Goal: Information Seeking & Learning: Learn about a topic

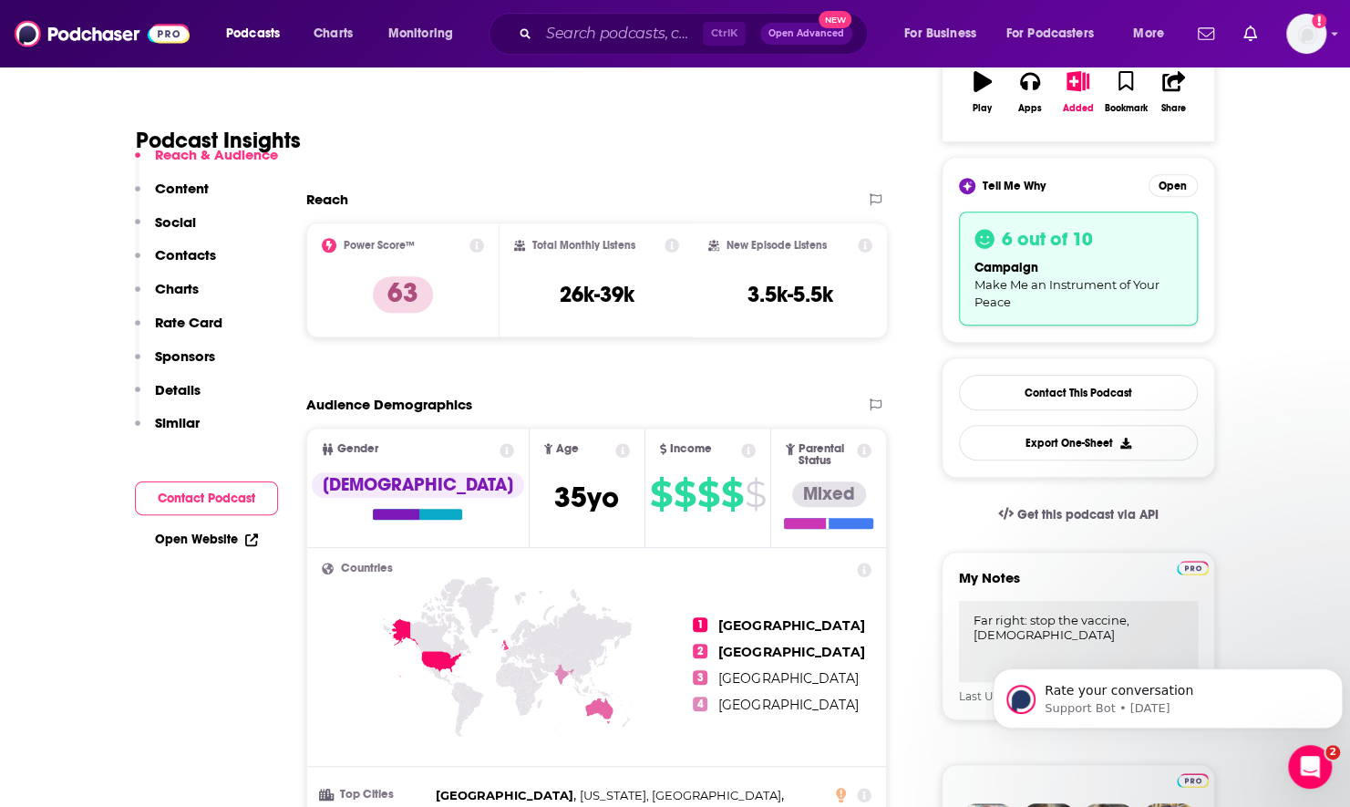
scroll to position [365, 0]
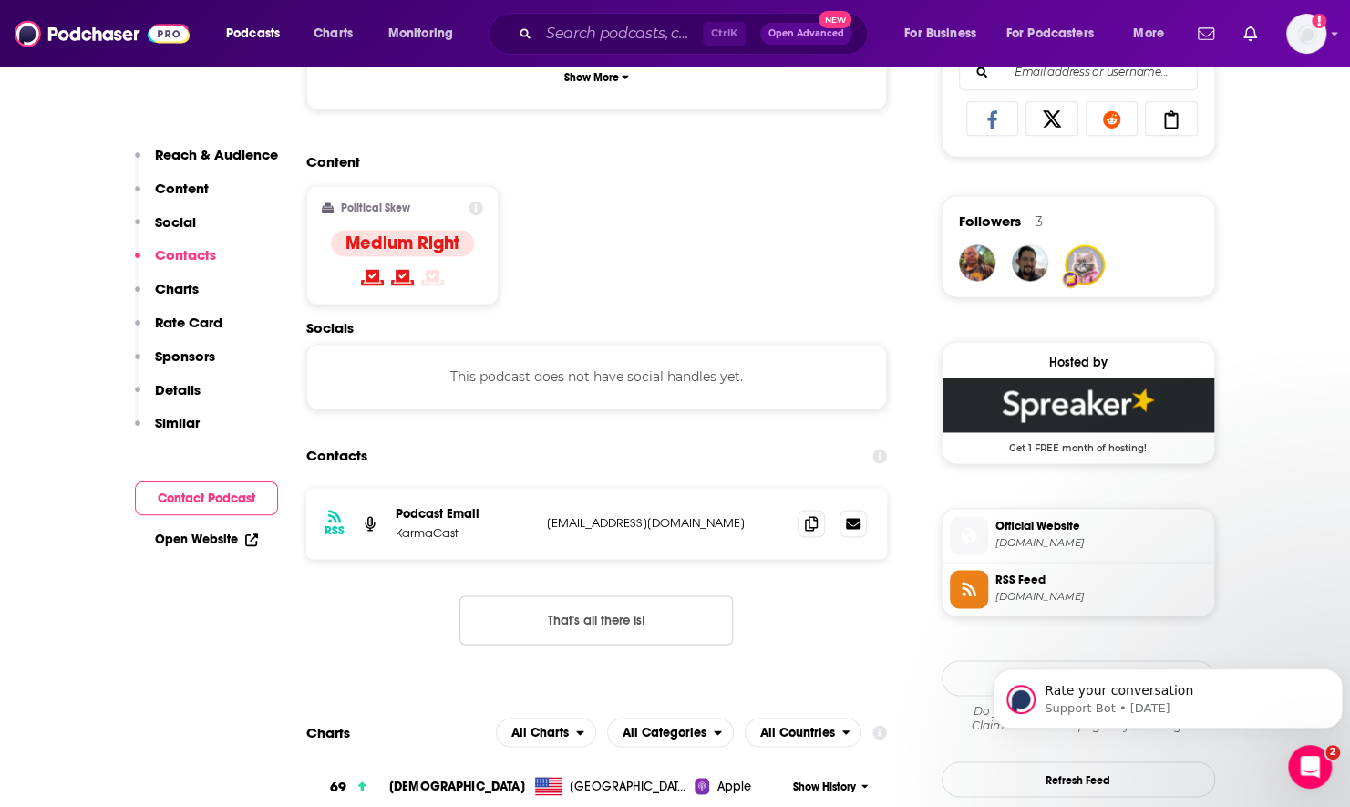
scroll to position [1276, 0]
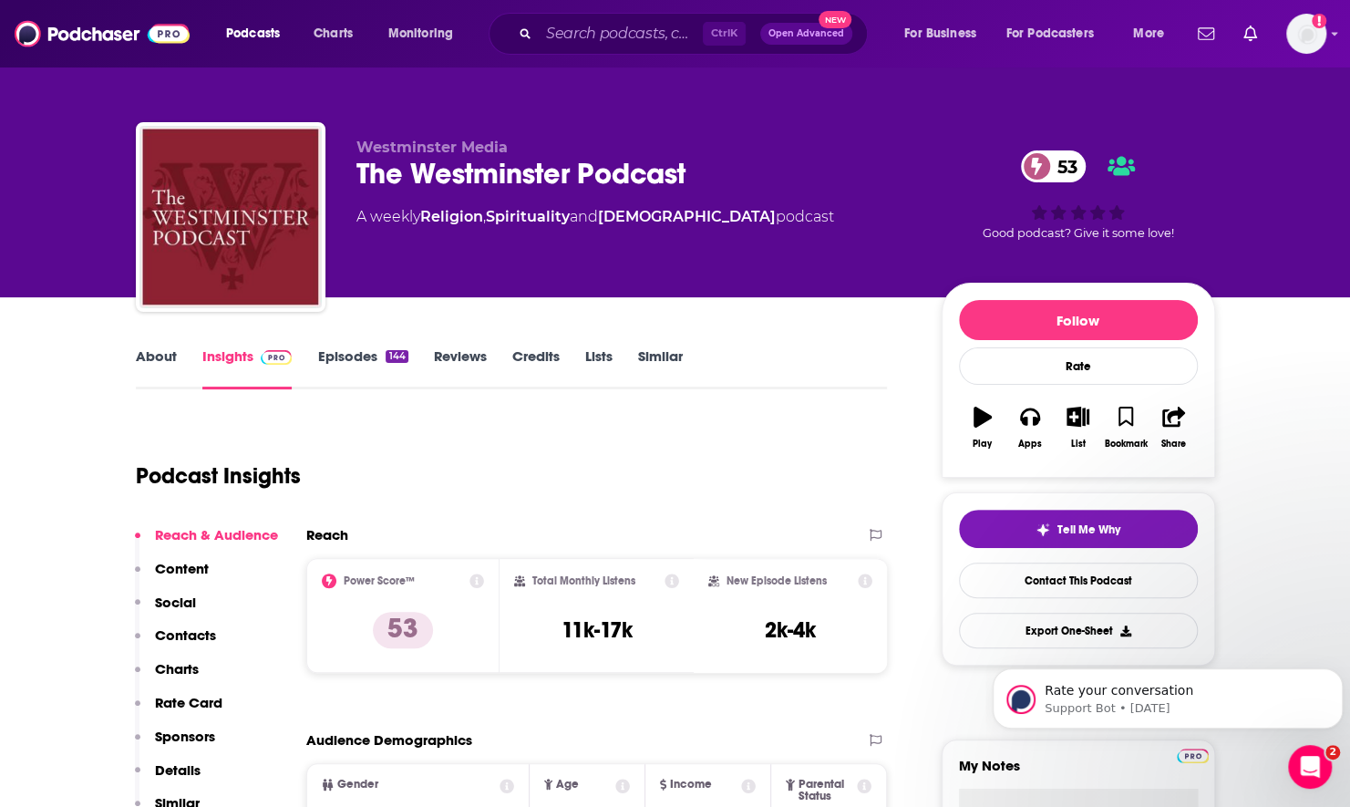
click at [151, 352] on link "About" at bounding box center [156, 368] width 41 height 42
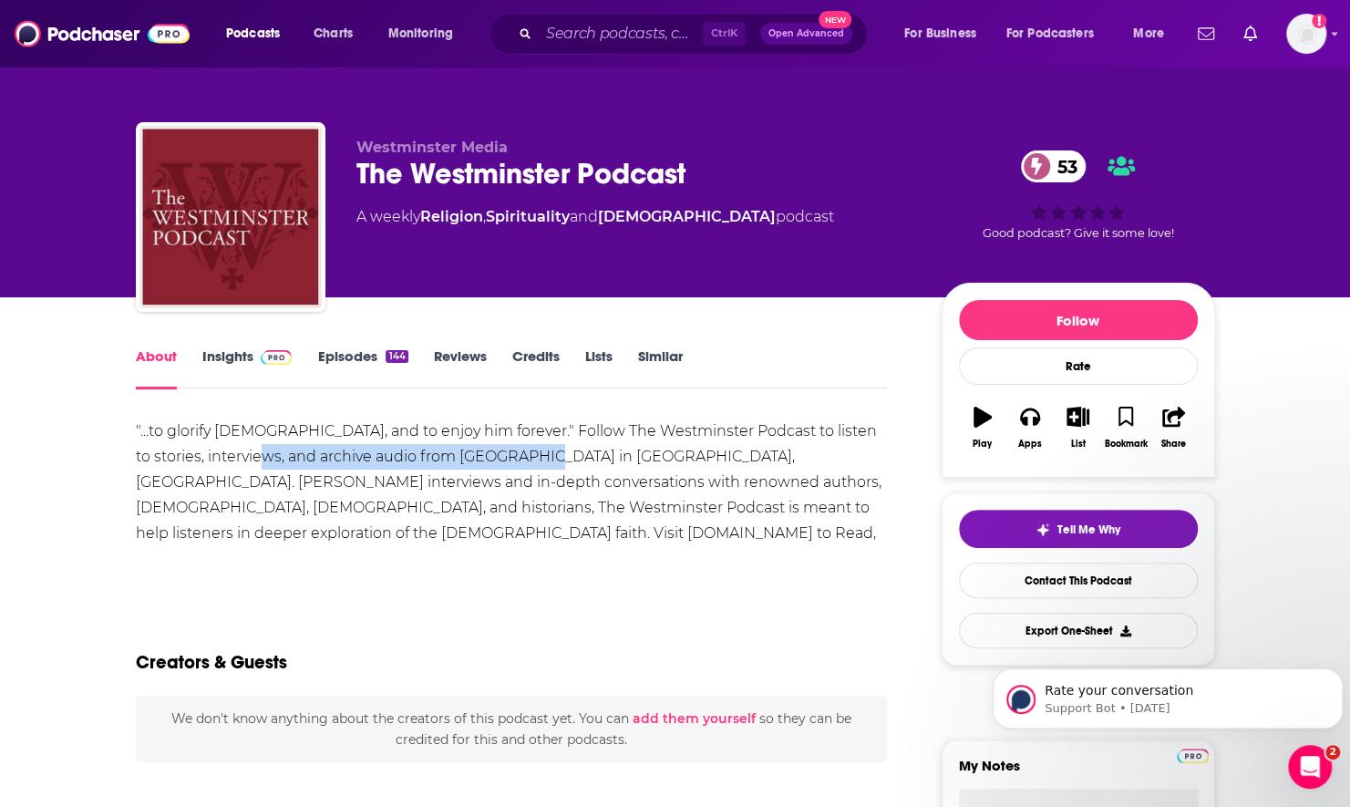
drag, startPoint x: 220, startPoint y: 463, endPoint x: 514, endPoint y: 469, distance: 294.5
click at [514, 469] on div ""...to glorify God, and to enjoy him forever." Follow The Westminster Podcast t…" at bounding box center [512, 494] width 752 height 153
click at [771, 474] on div ""...to glorify God, and to enjoy him forever." Follow The Westminster Podcast t…" at bounding box center [512, 494] width 752 height 153
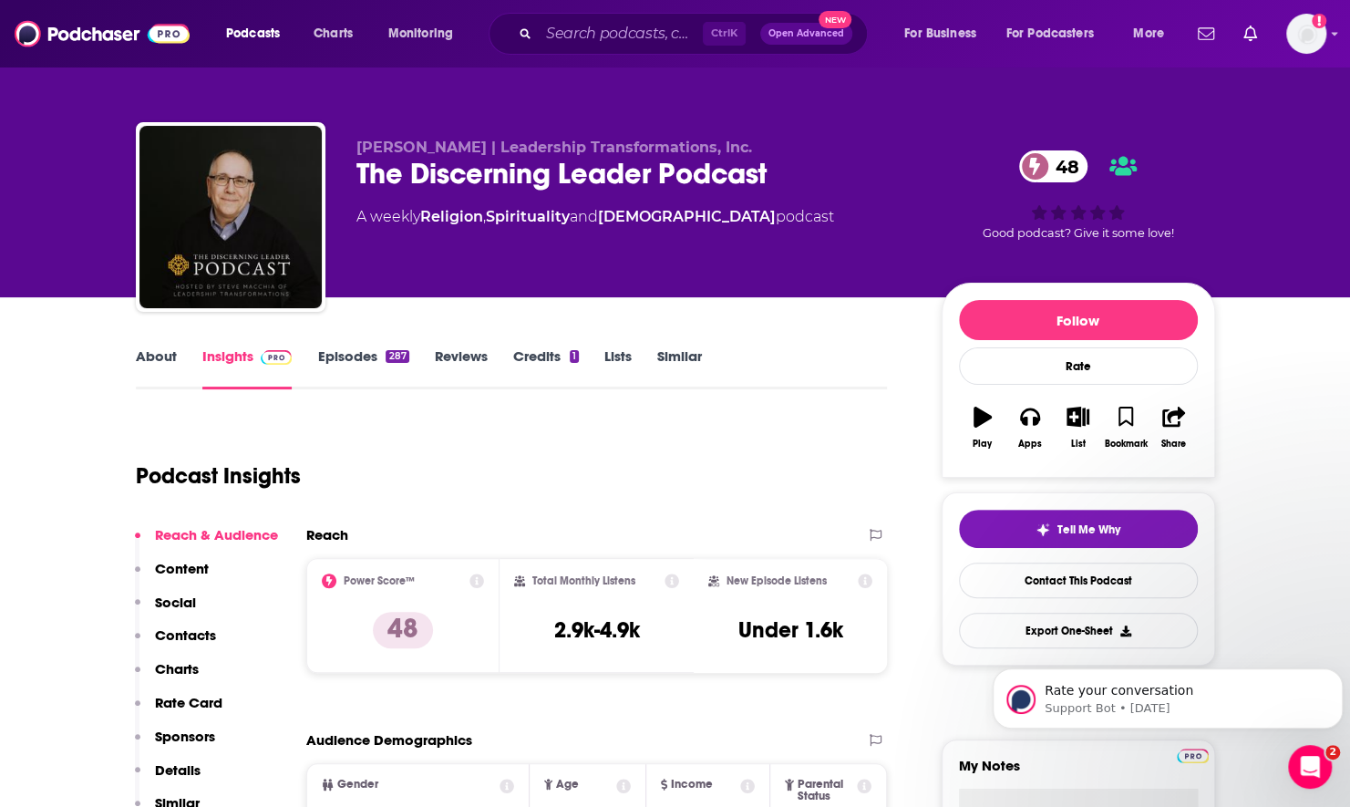
click at [142, 355] on link "About" at bounding box center [156, 368] width 41 height 42
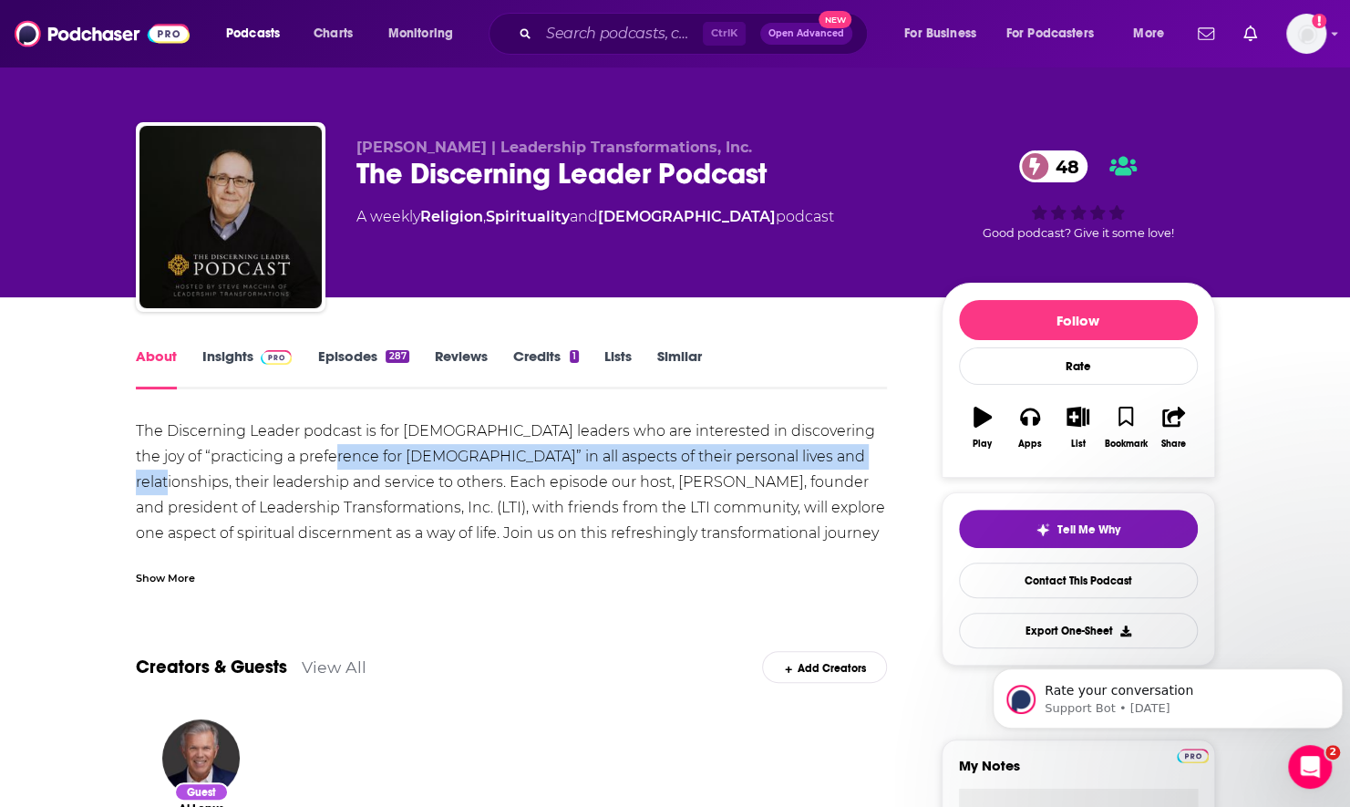
drag, startPoint x: 330, startPoint y: 456, endPoint x: 857, endPoint y: 467, distance: 527.0
click at [857, 467] on div "The Discerning Leader podcast is for Christian leaders who are interested in di…" at bounding box center [512, 494] width 752 height 153
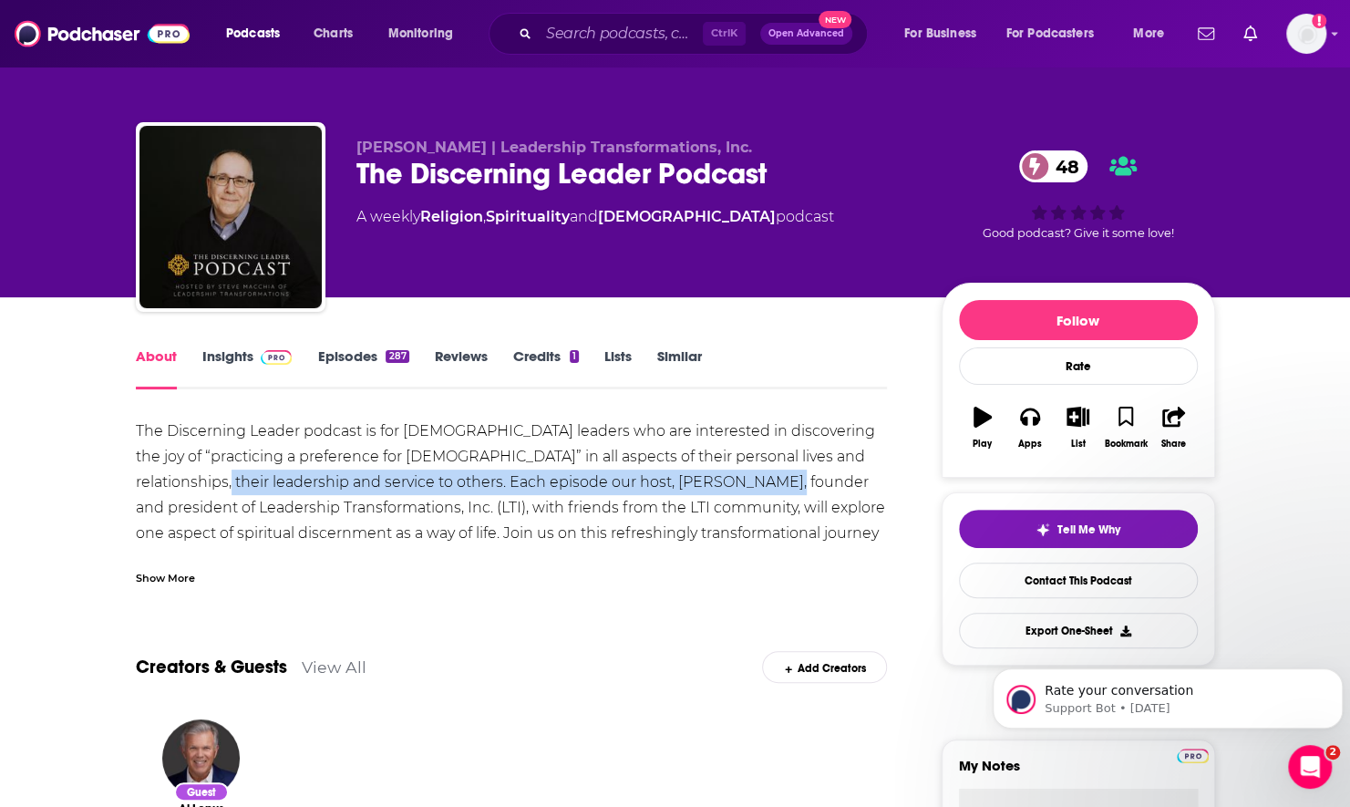
drag, startPoint x: 179, startPoint y: 480, endPoint x: 743, endPoint y: 492, distance: 564.4
click at [743, 492] on div "The Discerning Leader podcast is for Christian leaders who are interested in di…" at bounding box center [512, 494] width 752 height 153
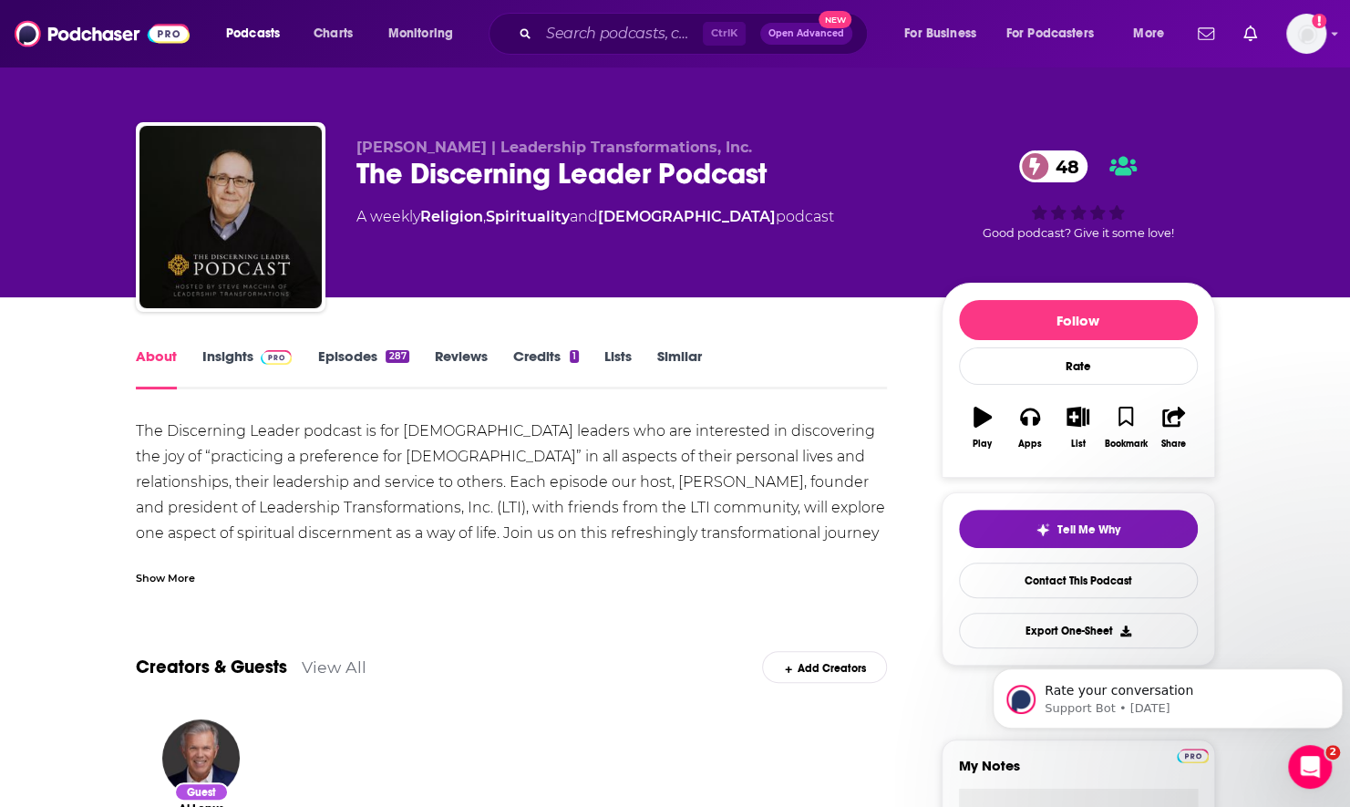
click at [179, 573] on div "Show More" at bounding box center [165, 576] width 59 height 17
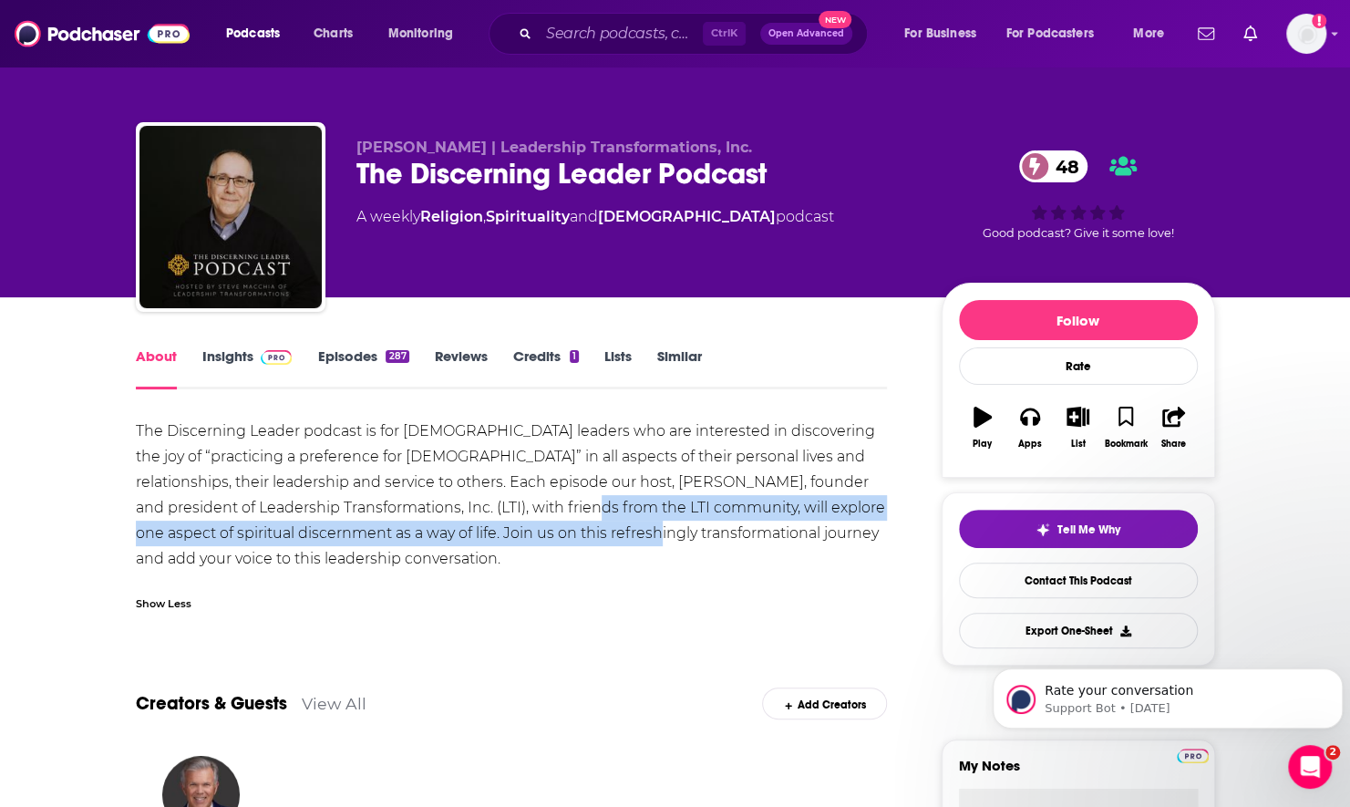
drag, startPoint x: 583, startPoint y: 503, endPoint x: 665, endPoint y: 521, distance: 84.0
click at [665, 521] on div "The Discerning Leader podcast is for Christian leaders who are interested in di…" at bounding box center [512, 494] width 752 height 153
click at [270, 527] on div "The Discerning Leader podcast is for Christian leaders who are interested in di…" at bounding box center [512, 494] width 752 height 153
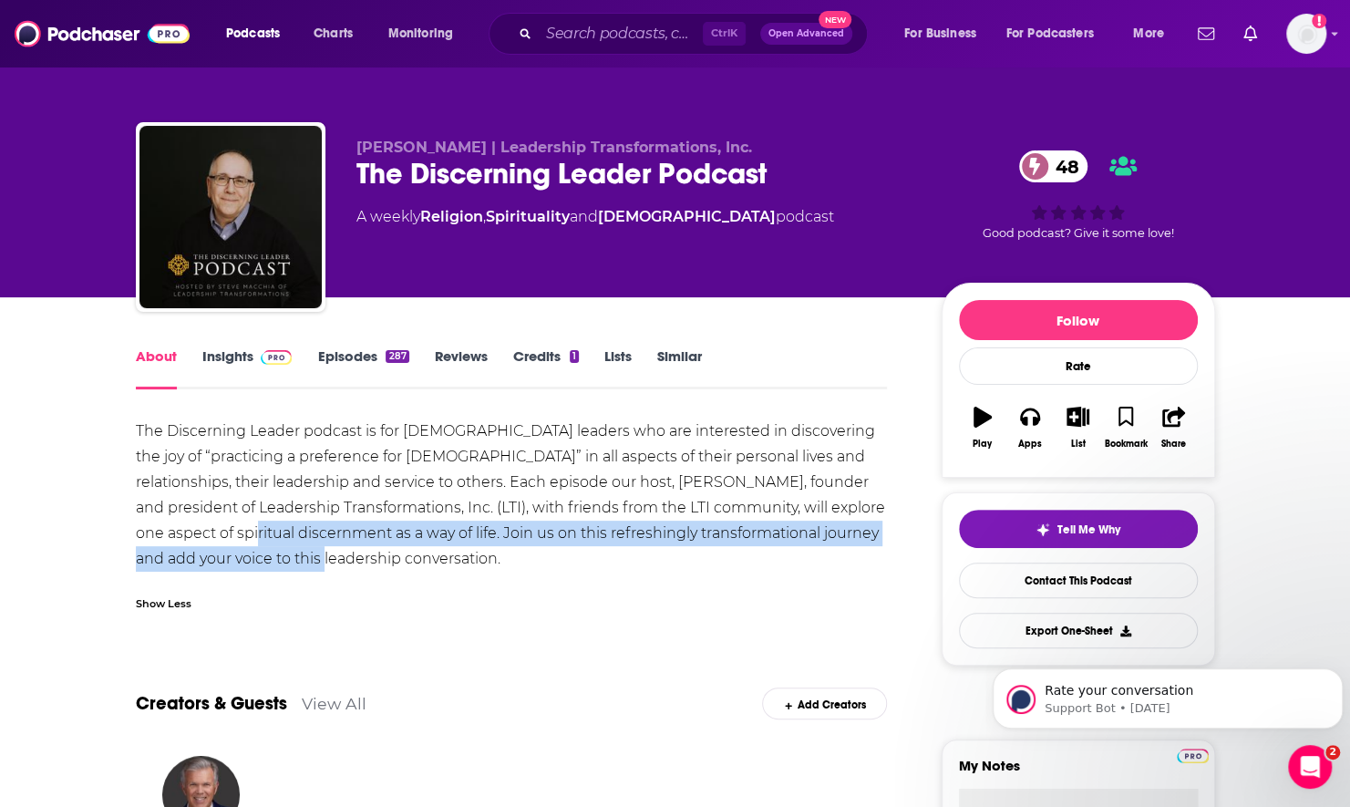
drag, startPoint x: 266, startPoint y: 534, endPoint x: 490, endPoint y: 552, distance: 225.0
click at [490, 552] on div "The Discerning Leader podcast is for Christian leaders who are interested in di…" at bounding box center [512, 494] width 752 height 153
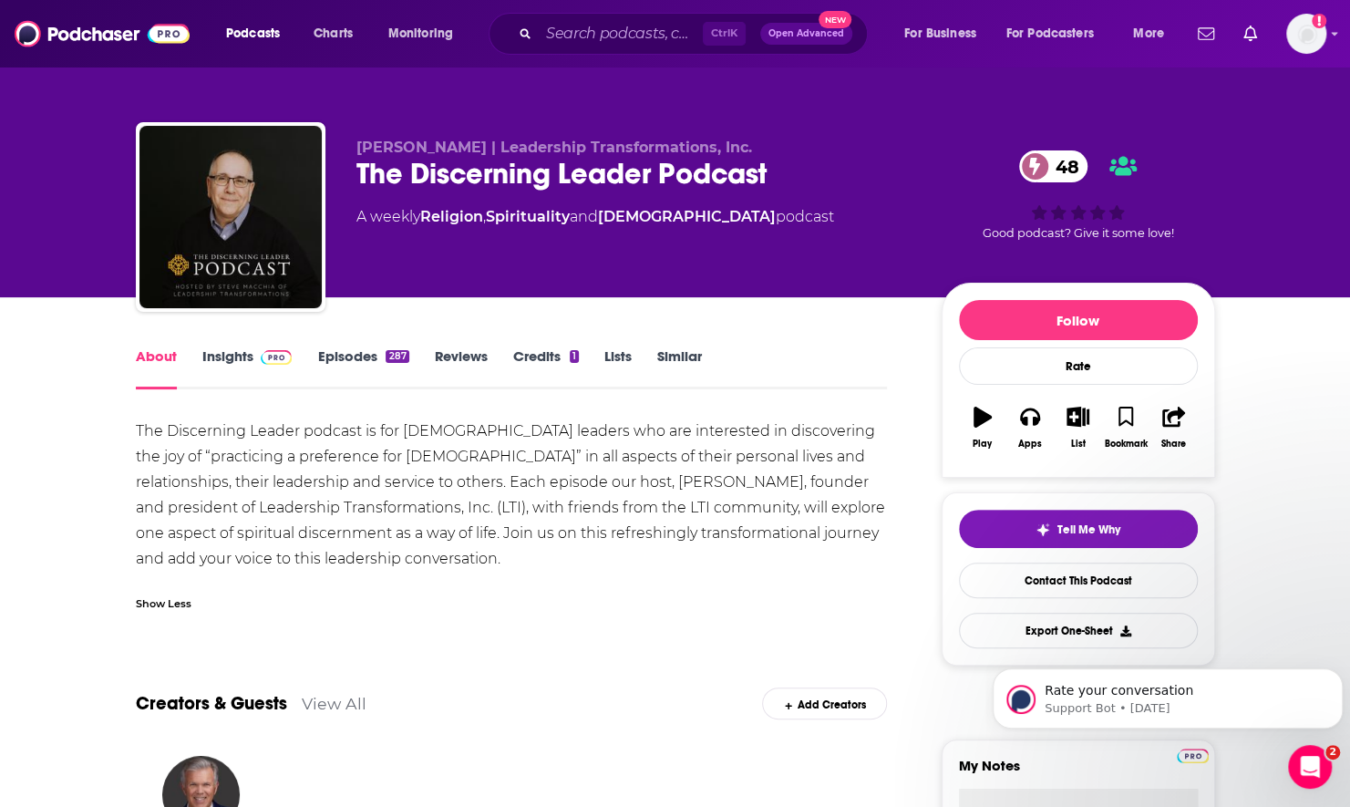
drag, startPoint x: 490, startPoint y: 552, endPoint x: 575, endPoint y: 608, distance: 101.4
click at [575, 608] on div "Show Less" at bounding box center [512, 596] width 752 height 31
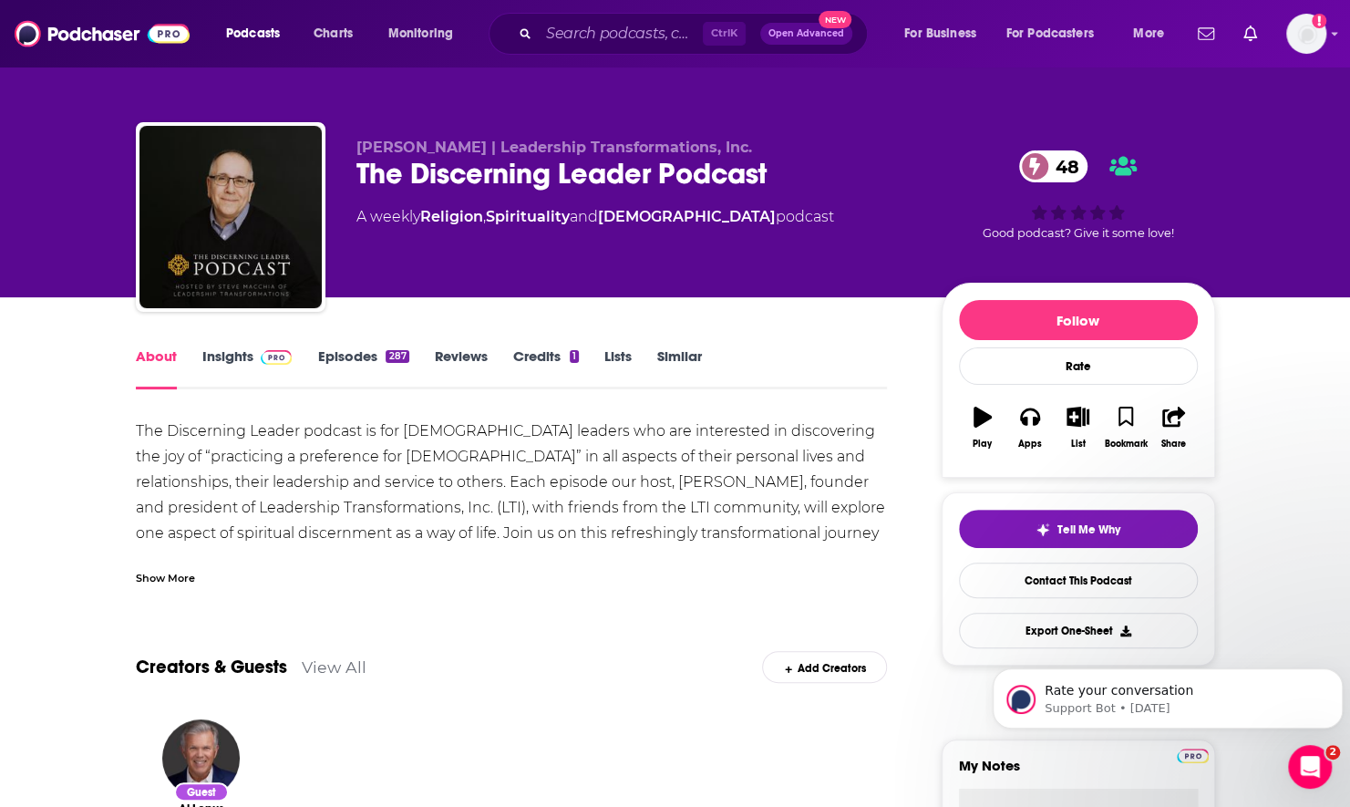
click at [148, 580] on div "Show More" at bounding box center [165, 576] width 59 height 17
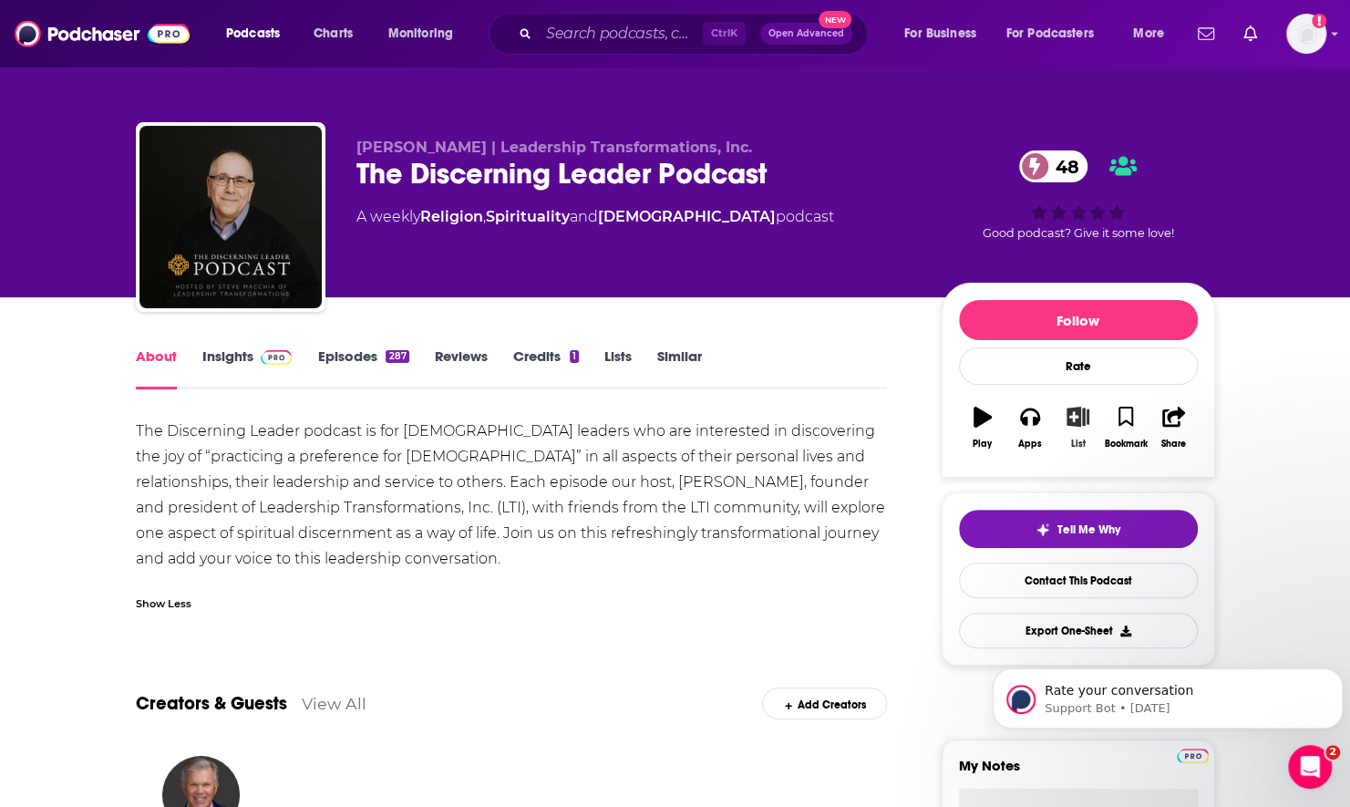
click at [1078, 418] on icon "button" at bounding box center [1078, 417] width 23 height 20
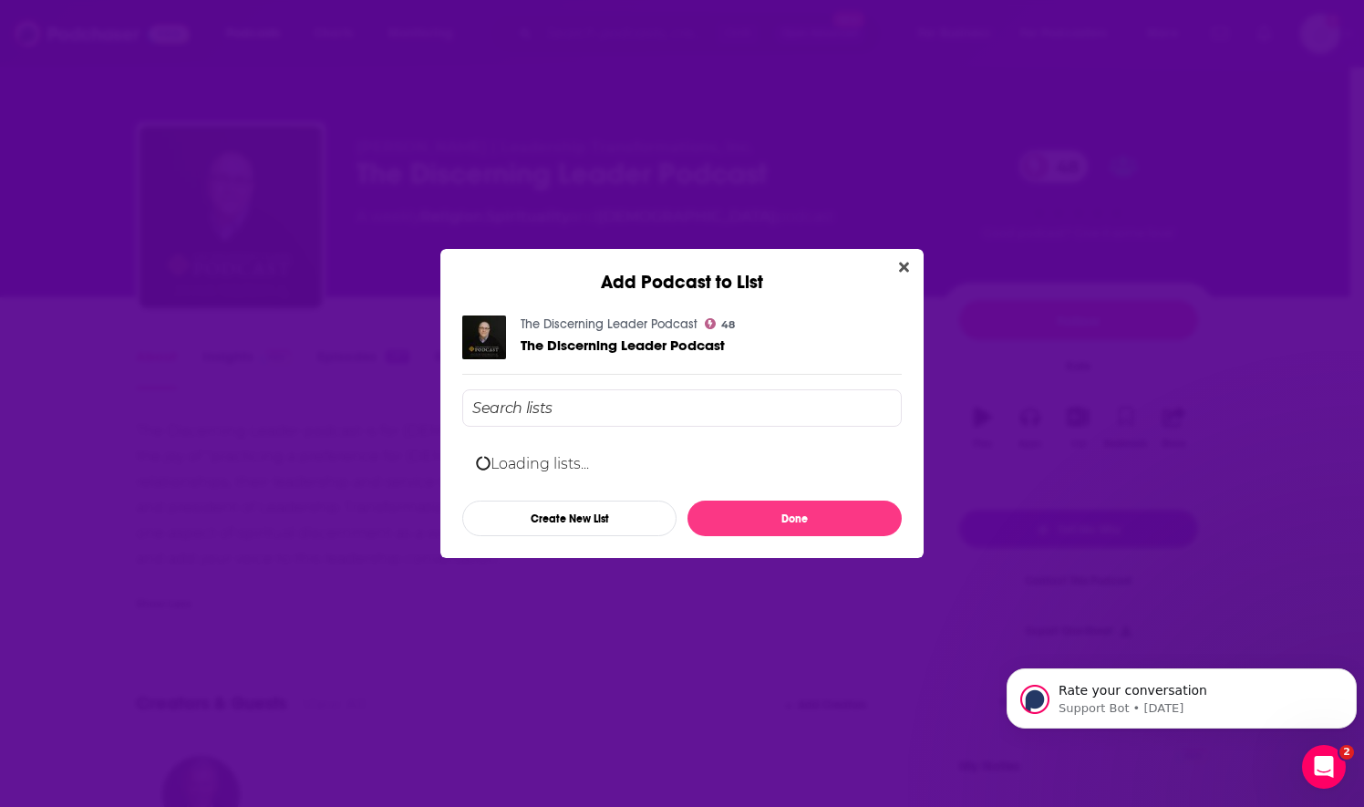
click at [727, 402] on input "Add Podcast To List" at bounding box center [681, 407] width 439 height 37
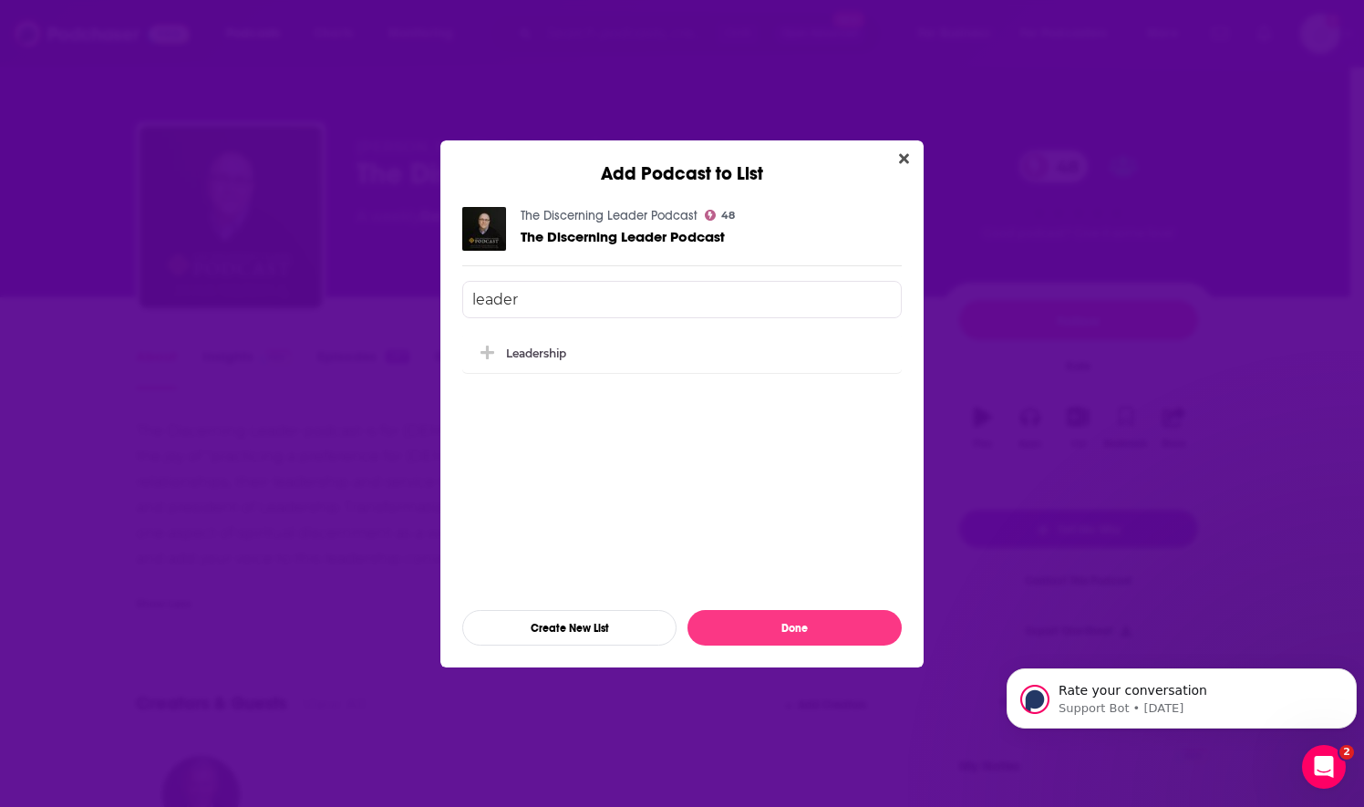
type input "leader"
click at [826, 443] on div "Leadership" at bounding box center [681, 464] width 439 height 263
click at [487, 354] on icon "Add Podcast To List" at bounding box center [487, 352] width 14 height 14
click at [739, 638] on button "Done" at bounding box center [794, 628] width 214 height 36
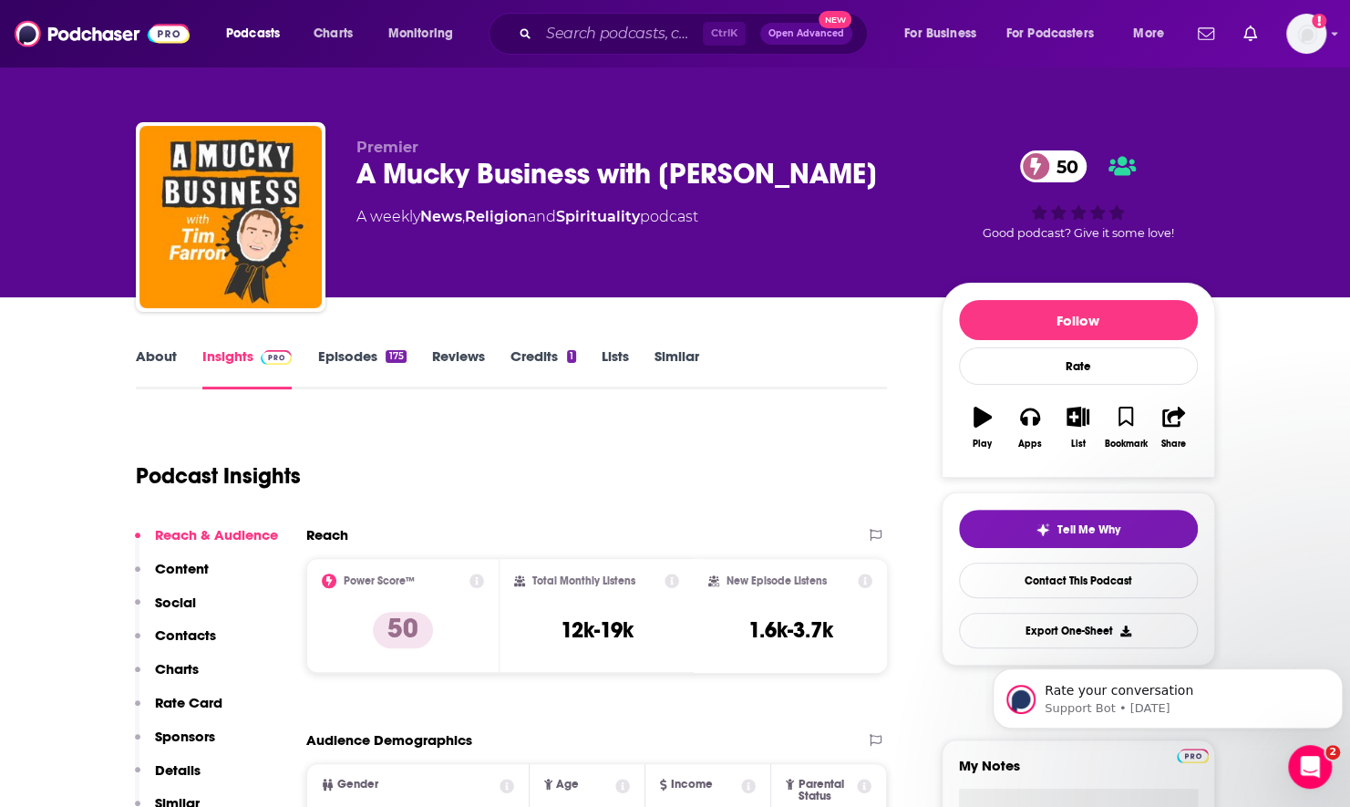
click at [144, 361] on link "About" at bounding box center [156, 368] width 41 height 42
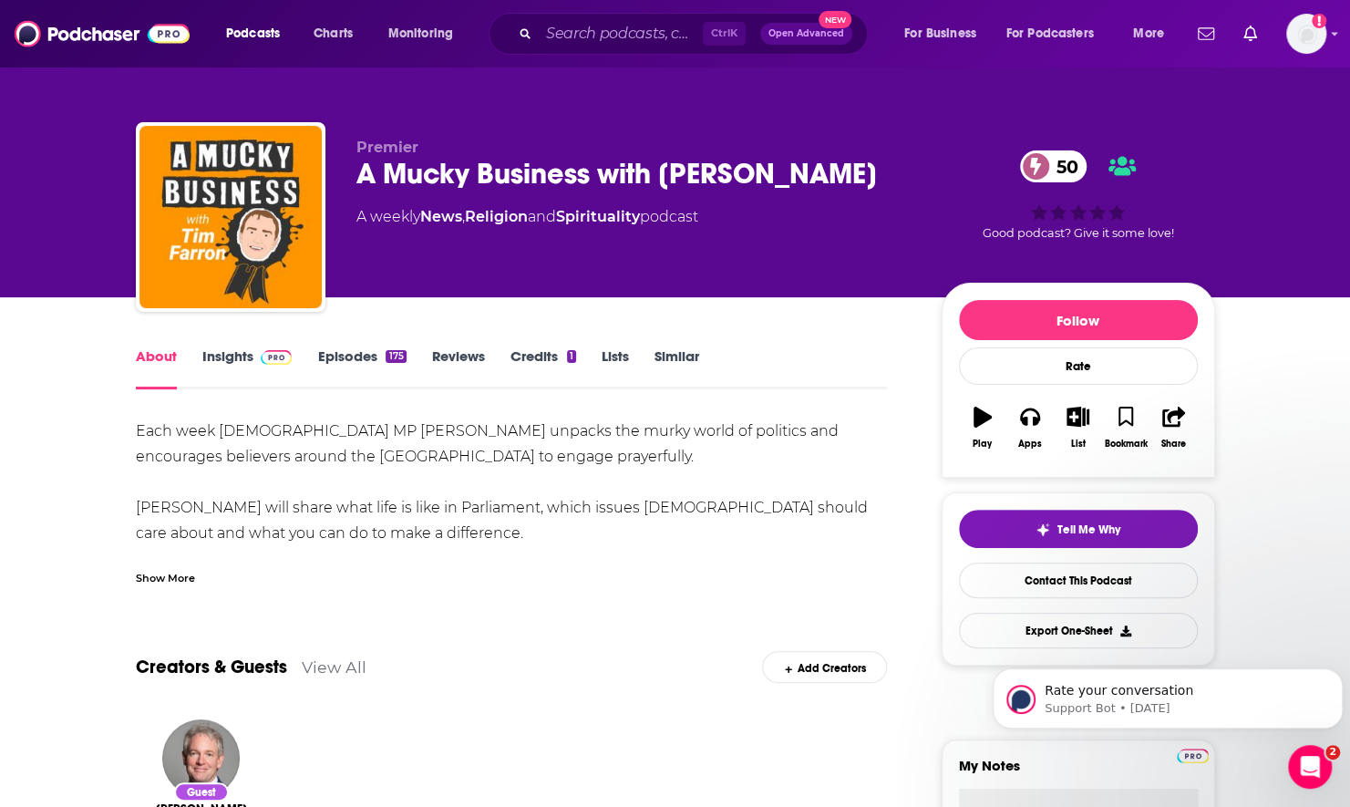
click at [181, 578] on div "Show More" at bounding box center [165, 576] width 59 height 17
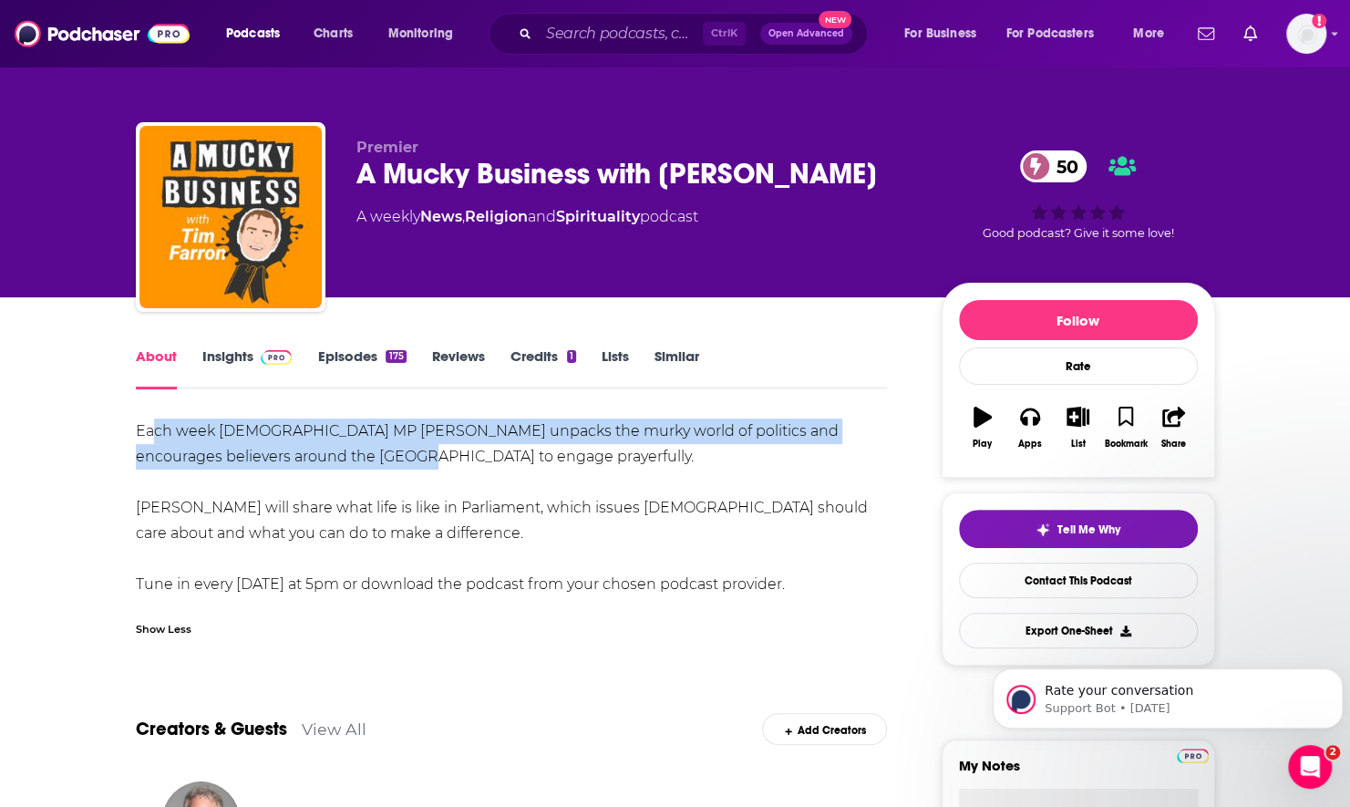
drag, startPoint x: 155, startPoint y: 430, endPoint x: 359, endPoint y: 457, distance: 205.9
click at [359, 457] on div "Each week Christian MP Tim Farron unpacks the murky world of politics and encou…" at bounding box center [512, 507] width 752 height 179
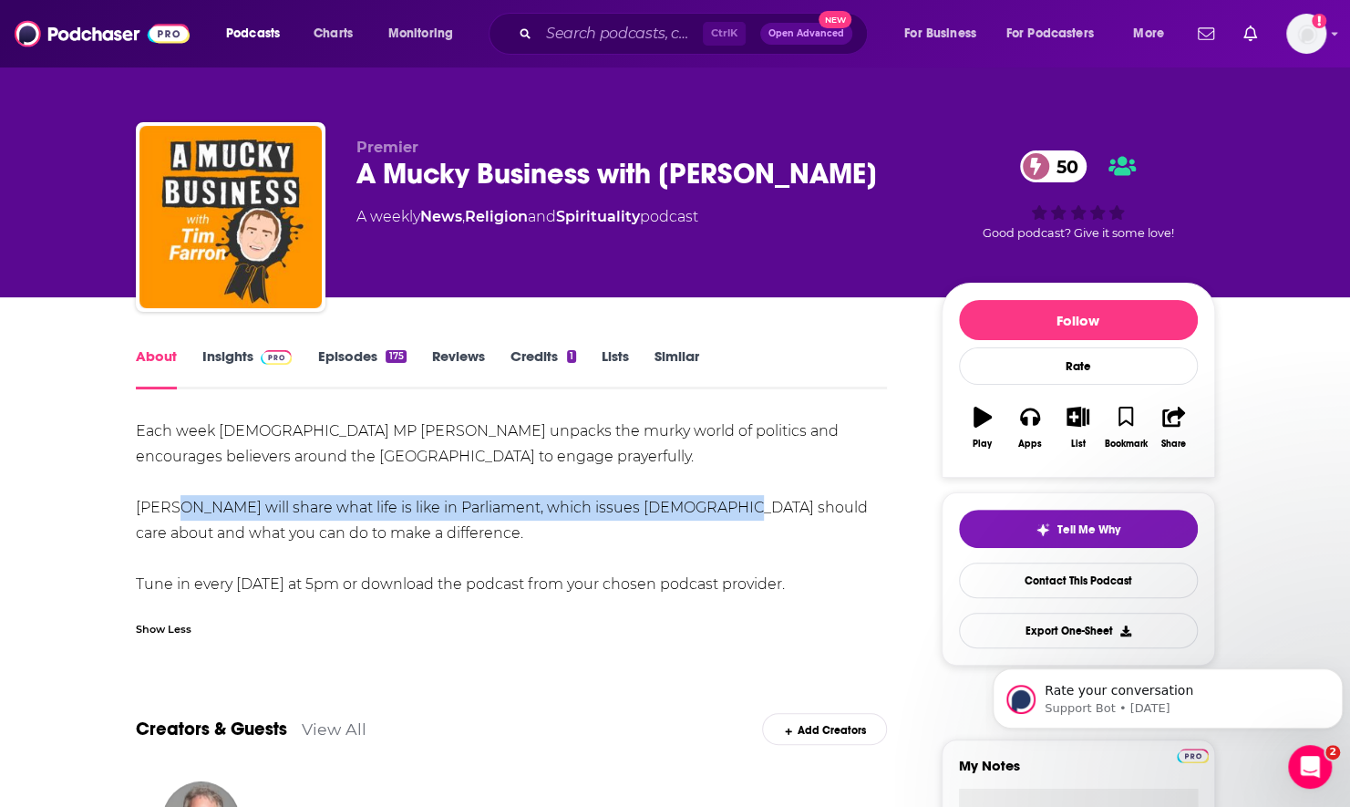
drag, startPoint x: 170, startPoint y: 501, endPoint x: 692, endPoint y: 510, distance: 522.4
click at [692, 510] on div "Each week Christian MP Tim Farron unpacks the murky world of politics and encou…" at bounding box center [512, 507] width 752 height 179
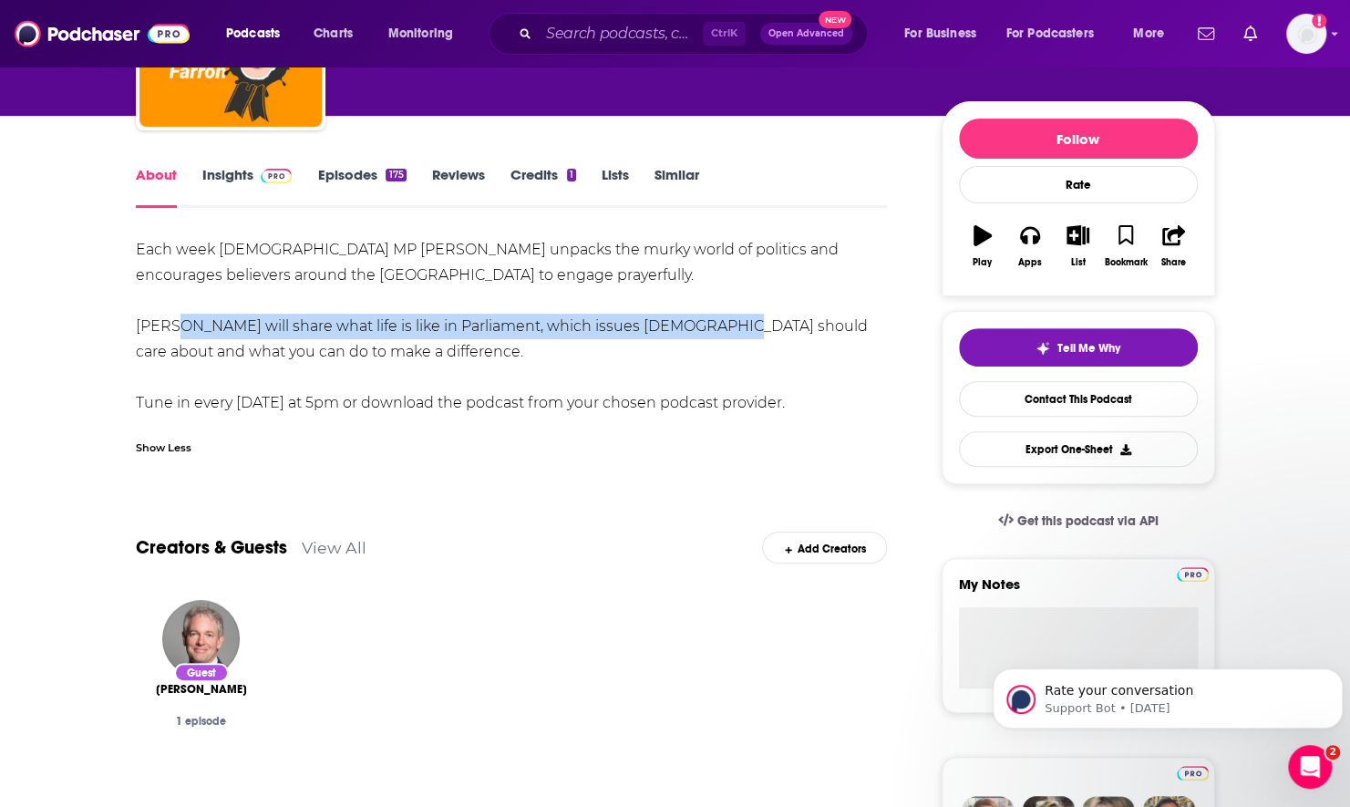
scroll to position [182, 0]
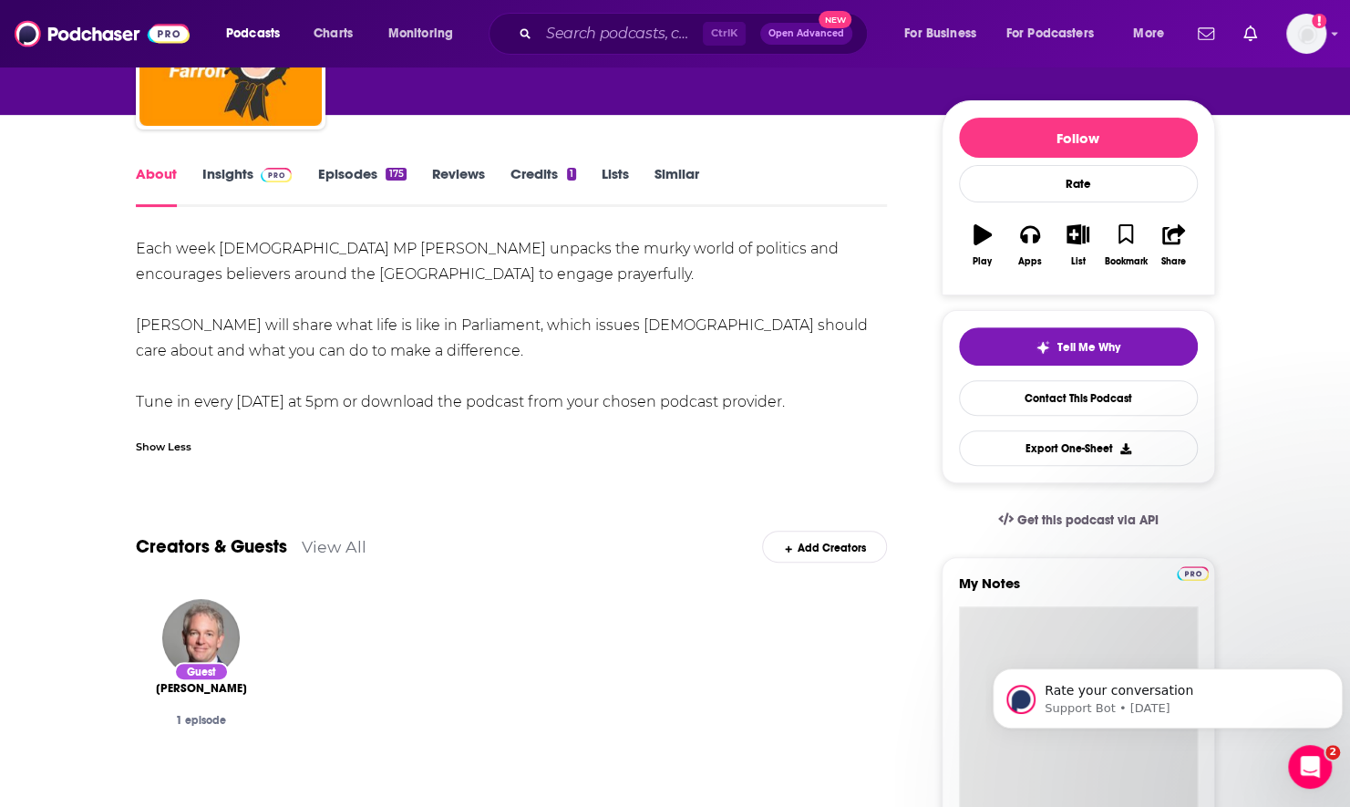
click at [982, 615] on textarea "My Notes" at bounding box center [1078, 715] width 239 height 219
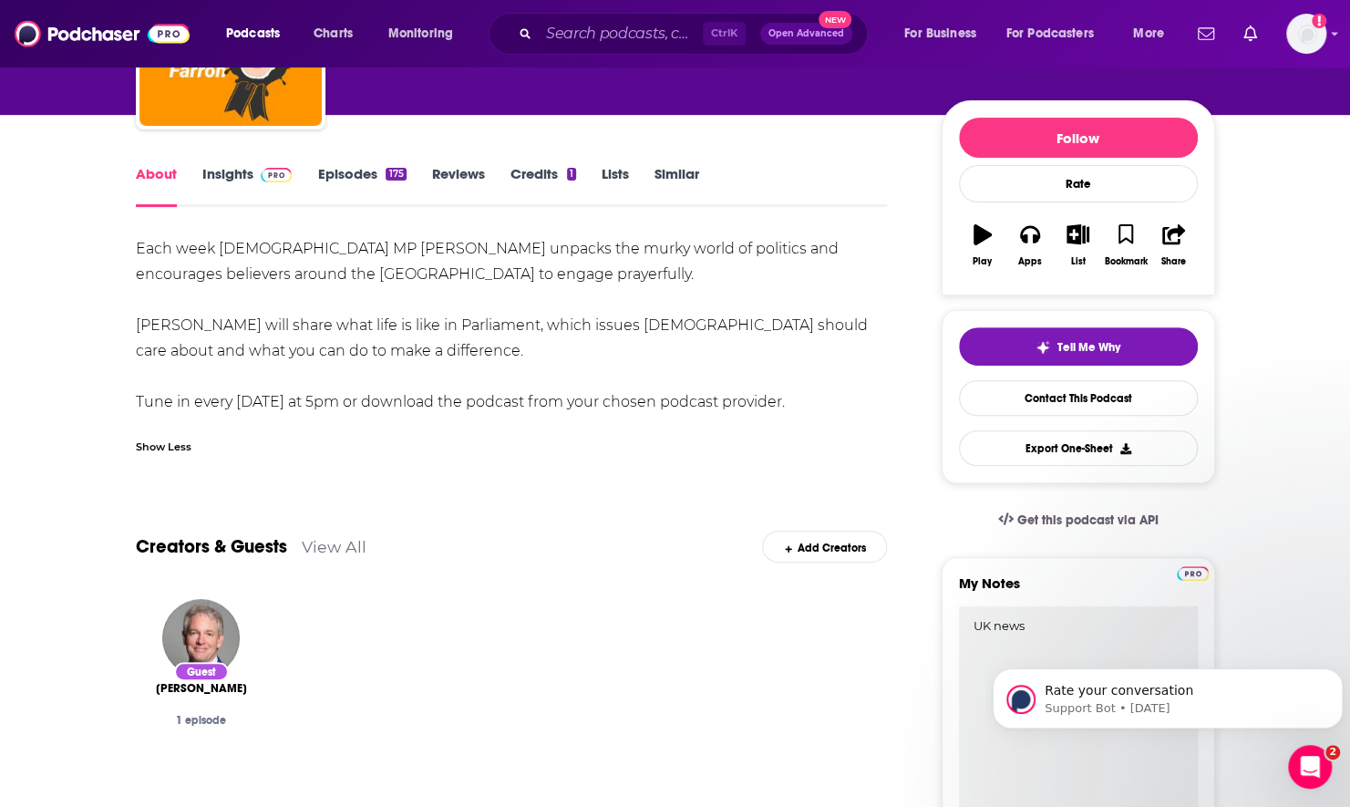
type textarea "UK news"
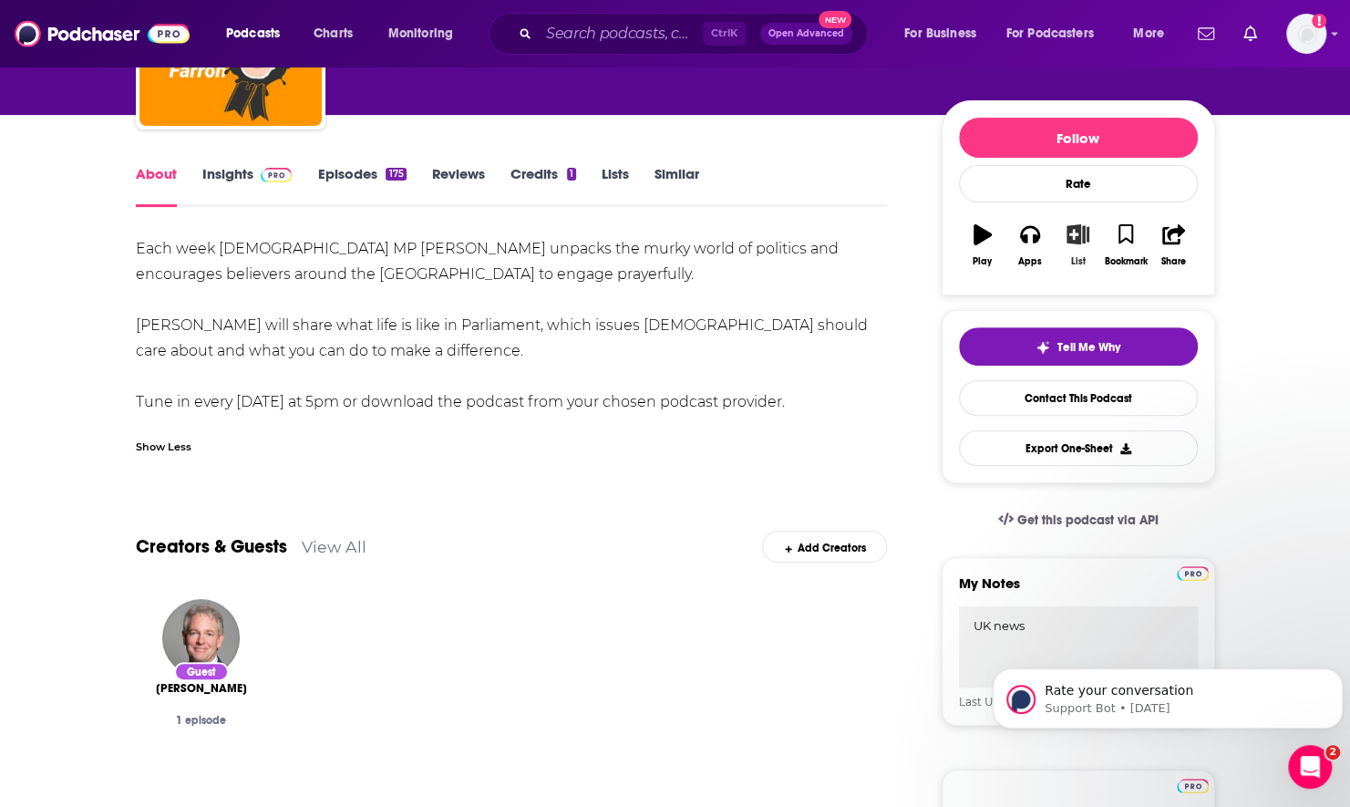
click at [1082, 227] on icon "button" at bounding box center [1078, 234] width 23 height 20
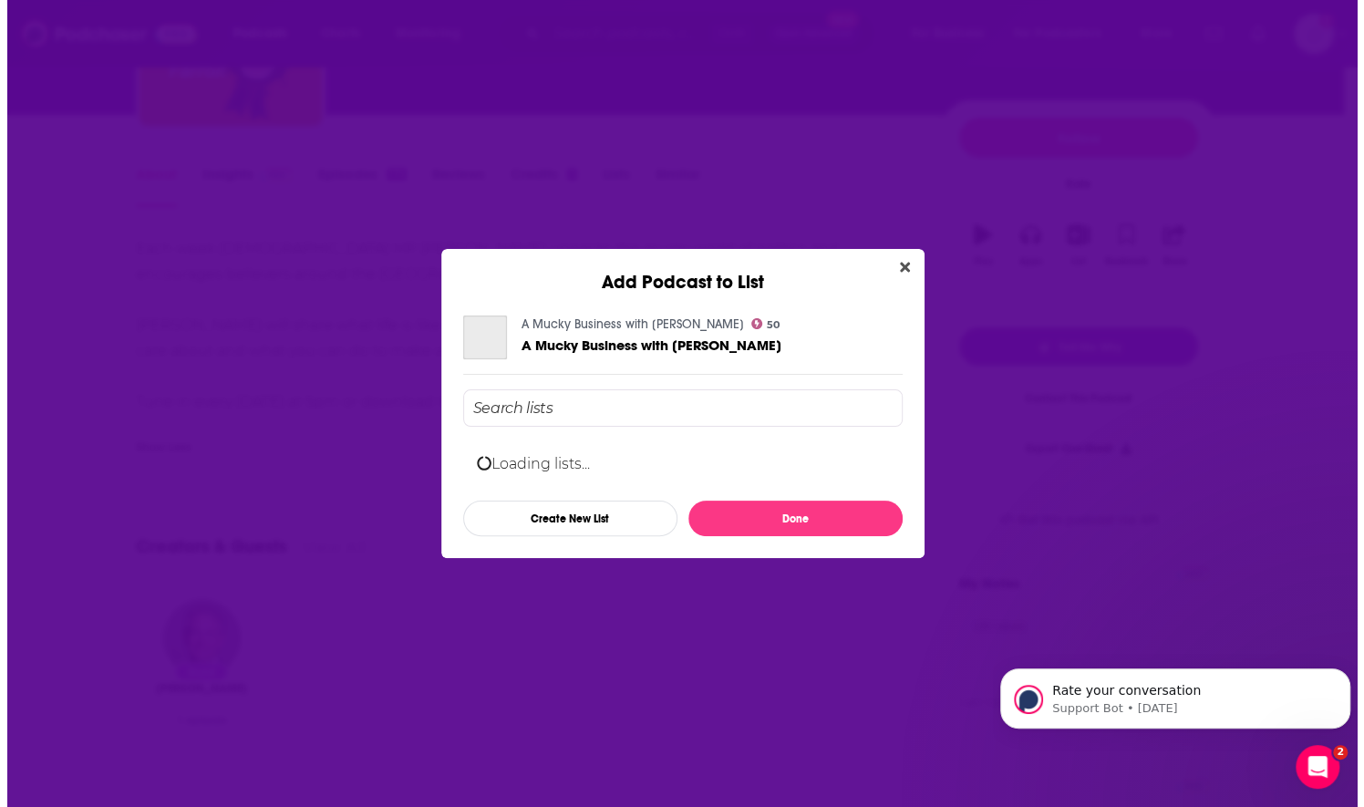
scroll to position [0, 0]
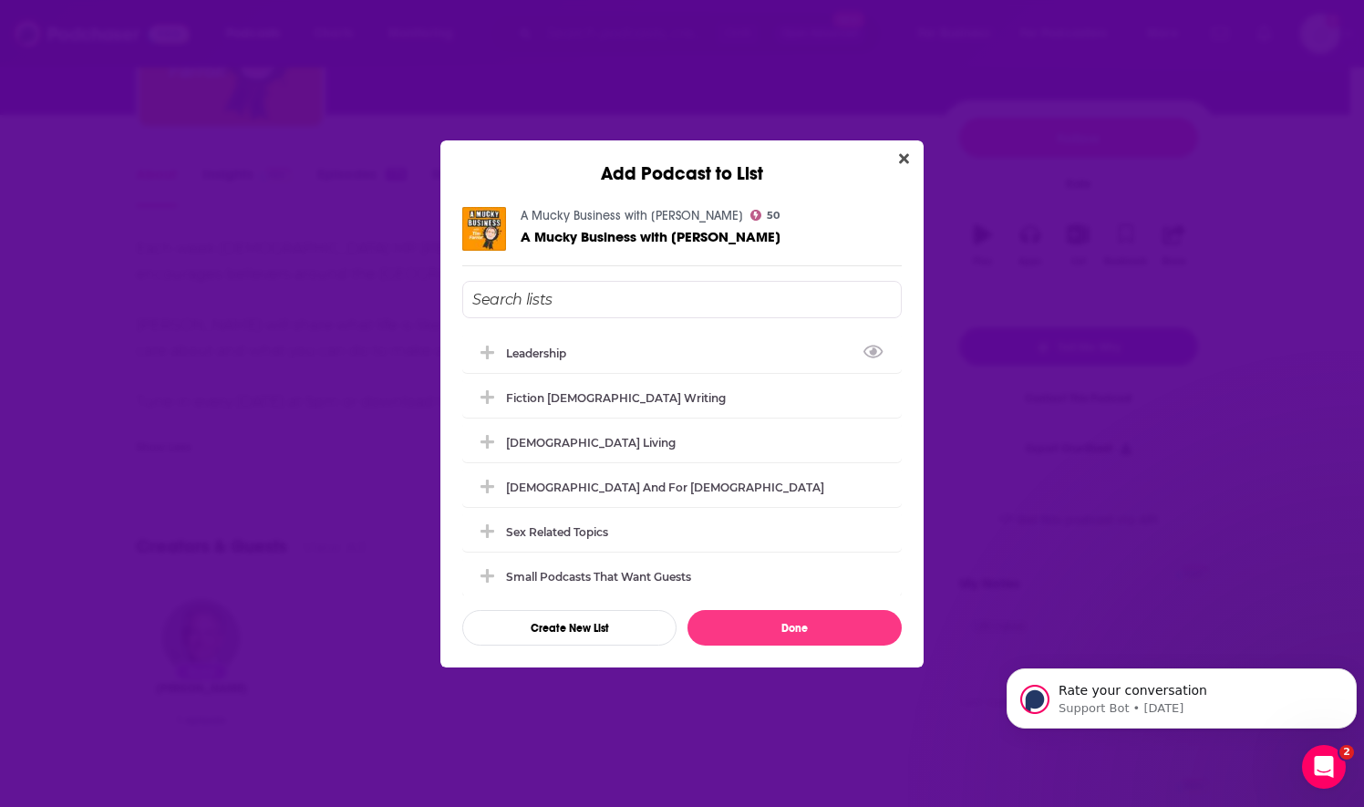
click at [554, 292] on input "Add Podcast To List" at bounding box center [681, 299] width 439 height 37
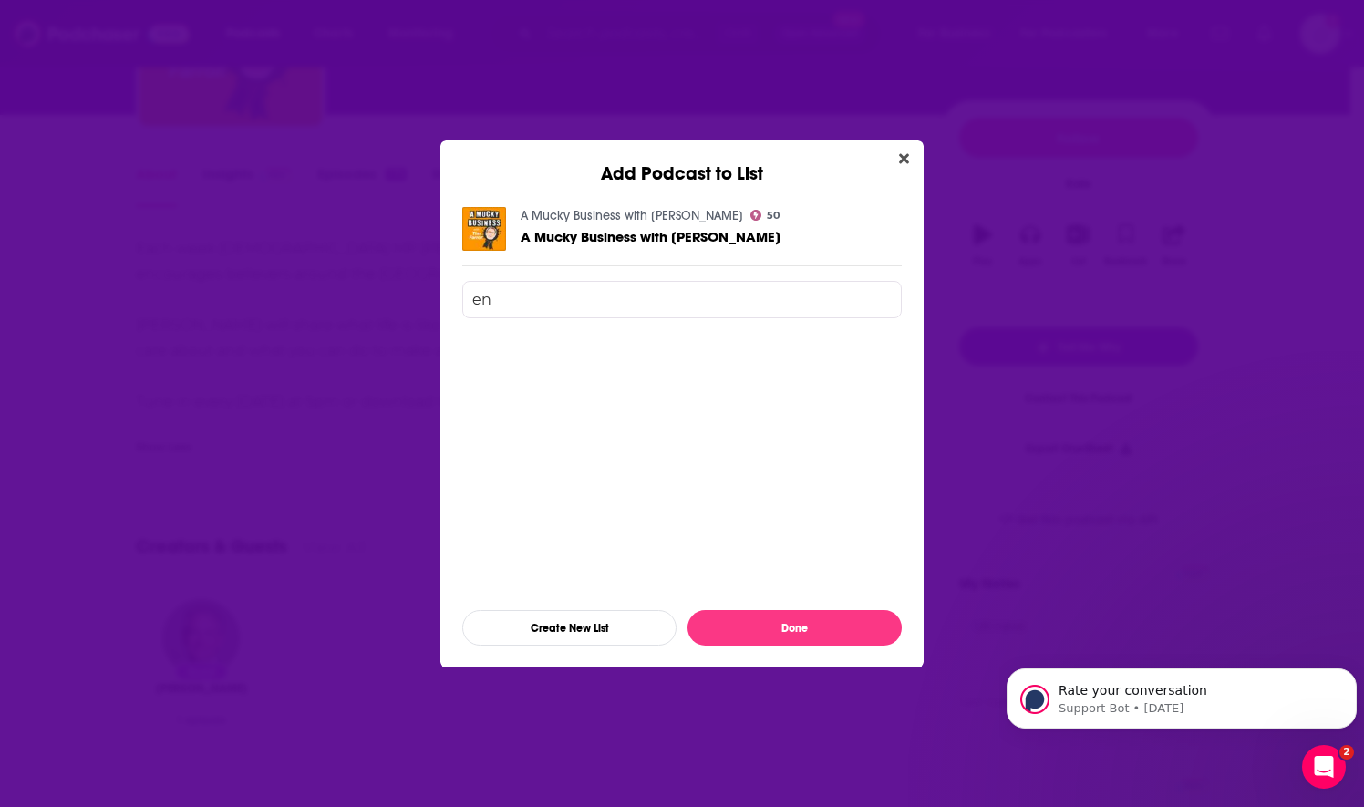
type input "e"
type input "i"
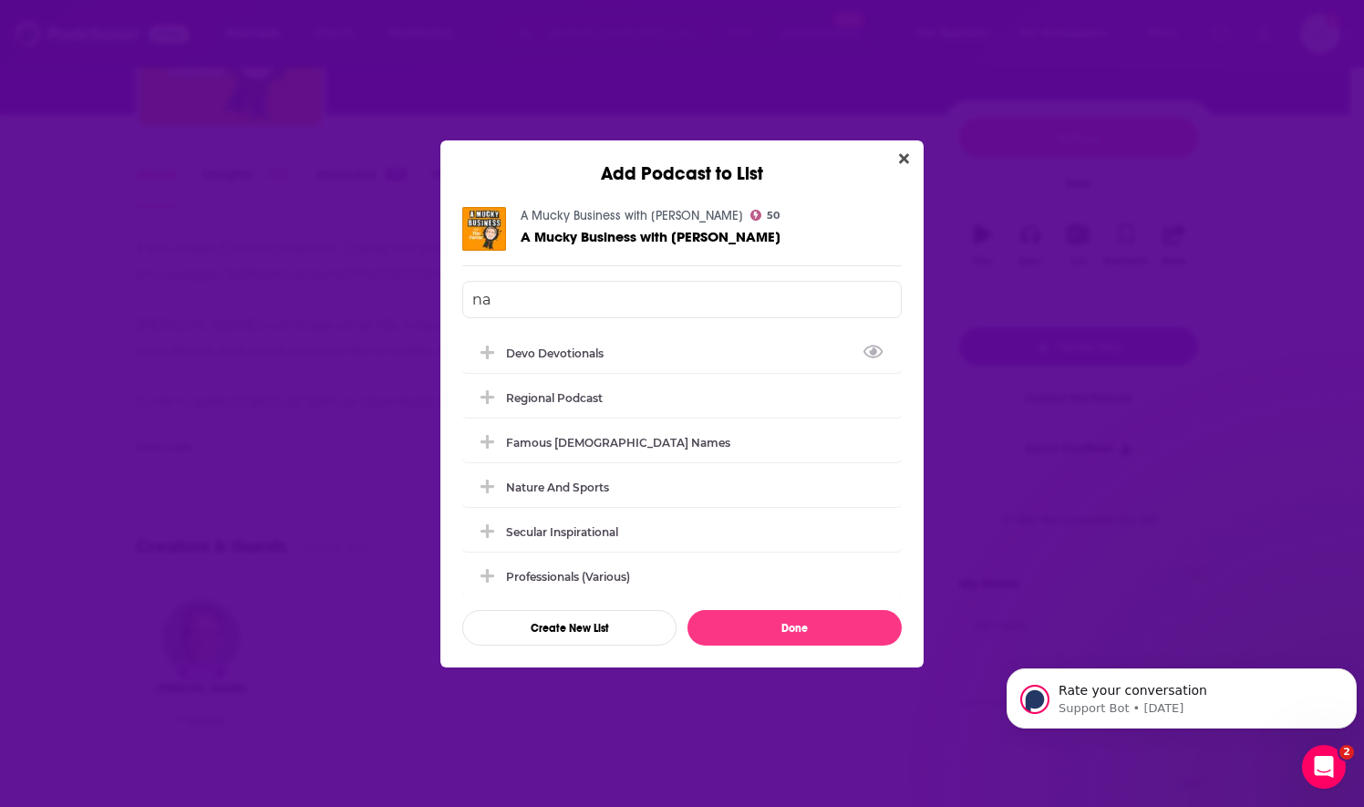
type input "n"
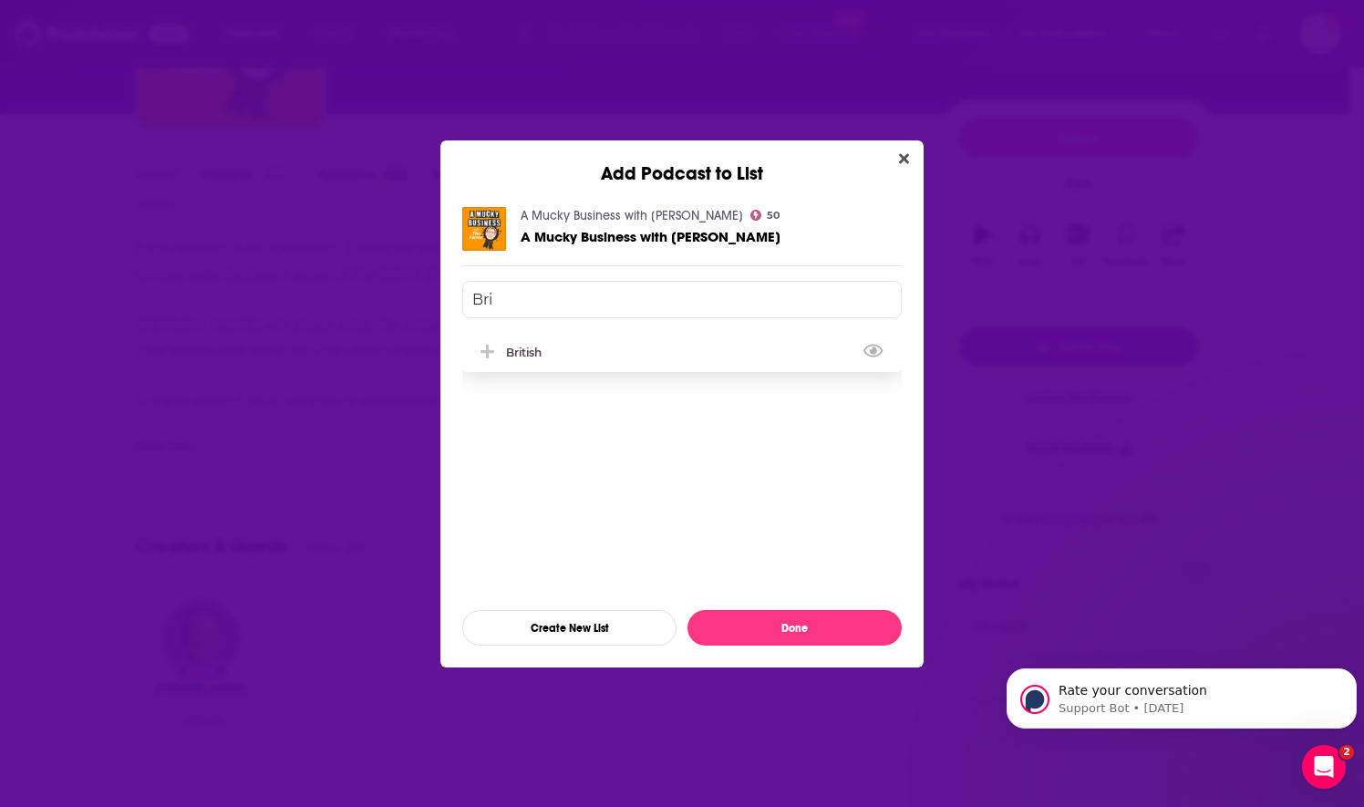
click at [509, 359] on div "British" at bounding box center [681, 352] width 439 height 40
type input "Bri"
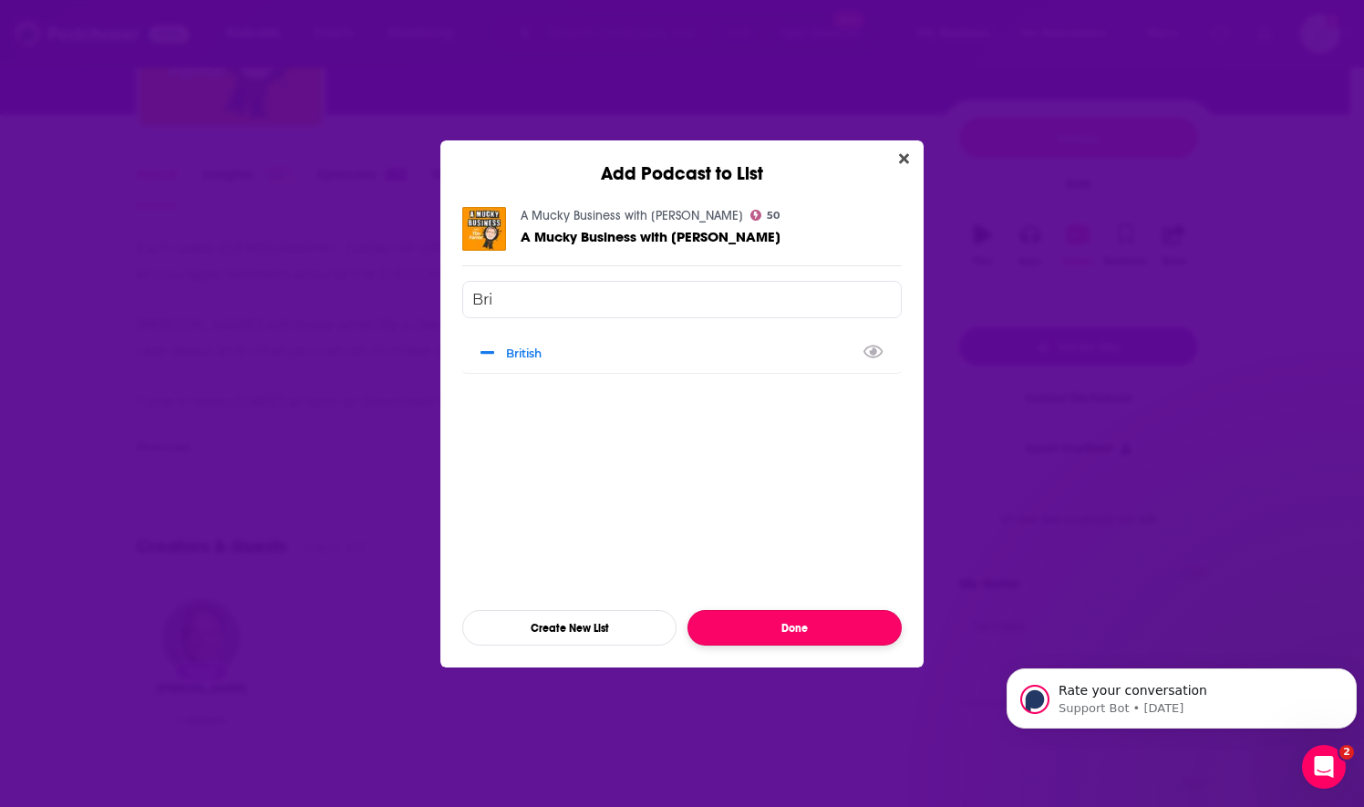
click at [804, 634] on button "Done" at bounding box center [794, 628] width 214 height 36
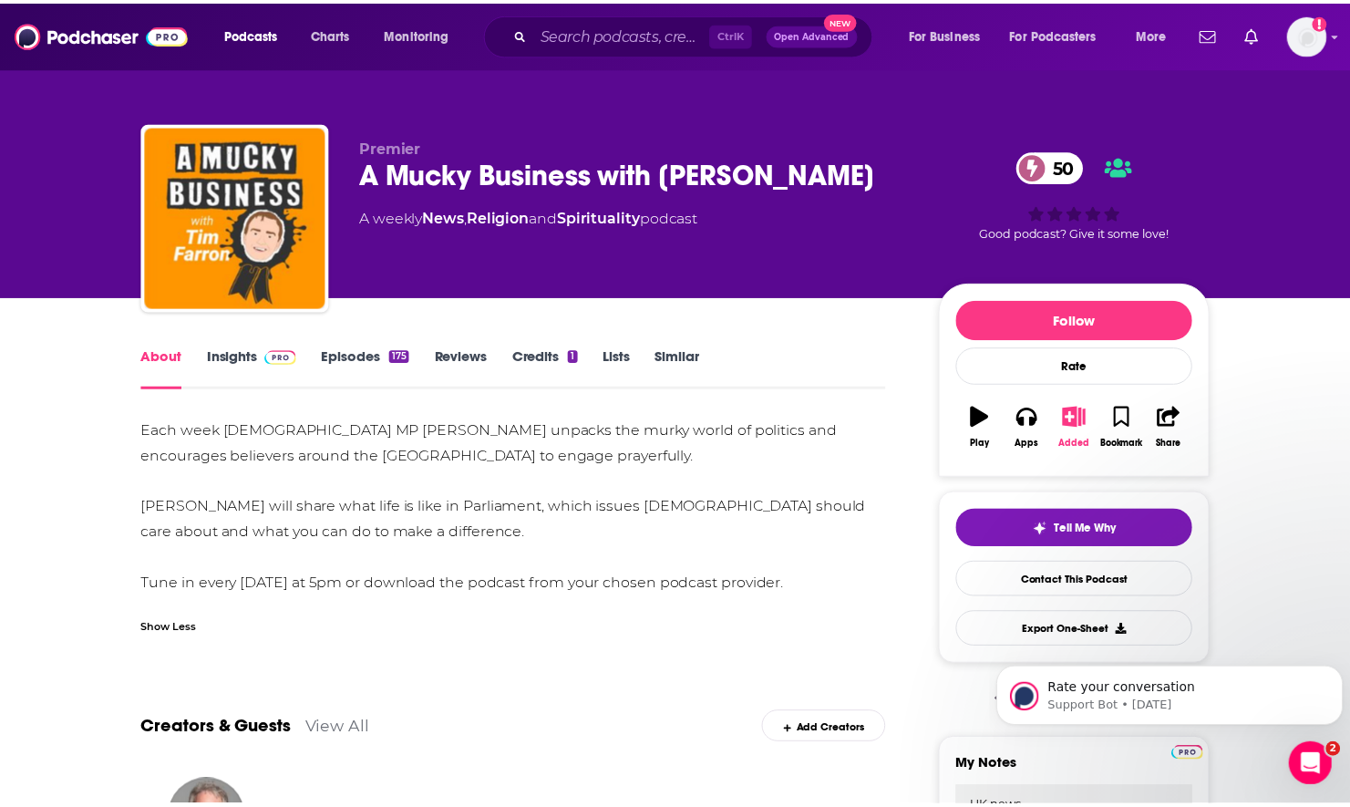
scroll to position [182, 0]
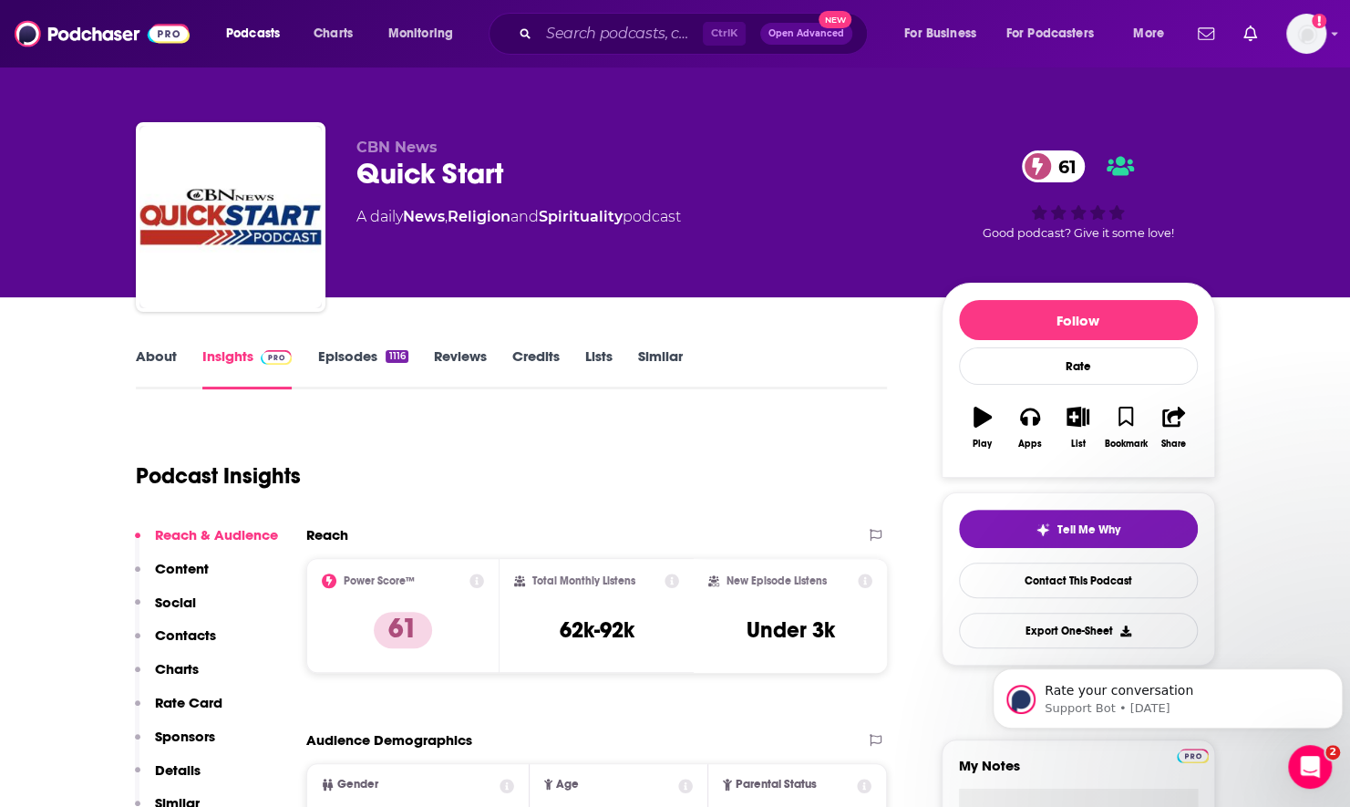
click at [159, 356] on link "About" at bounding box center [156, 368] width 41 height 42
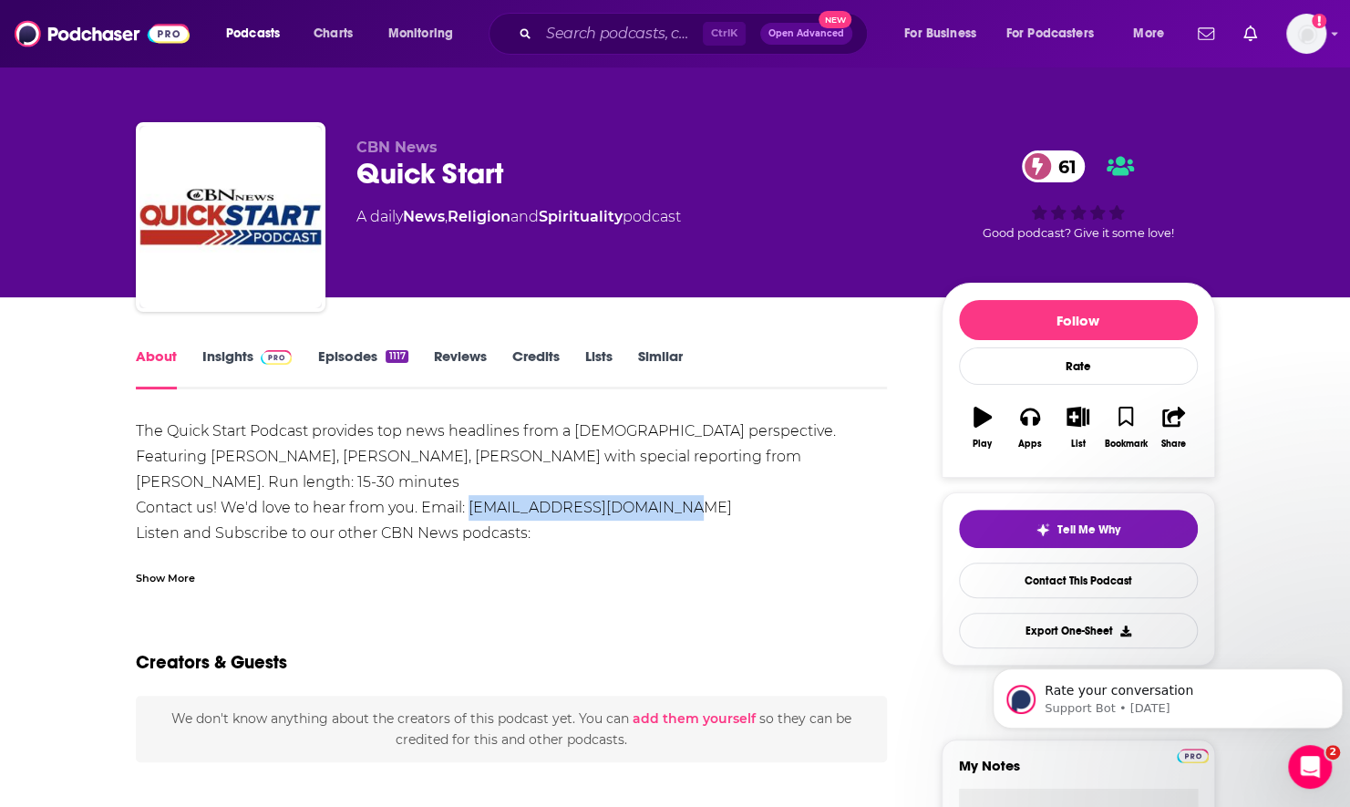
drag, startPoint x: 680, startPoint y: 503, endPoint x: 472, endPoint y: 509, distance: 207.9
click at [472, 509] on div "The Quick Start Podcast provides top news headlines from a [DEMOGRAPHIC_DATA] p…" at bounding box center [512, 558] width 752 height 281
copy div "[EMAIL_ADDRESS][DOMAIN_NAME]"
drag, startPoint x: 246, startPoint y: 354, endPoint x: 321, endPoint y: 6, distance: 355.3
click at [246, 354] on link "Insights" at bounding box center [247, 368] width 90 height 42
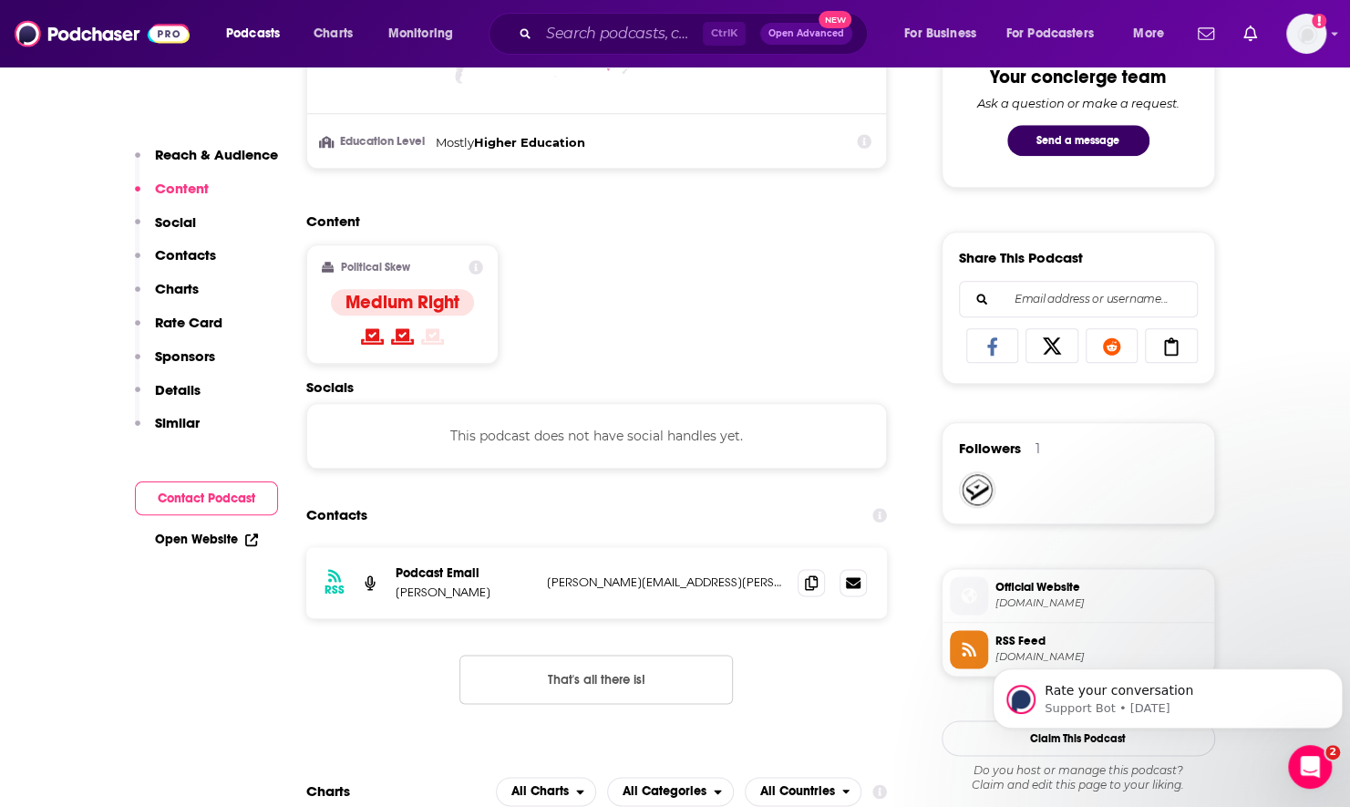
scroll to position [1003, 0]
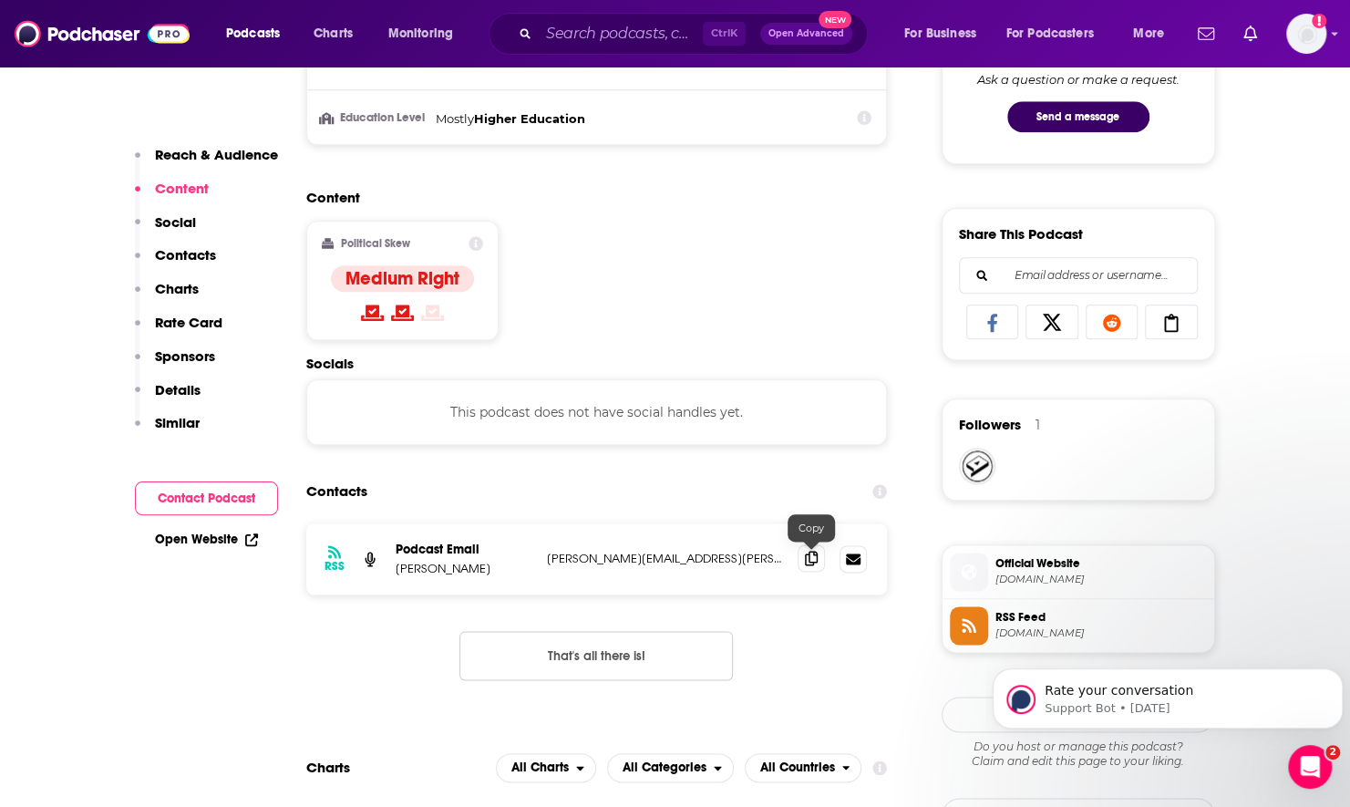
click at [810, 559] on icon at bounding box center [811, 558] width 13 height 15
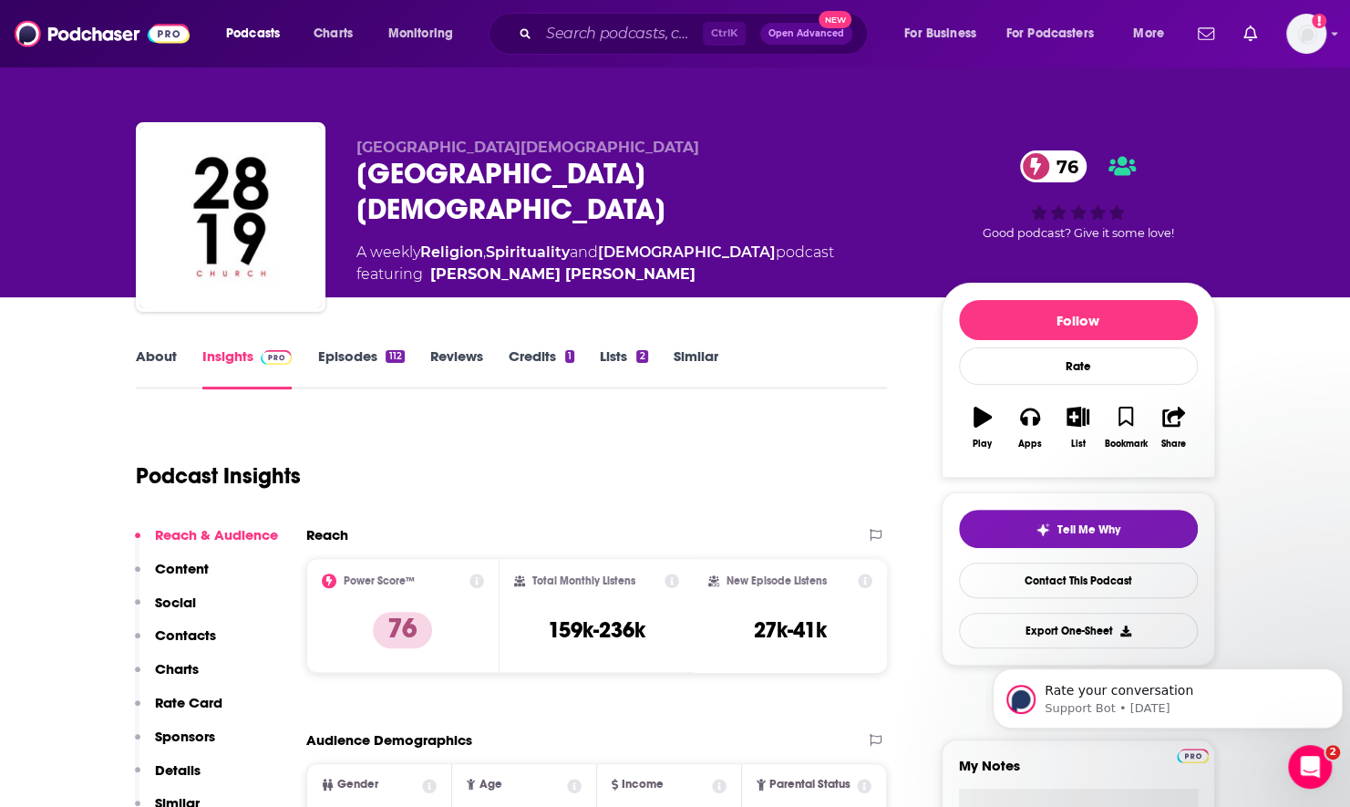
click at [147, 352] on link "About" at bounding box center [156, 368] width 41 height 42
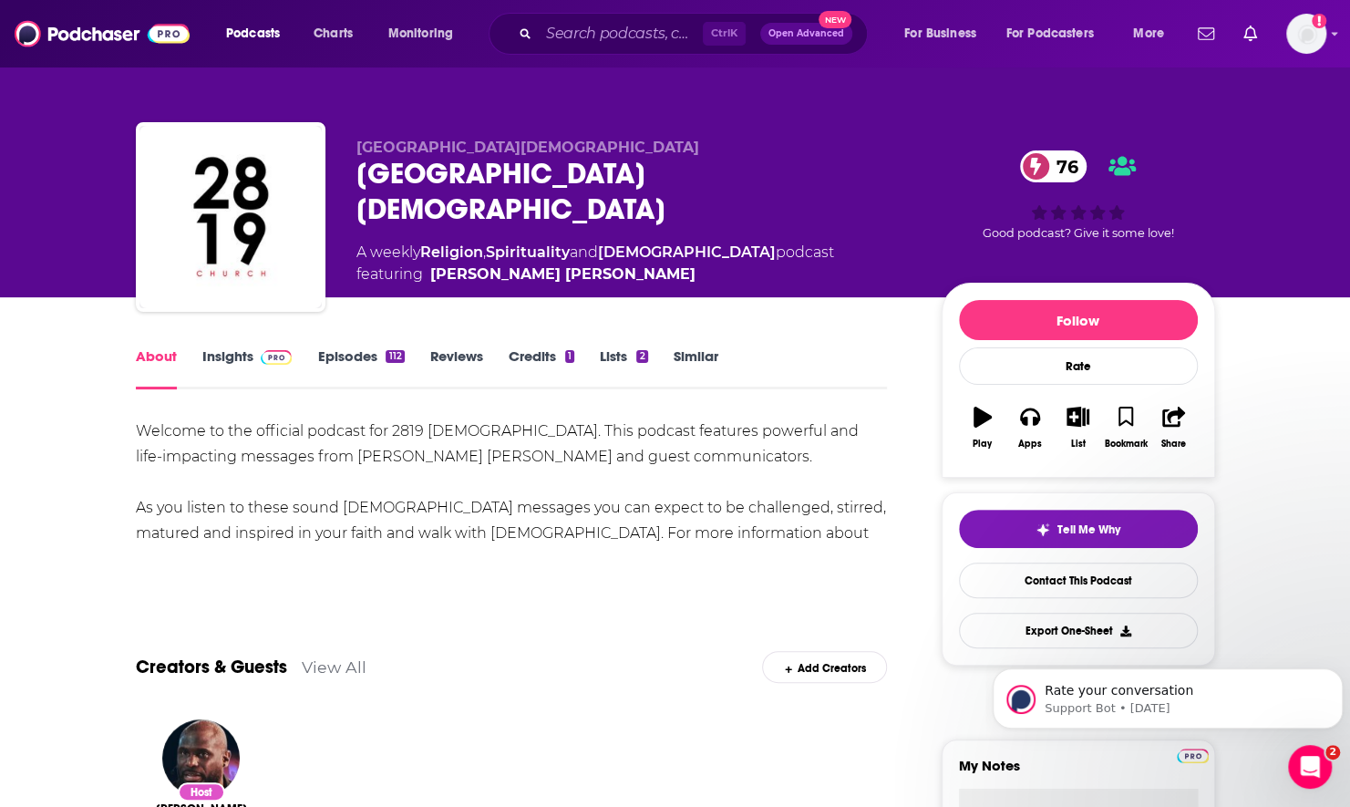
click at [348, 353] on link "Episodes 112" at bounding box center [360, 368] width 87 height 42
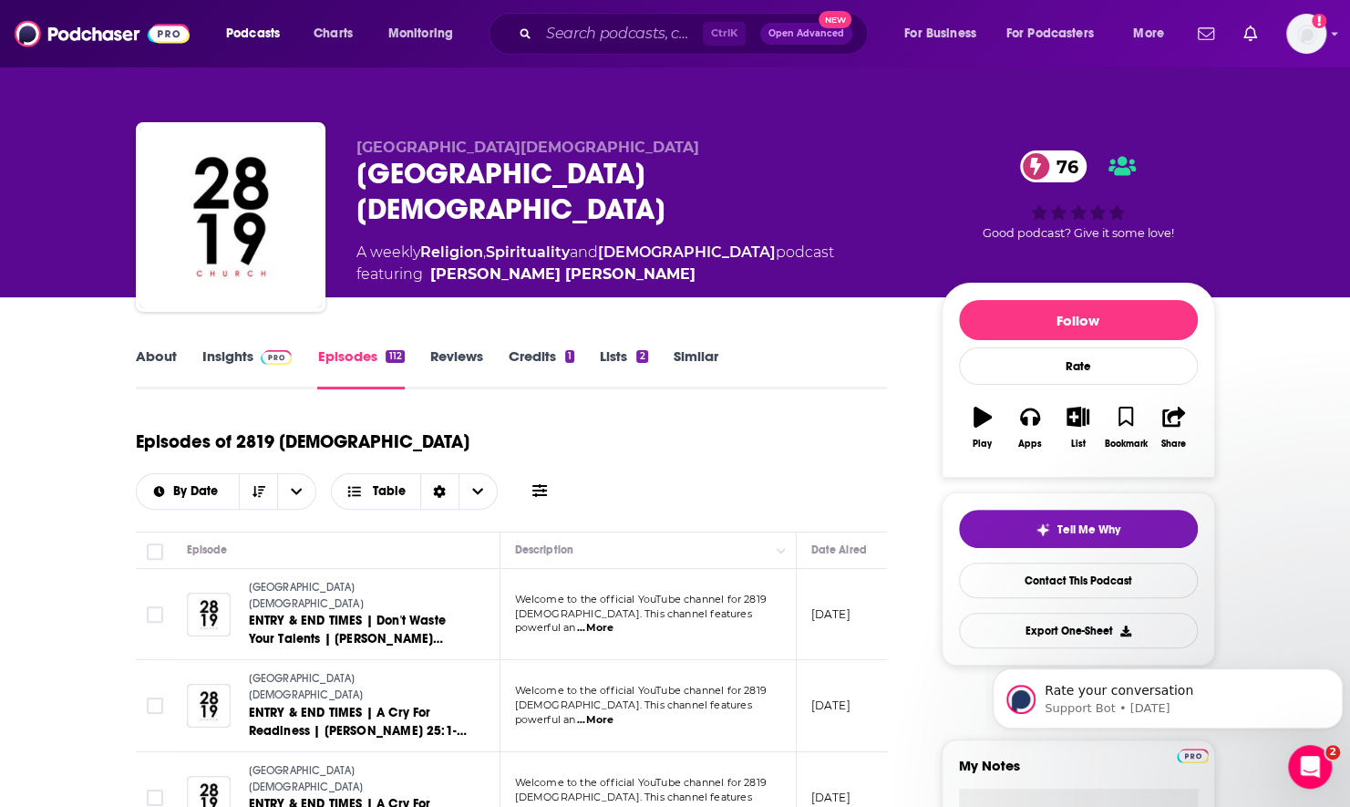
click at [146, 354] on link "About" at bounding box center [156, 368] width 41 height 42
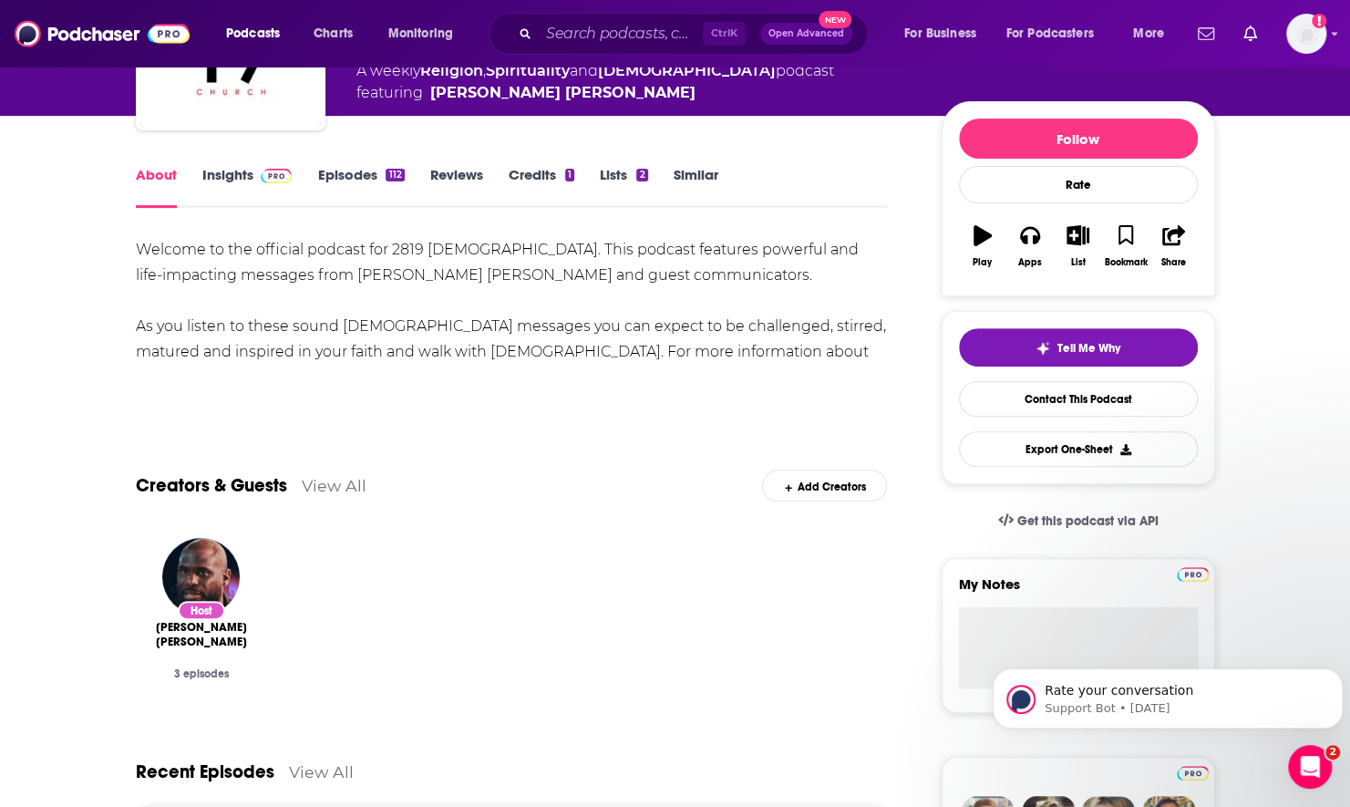
scroll to position [182, 0]
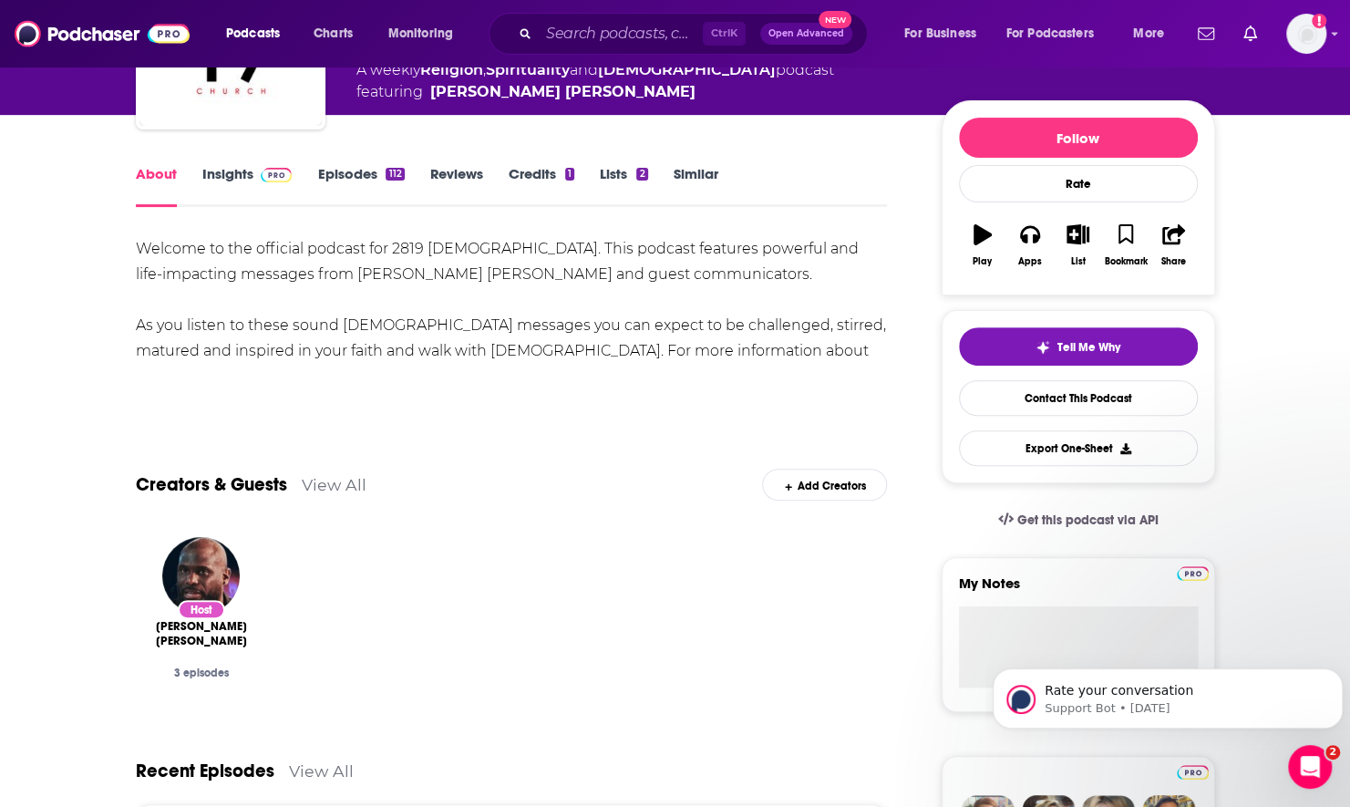
click at [337, 175] on link "Episodes 112" at bounding box center [360, 186] width 87 height 42
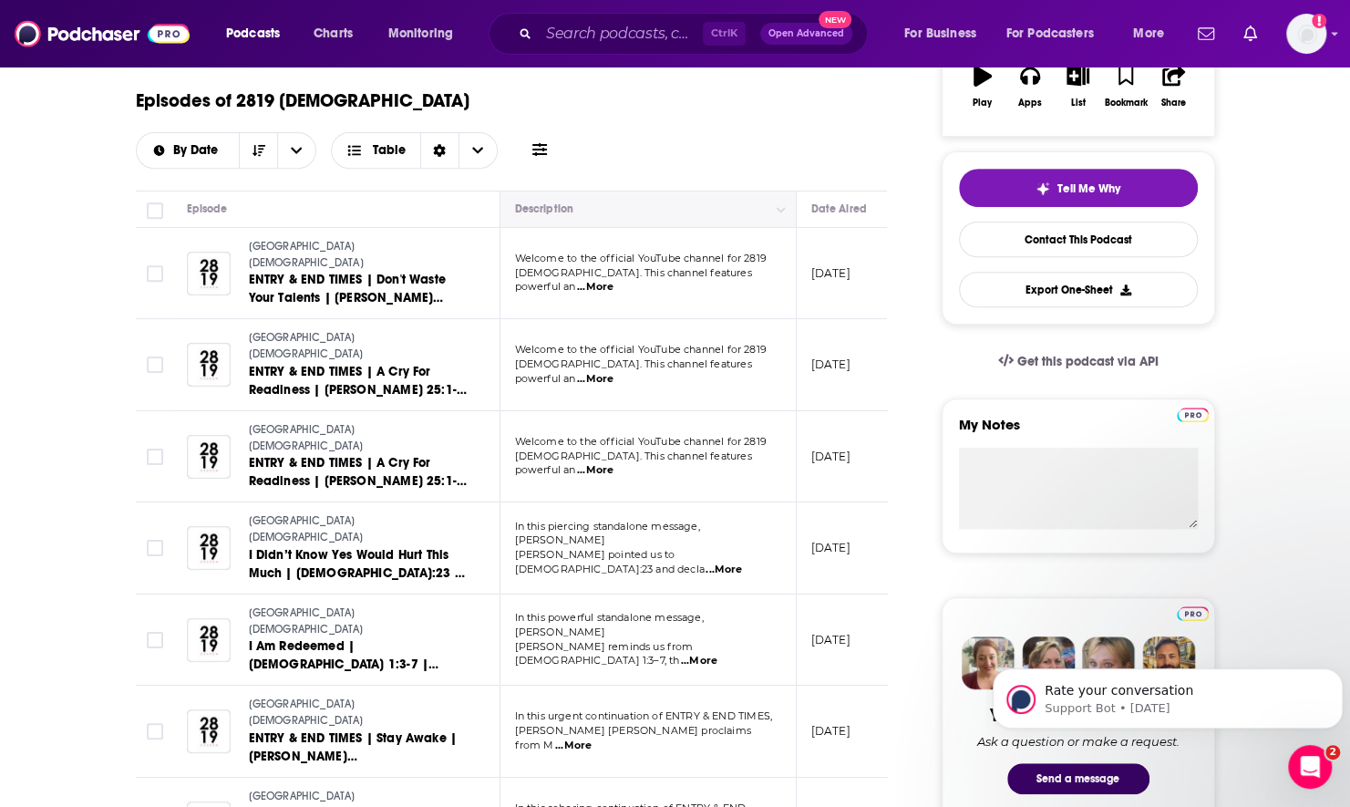
scroll to position [456, 0]
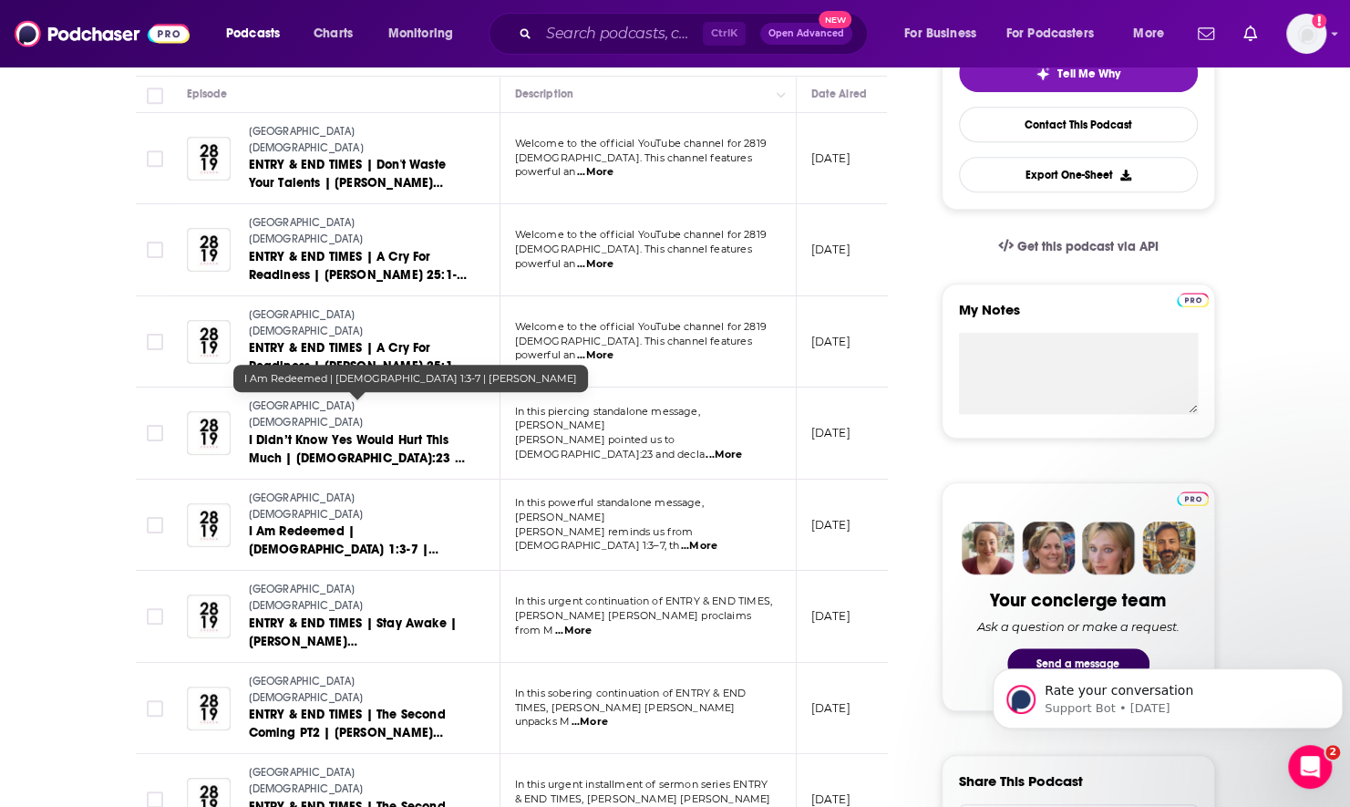
click at [395, 523] on span "I Am Redeemed | Ephesians 1:3-7 | Arik Hayes" at bounding box center [344, 549] width 190 height 52
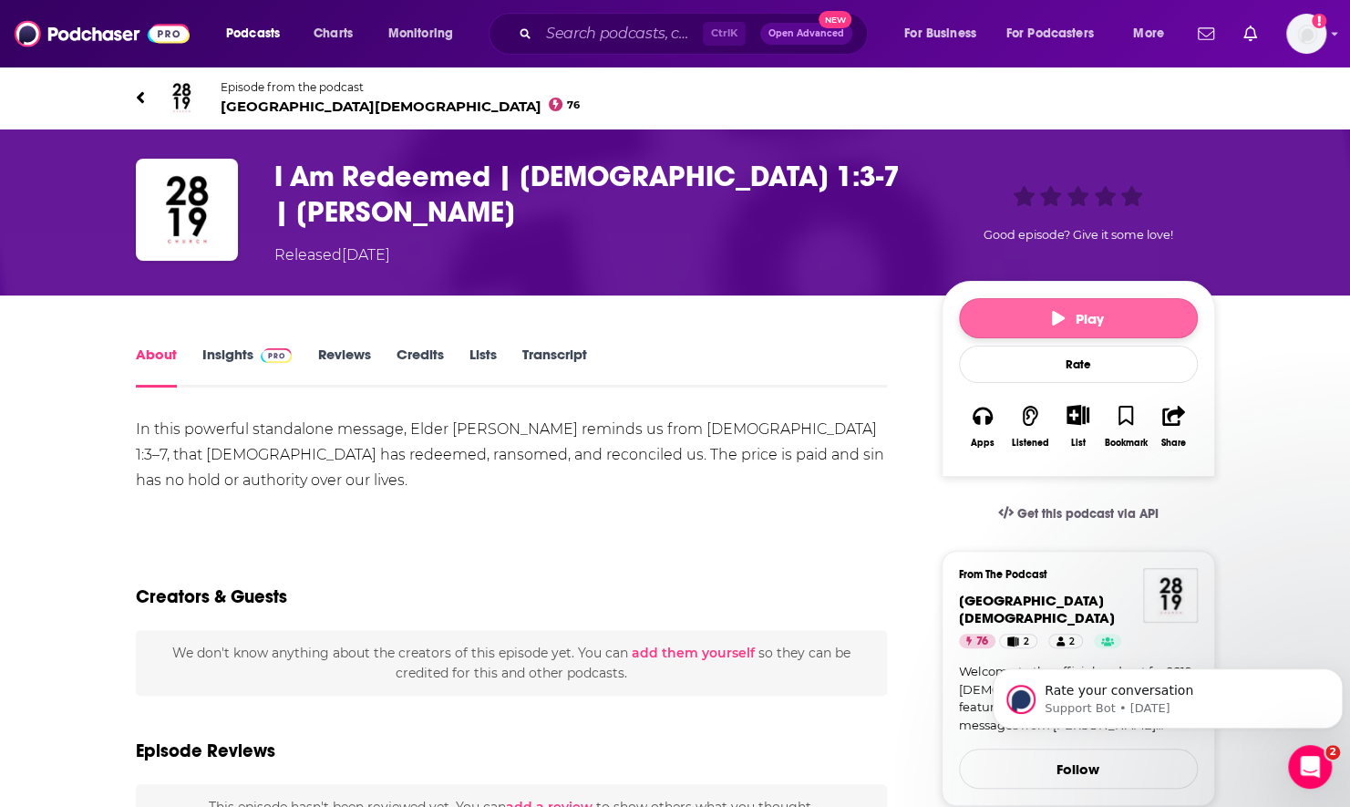
click at [1026, 311] on button "Play" at bounding box center [1078, 318] width 239 height 40
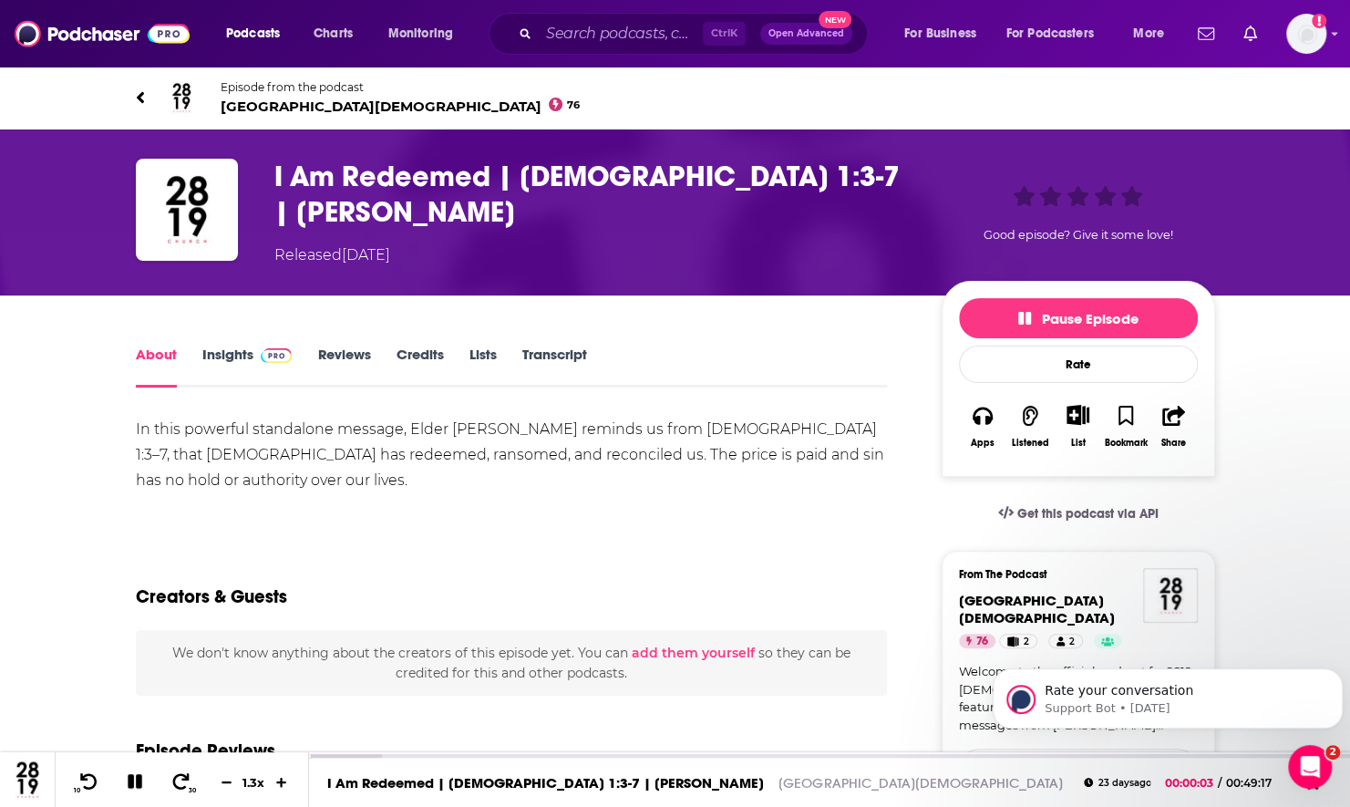
click at [236, 97] on span "Episode from the podcast 2819 Church 76" at bounding box center [401, 97] width 360 height 35
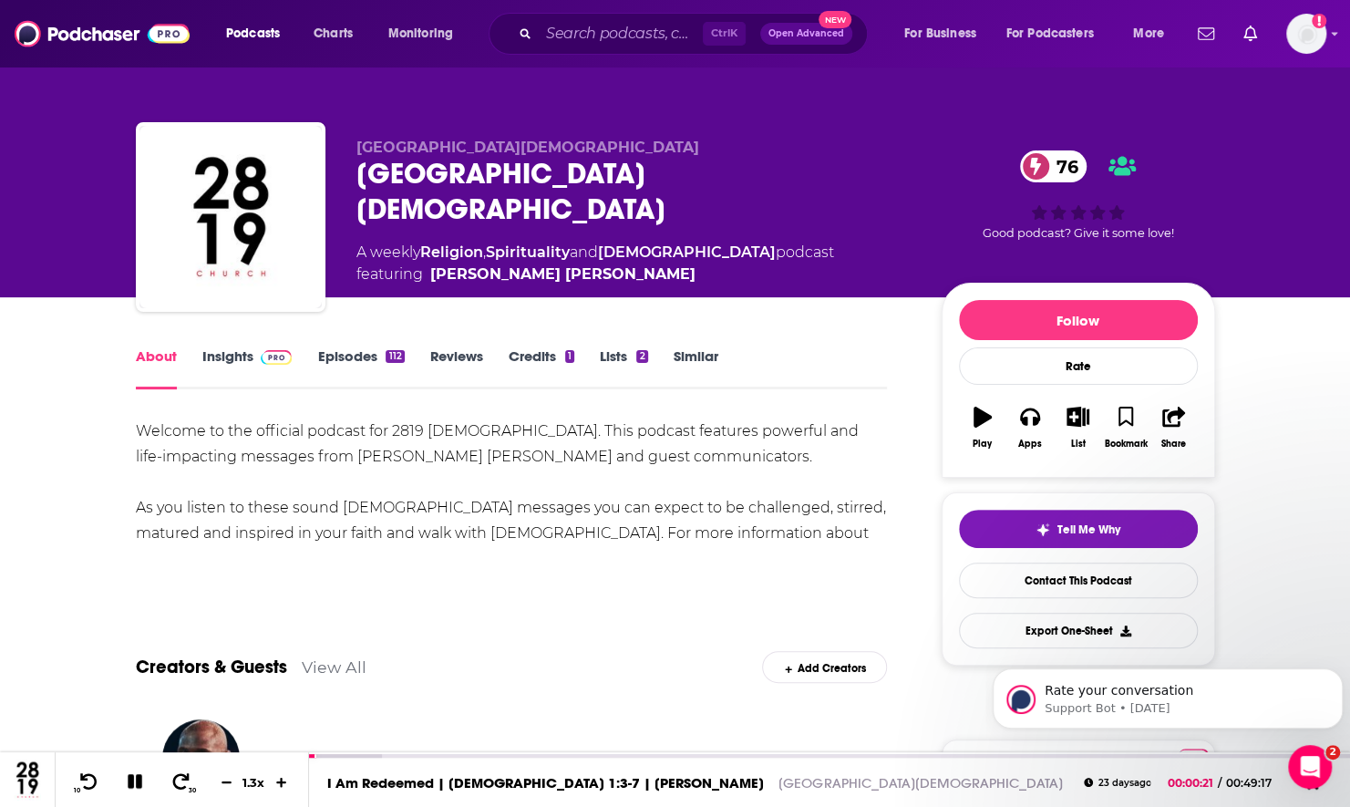
click at [346, 348] on link "Episodes 112" at bounding box center [360, 368] width 87 height 42
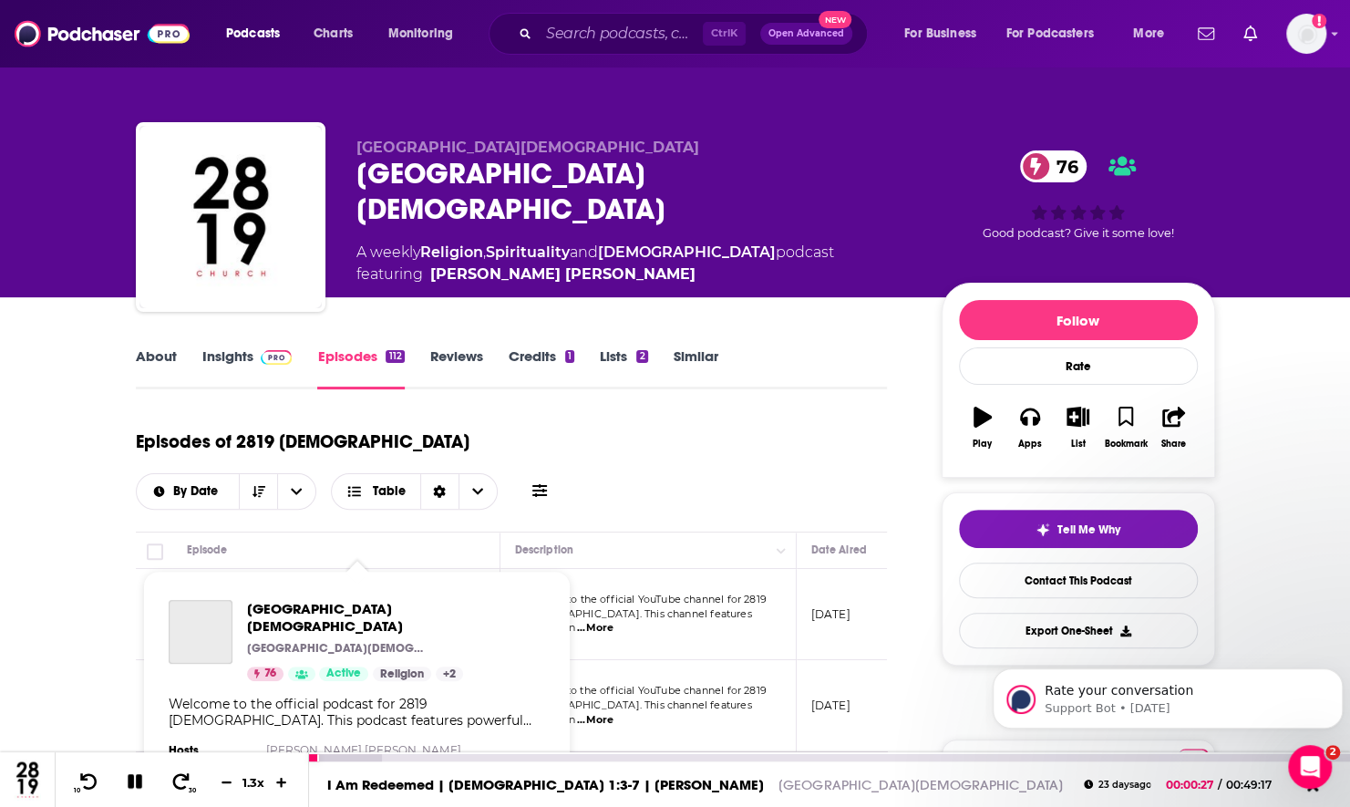
click at [418, 756] on div at bounding box center [829, 757] width 1041 height 7
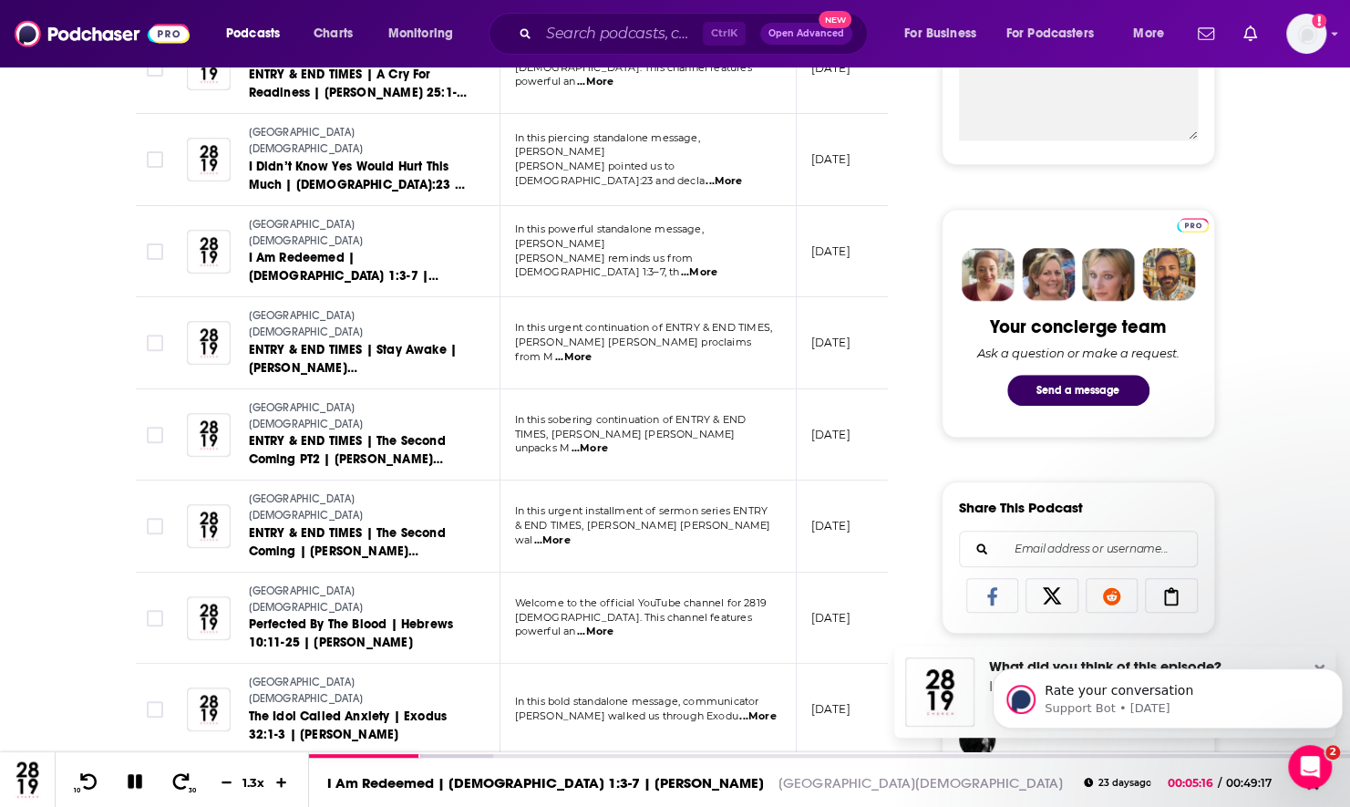
scroll to position [1003, 0]
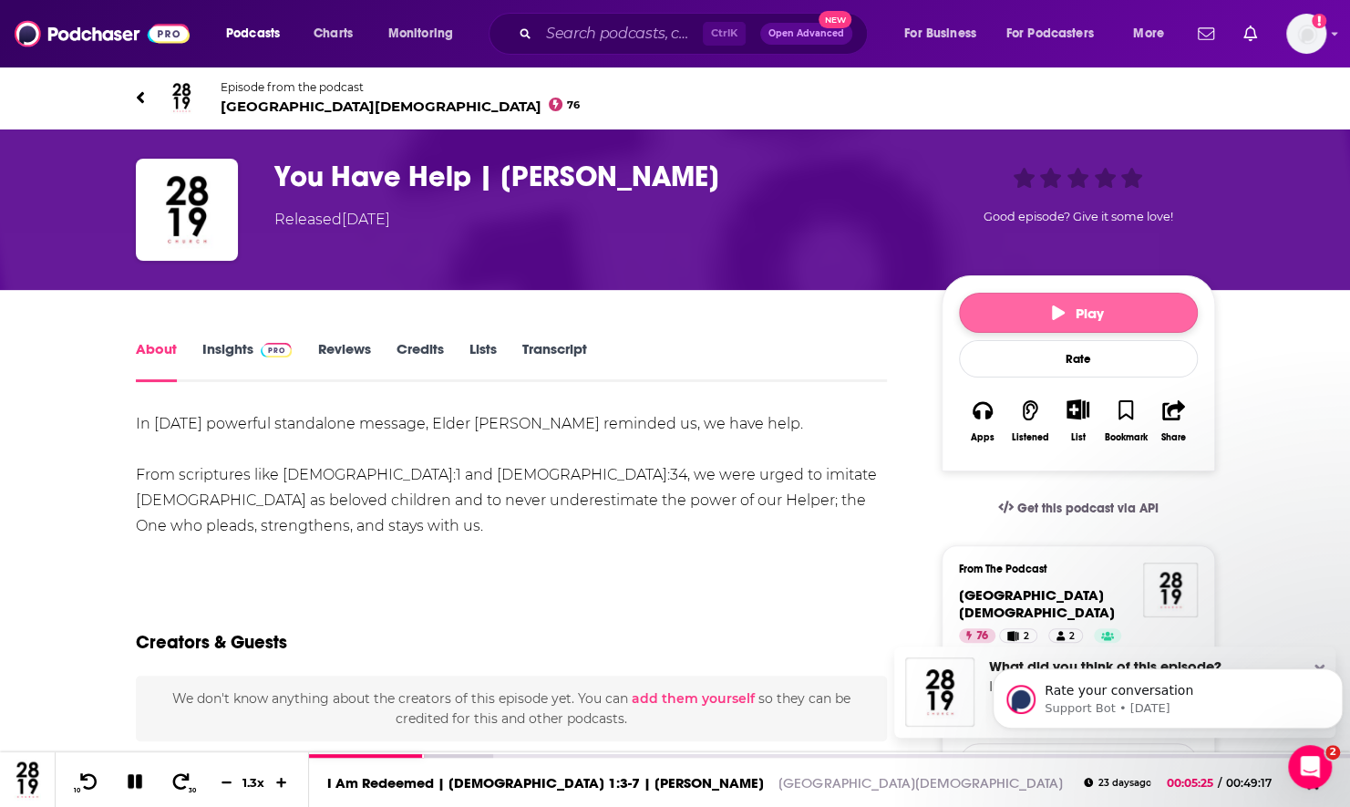
click at [1014, 315] on button "Play" at bounding box center [1078, 313] width 239 height 40
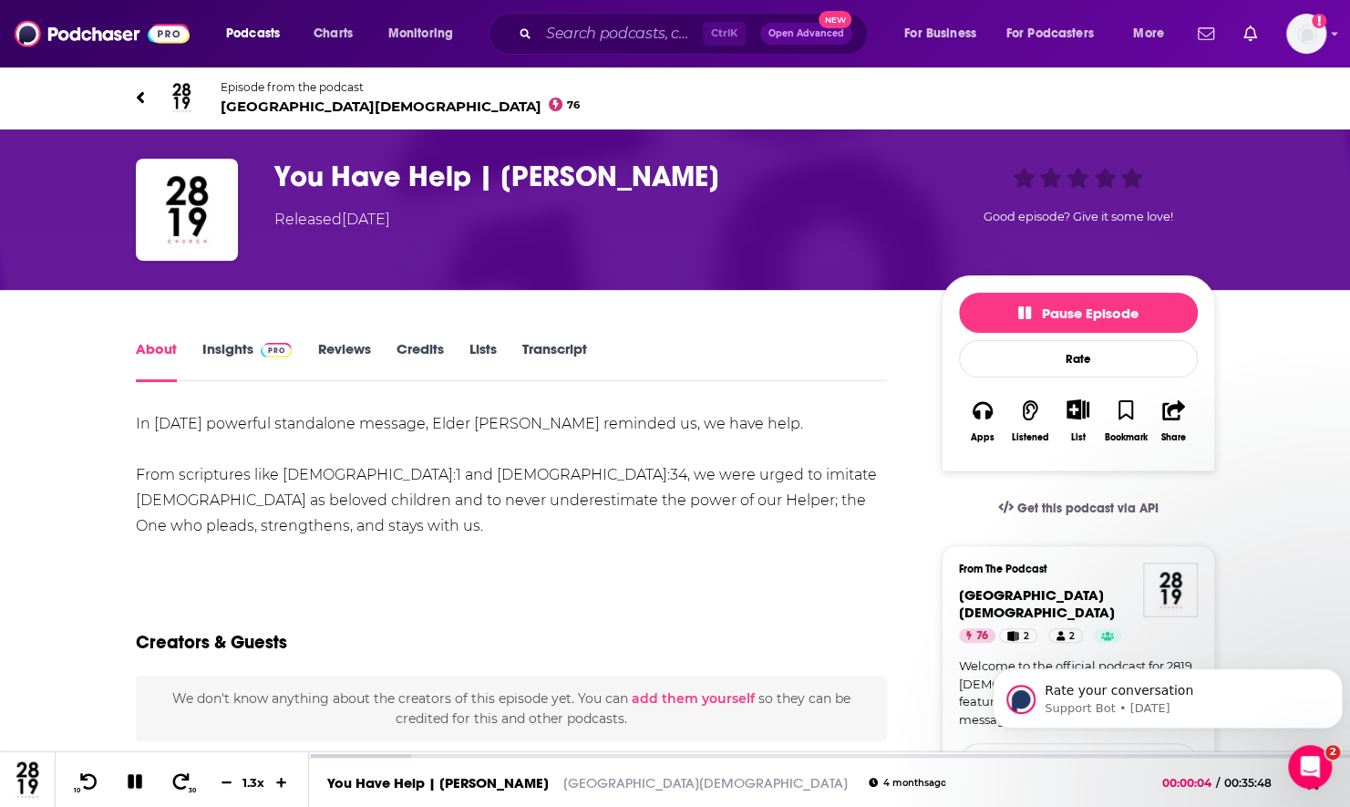
click at [150, 83] on link "Episode from the podcast 2819 Church 76" at bounding box center [675, 98] width 1079 height 44
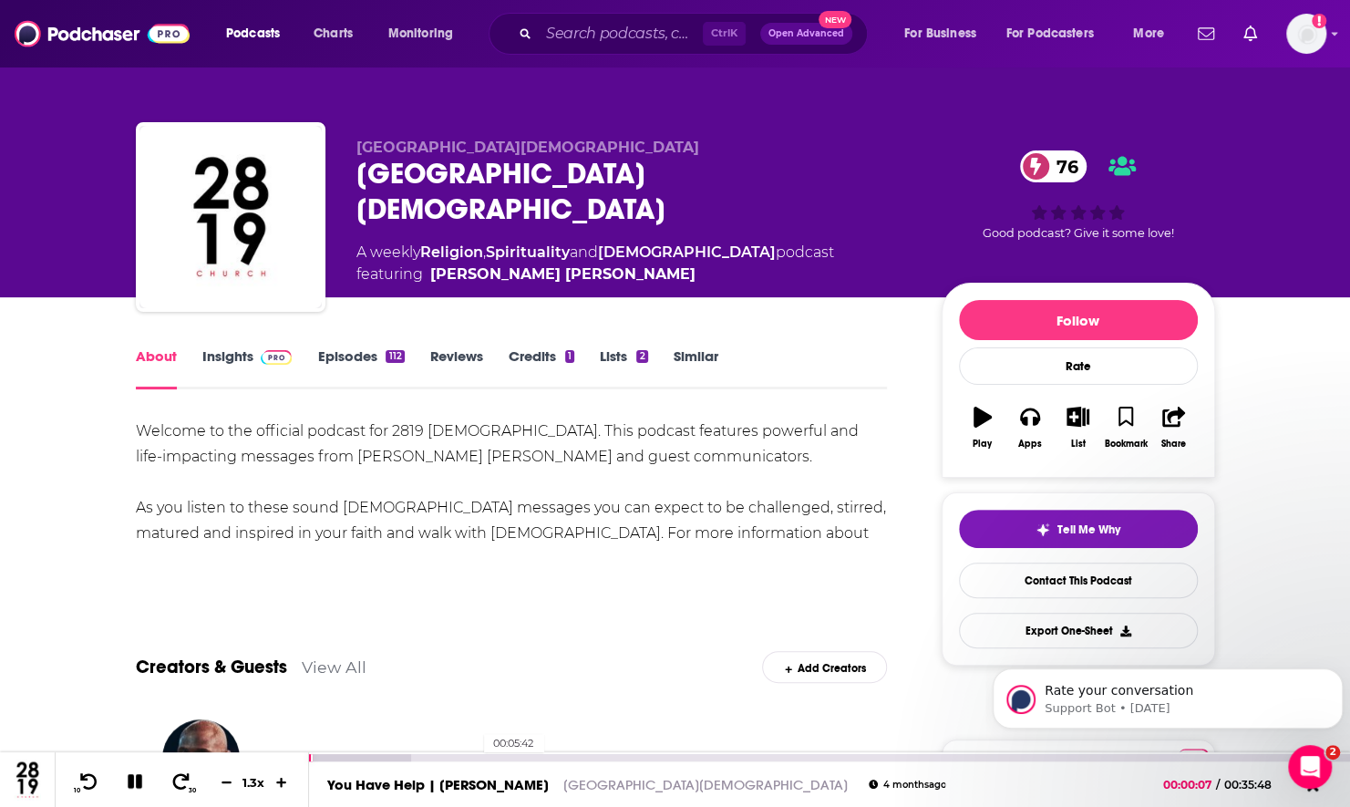
click at [474, 757] on div "00:05:42" at bounding box center [829, 757] width 1041 height 7
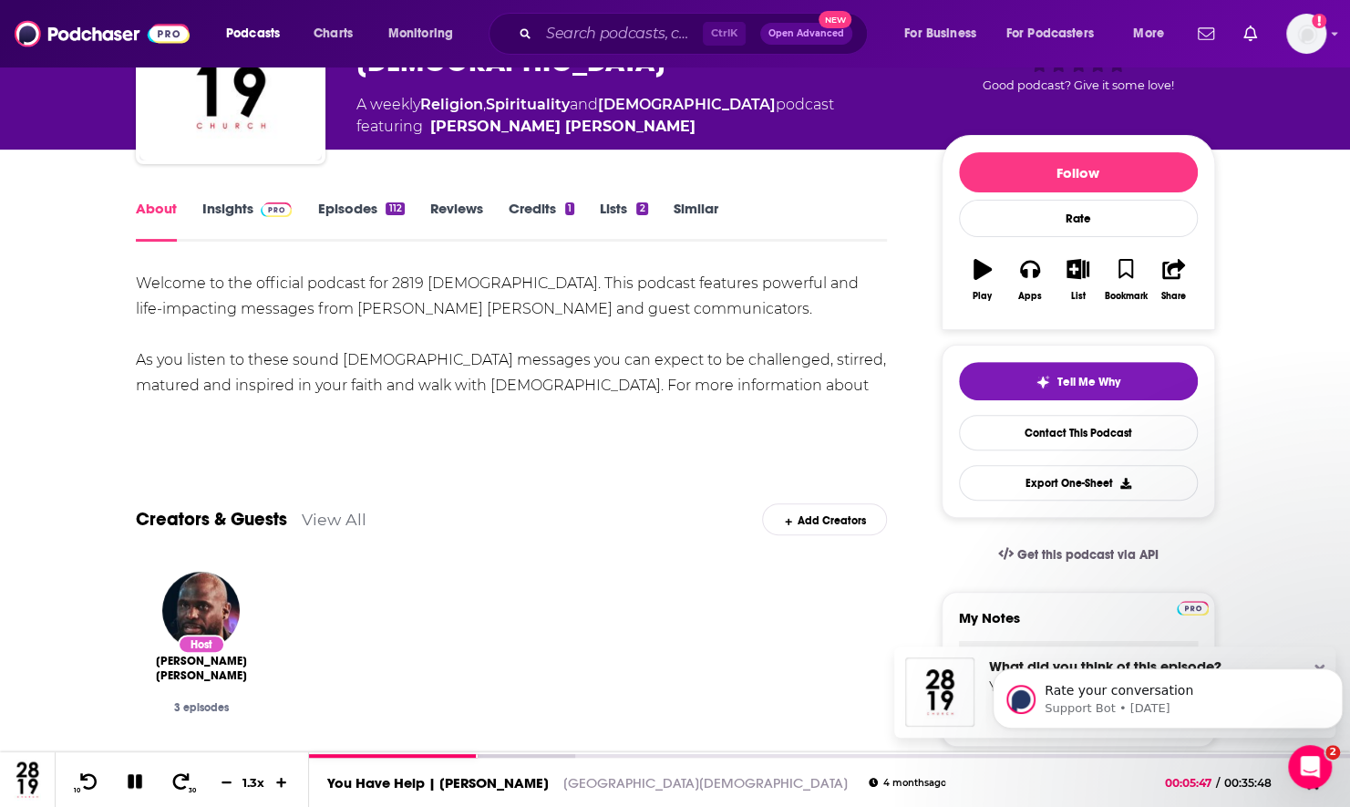
scroll to position [273, 0]
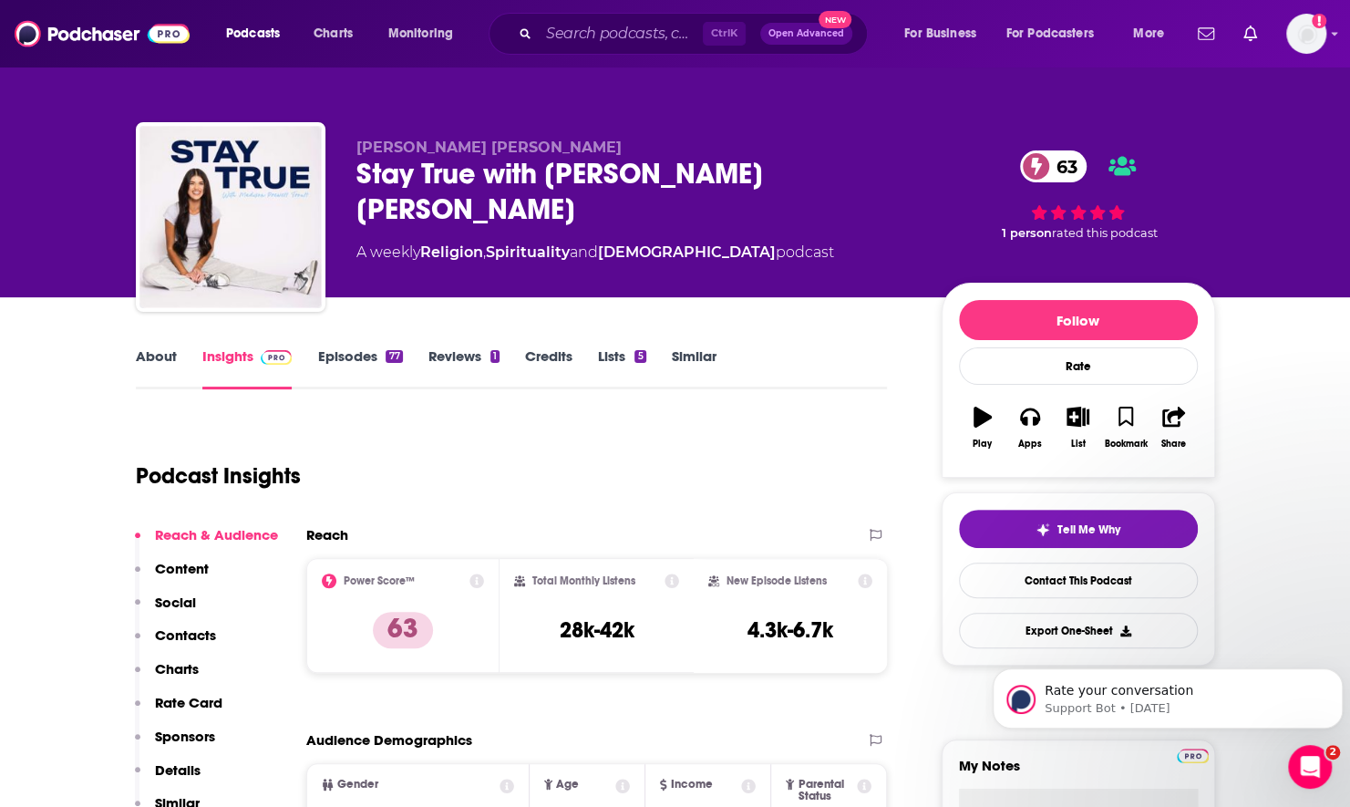
click at [142, 363] on link "About" at bounding box center [156, 368] width 41 height 42
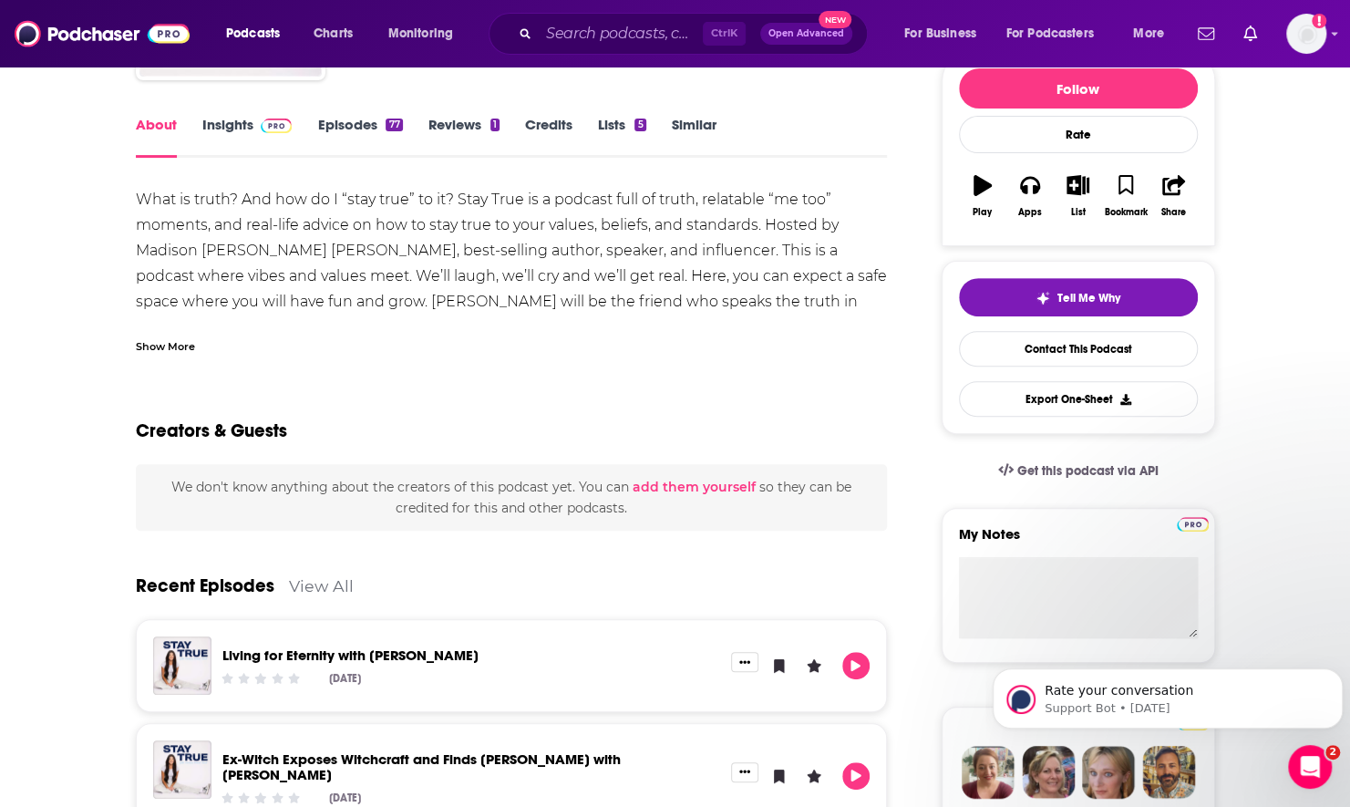
scroll to position [273, 0]
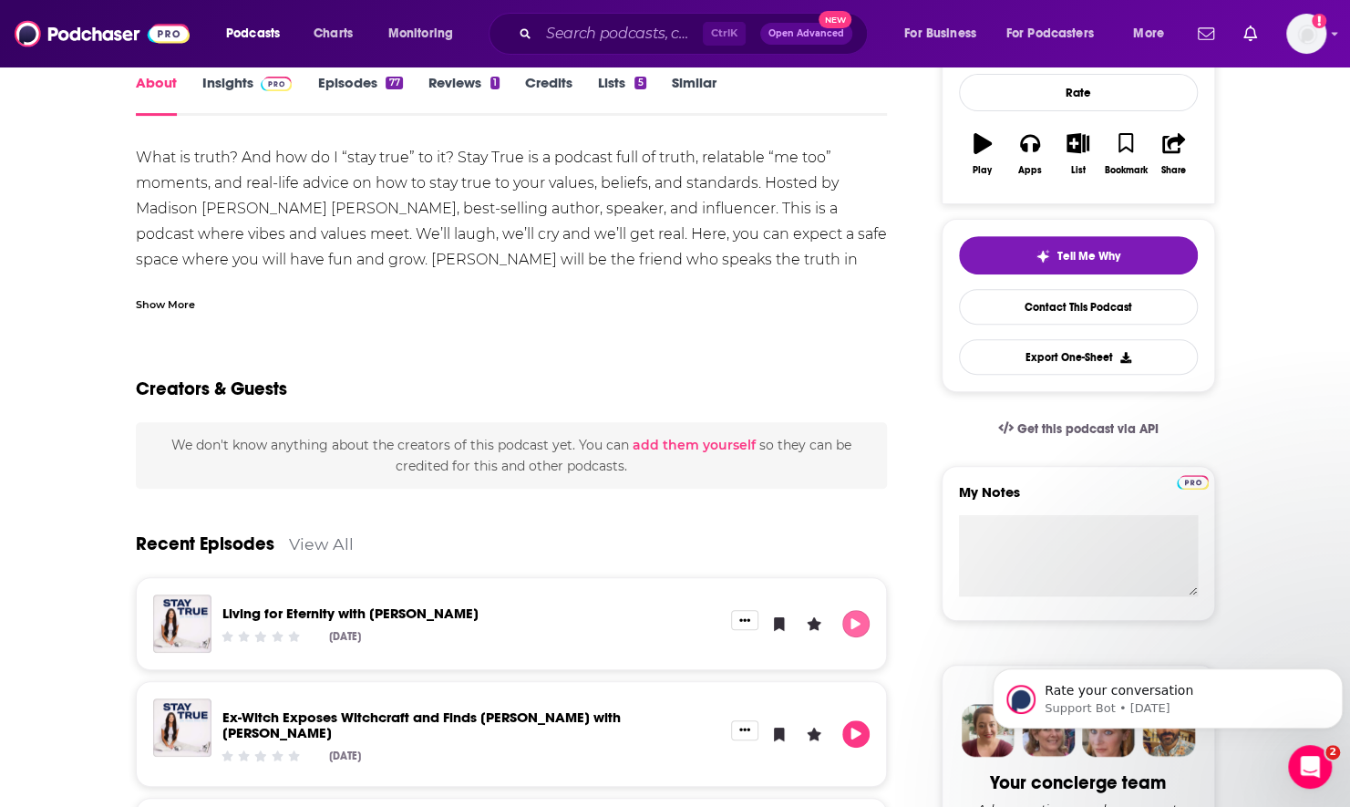
click at [849, 631] on button "Play" at bounding box center [855, 623] width 27 height 27
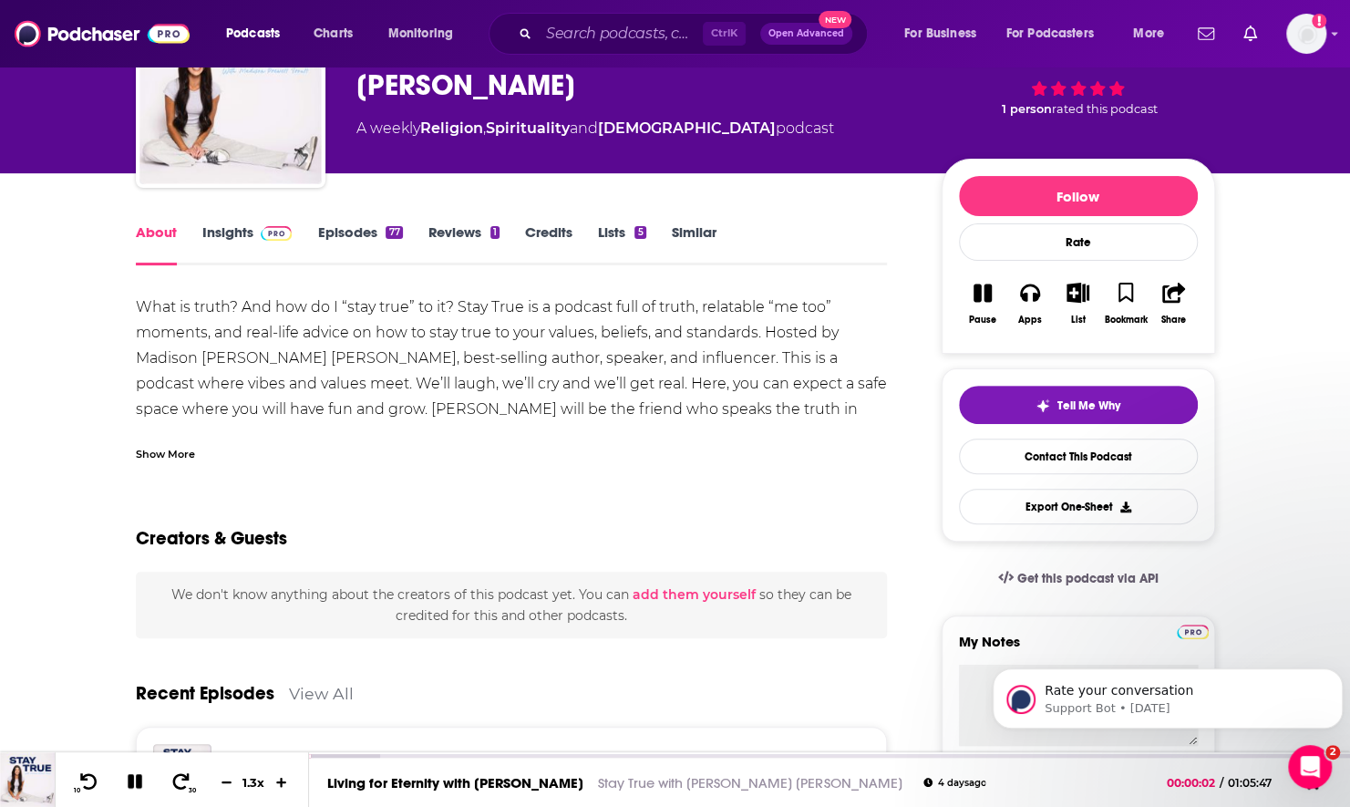
scroll to position [0, 0]
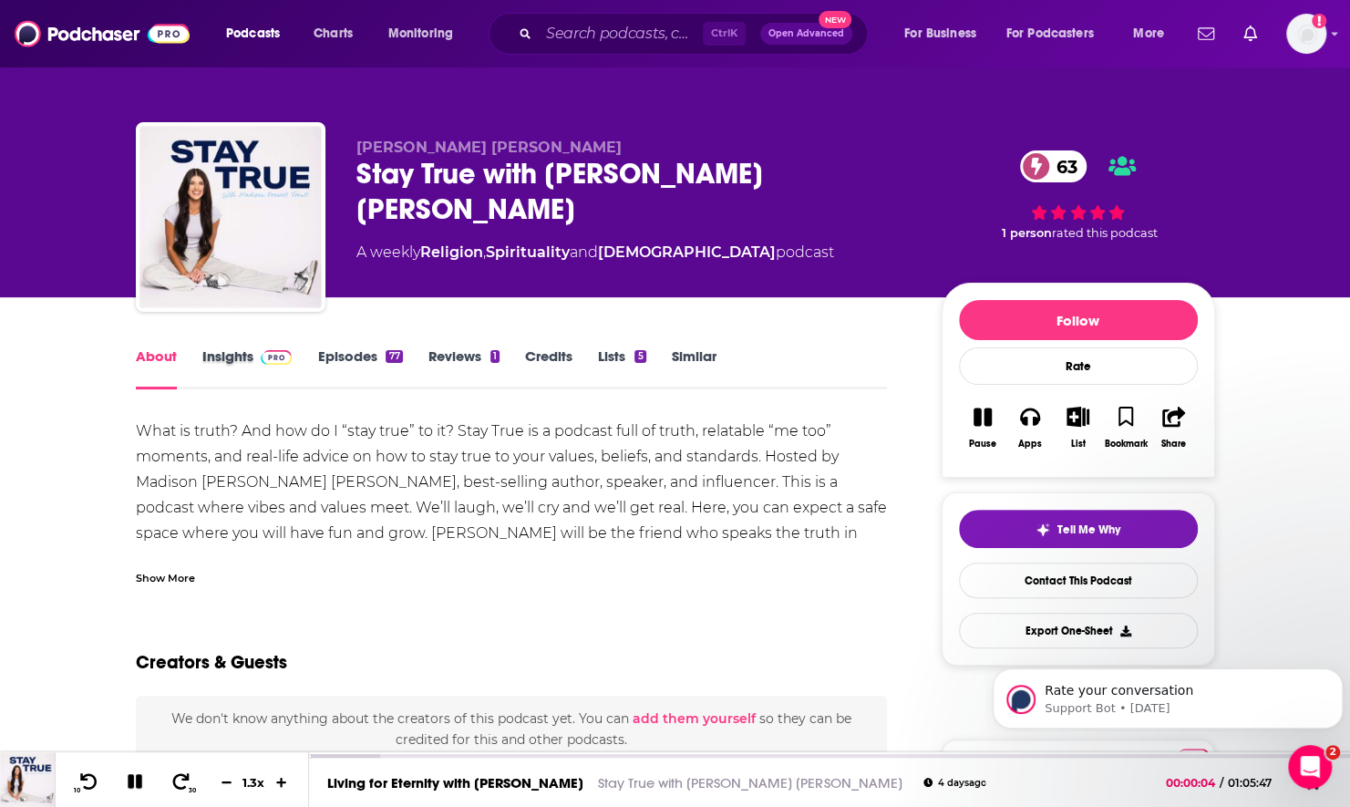
click at [315, 366] on div "Insights" at bounding box center [260, 368] width 116 height 42
click at [223, 370] on link "Insights" at bounding box center [247, 368] width 90 height 42
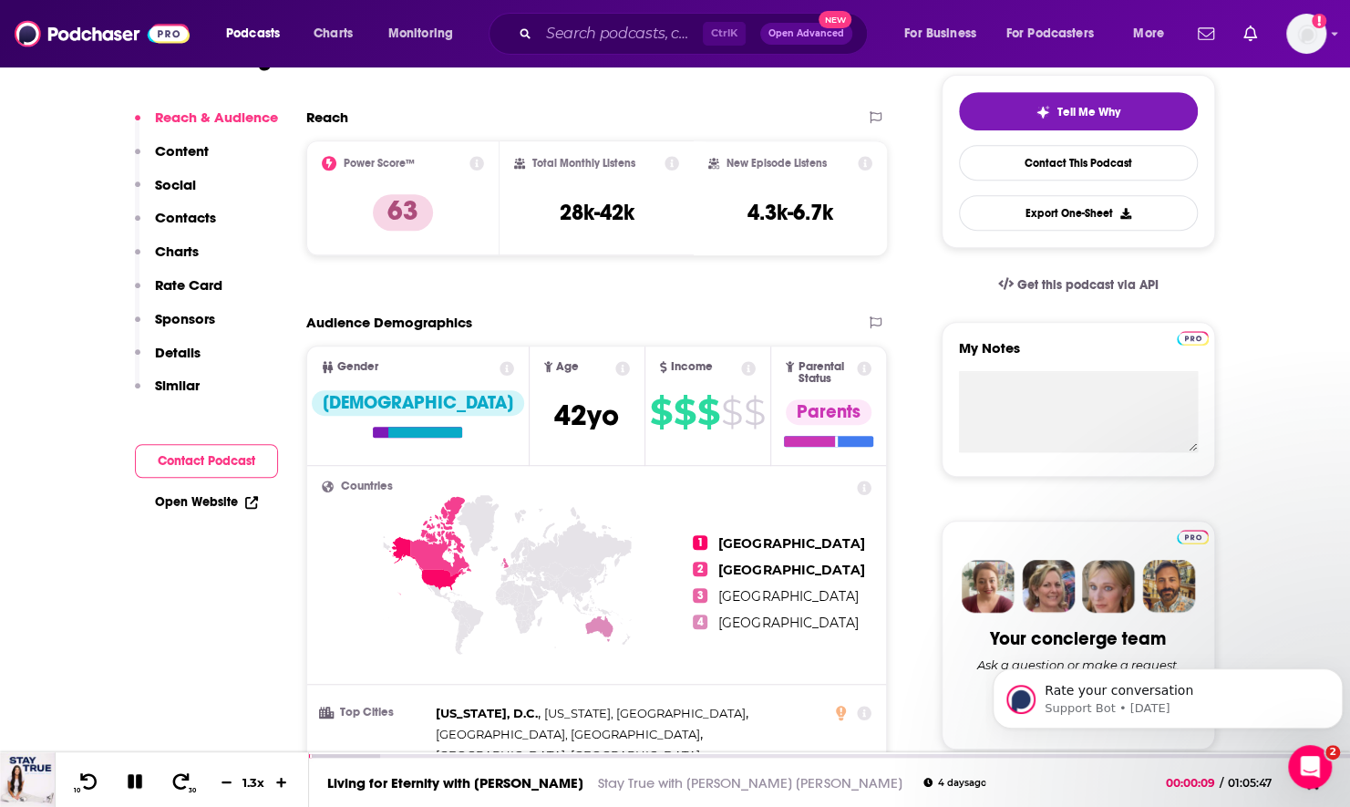
scroll to position [456, 0]
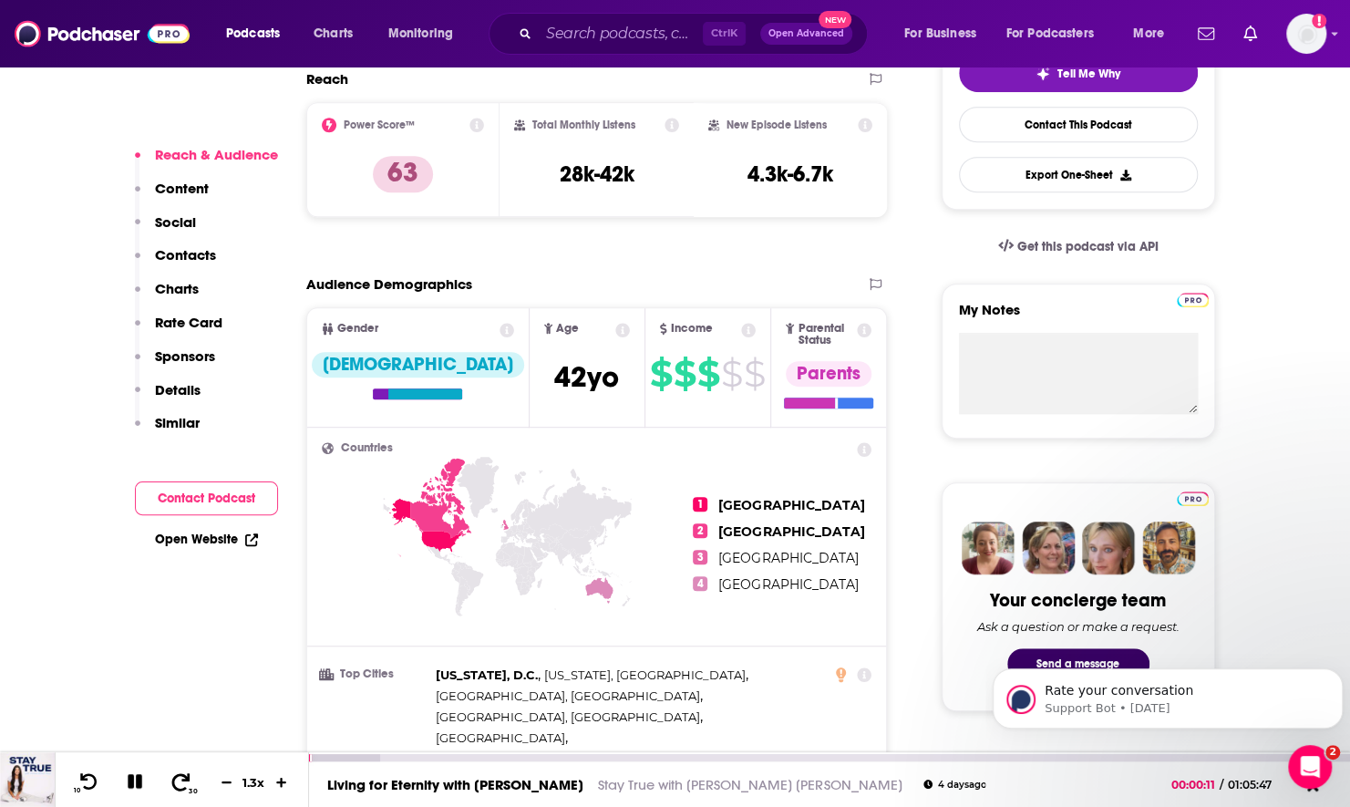
click at [181, 789] on icon at bounding box center [181, 781] width 23 height 18
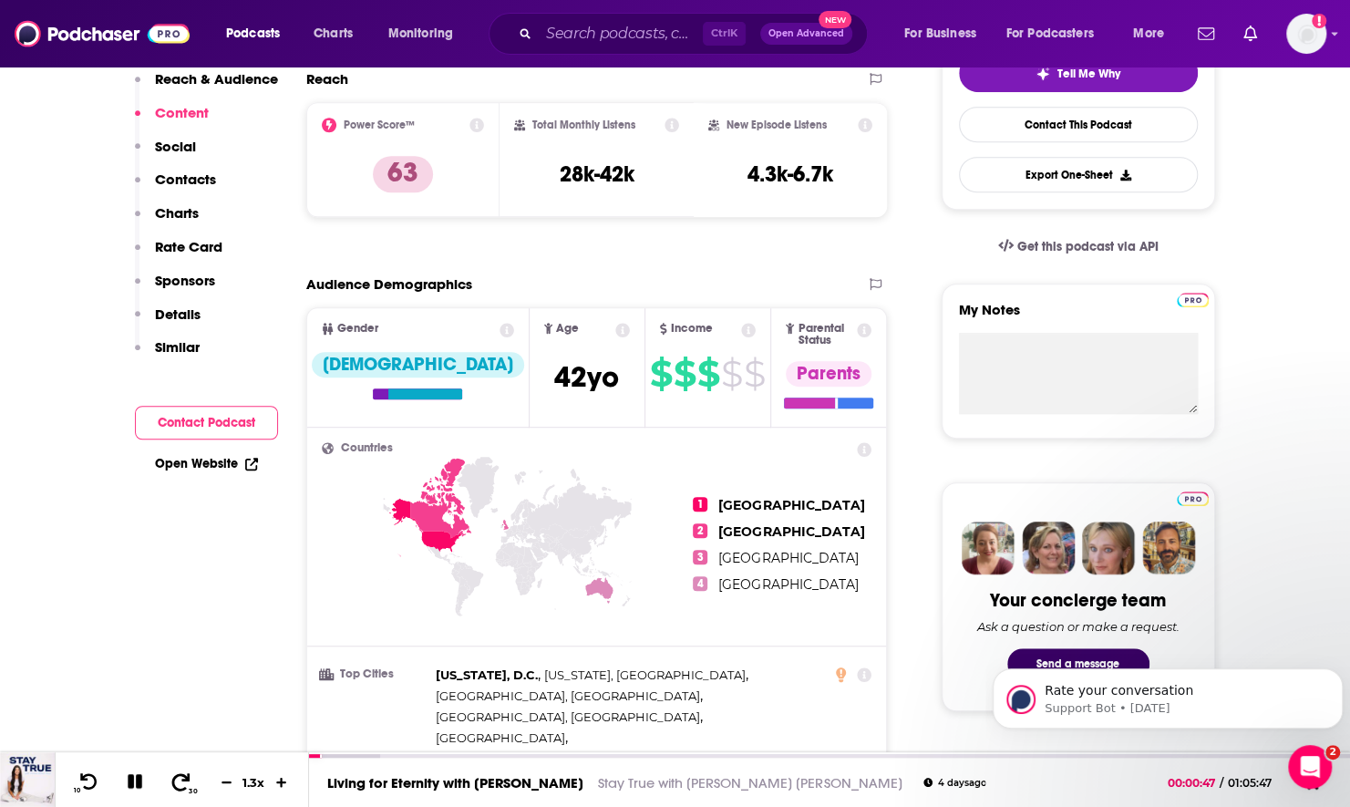
scroll to position [91, 0]
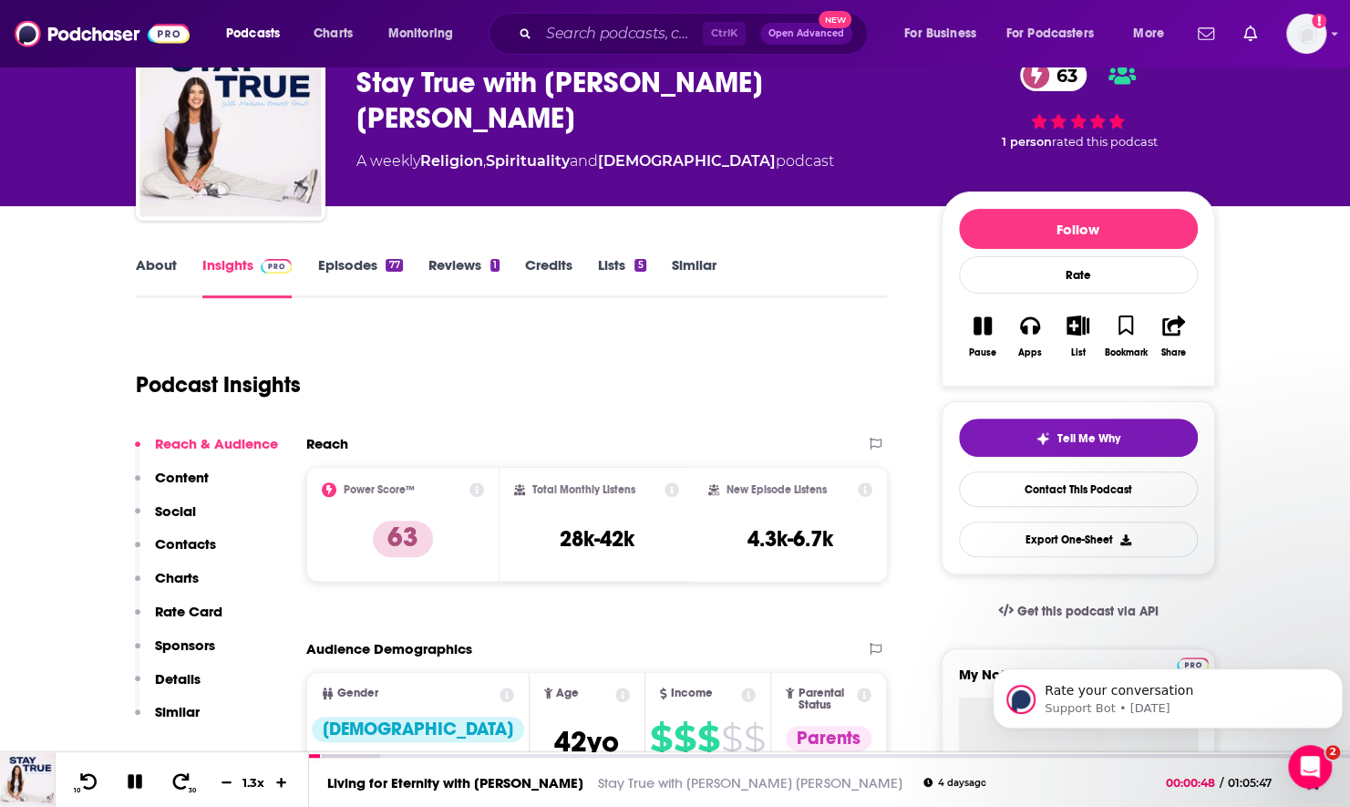
click at [350, 275] on link "Episodes 77" at bounding box center [359, 277] width 85 height 42
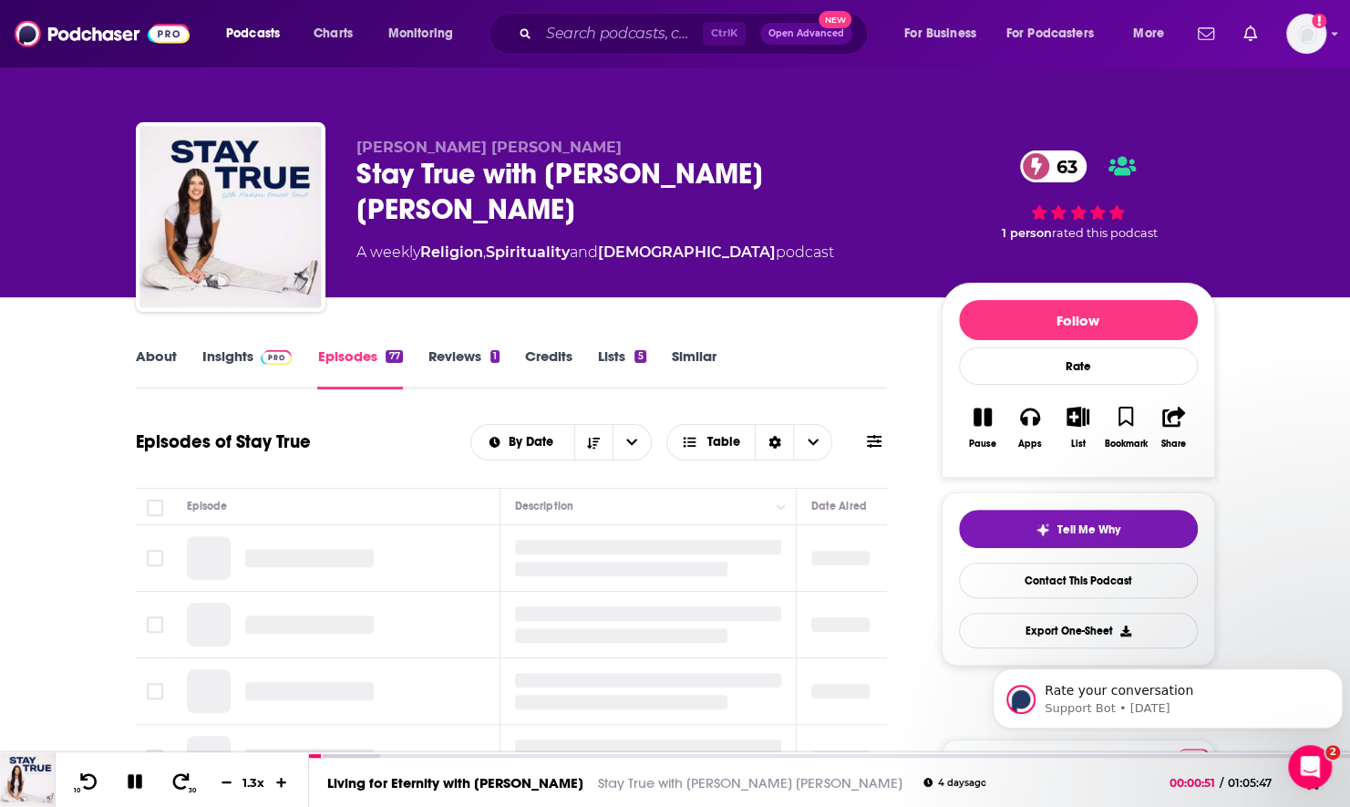
click at [875, 443] on icon at bounding box center [874, 441] width 15 height 15
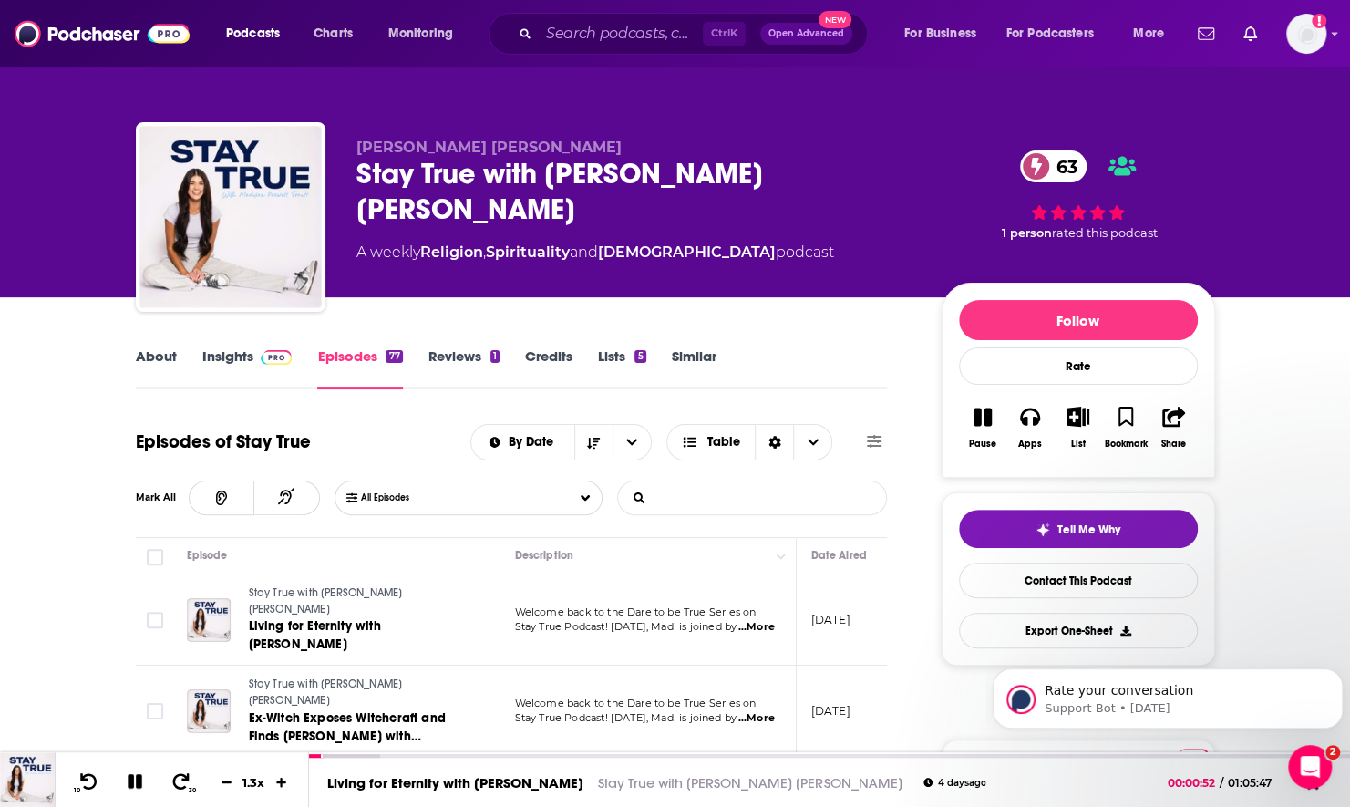
click at [773, 494] on input "List Search Input" at bounding box center [713, 497] width 191 height 33
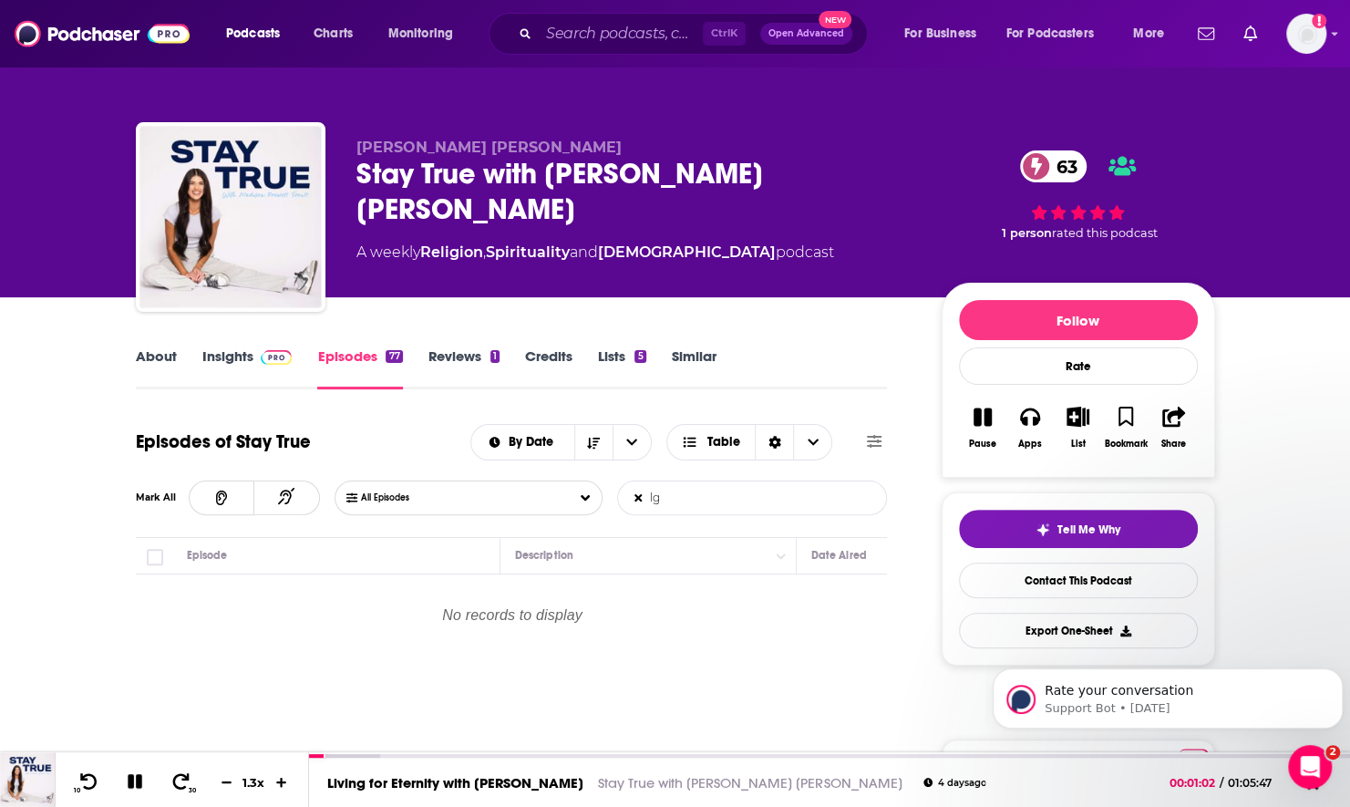
type input "l"
type input "gay"
click at [242, 366] on link "Insights" at bounding box center [247, 368] width 90 height 42
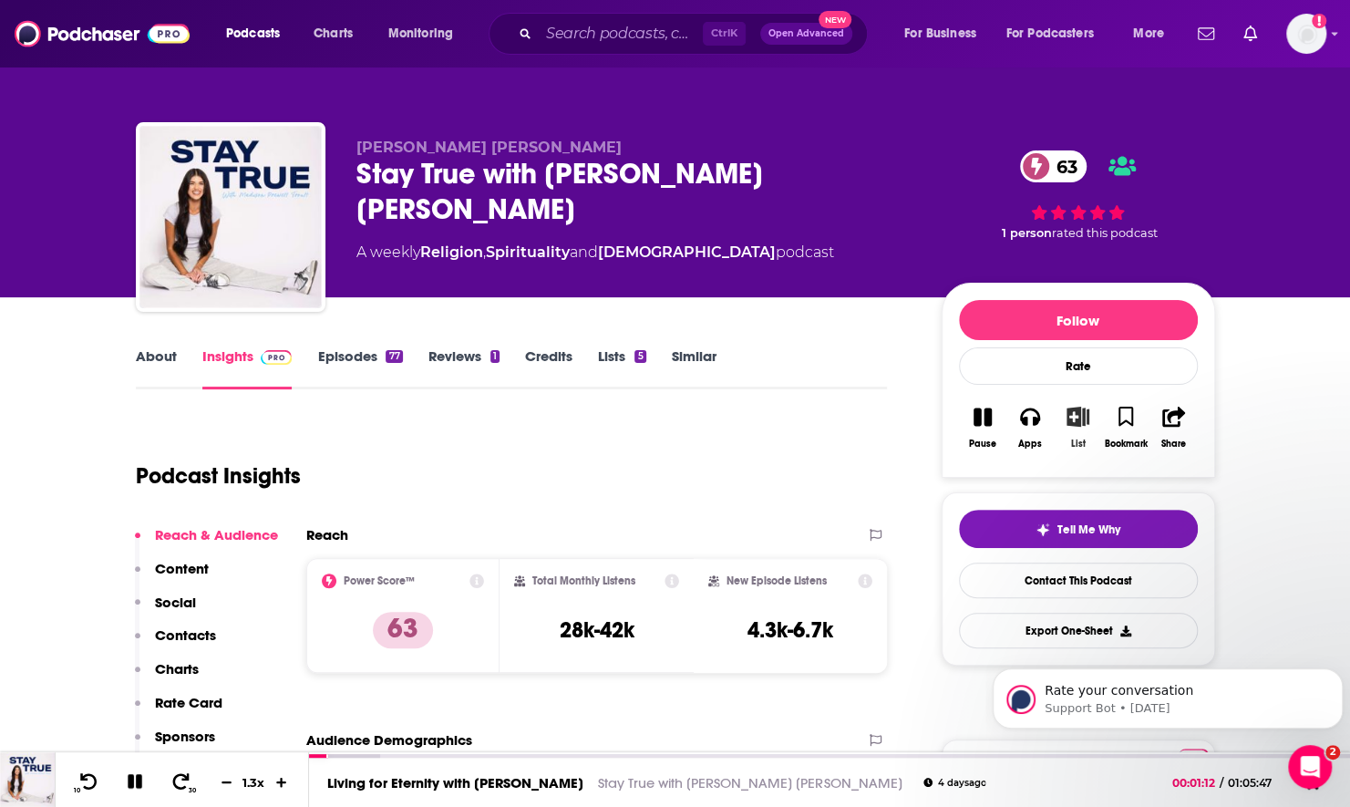
click at [1081, 419] on icon "button" at bounding box center [1078, 417] width 23 height 20
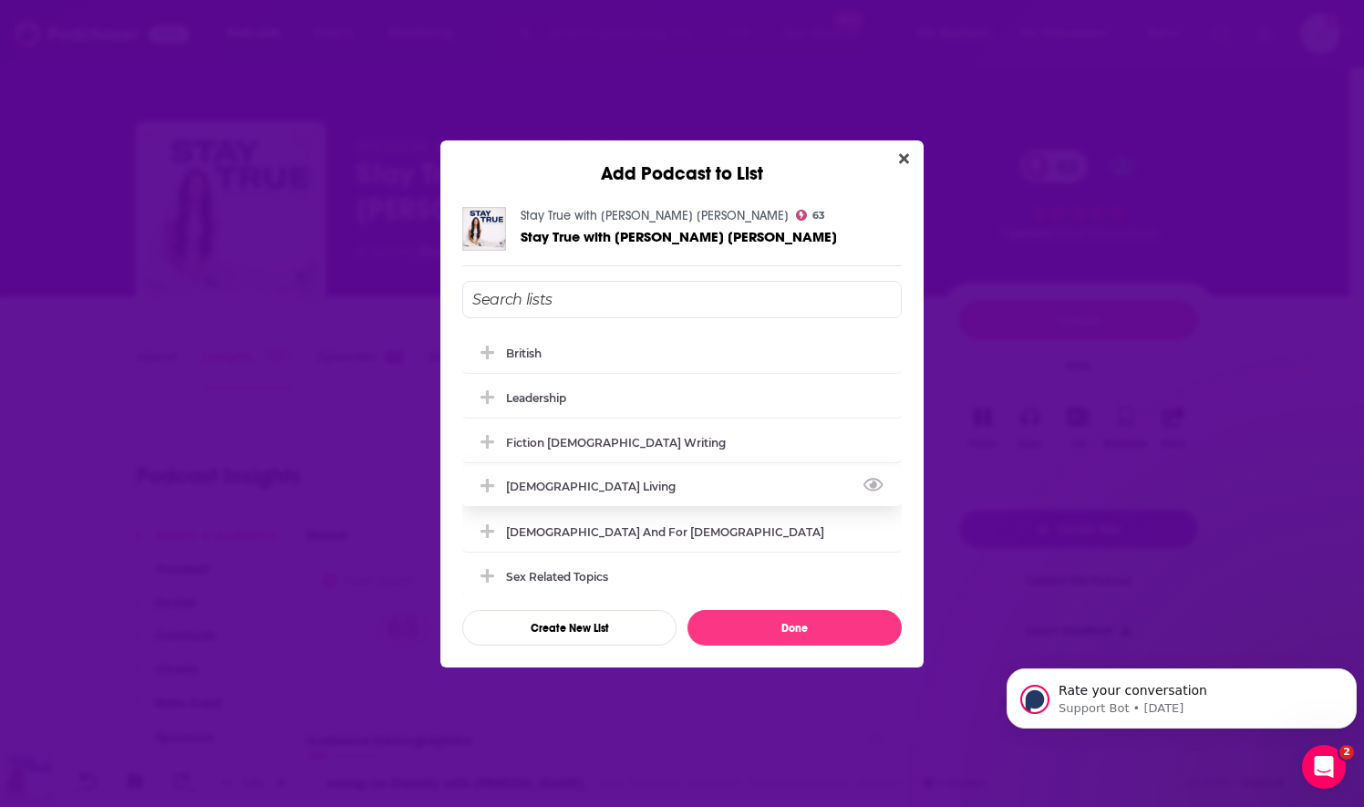
click at [595, 490] on div "[DEMOGRAPHIC_DATA] Living" at bounding box center [596, 487] width 181 height 14
click at [700, 632] on button "Done" at bounding box center [794, 628] width 214 height 36
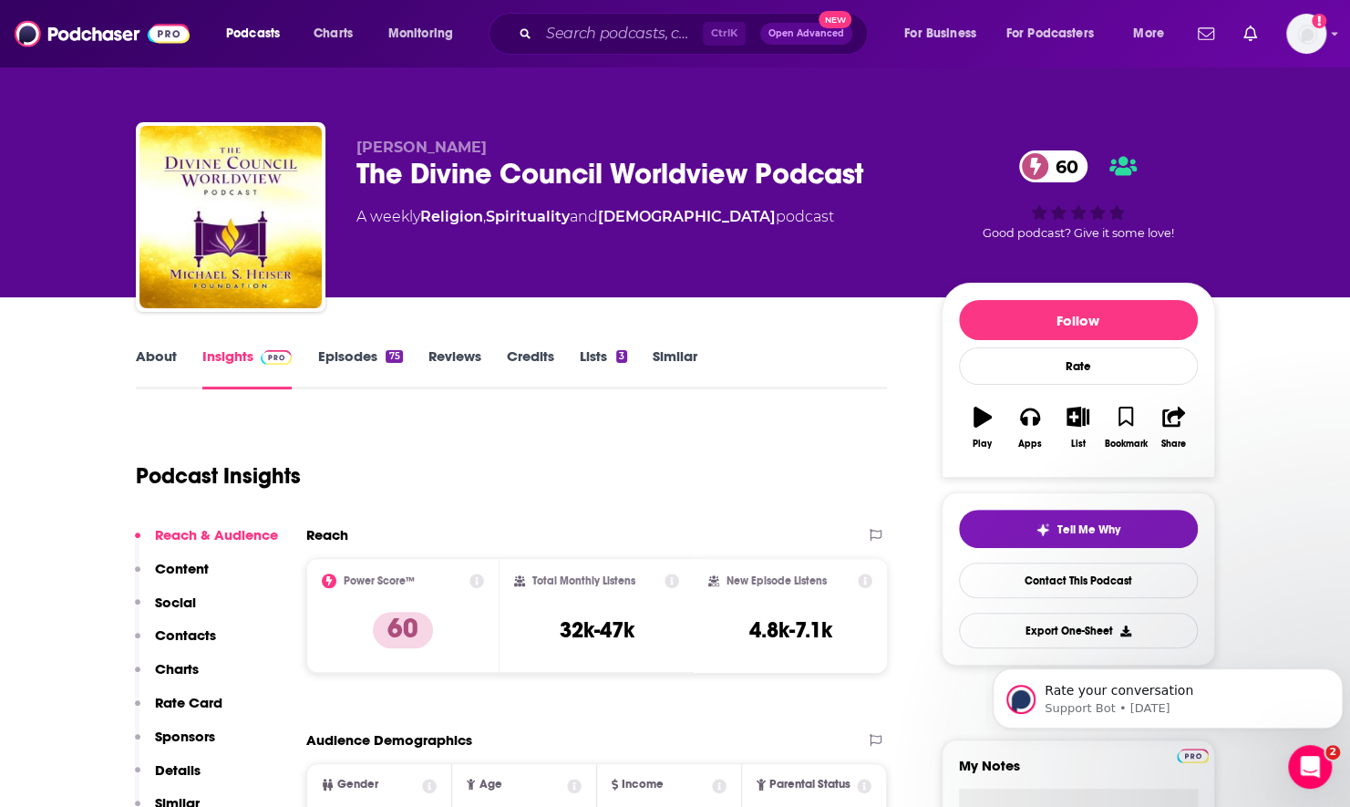
click at [172, 363] on link "About" at bounding box center [156, 368] width 41 height 42
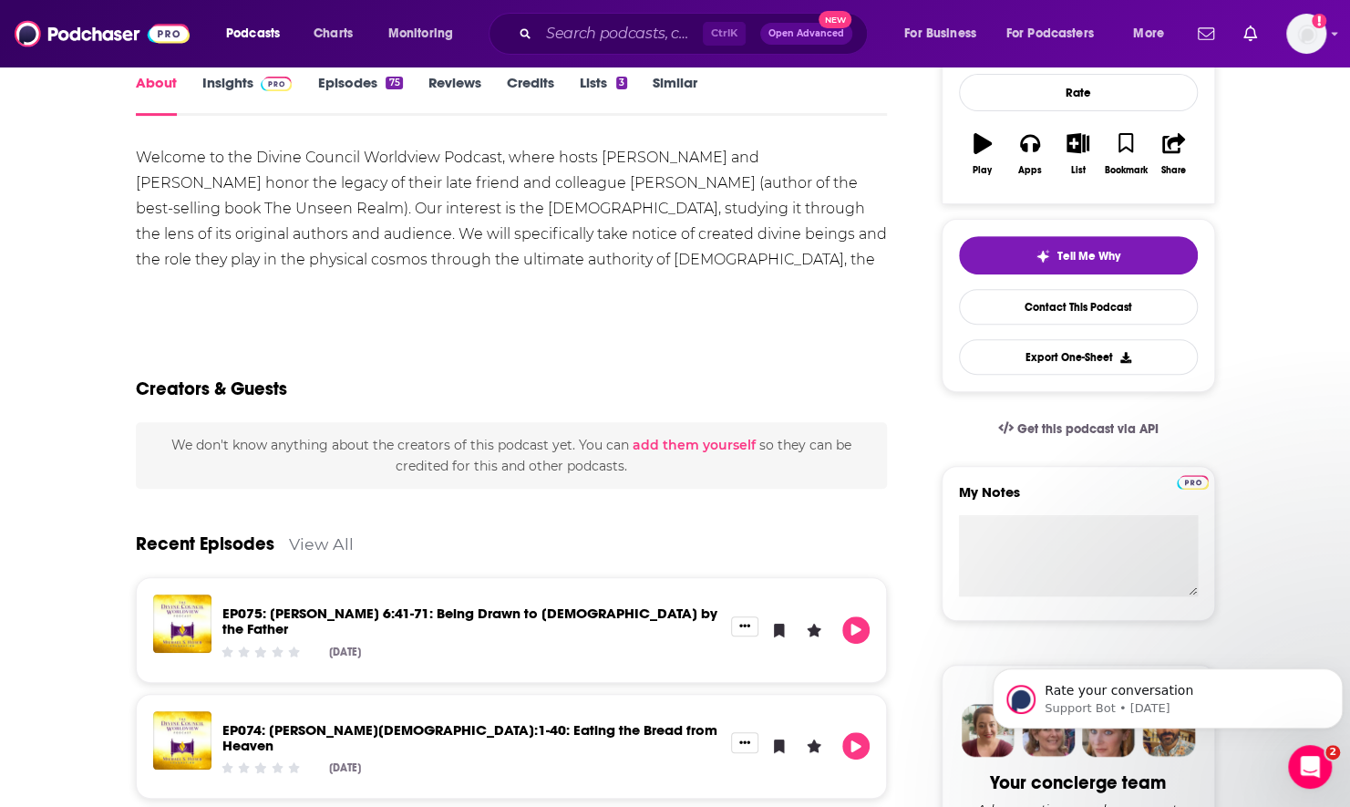
scroll to position [365, 0]
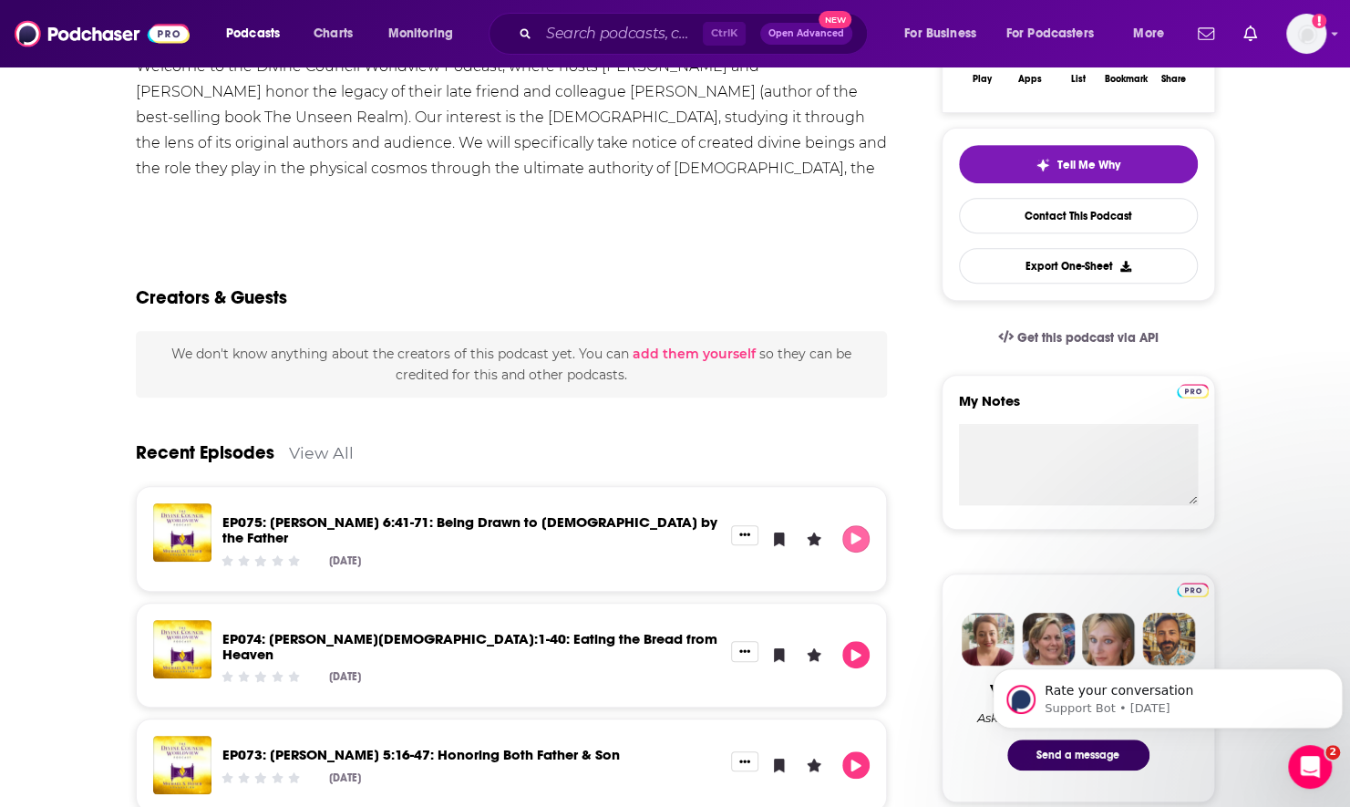
click at [857, 532] on icon "Play" at bounding box center [856, 538] width 15 height 12
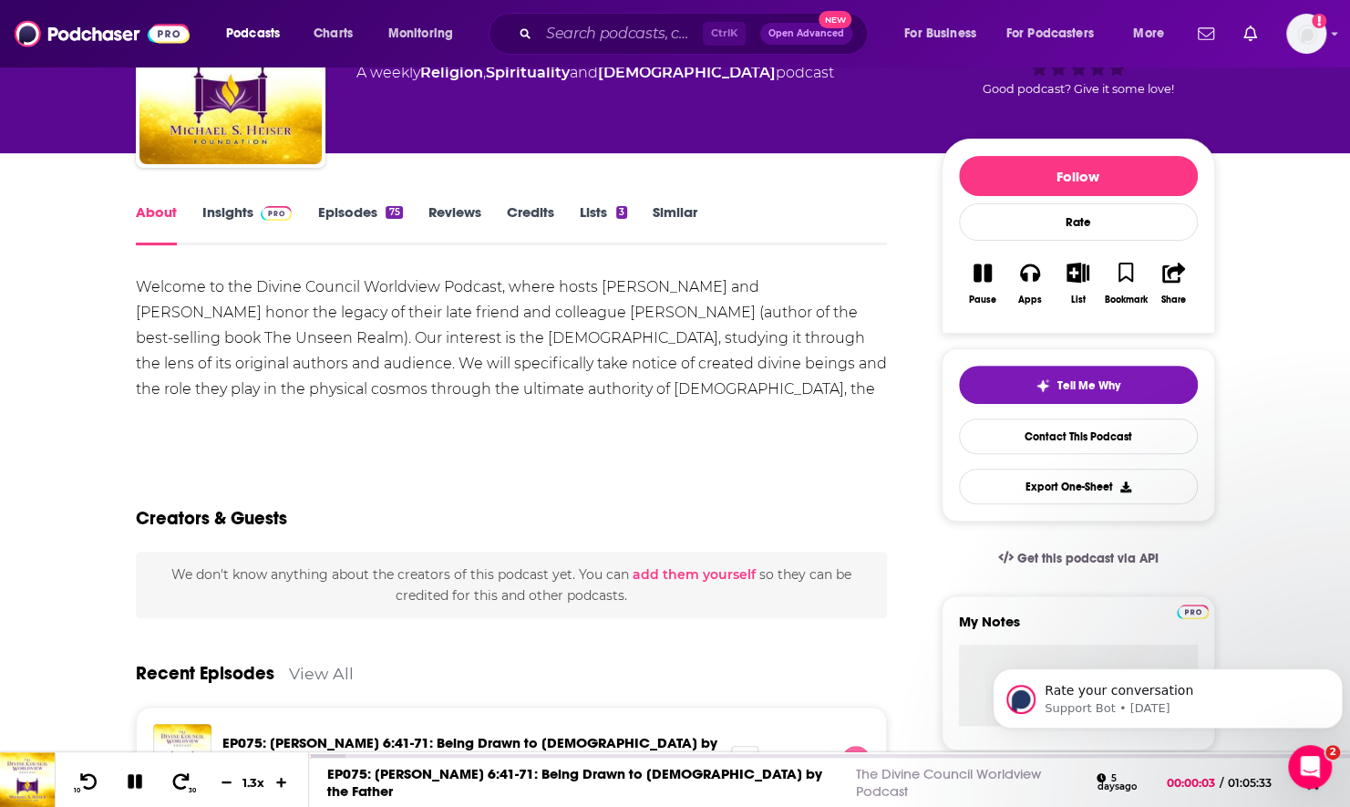
scroll to position [91, 0]
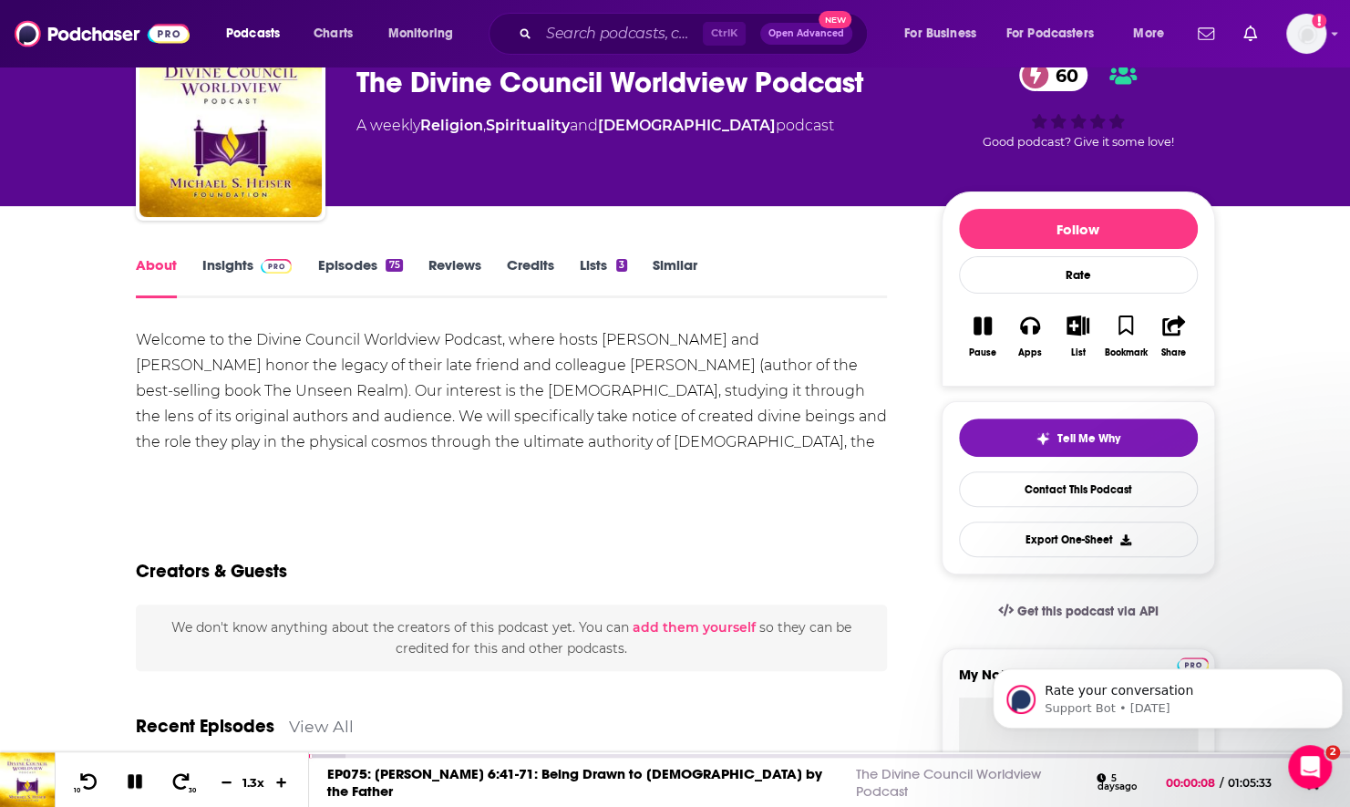
click at [215, 270] on link "Insights" at bounding box center [247, 277] width 90 height 42
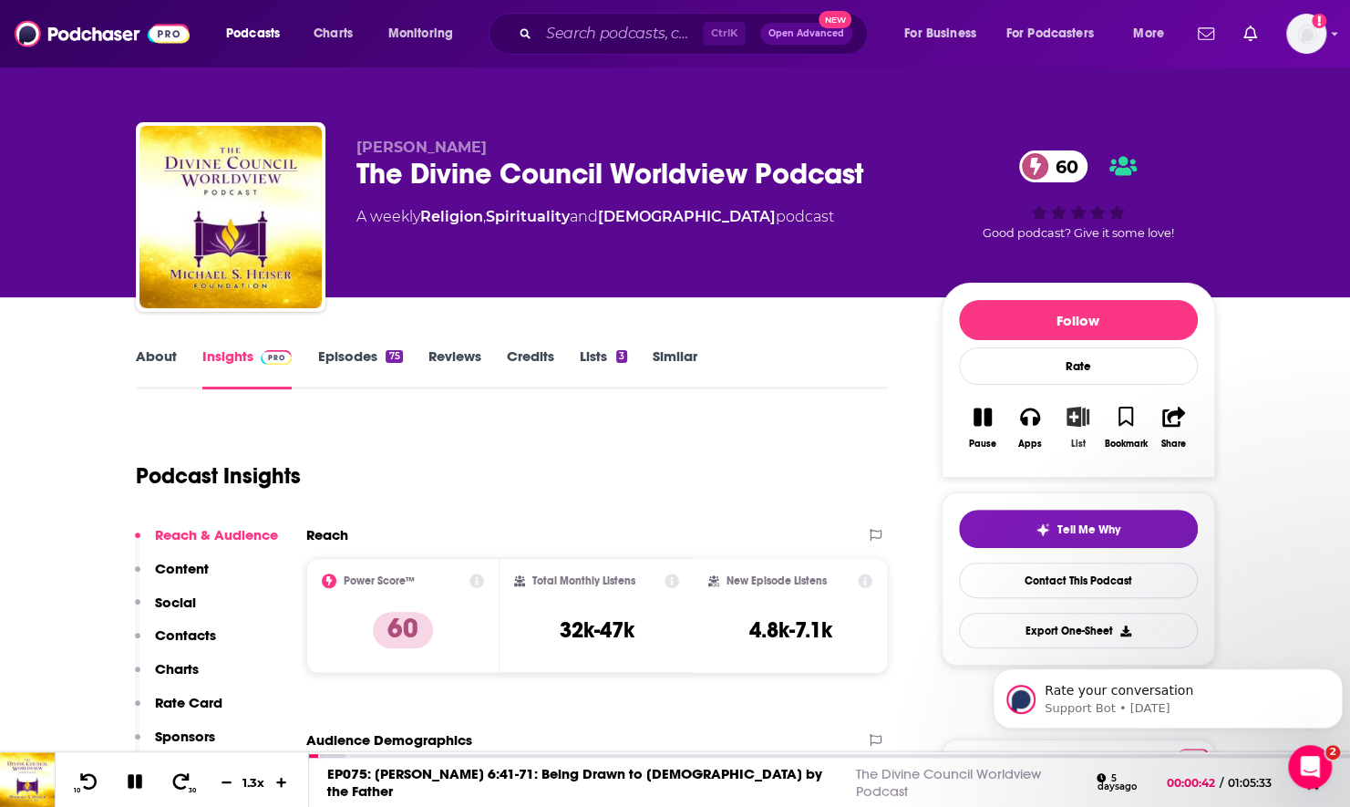
click at [1071, 426] on button "List" at bounding box center [1077, 428] width 47 height 66
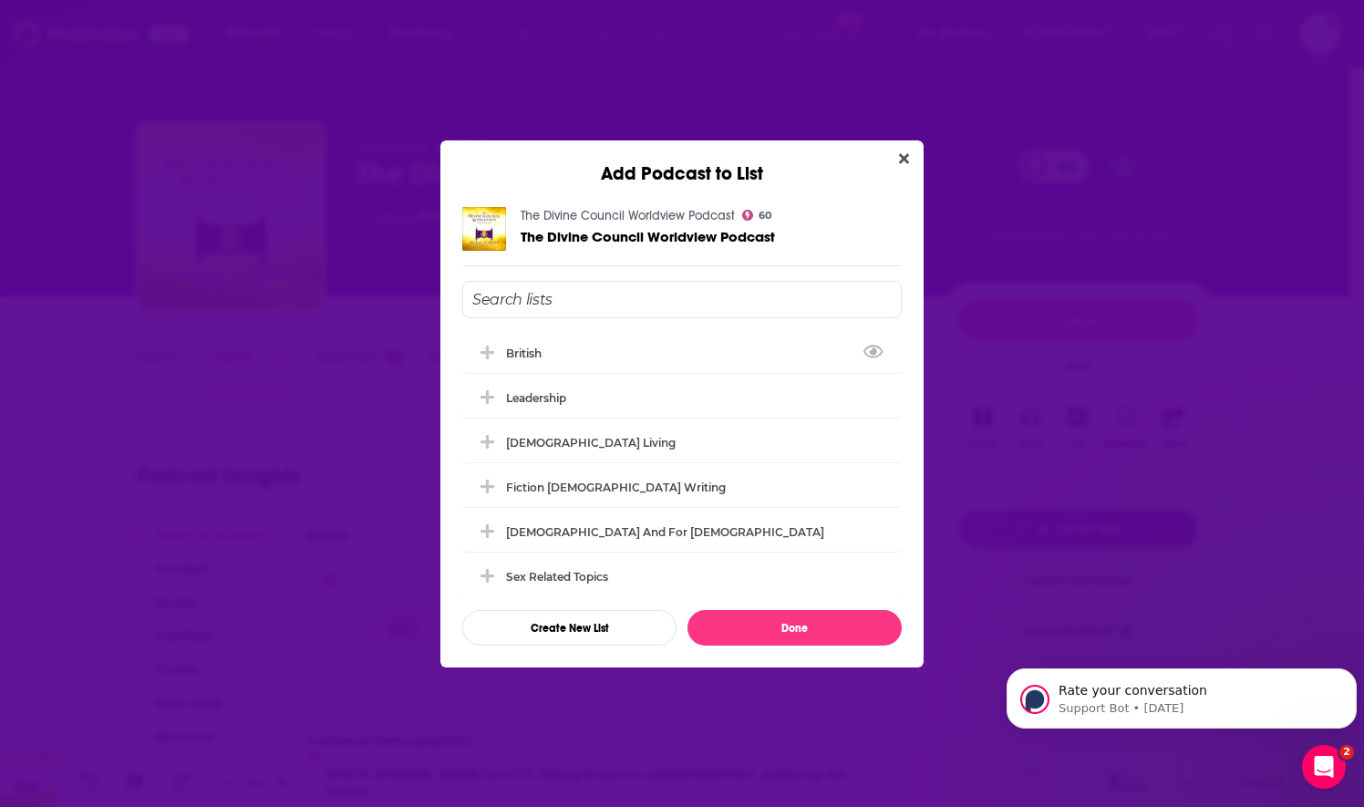
click at [604, 299] on input "Add Podcast To List" at bounding box center [681, 299] width 439 height 37
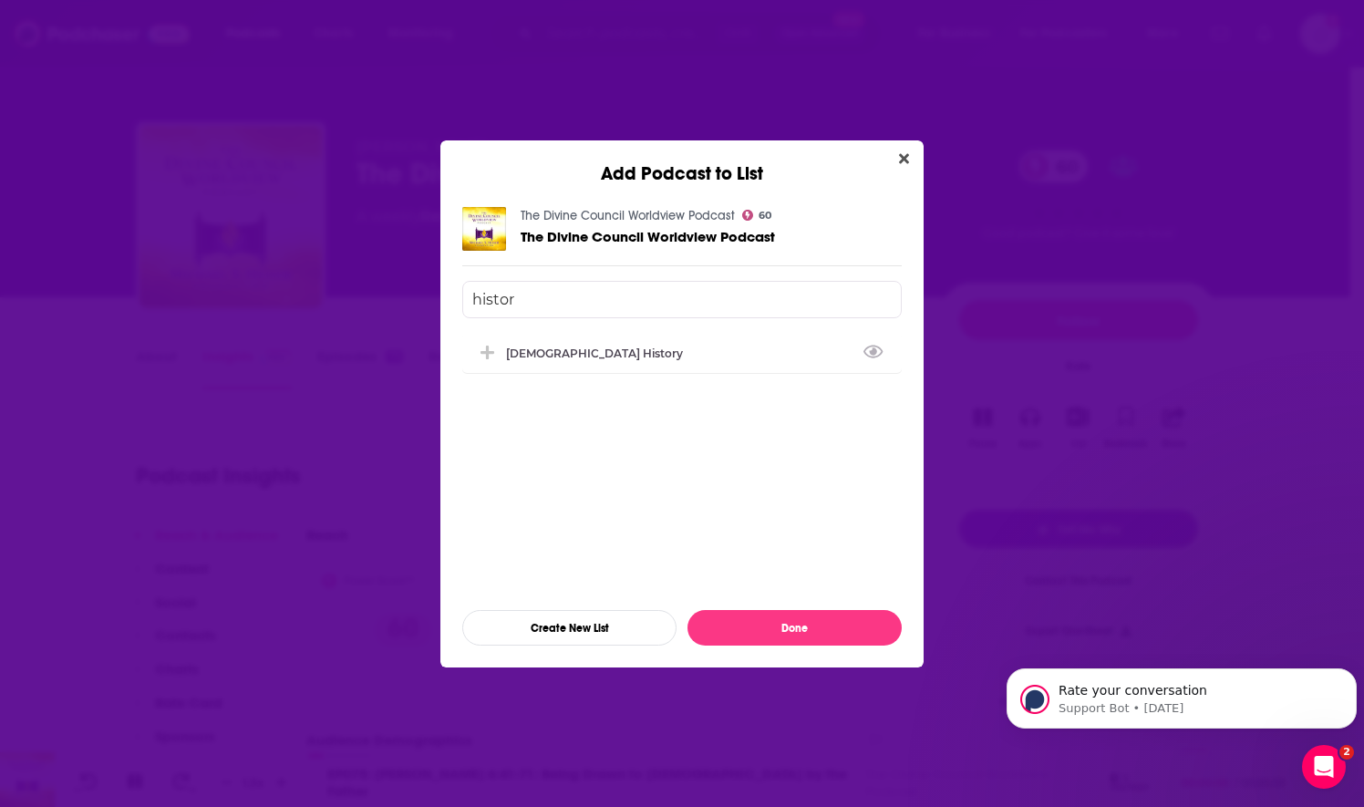
click at [567, 293] on input "histor" at bounding box center [681, 299] width 439 height 37
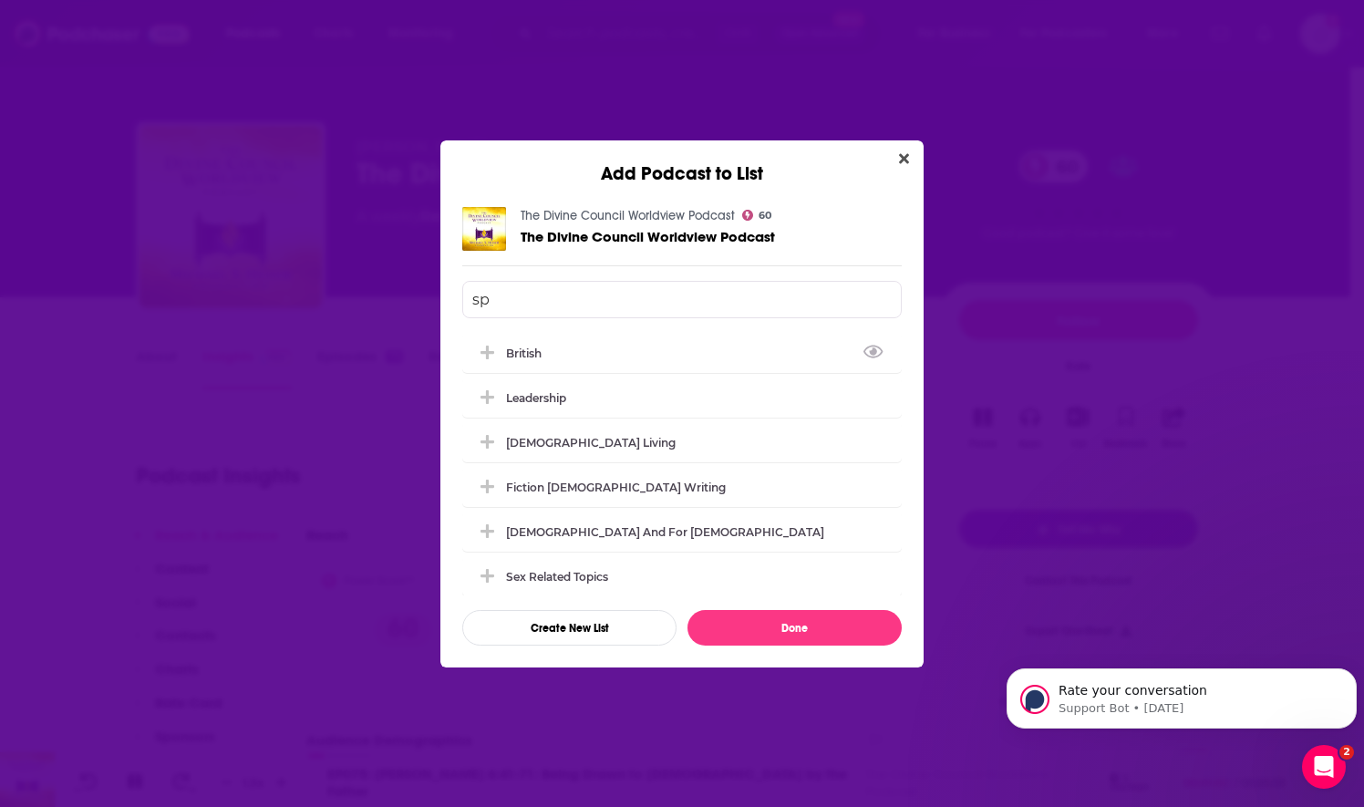
type input "s"
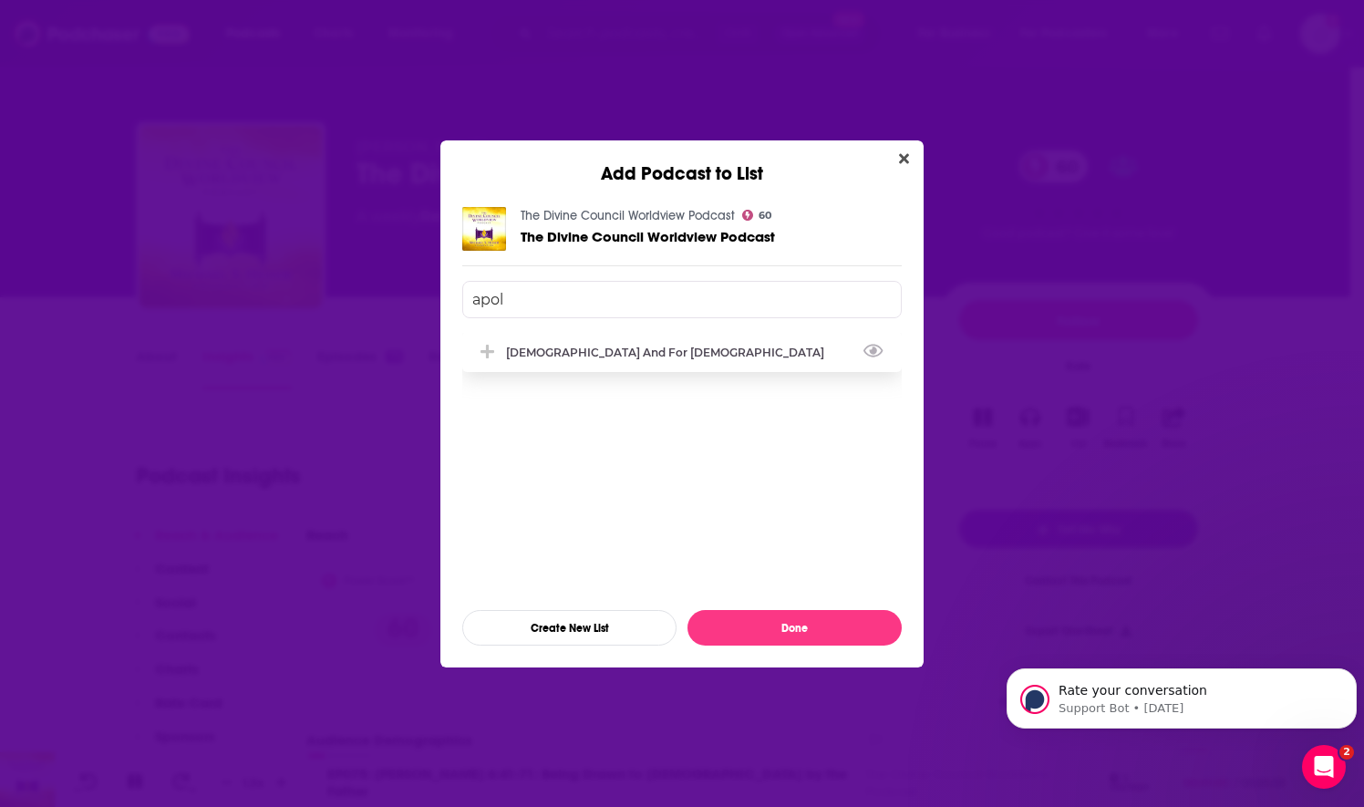
click at [492, 365] on div "Apologetics and For Pastors" at bounding box center [681, 352] width 439 height 40
type input "apol"
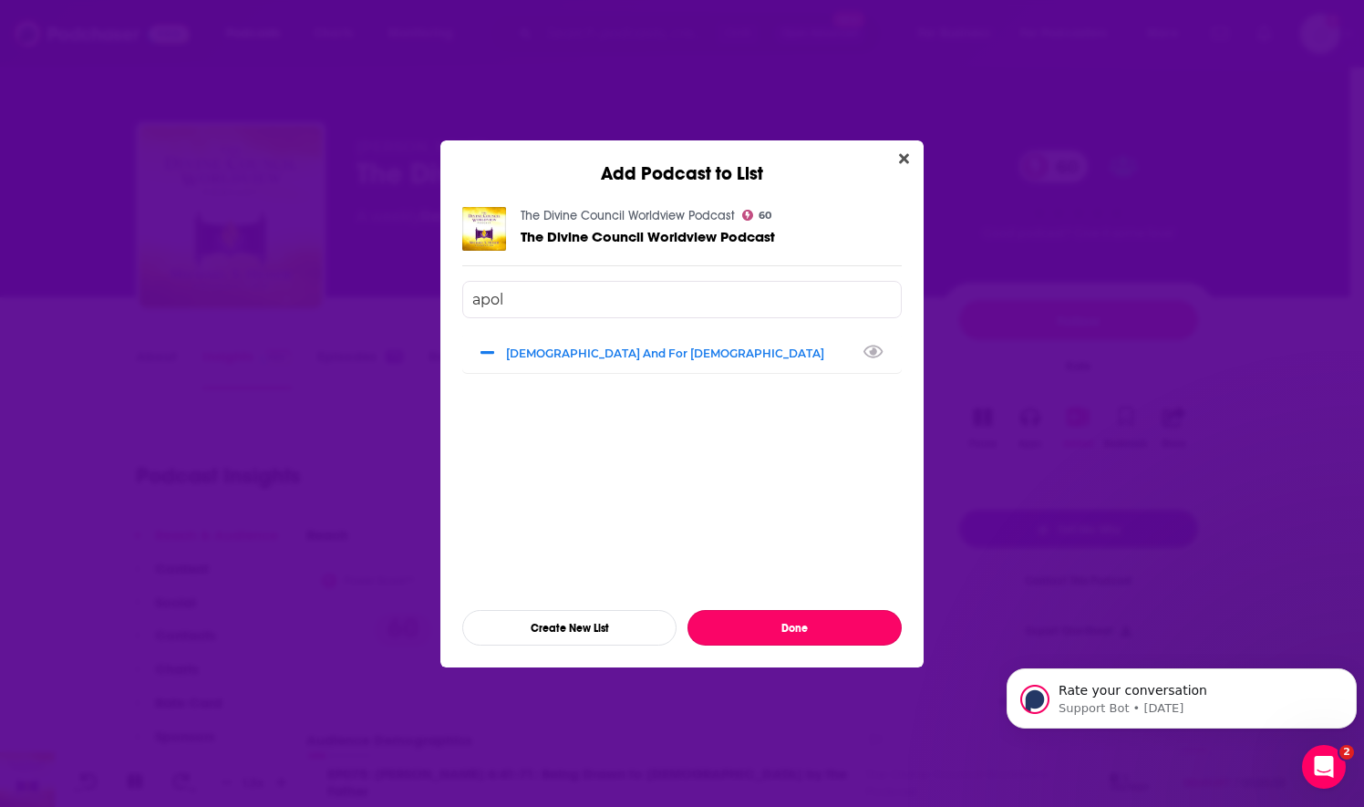
click at [835, 633] on button "Done" at bounding box center [794, 628] width 214 height 36
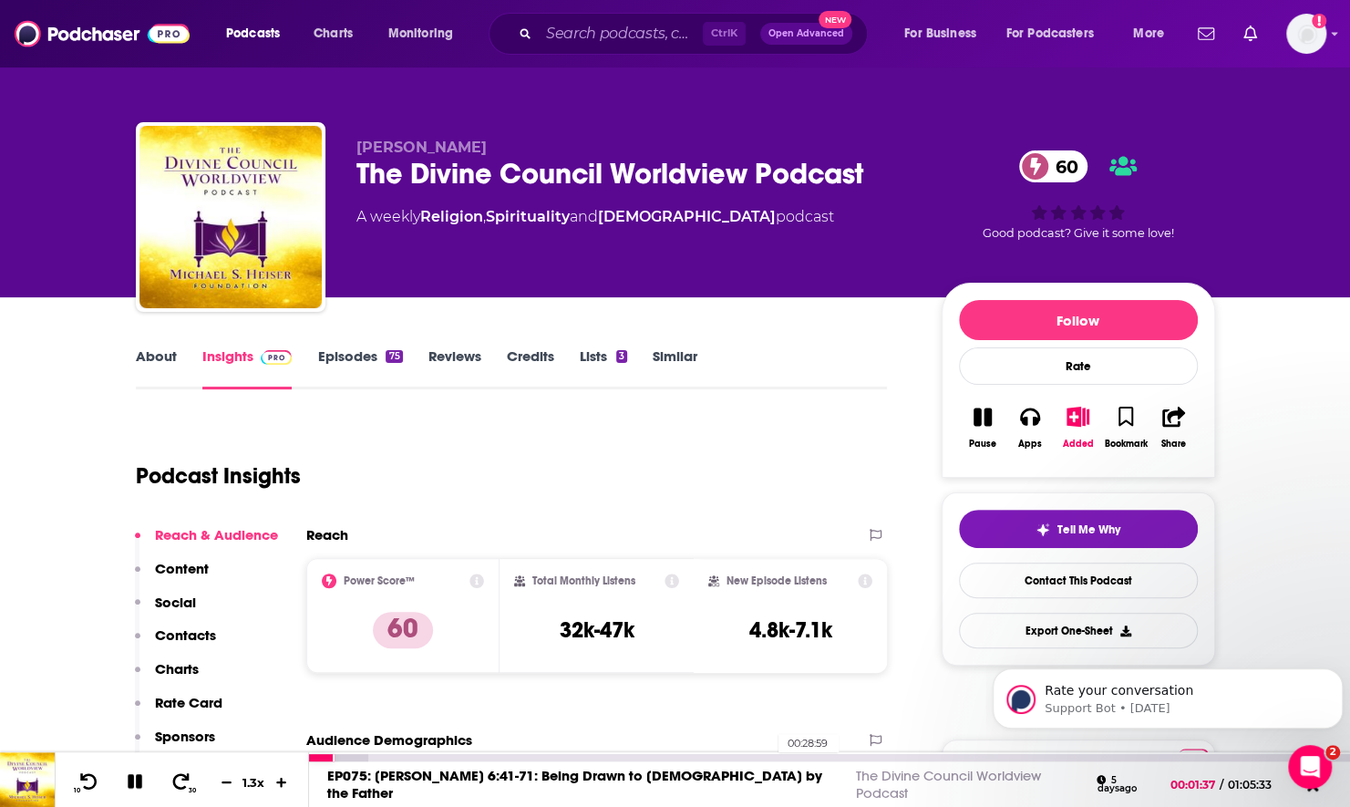
click at [768, 755] on div "00:28:59" at bounding box center [829, 757] width 1041 height 7
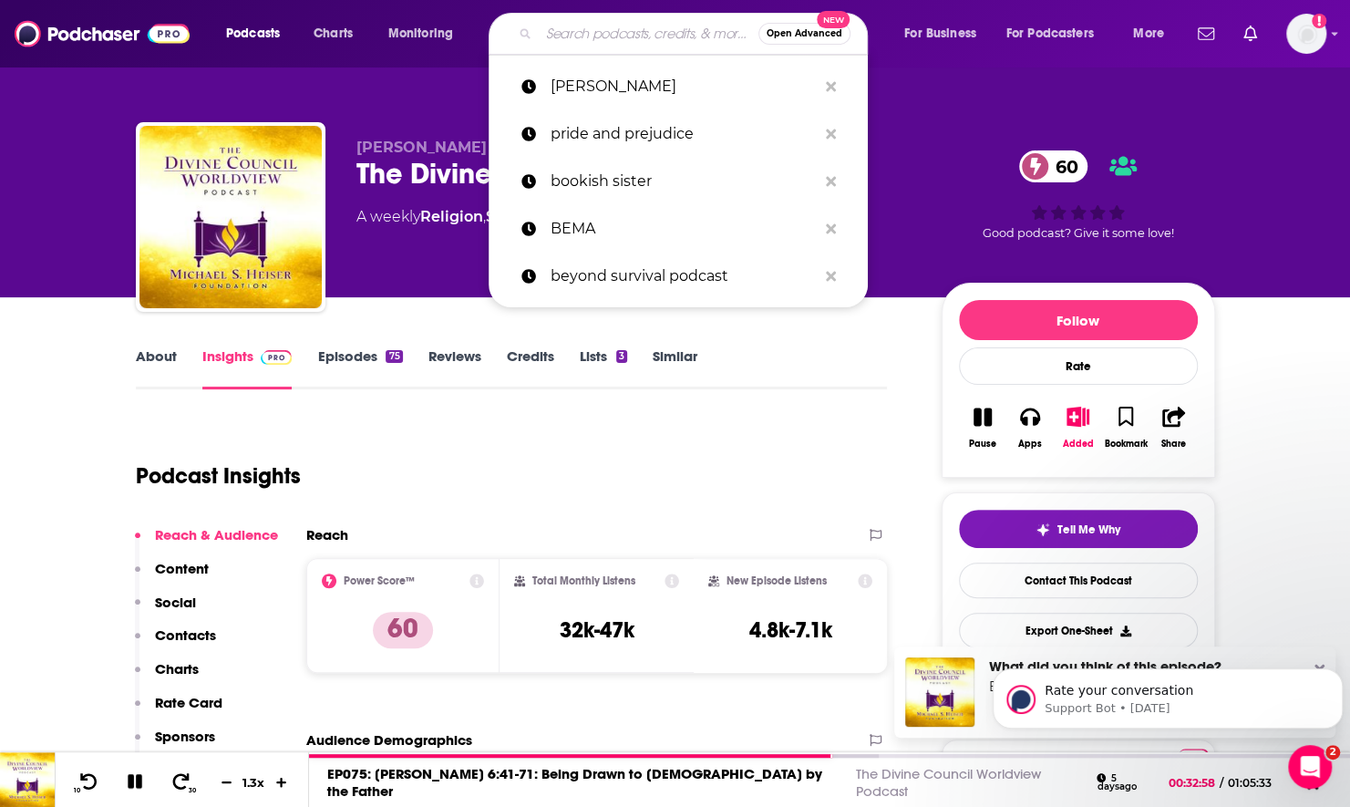
click at [590, 39] on input "Search podcasts, credits, & more..." at bounding box center [649, 33] width 220 height 29
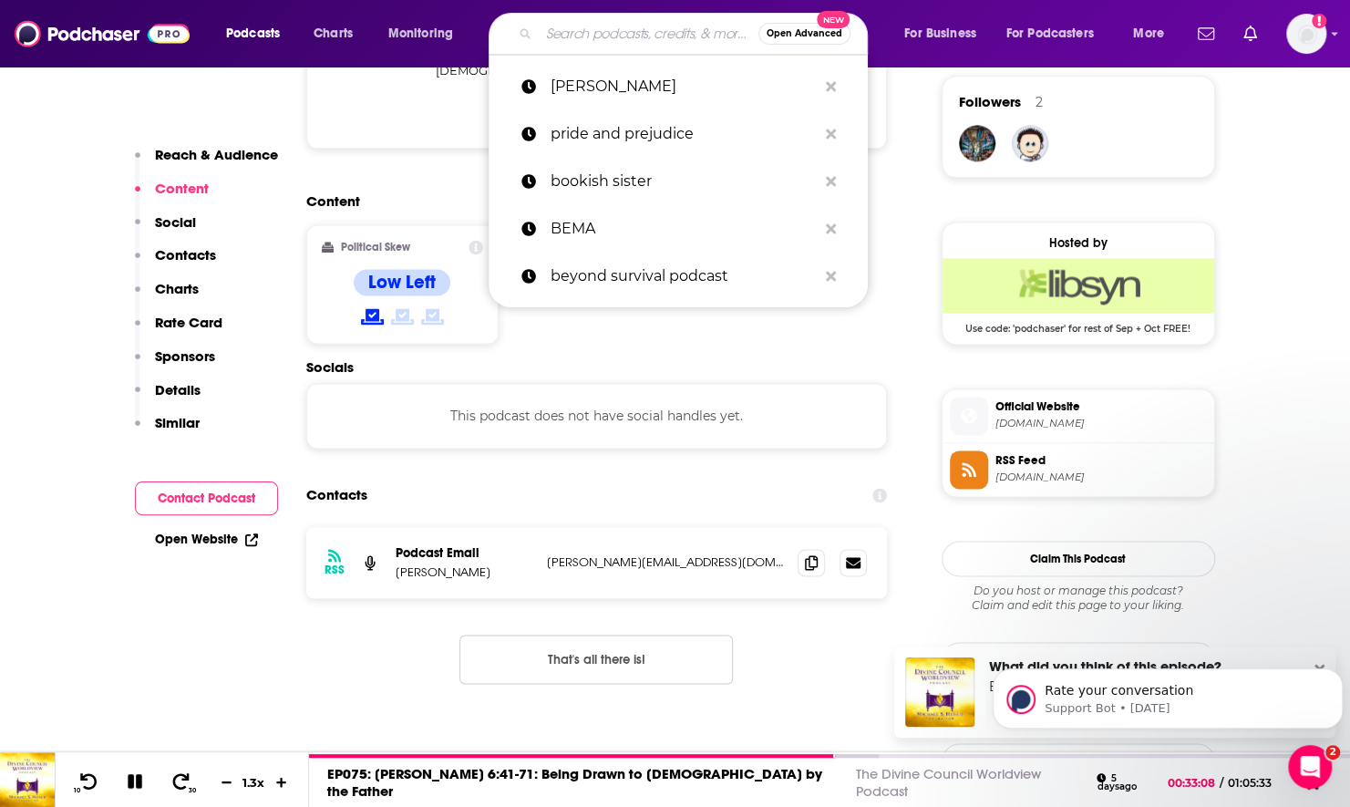
scroll to position [1367, 0]
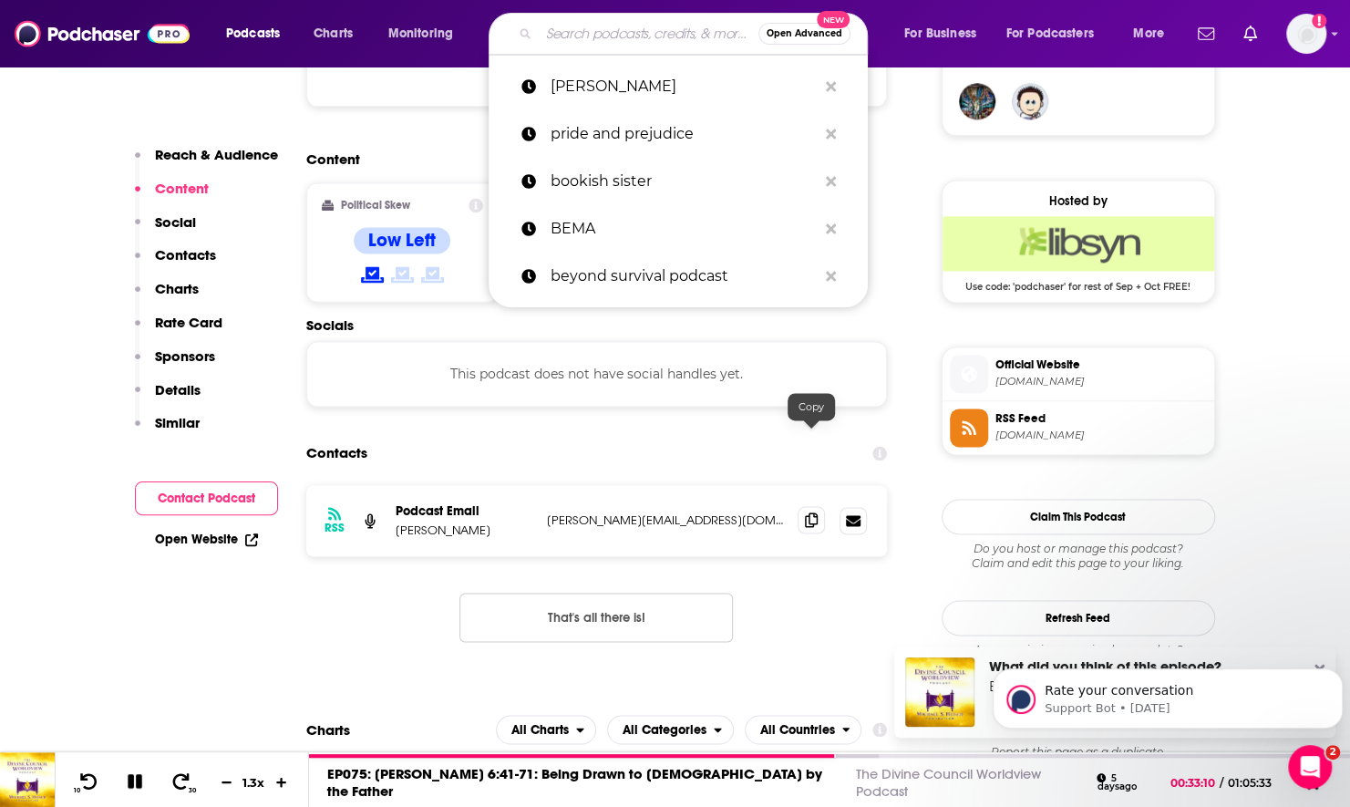
click at [820, 506] on span at bounding box center [811, 519] width 27 height 27
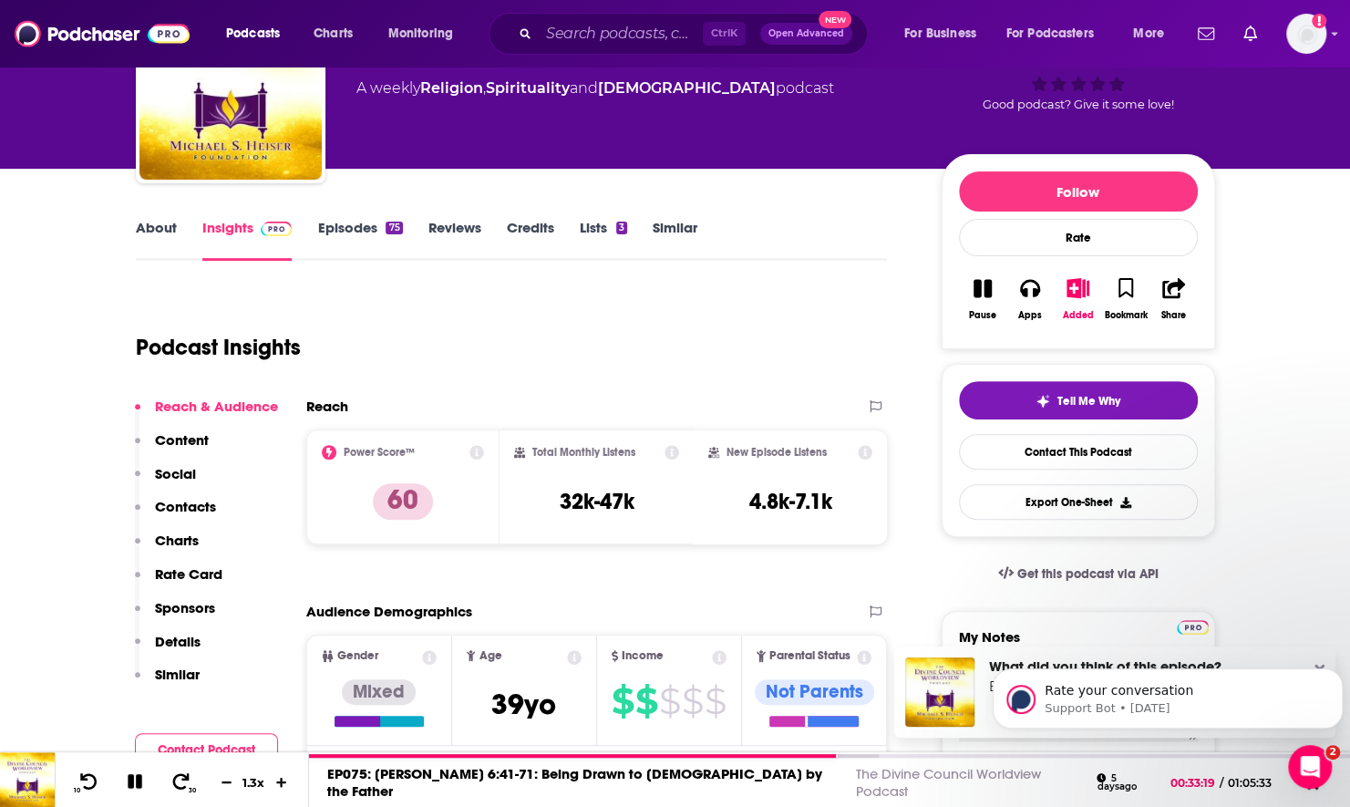
scroll to position [0, 0]
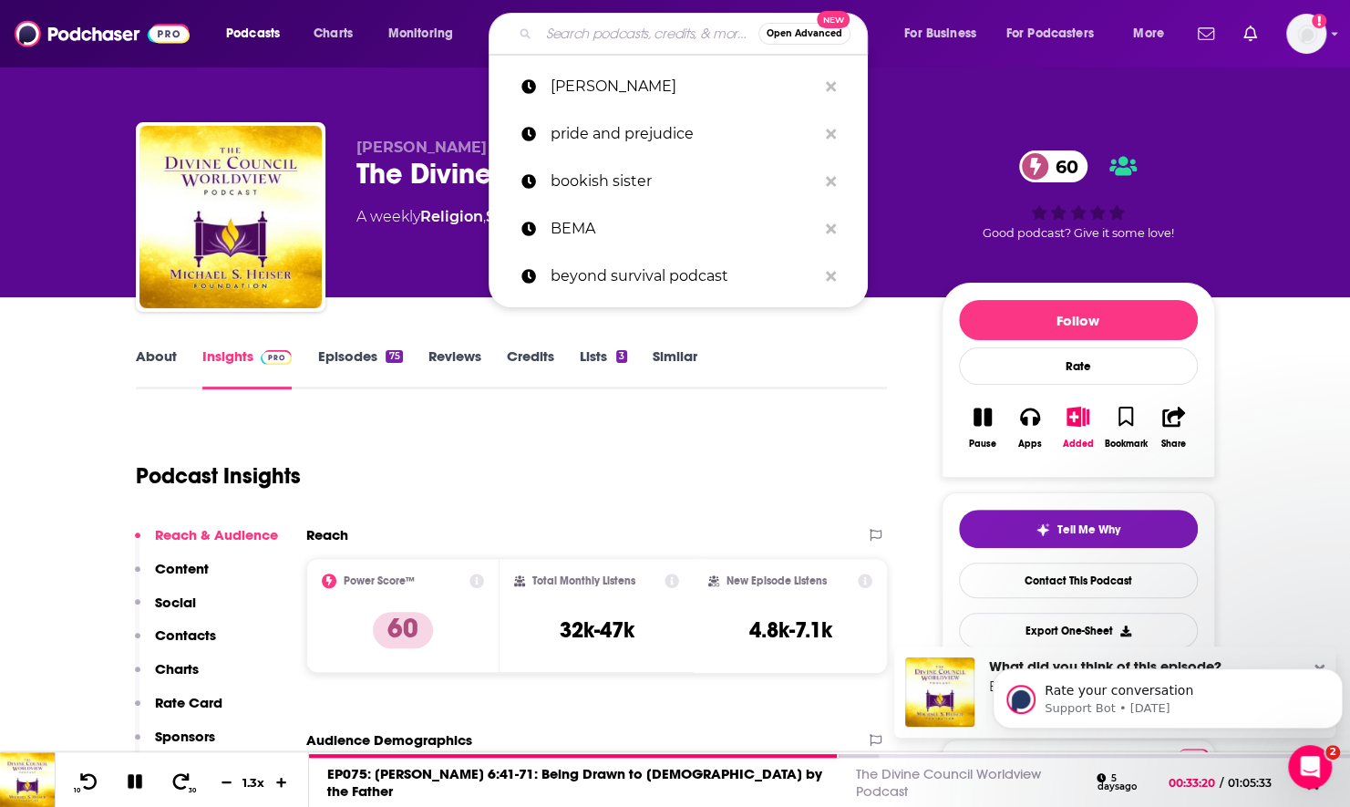
click at [557, 28] on input "Search podcasts, credits, & more..." at bounding box center [649, 33] width 220 height 29
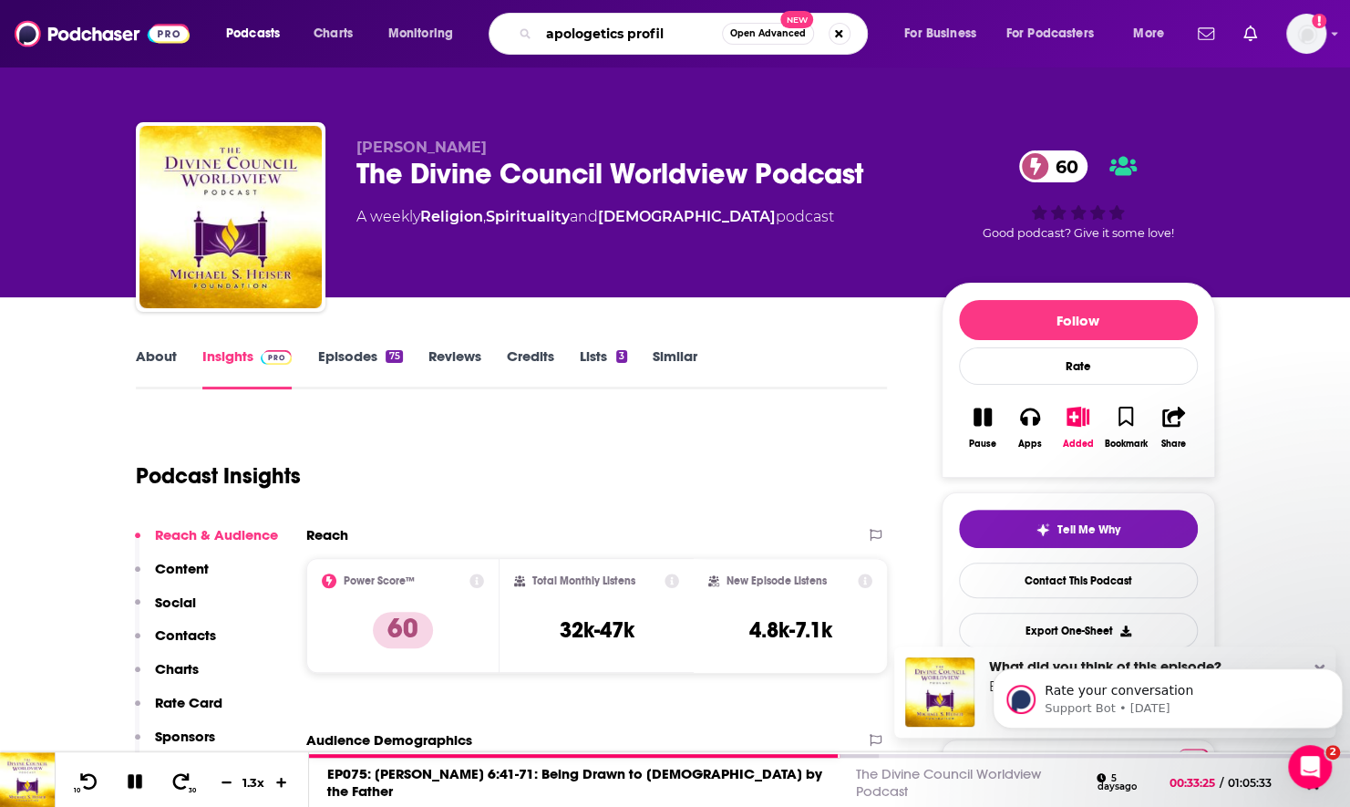
type input "apologetics profile"
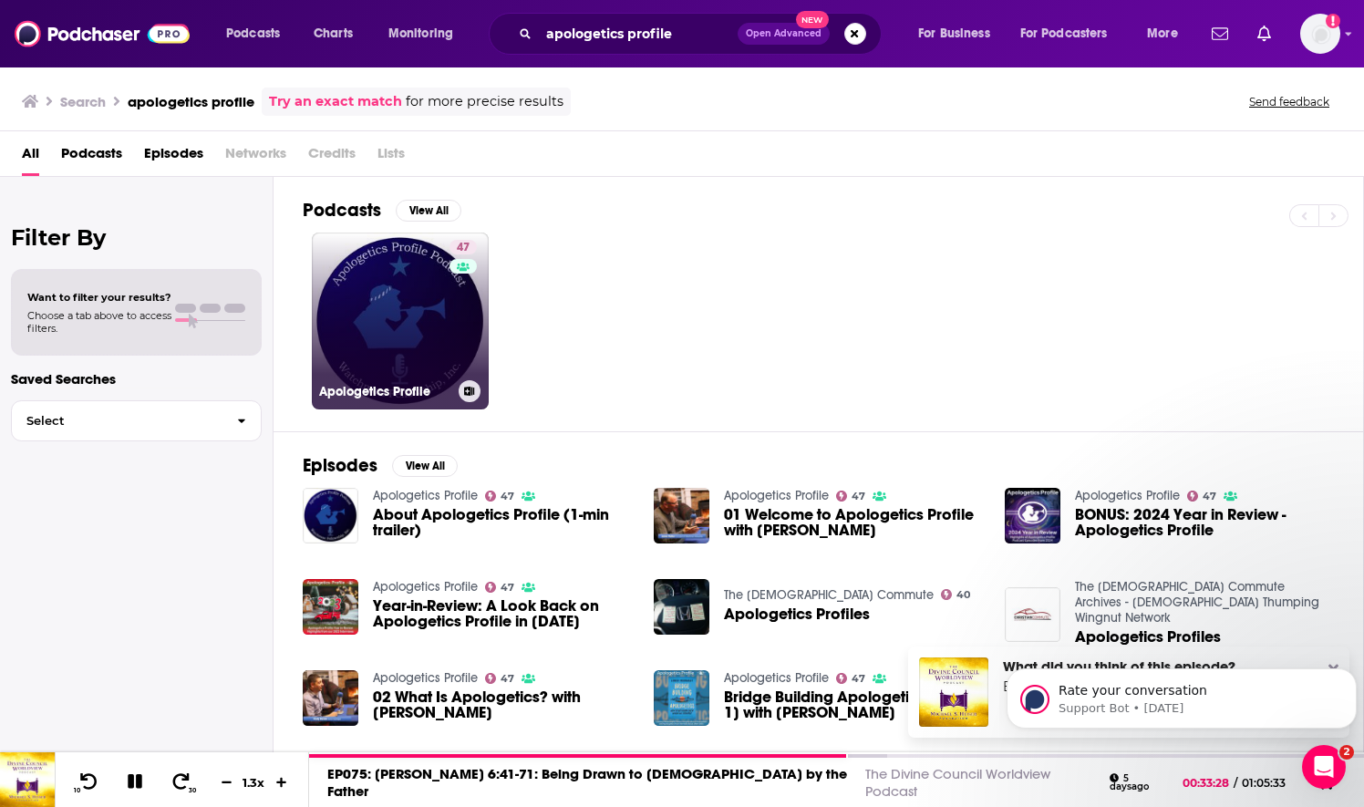
click at [442, 319] on link "47 Apologetics Profile" at bounding box center [400, 320] width 177 height 177
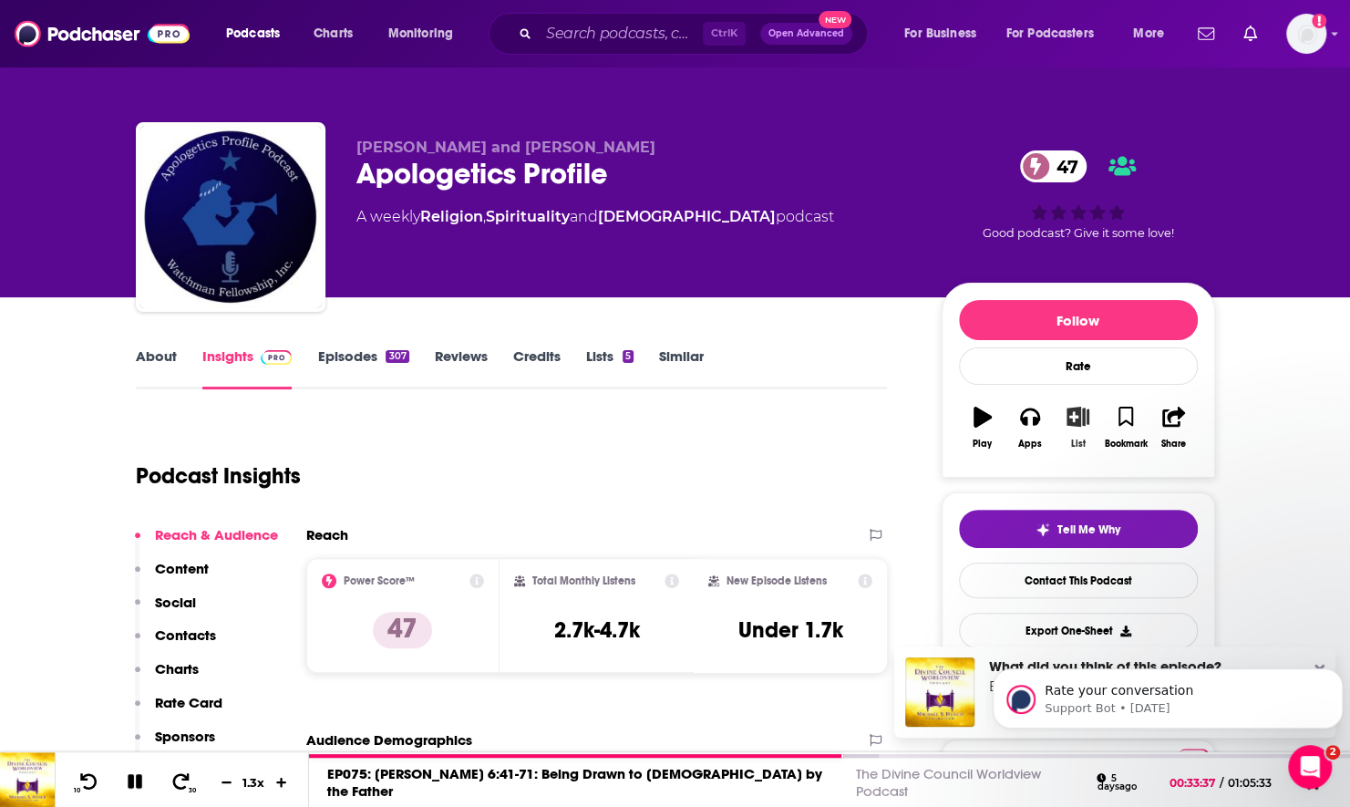
click at [1083, 428] on button "List" at bounding box center [1077, 428] width 47 height 66
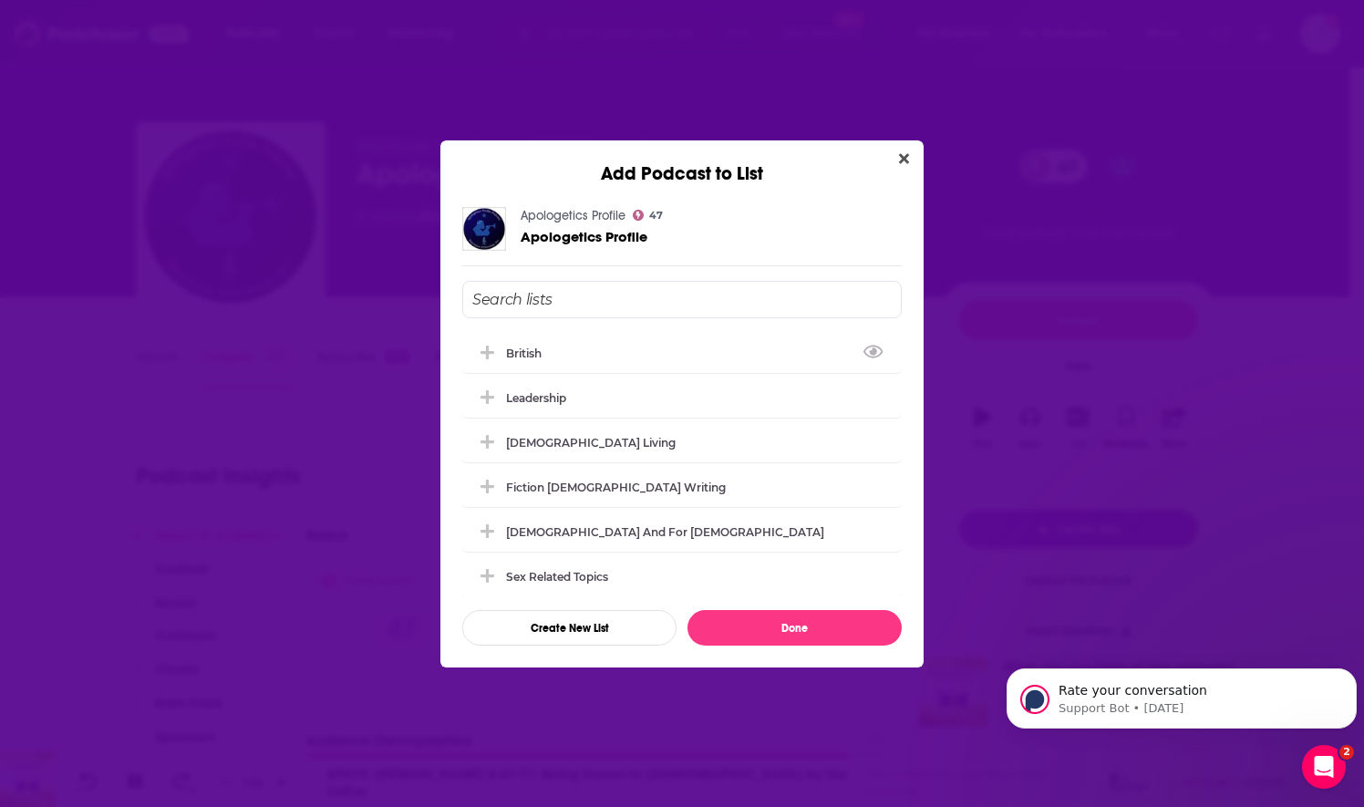
click at [663, 286] on input "Add Podcast To List" at bounding box center [681, 299] width 439 height 37
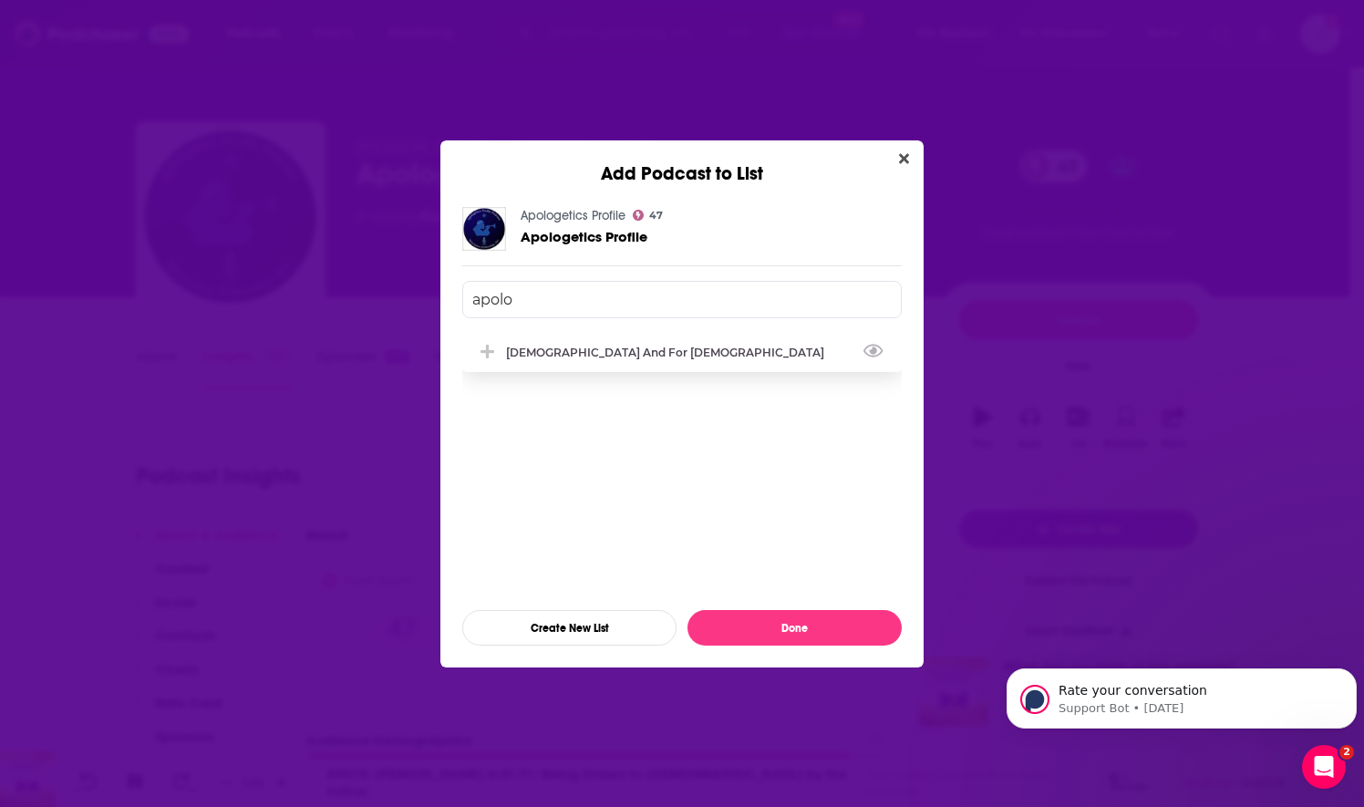
click at [640, 366] on div "Apologetics and For Pastors" at bounding box center [681, 352] width 439 height 40
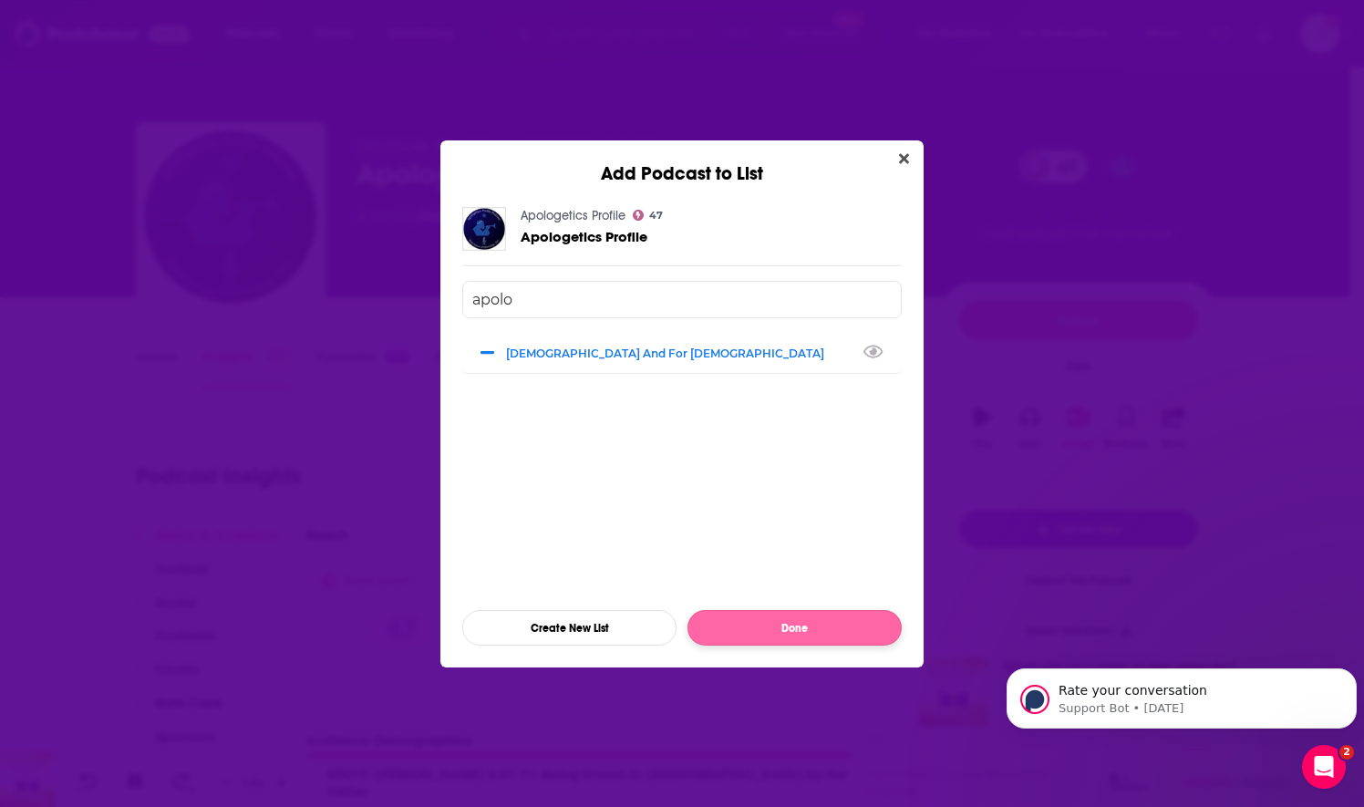
type input "apolo"
click at [726, 634] on button "Done" at bounding box center [794, 628] width 214 height 36
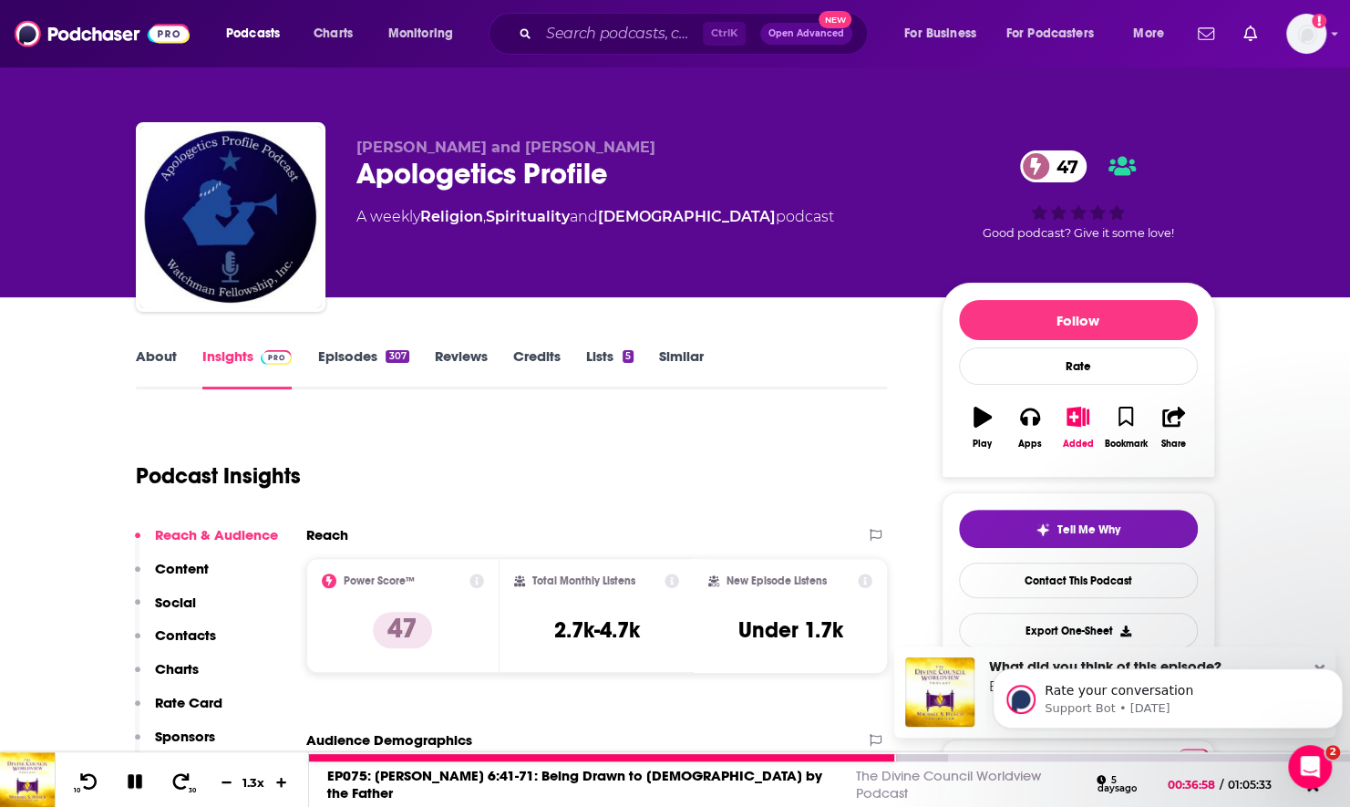
click at [122, 779] on button at bounding box center [135, 782] width 32 height 23
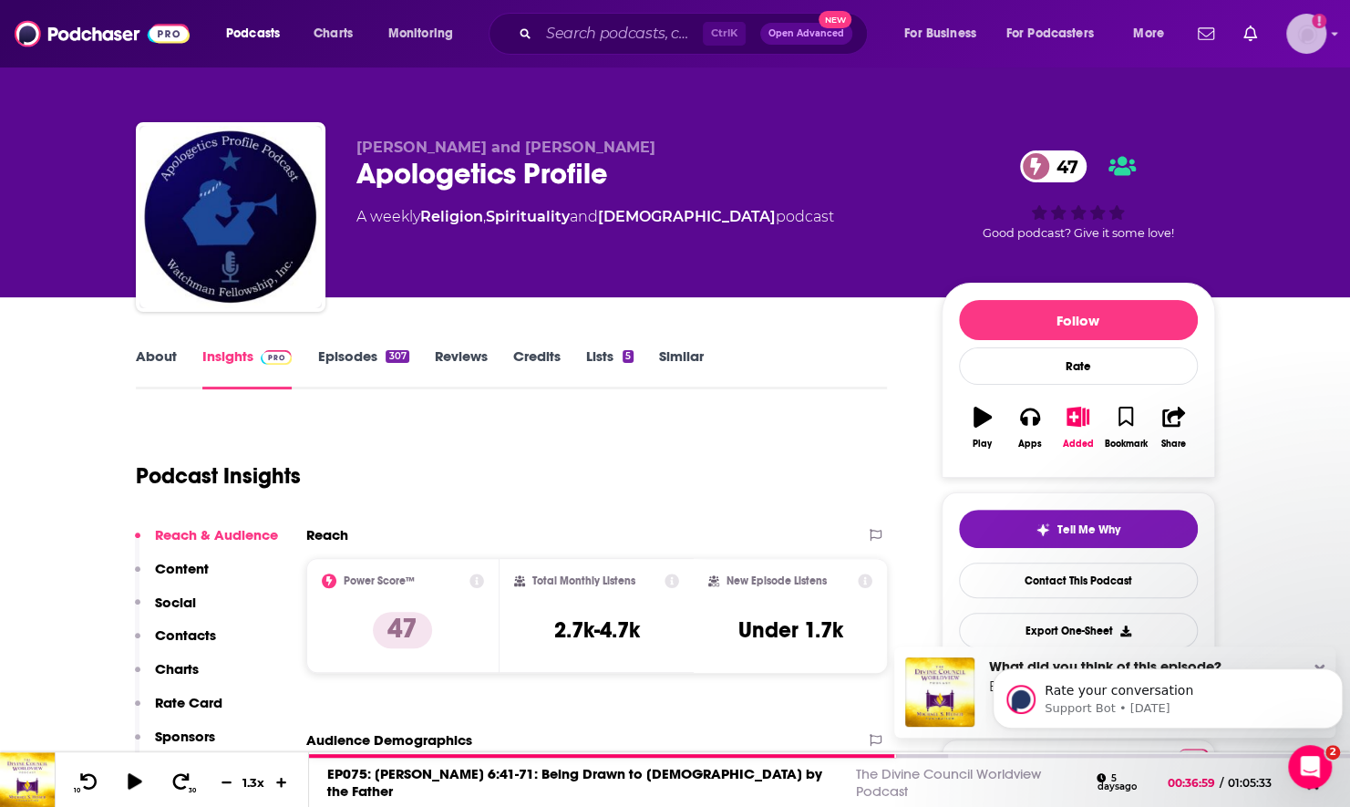
click at [1305, 40] on img "Logged in as nwierenga" at bounding box center [1306, 34] width 40 height 40
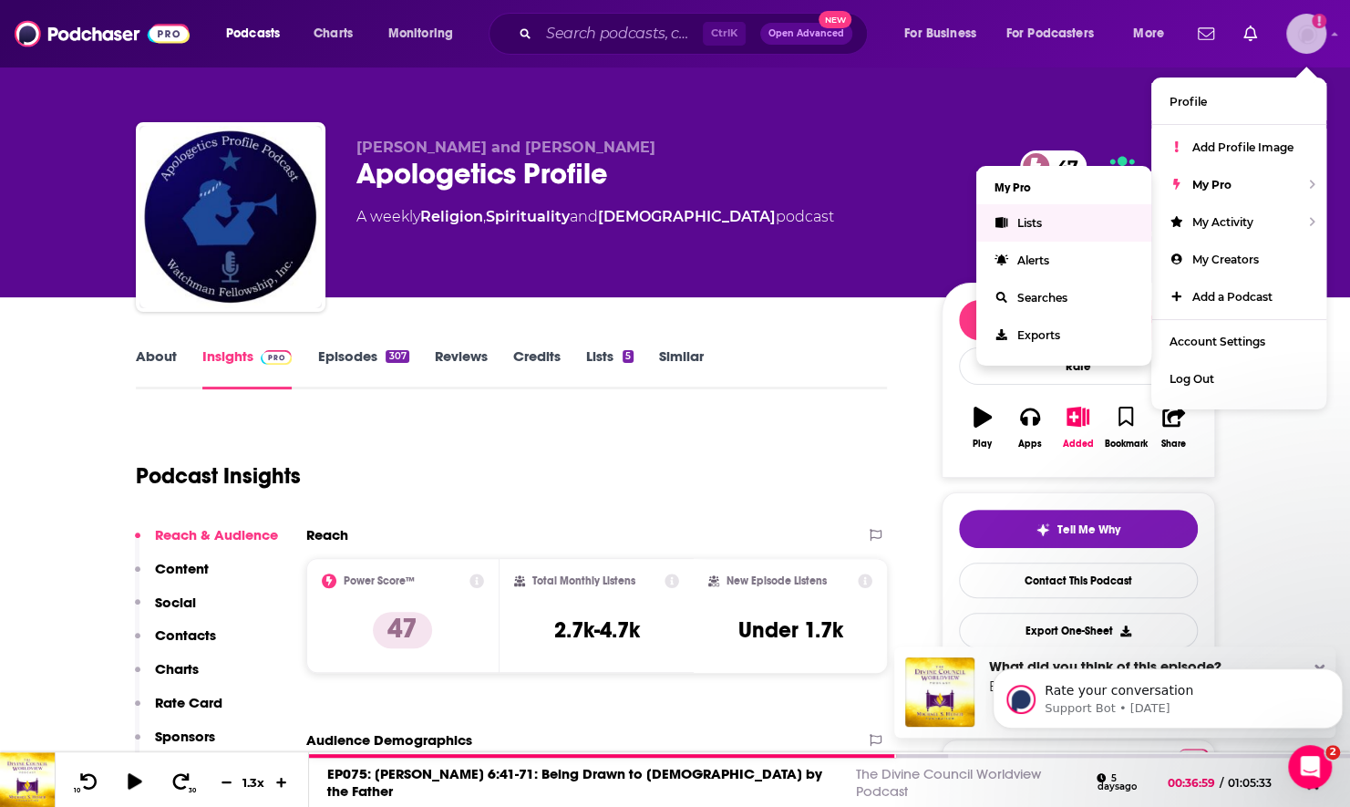
click at [1085, 224] on link "Lists" at bounding box center [1063, 222] width 175 height 37
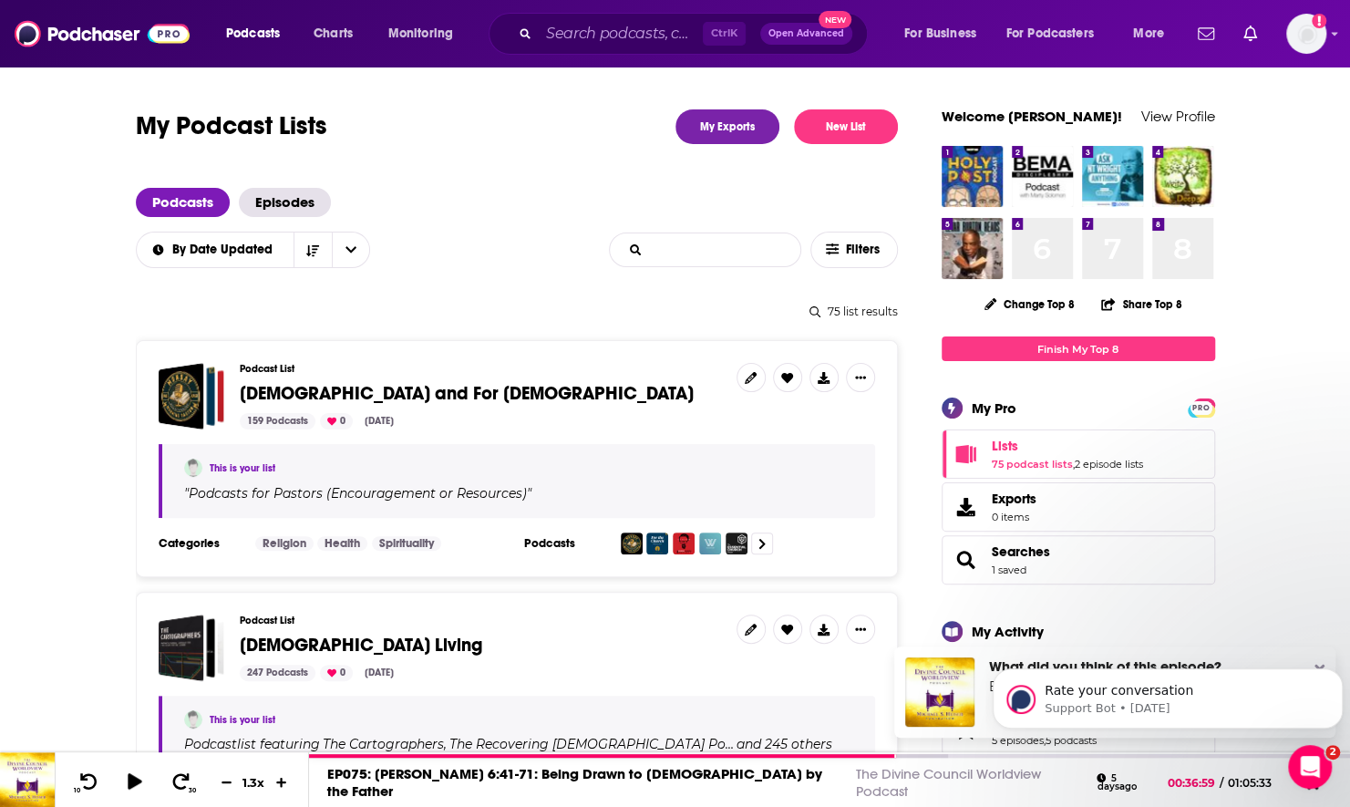
click at [676, 250] on input "List Search Input" at bounding box center [705, 249] width 191 height 33
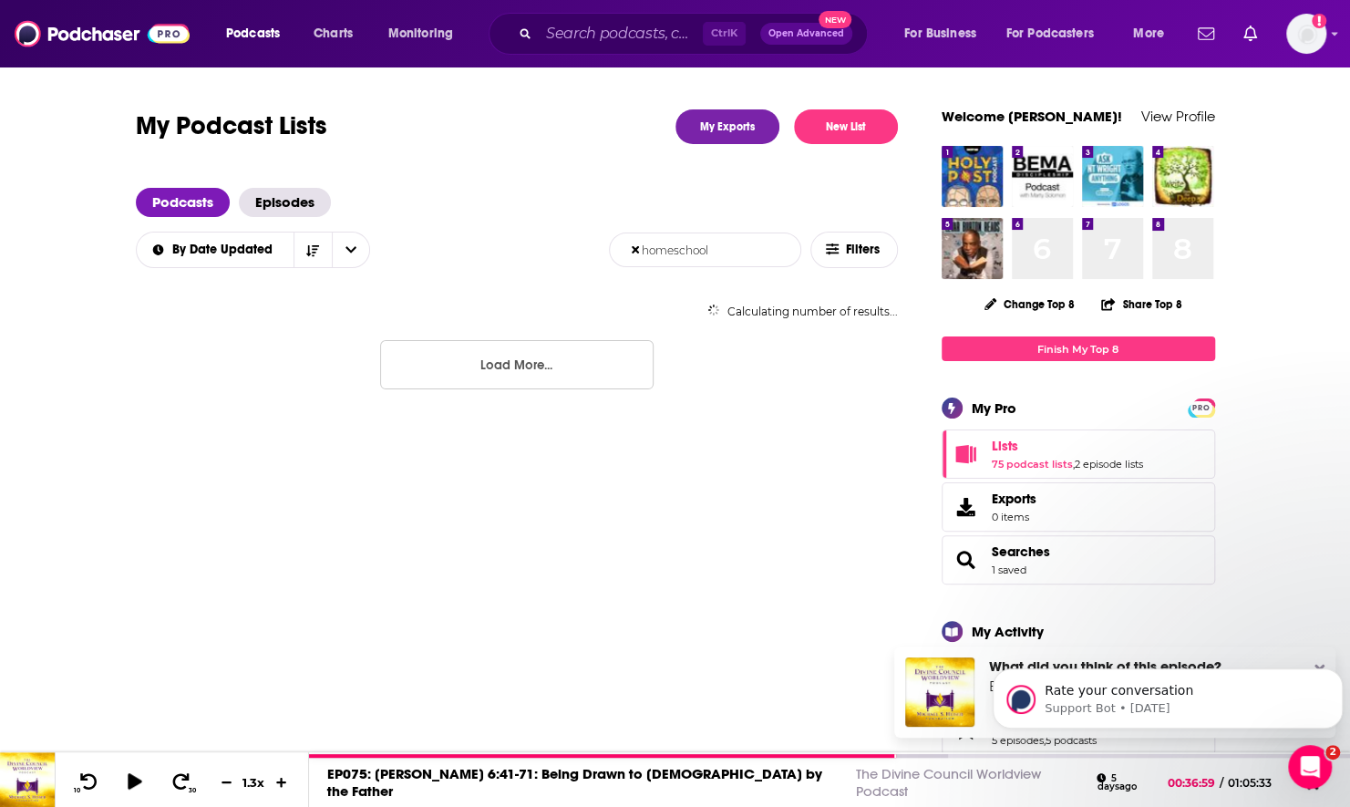
type input "homeschool"
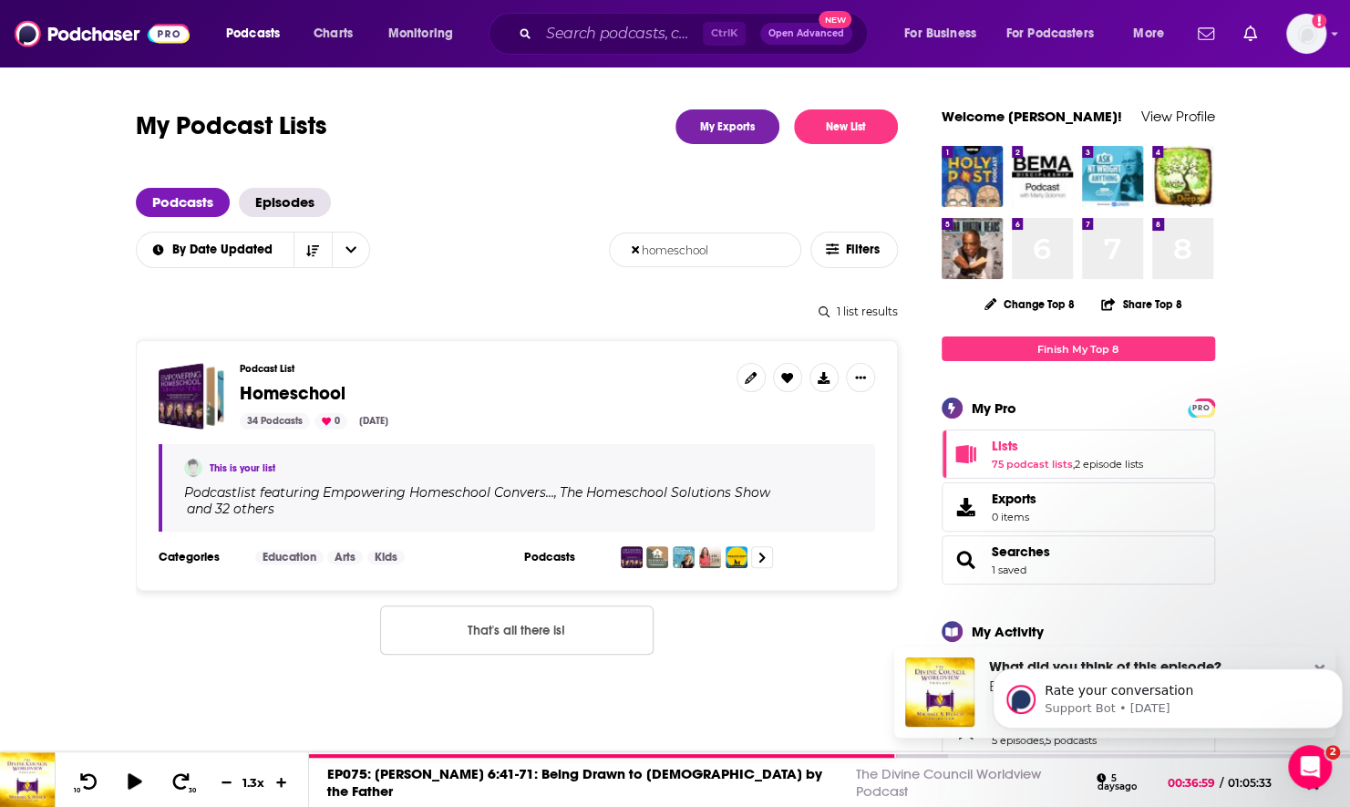
click at [318, 397] on span "Homeschool" at bounding box center [293, 393] width 106 height 23
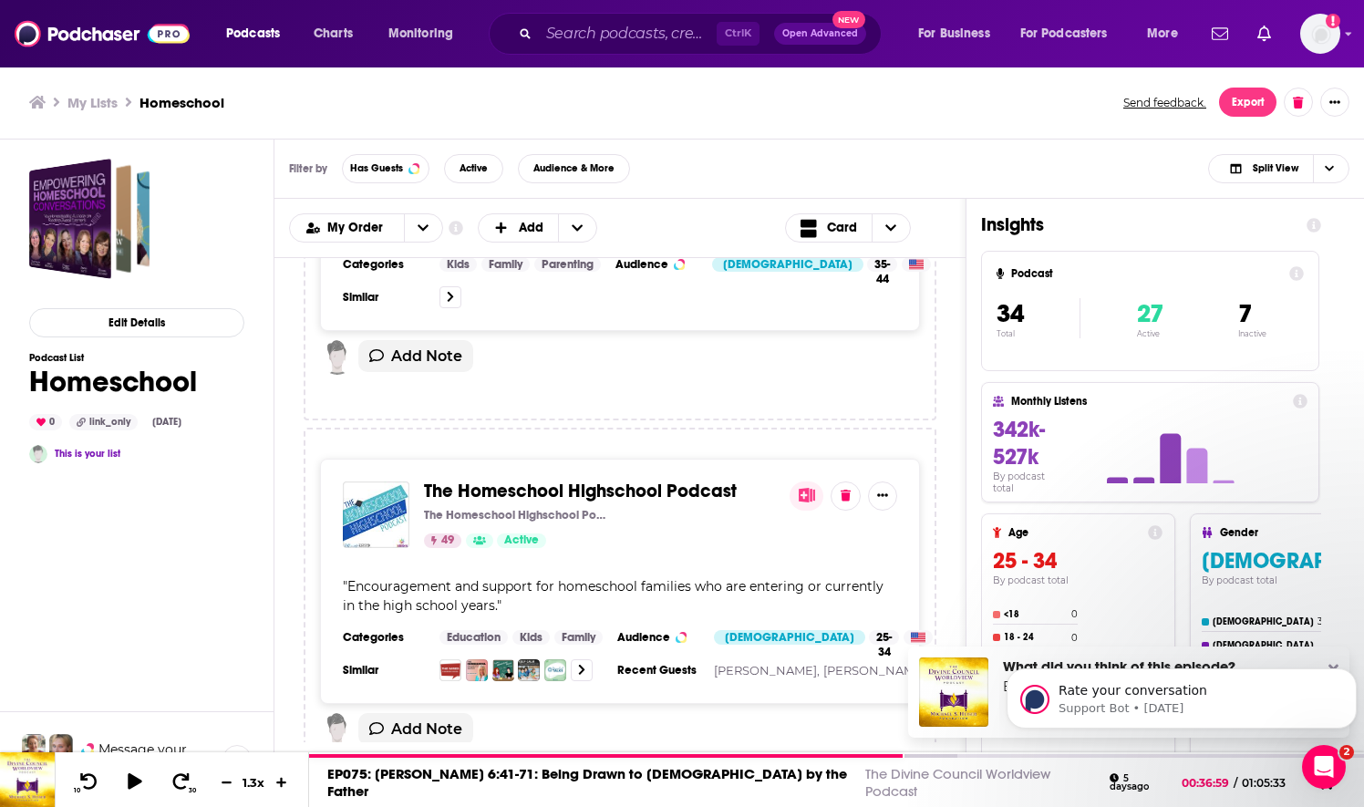
scroll to position [4649, 0]
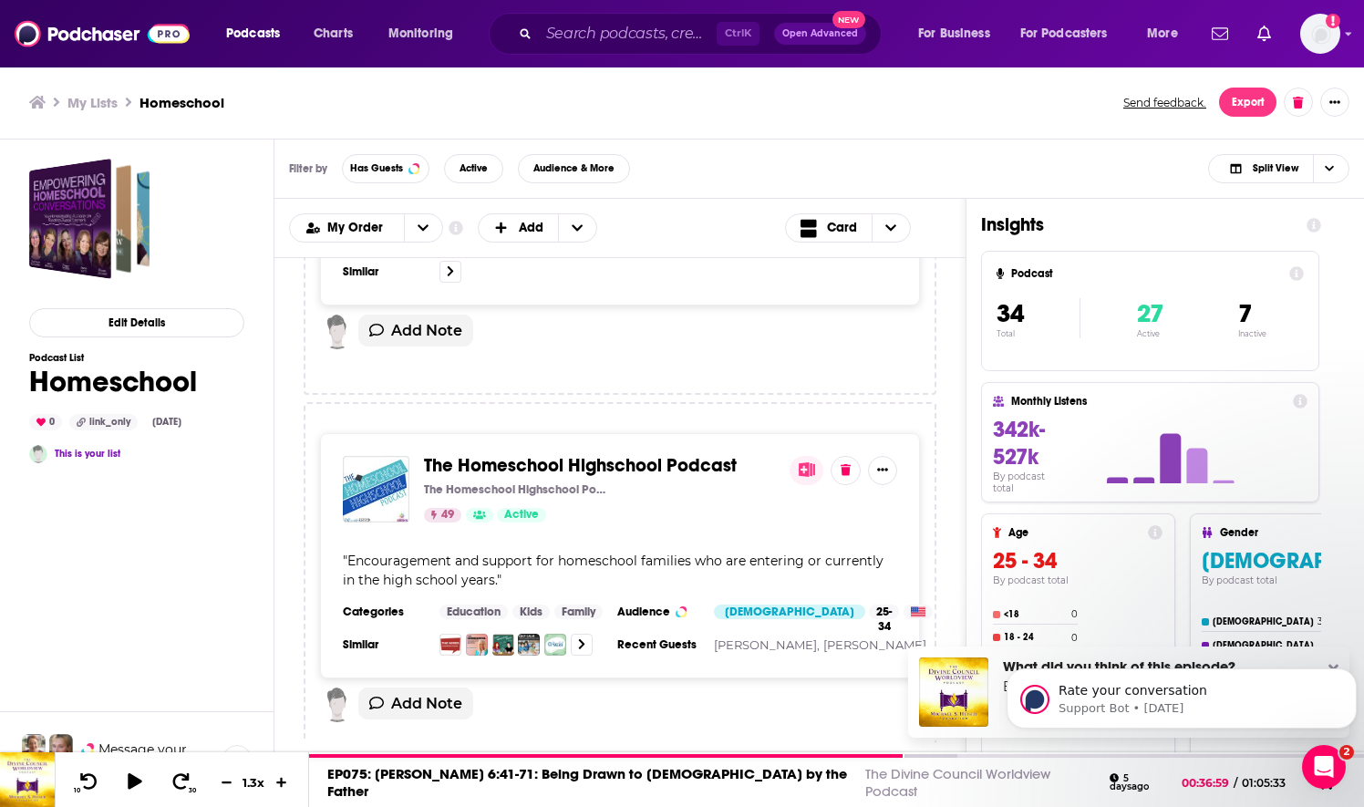
drag, startPoint x: 680, startPoint y: 387, endPoint x: 678, endPoint y: 376, distance: 11.1
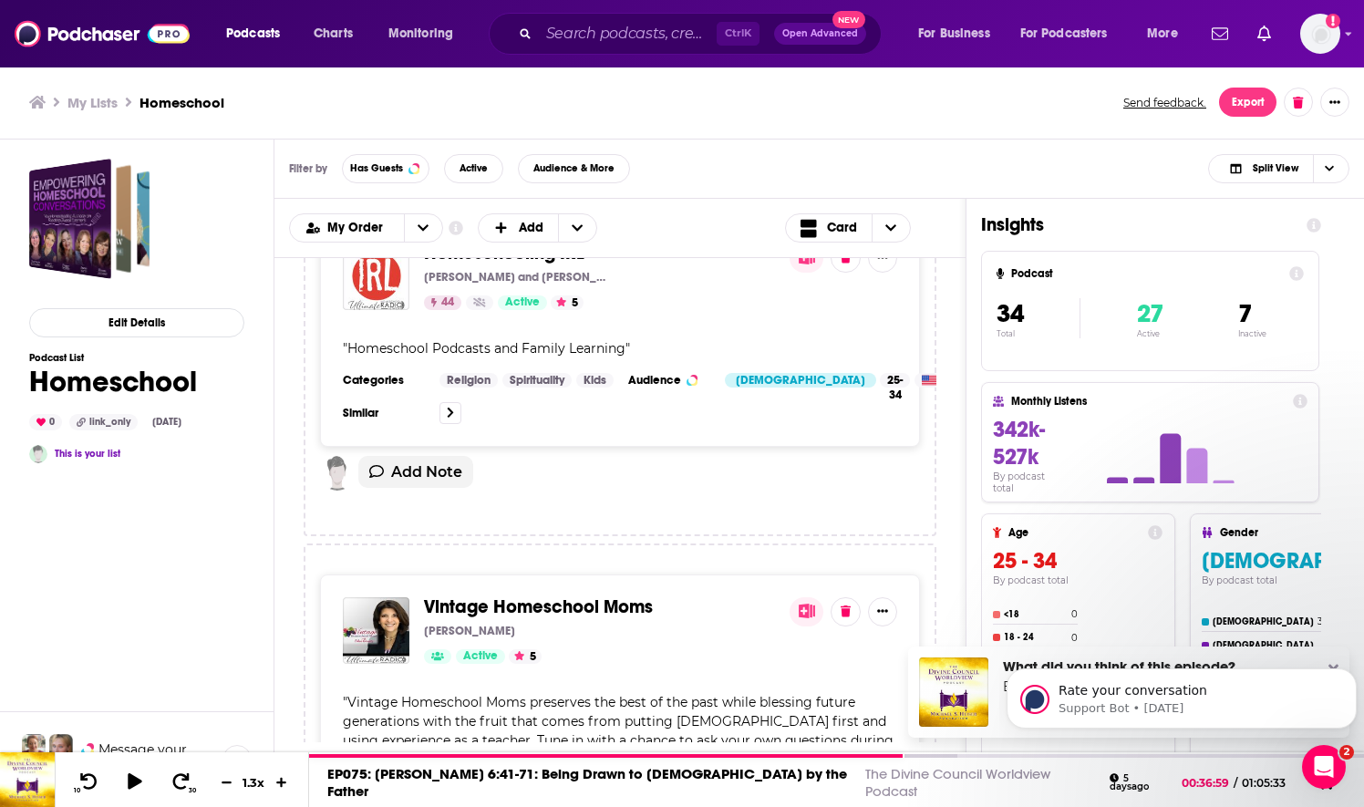
scroll to position [9116, 0]
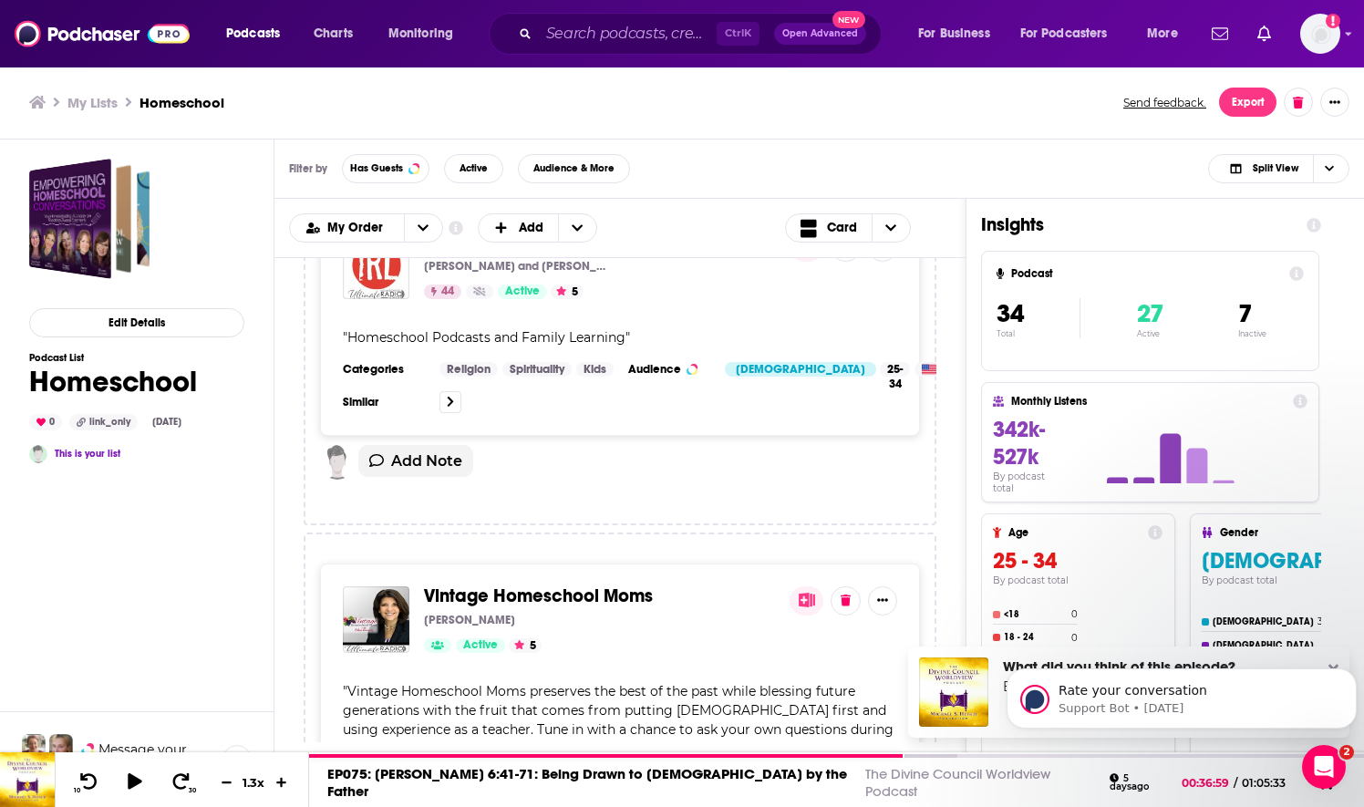
drag, startPoint x: 609, startPoint y: 387, endPoint x: 609, endPoint y: 374, distance: 12.8
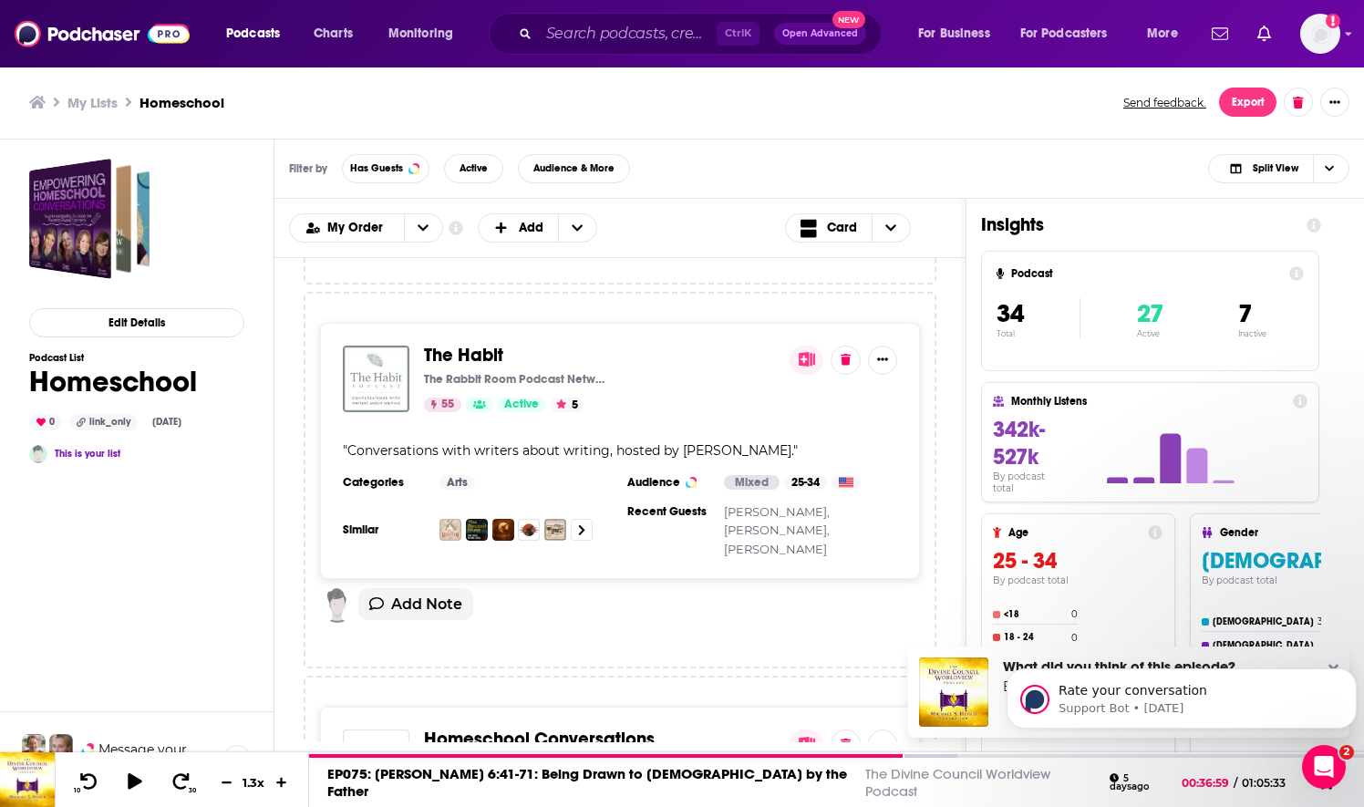
scroll to position [13596, 0]
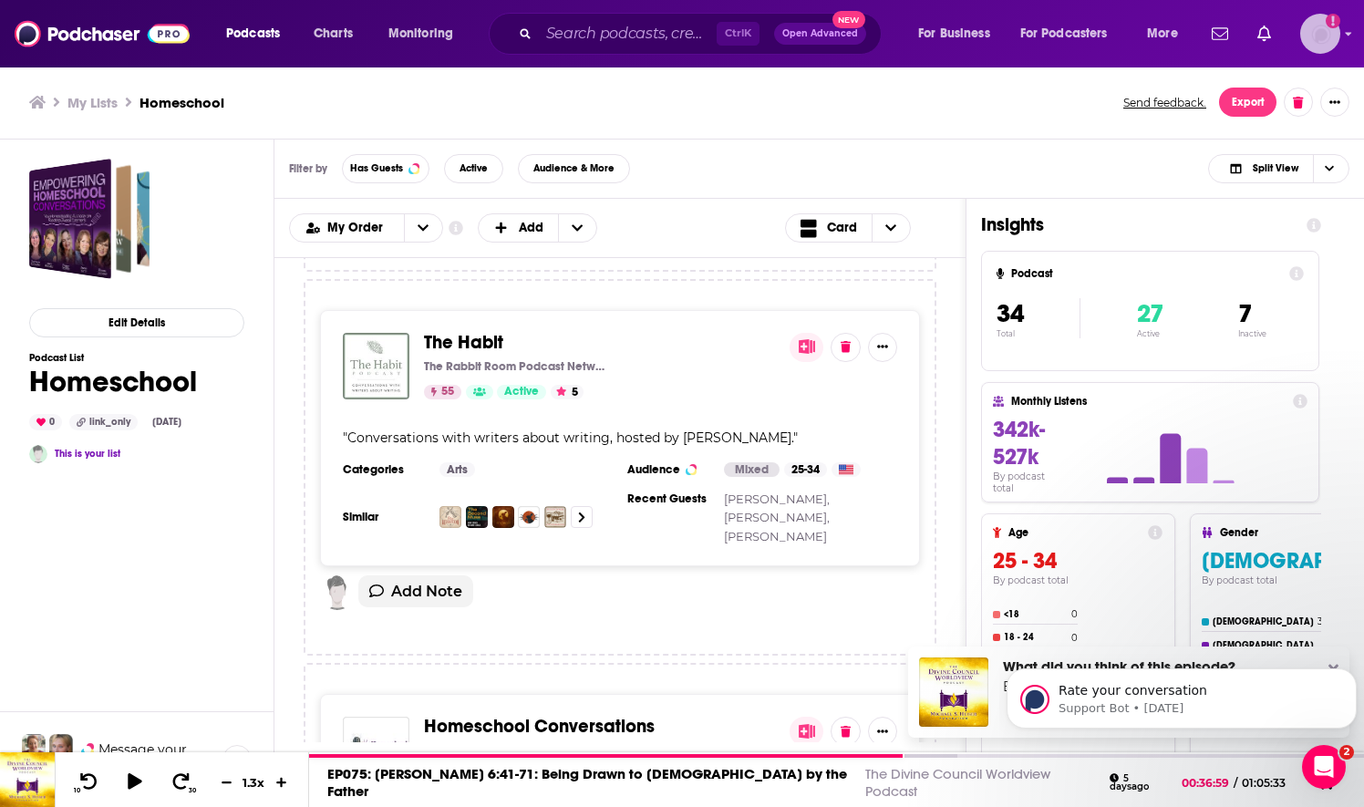
click at [1336, 42] on img "Logged in as nwierenga" at bounding box center [1320, 34] width 40 height 40
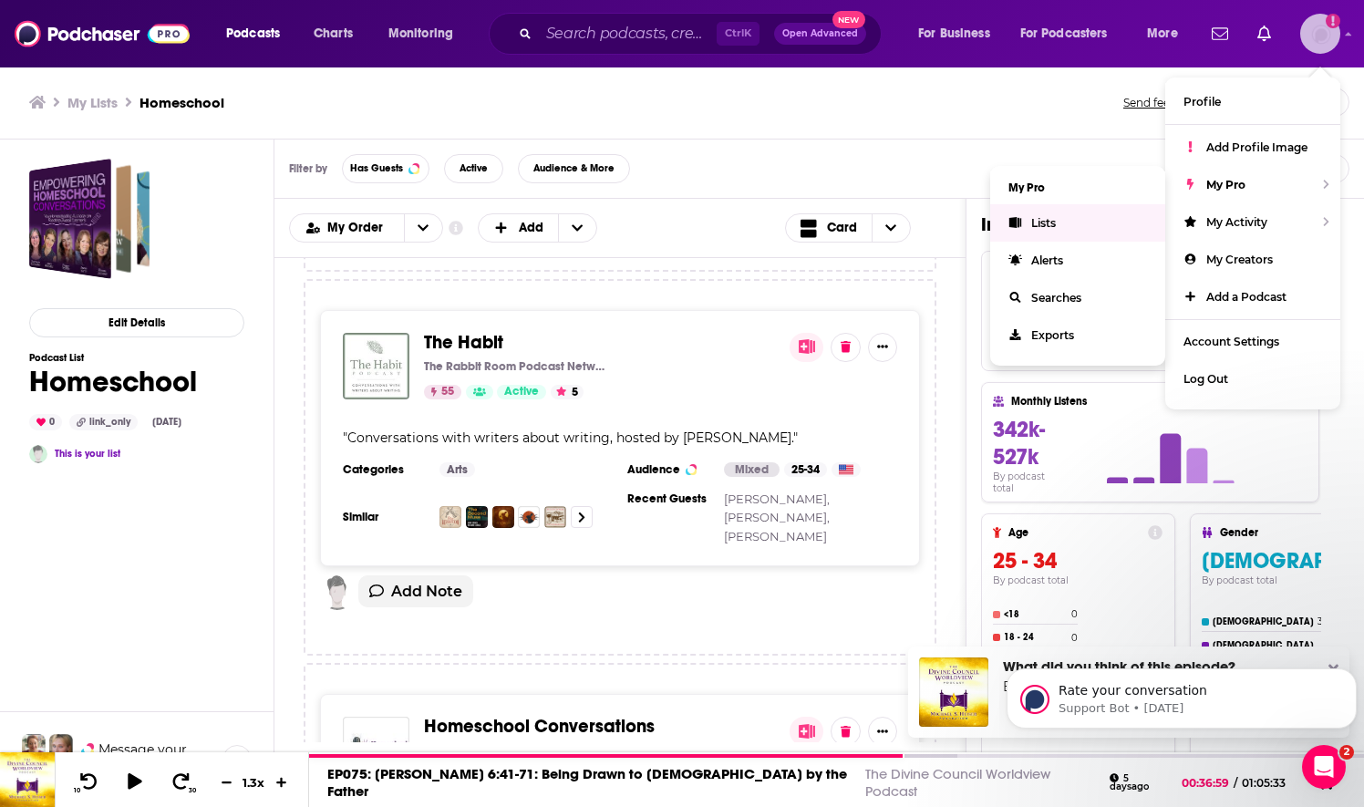
click at [1096, 220] on link "Lists" at bounding box center [1077, 222] width 175 height 37
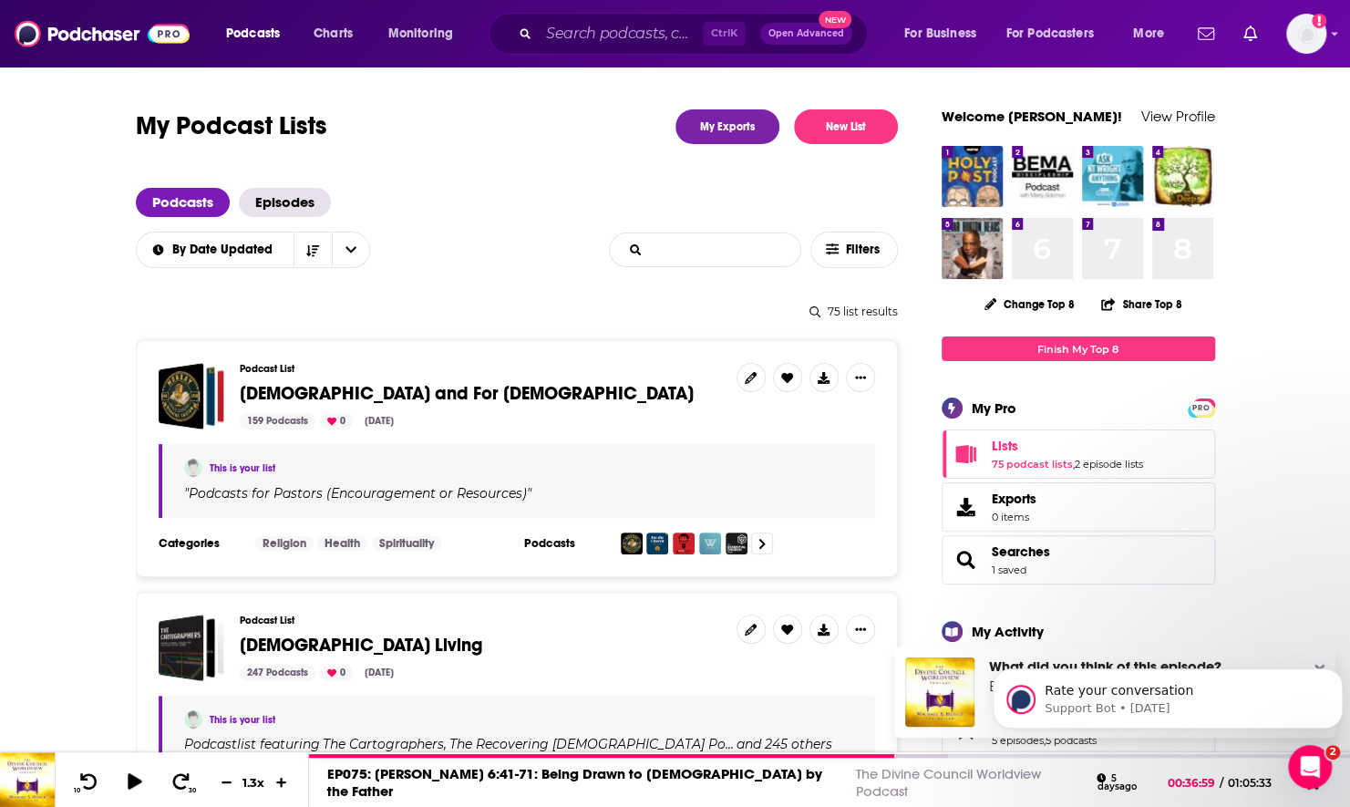
click at [730, 257] on input "List Search Input" at bounding box center [705, 249] width 191 height 33
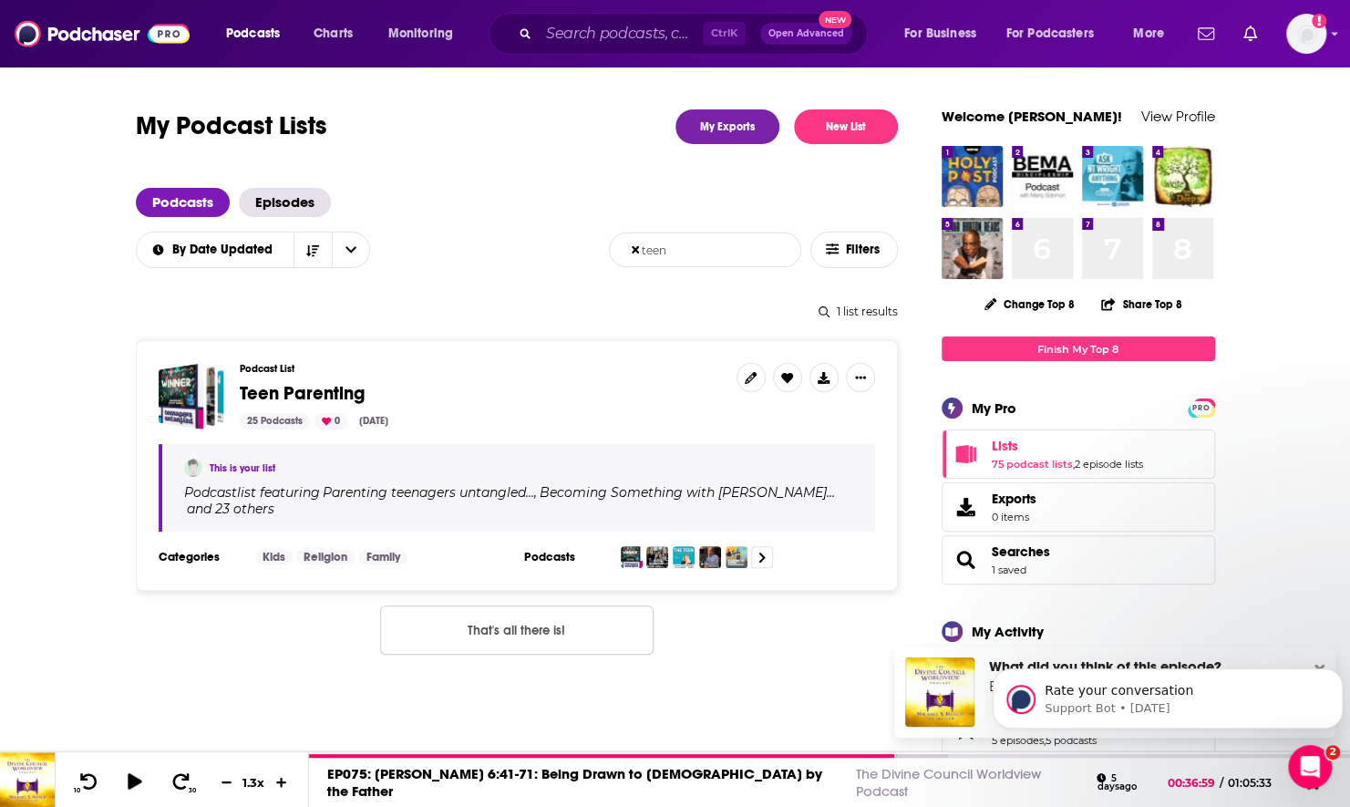
type input "teen"
click at [318, 390] on span "Teen Parenting" at bounding box center [302, 393] width 125 height 23
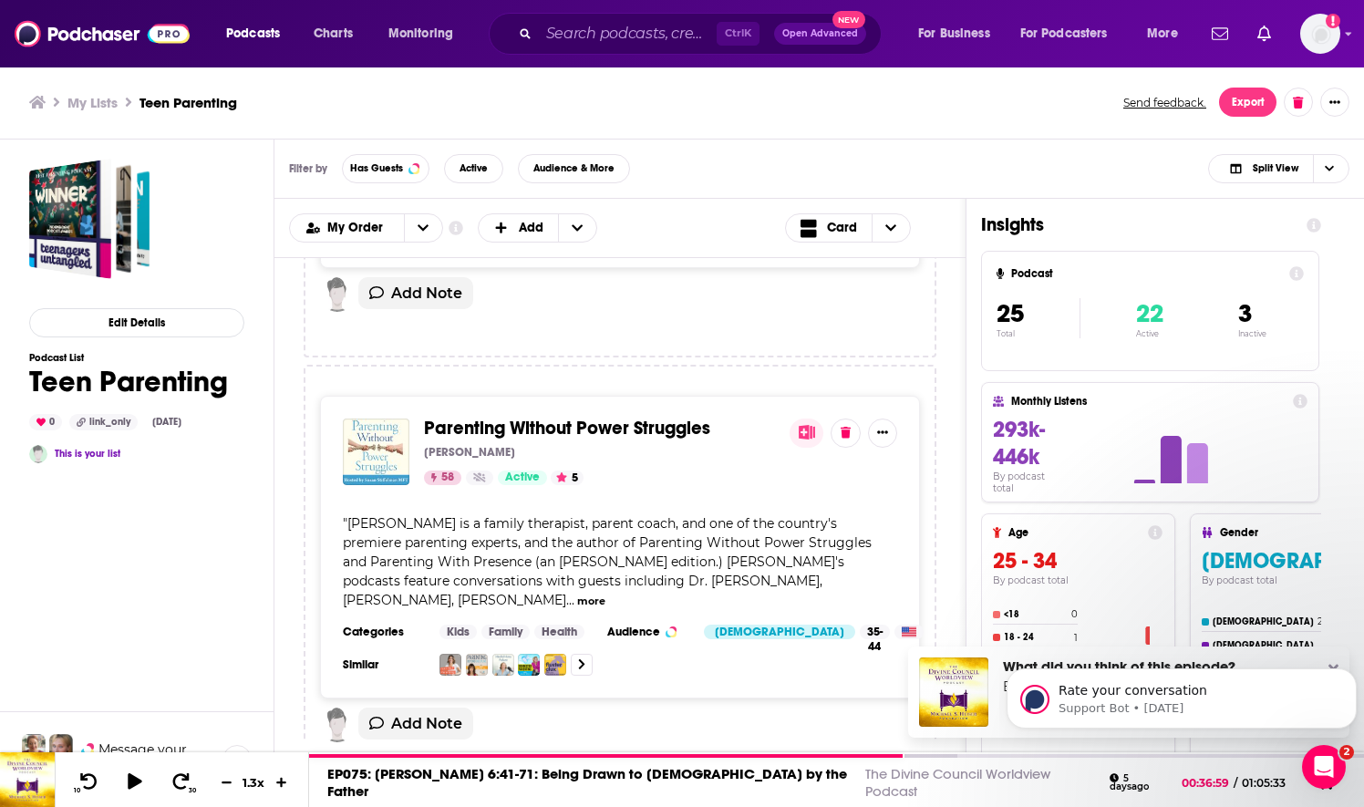
scroll to position [2461, 0]
drag, startPoint x: 645, startPoint y: 383, endPoint x: 664, endPoint y: 394, distance: 21.3
click at [664, 418] on div "Parenting Without Power Struggles Susan Stiffelman 58 Active 5" at bounding box center [599, 451] width 351 height 67
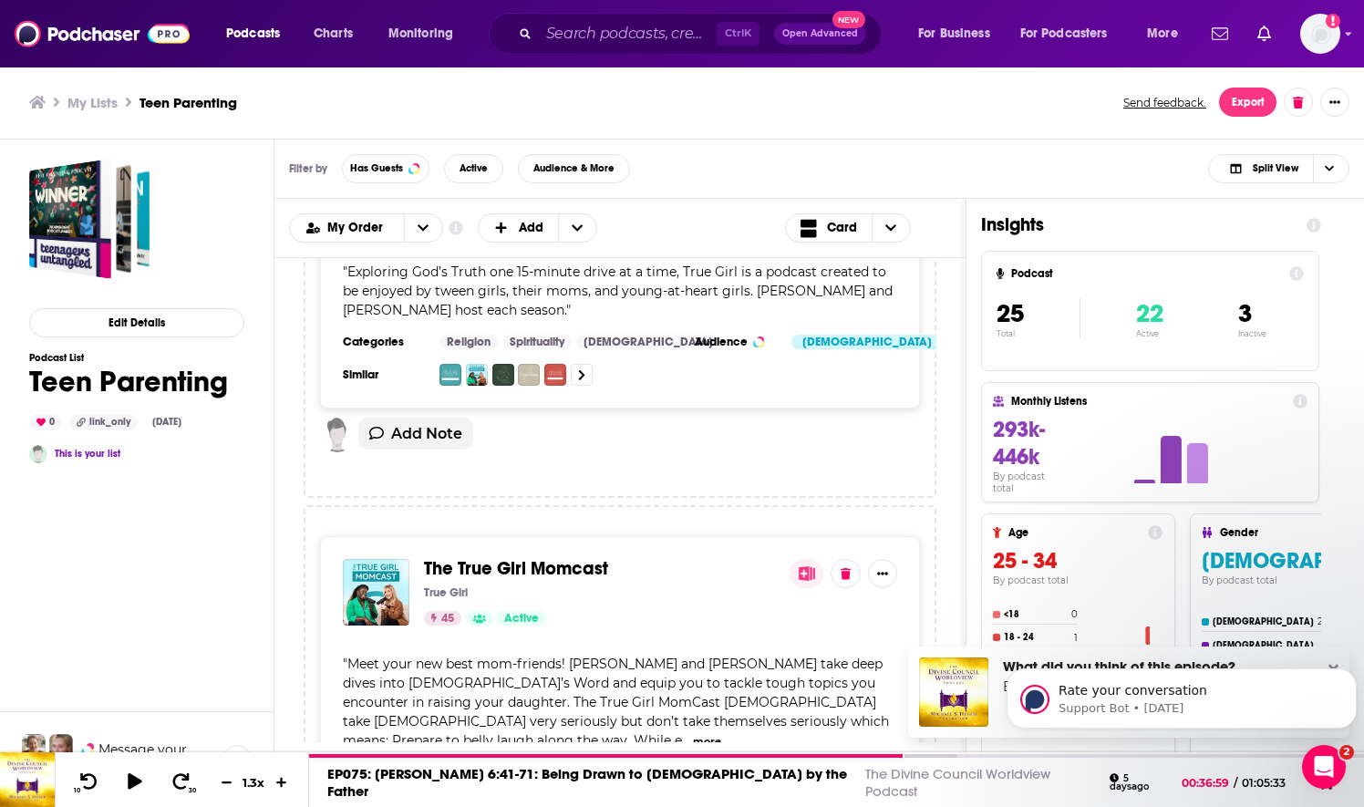
scroll to position [9959, 0]
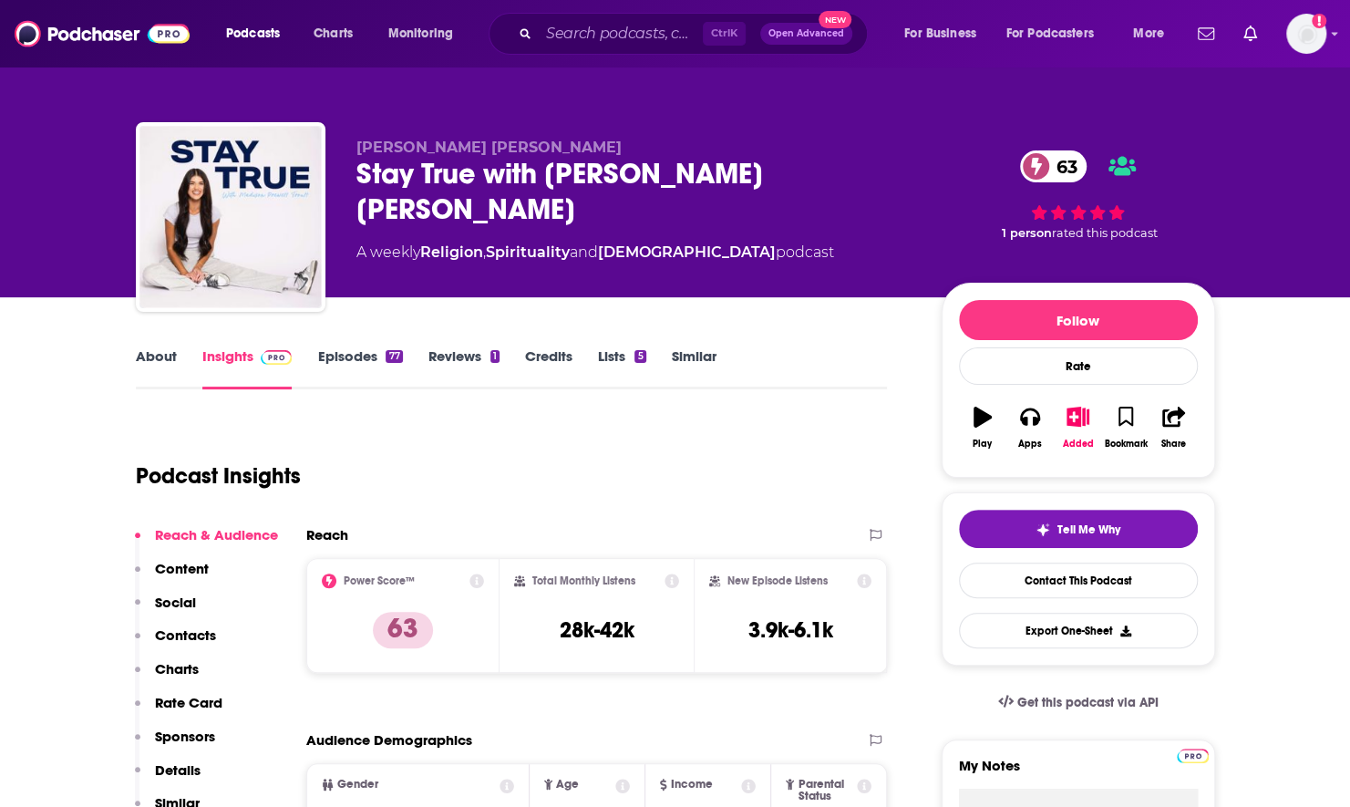
click at [328, 363] on link "Episodes 77" at bounding box center [359, 368] width 85 height 42
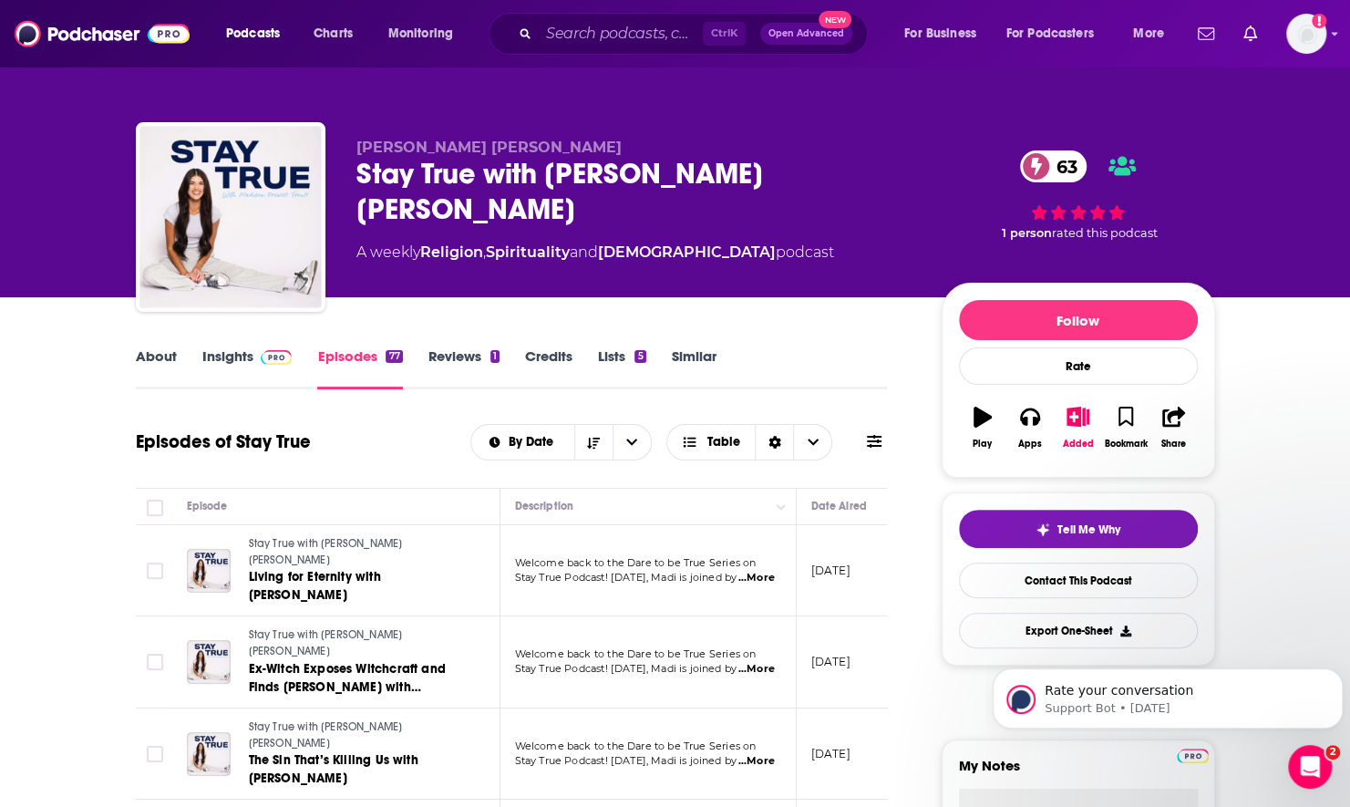
click at [237, 364] on link "Insights" at bounding box center [247, 368] width 90 height 42
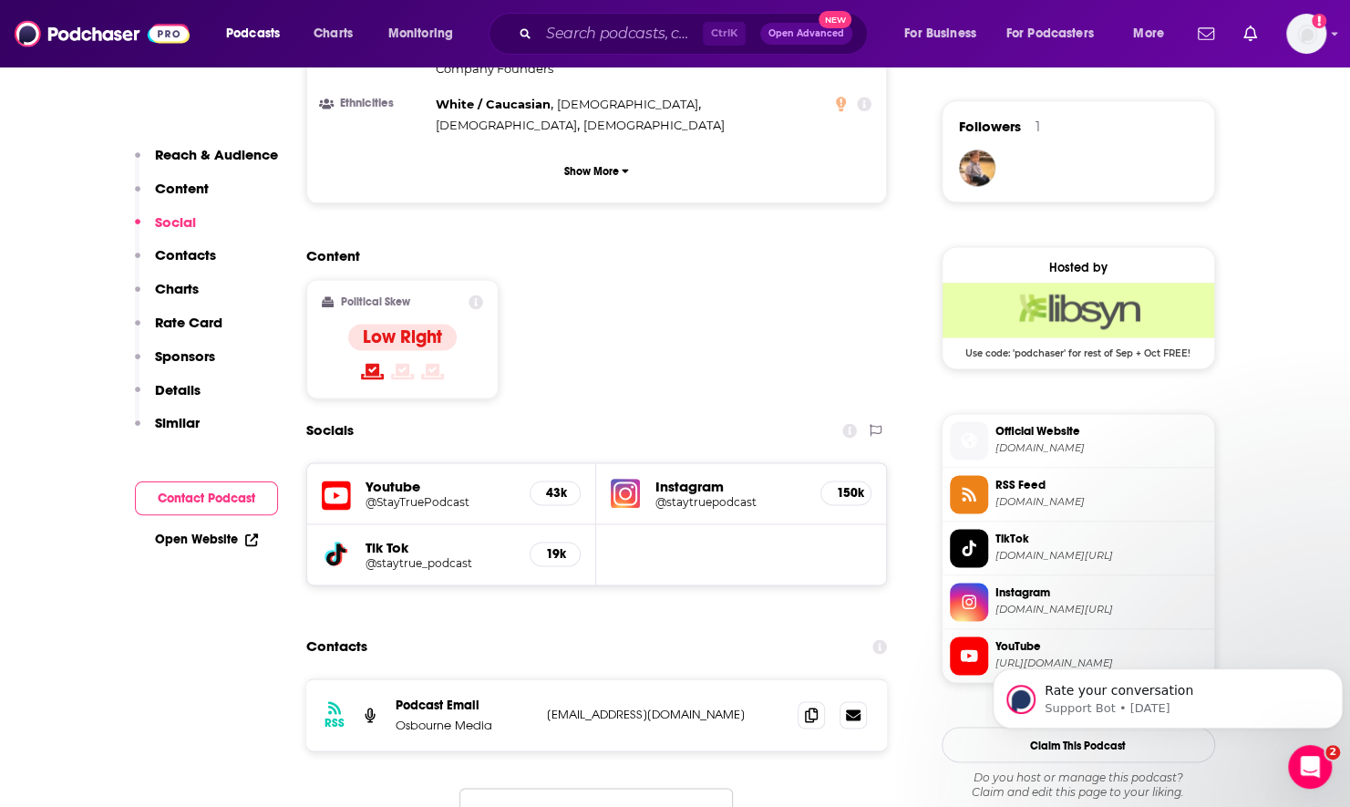
scroll to position [1367, 0]
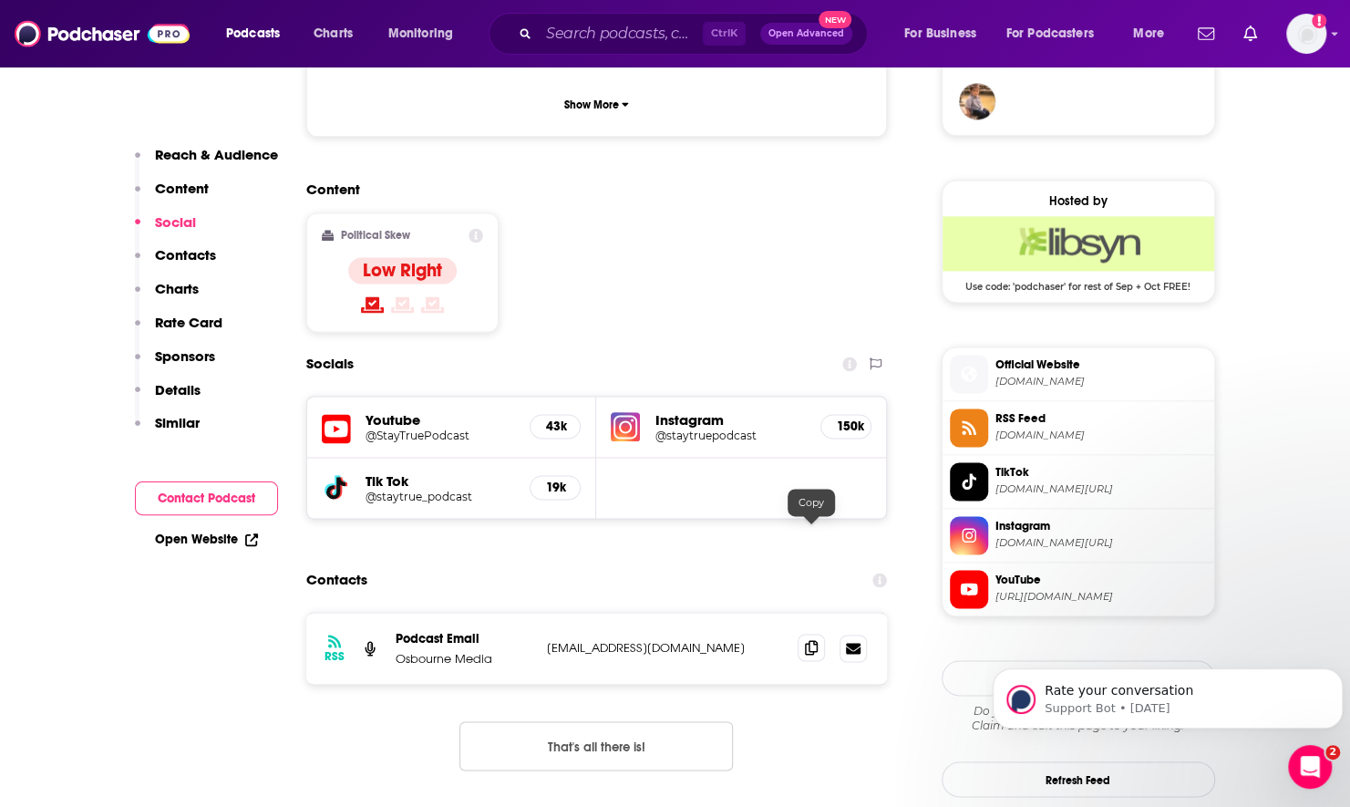
click at [802, 634] on span at bounding box center [811, 647] width 27 height 27
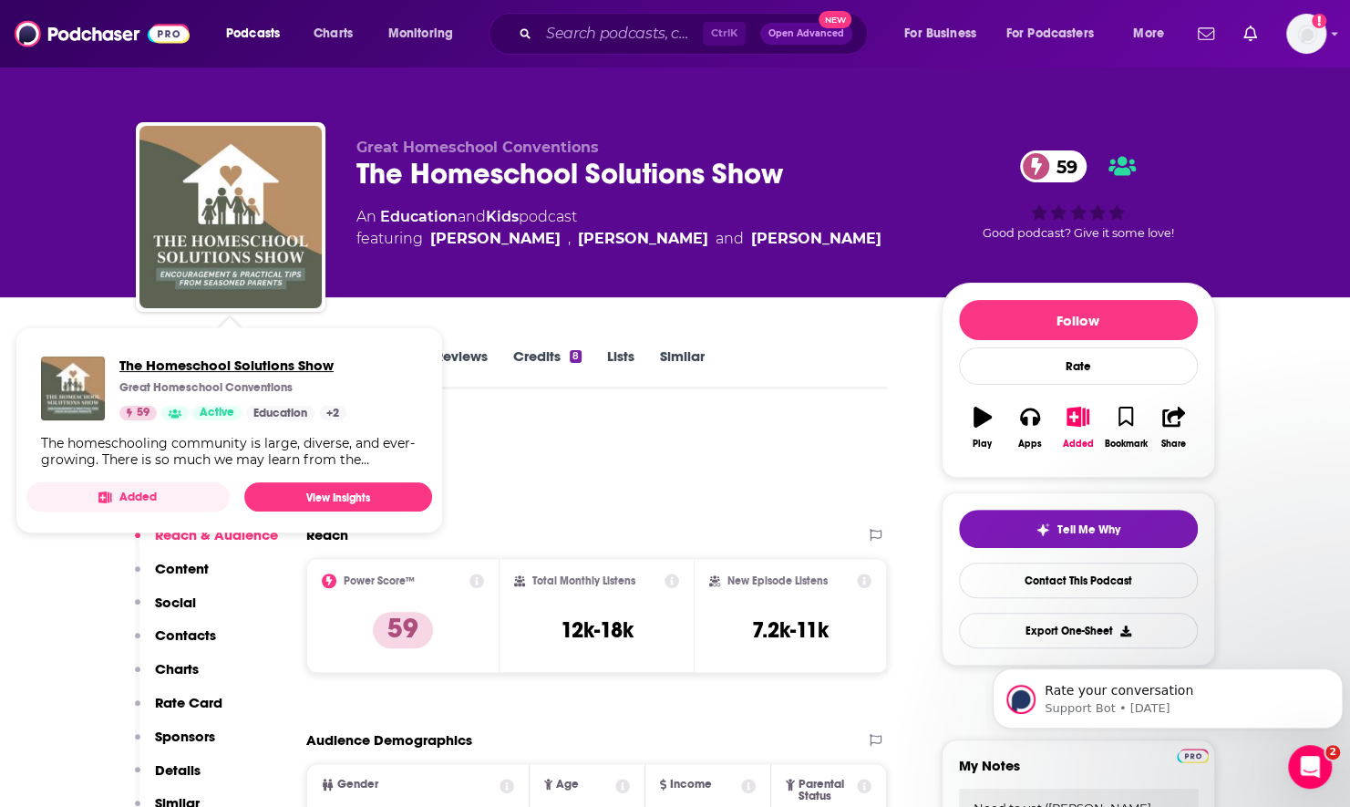
click at [337, 356] on span "The Homeschool Solutions Show" at bounding box center [232, 364] width 227 height 17
click at [538, 459] on div "Podcast Insights" at bounding box center [505, 464] width 738 height 93
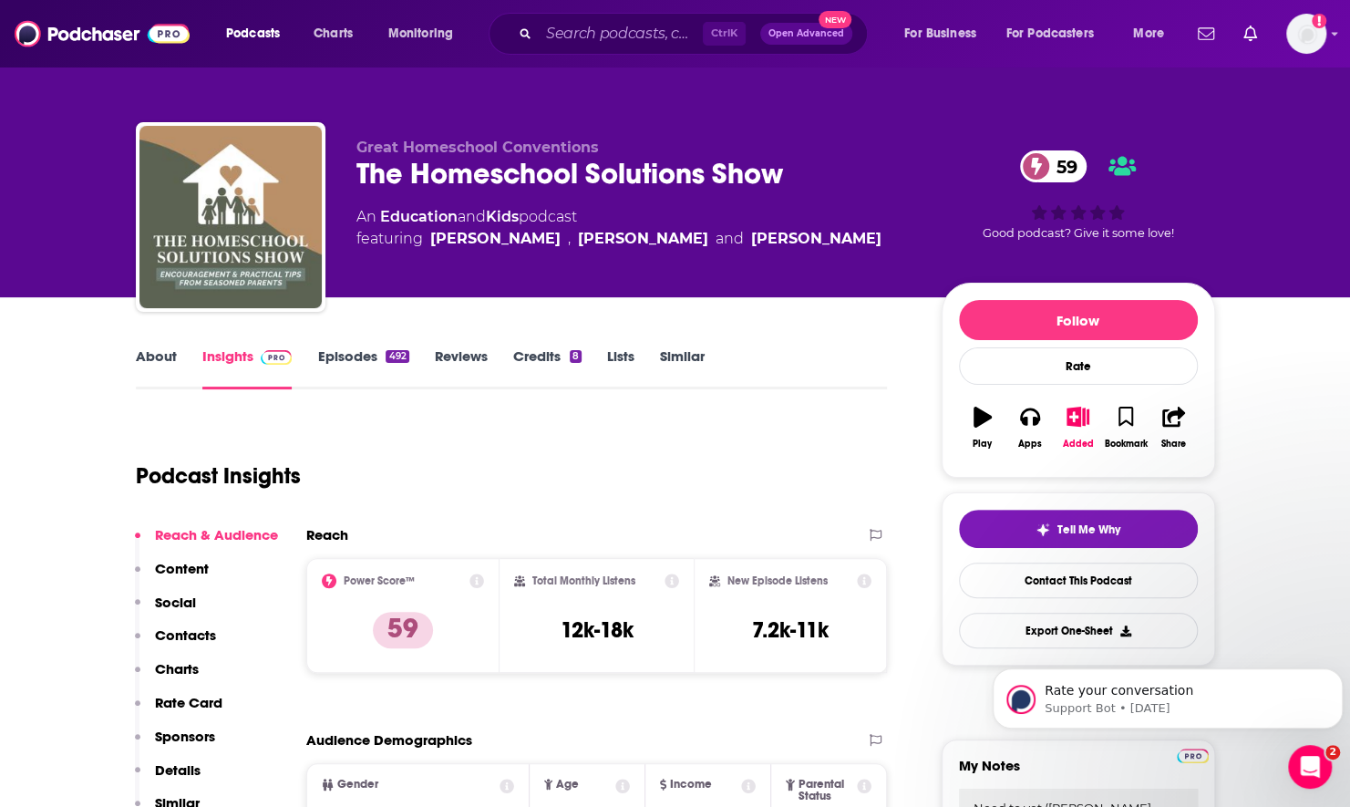
click at [136, 363] on link "About" at bounding box center [156, 368] width 41 height 42
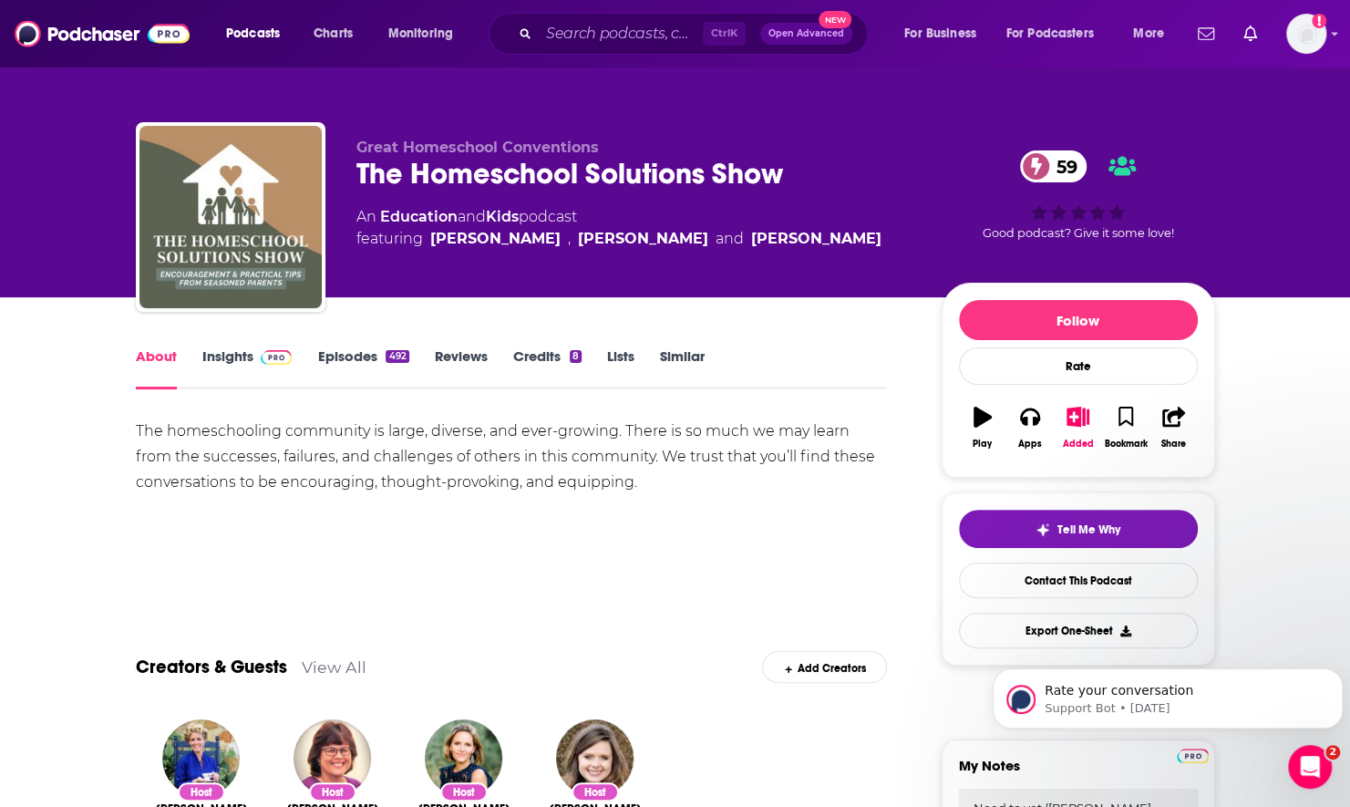
click at [355, 356] on link "Episodes 492" at bounding box center [362, 368] width 91 height 42
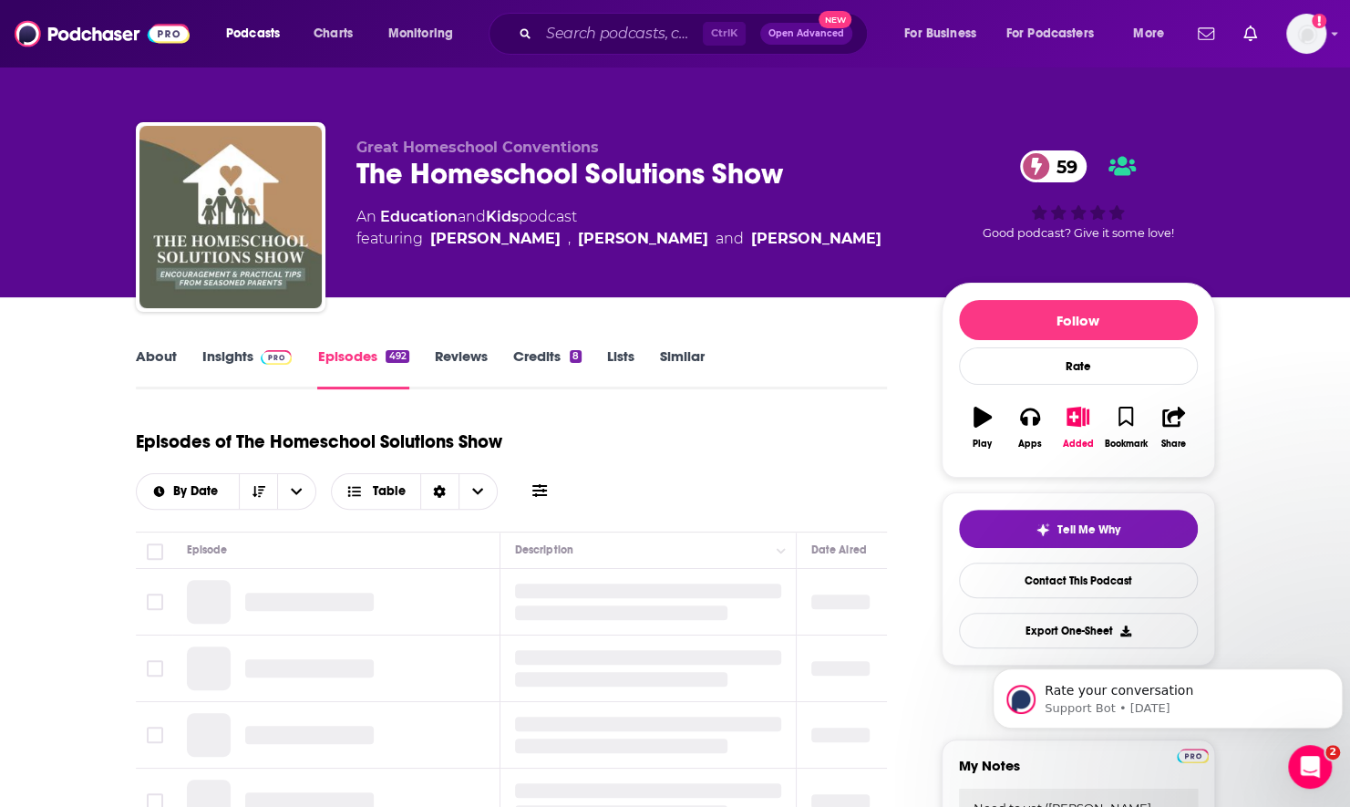
click at [237, 356] on link "Insights" at bounding box center [247, 368] width 90 height 42
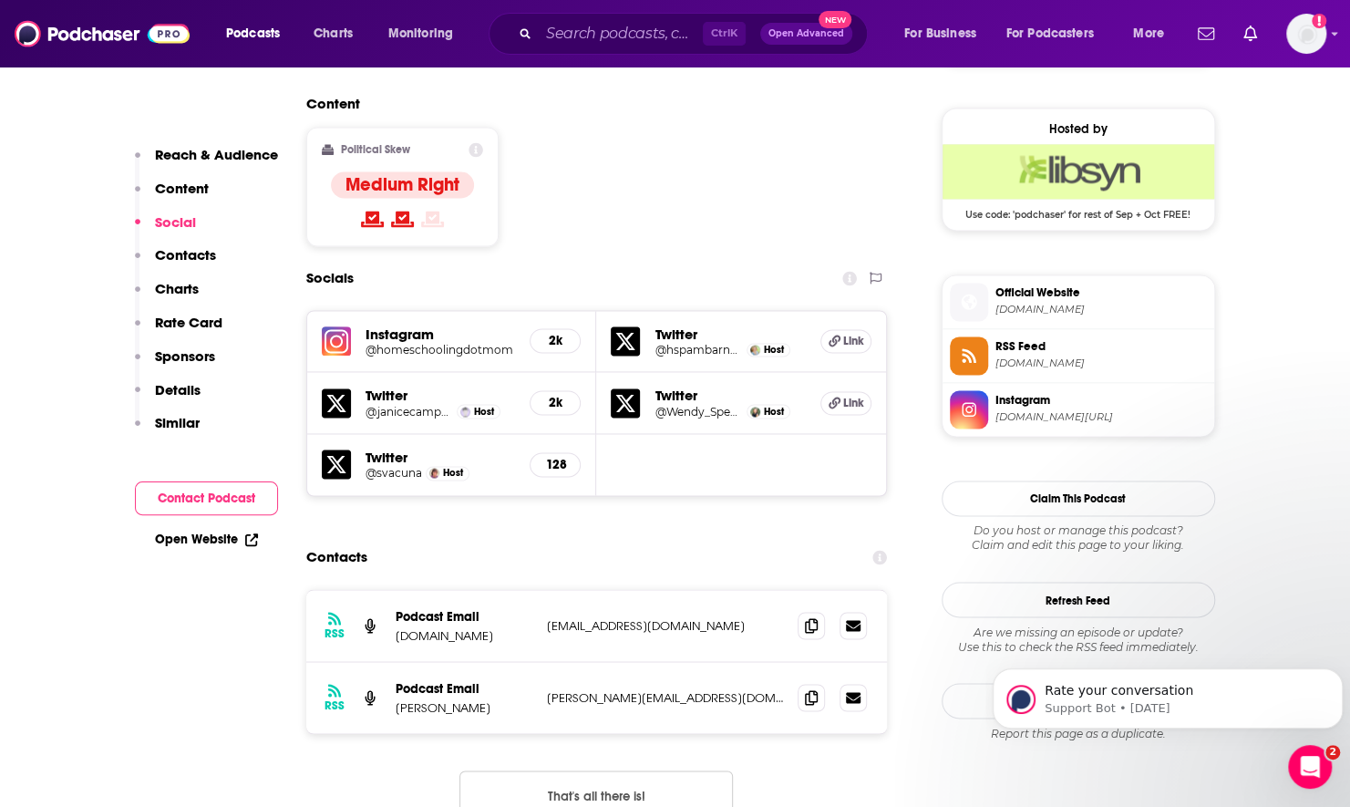
scroll to position [1459, 0]
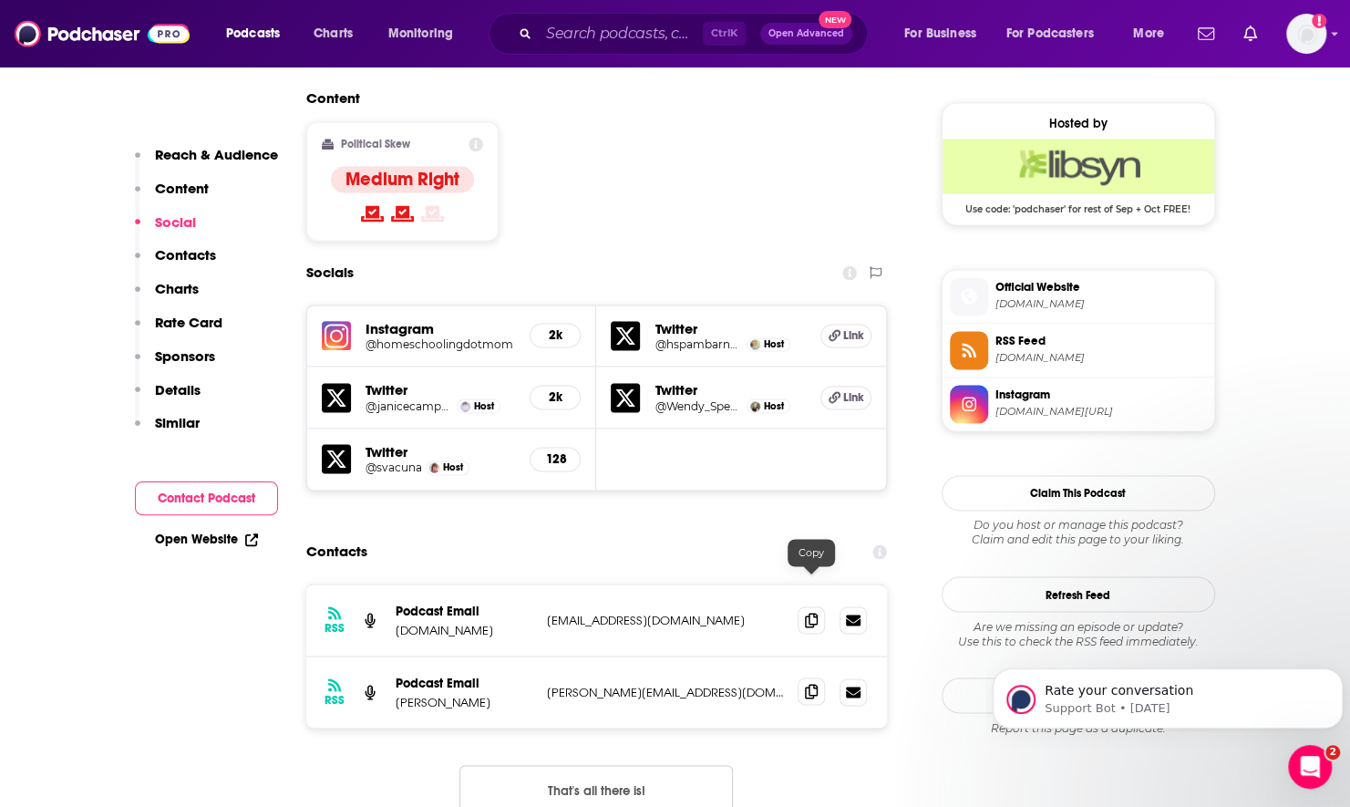
click at [809, 684] on icon at bounding box center [811, 691] width 13 height 15
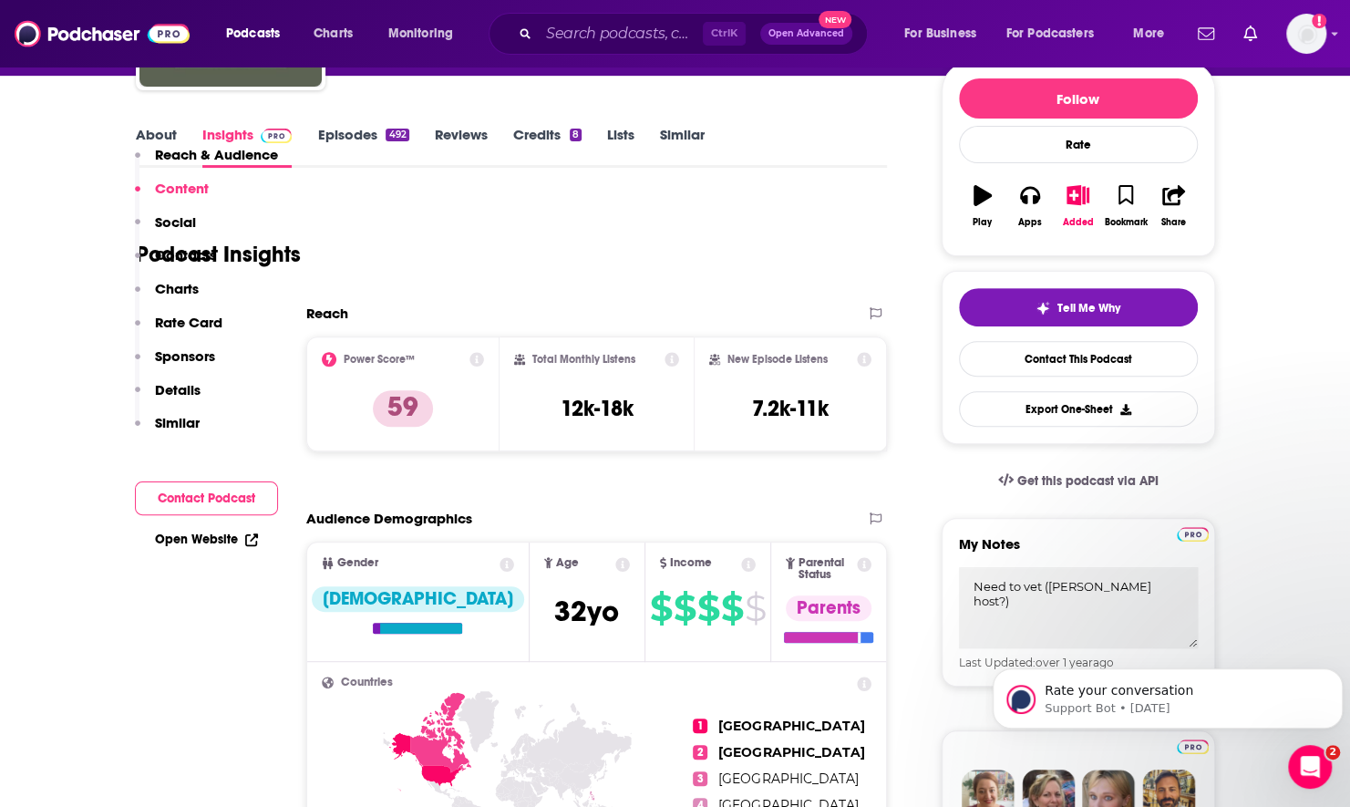
scroll to position [182, 0]
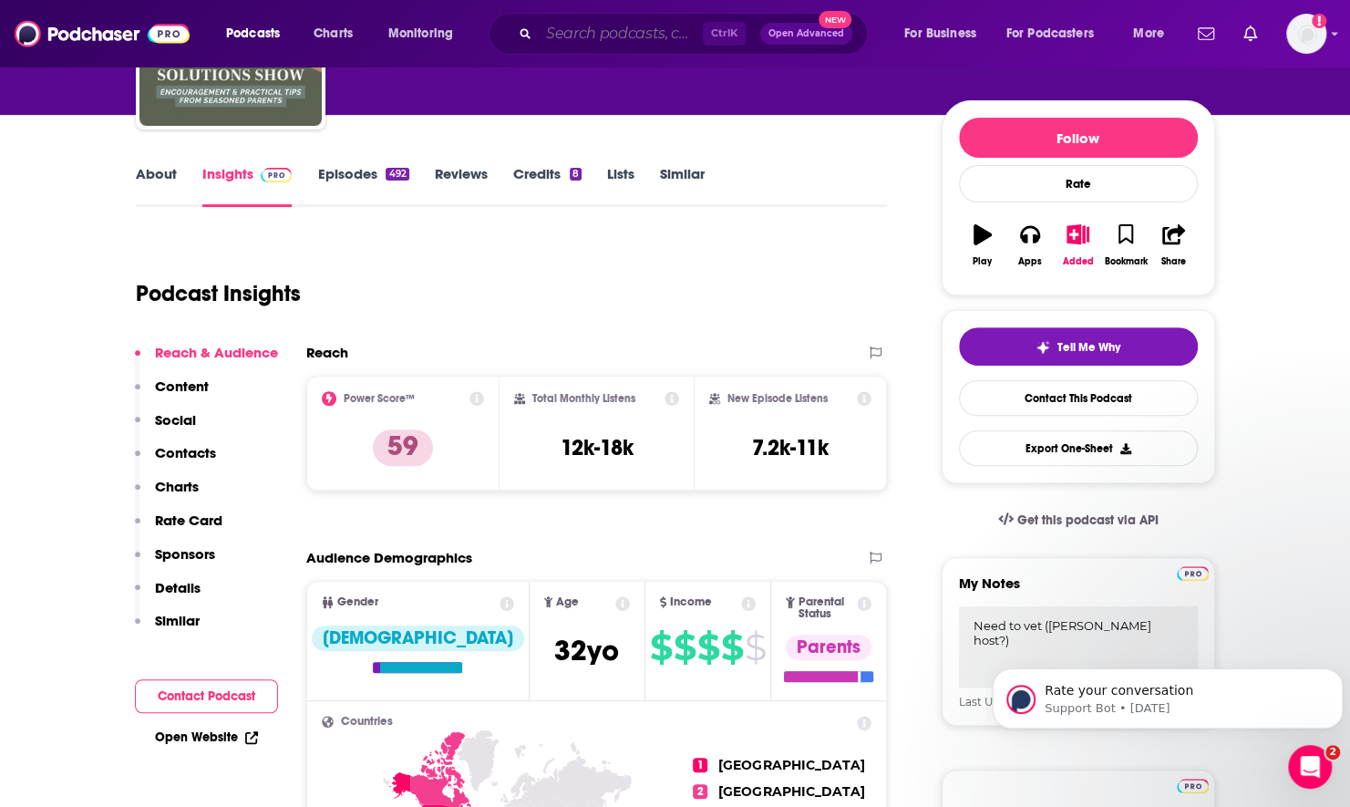
click at [594, 23] on input "Search podcasts, credits, & more..." at bounding box center [621, 33] width 164 height 29
click at [164, 169] on link "About" at bounding box center [156, 186] width 41 height 42
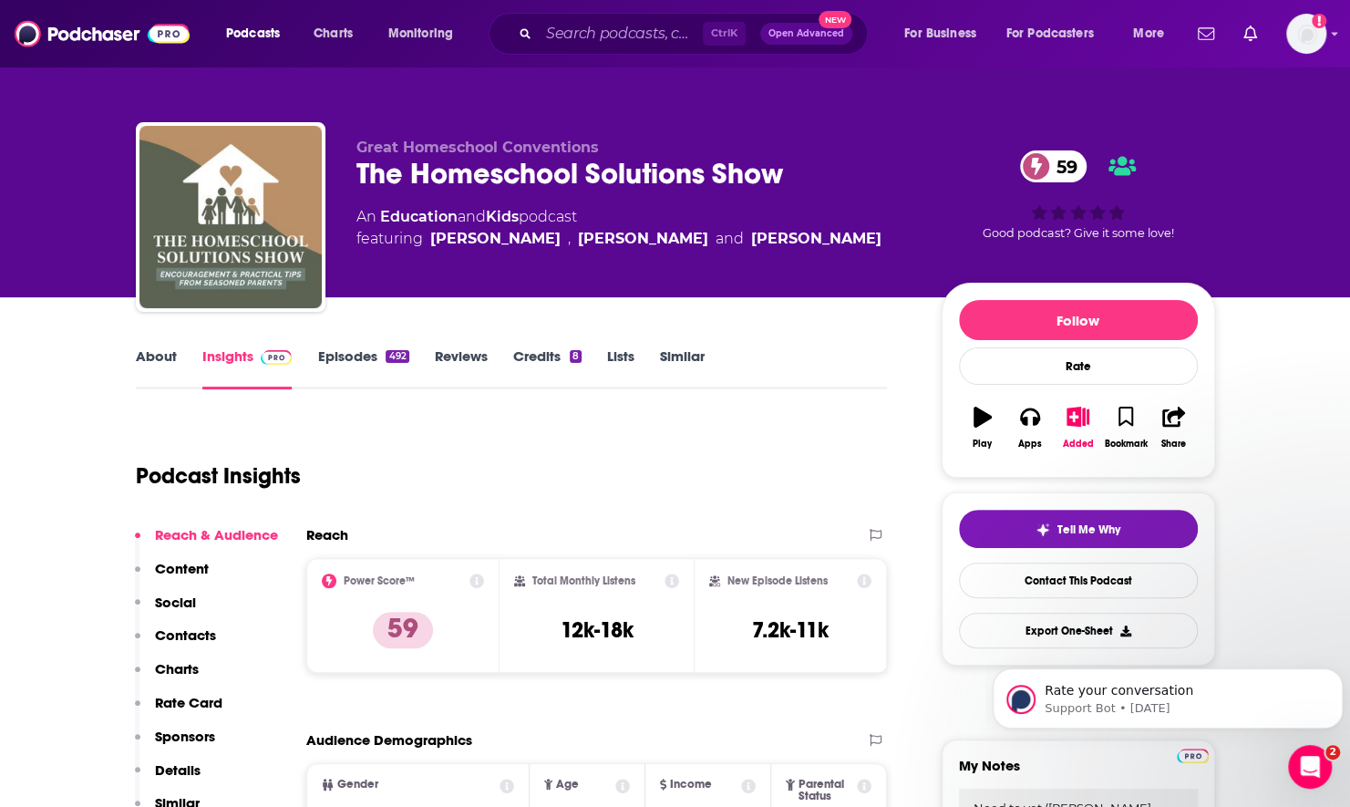
click at [164, 359] on link "About" at bounding box center [156, 368] width 41 height 42
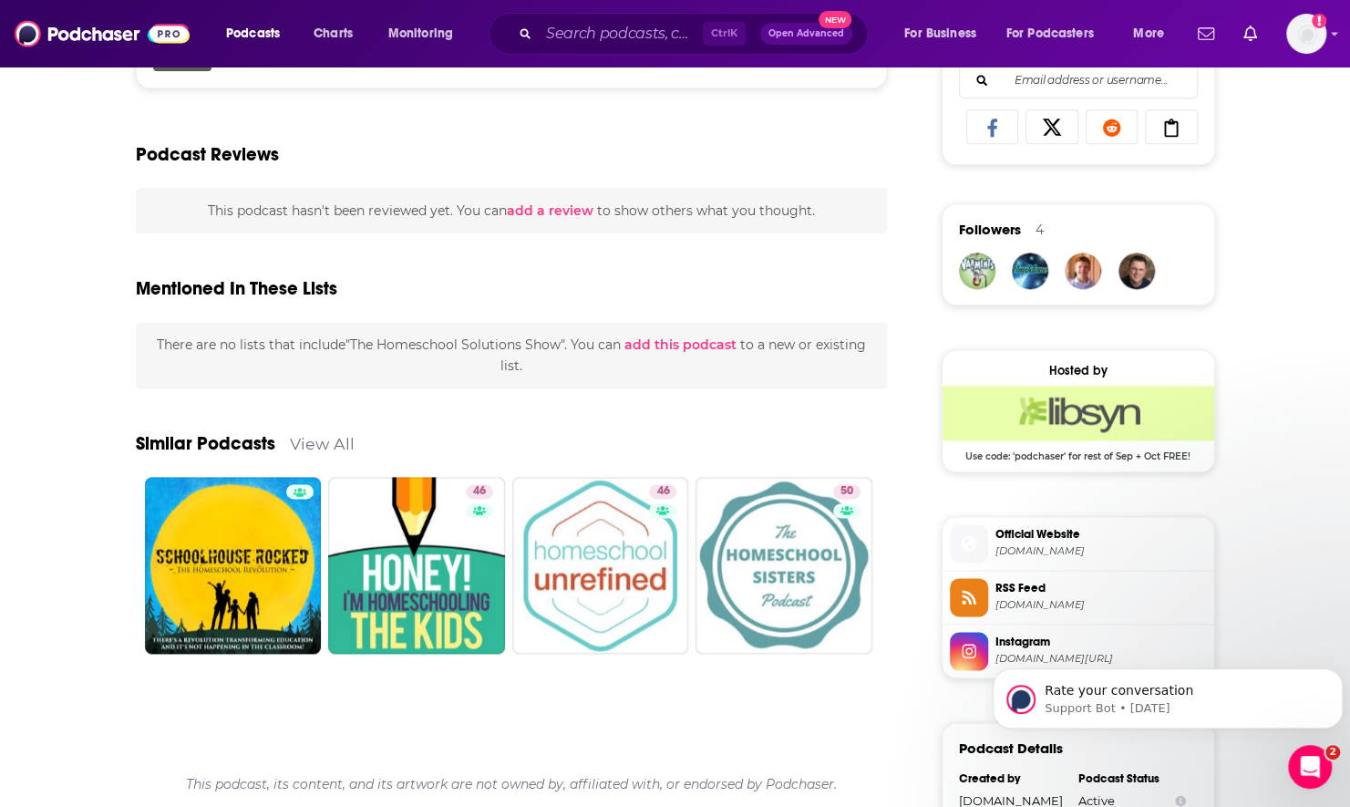
scroll to position [1459, 0]
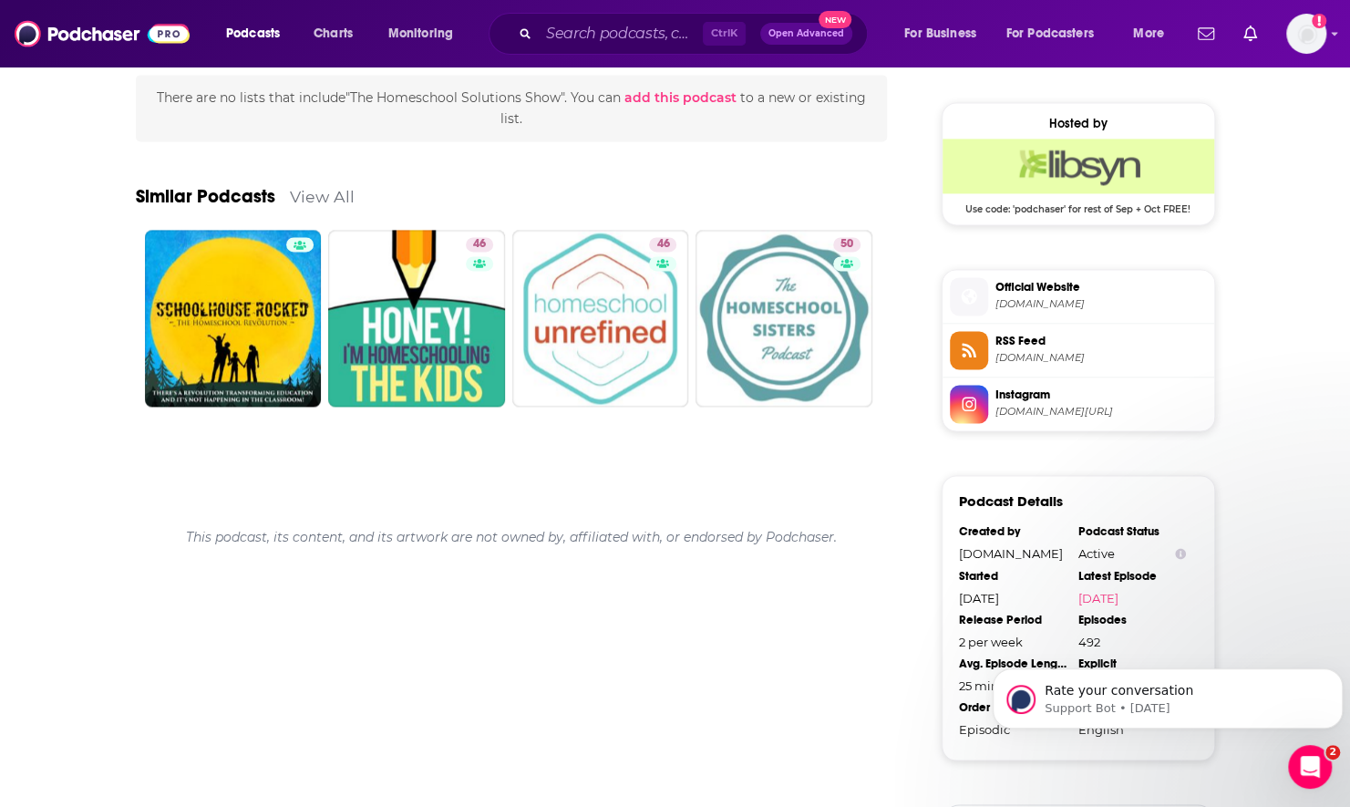
click at [328, 189] on link "View All" at bounding box center [322, 196] width 65 height 19
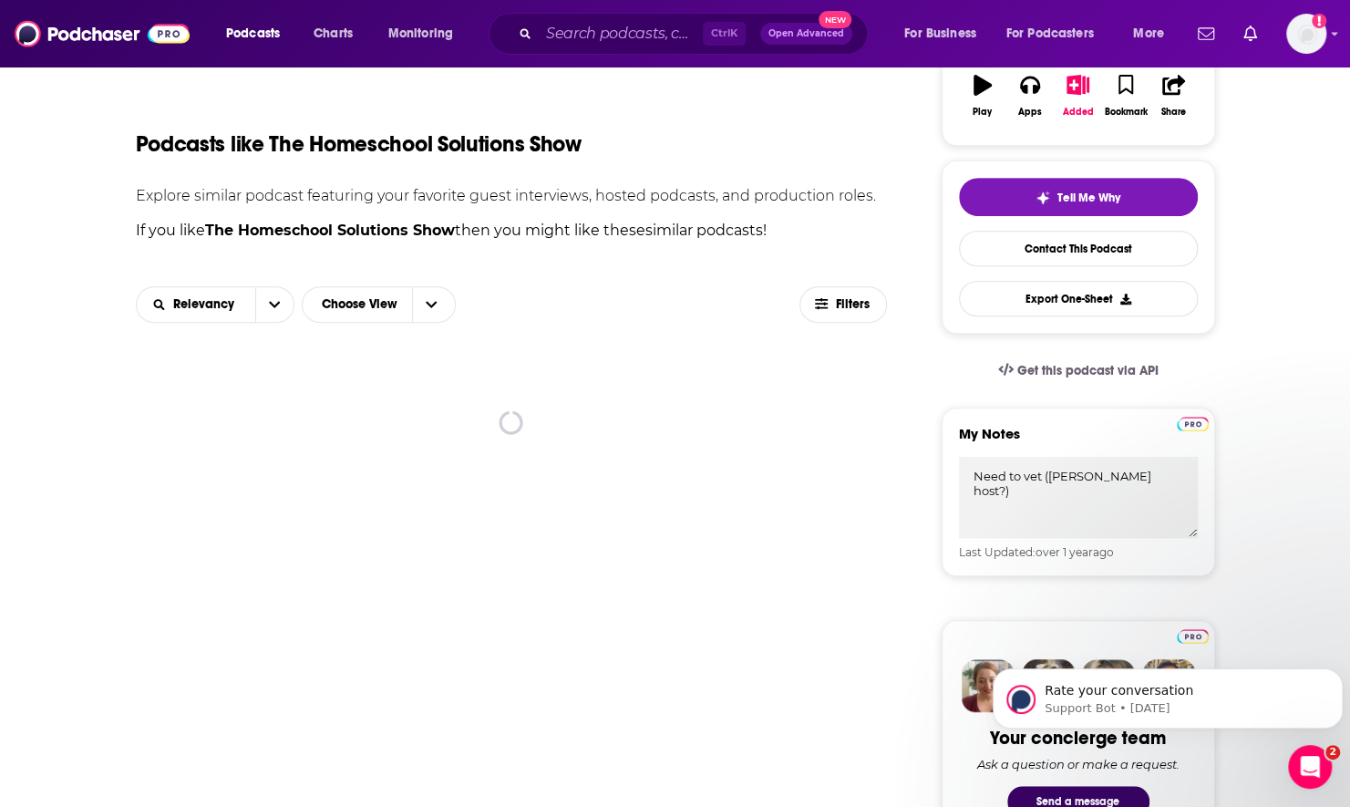
scroll to position [345, 0]
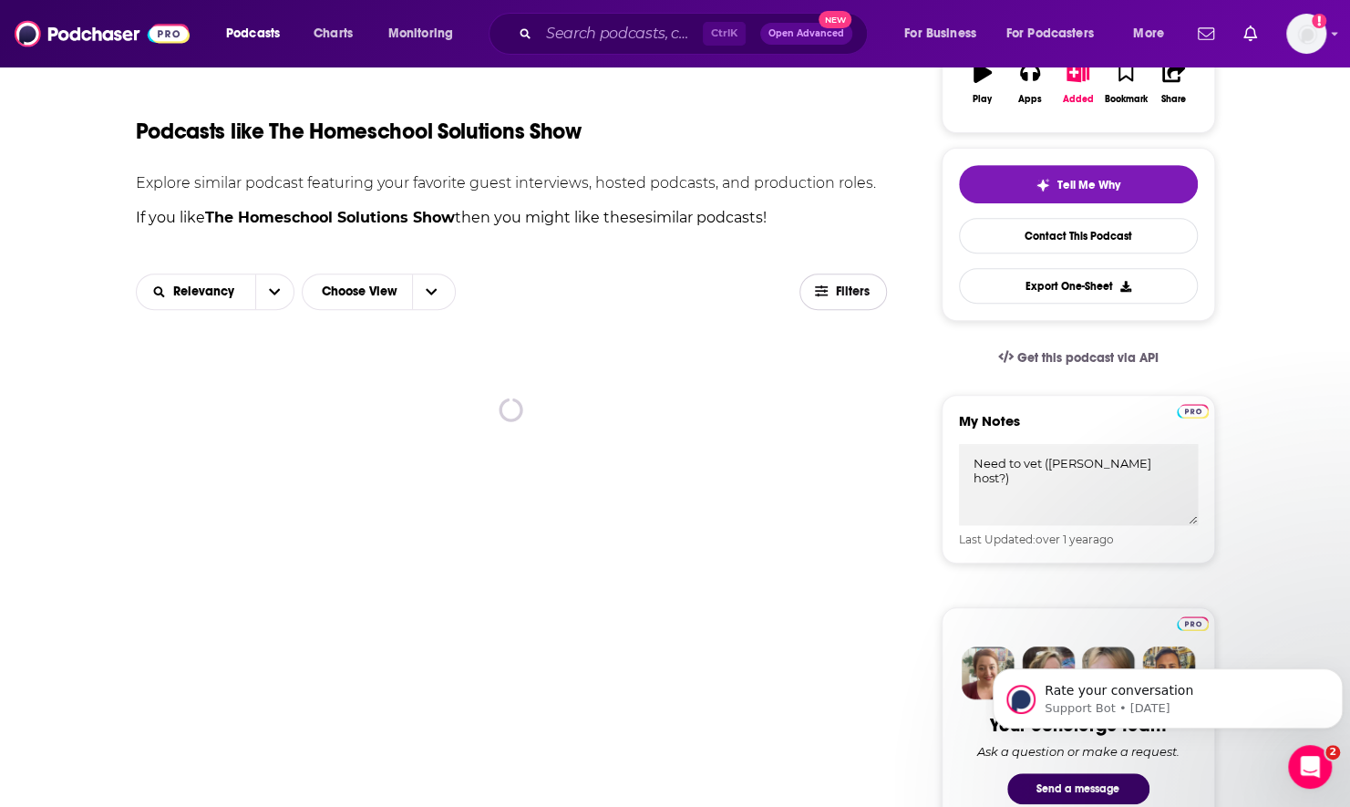
click at [849, 303] on button "Filters" at bounding box center [843, 291] width 88 height 36
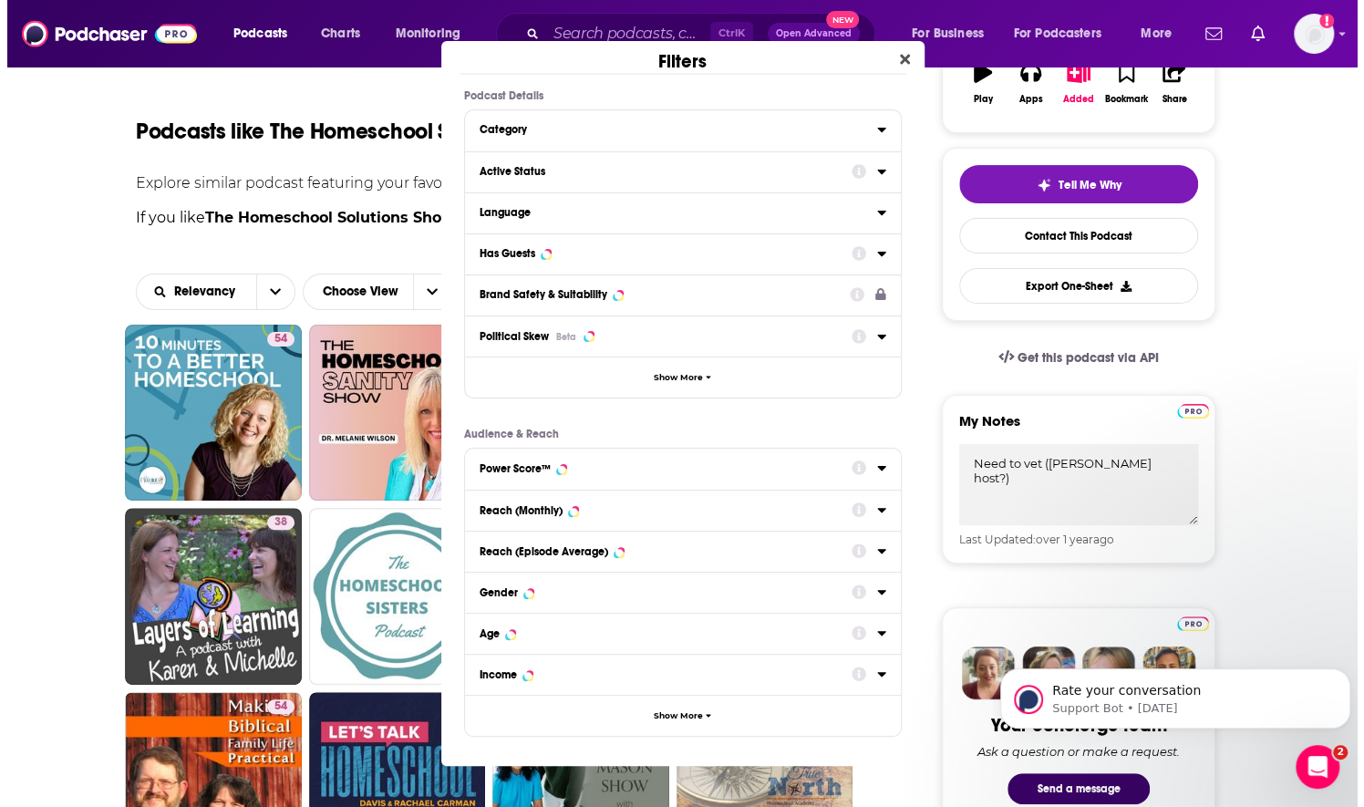
scroll to position [0, 0]
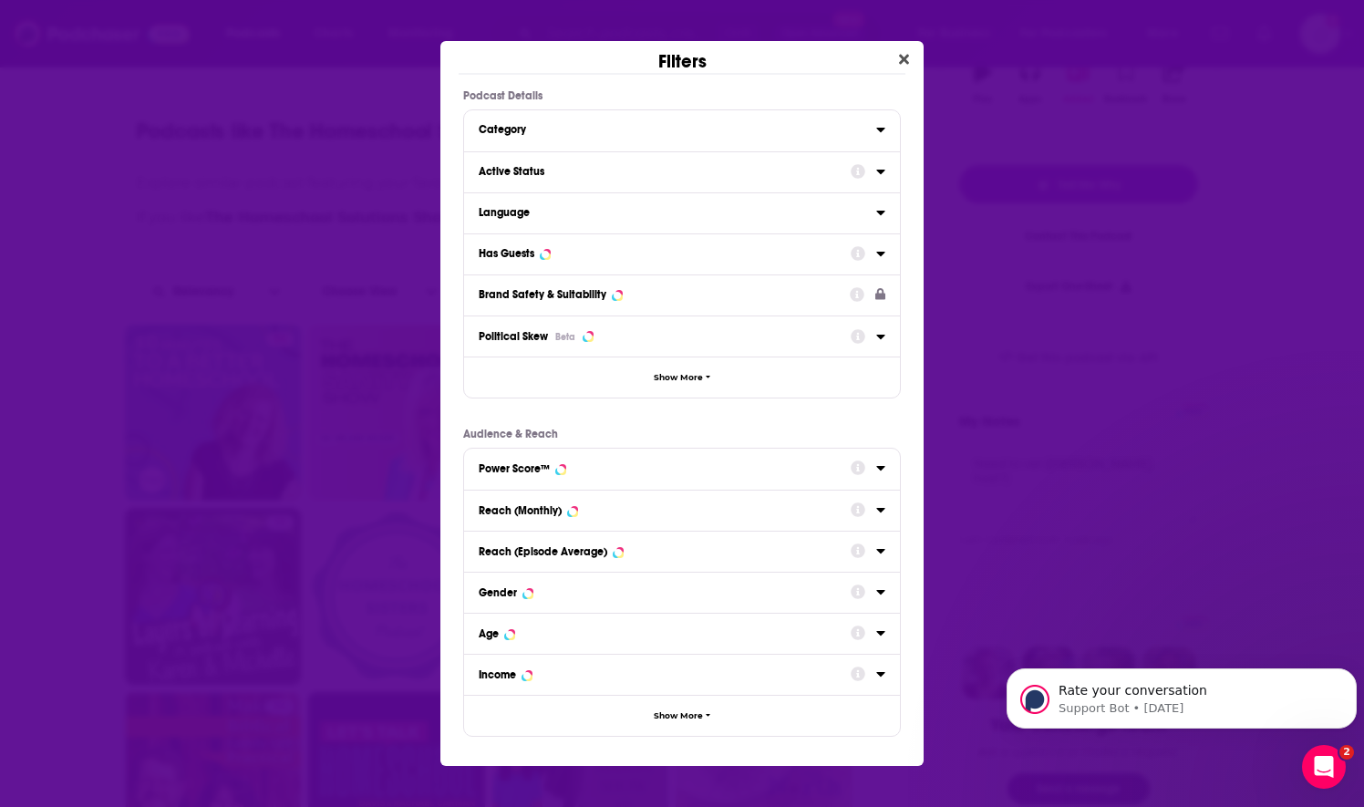
click at [882, 167] on icon "Dialog" at bounding box center [880, 171] width 9 height 15
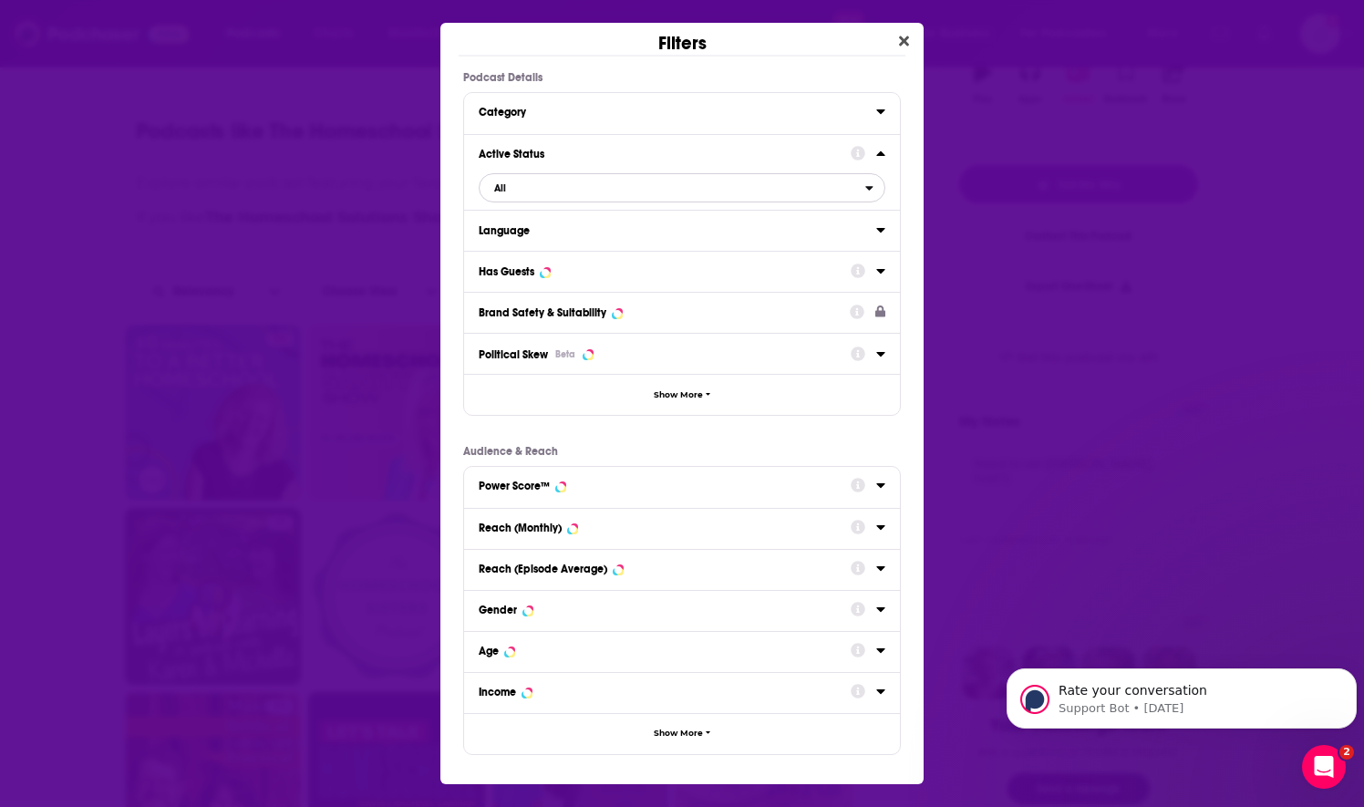
click at [624, 190] on span "All" at bounding box center [673, 188] width 386 height 24
click at [591, 248] on span "Active" at bounding box center [588, 247] width 200 height 10
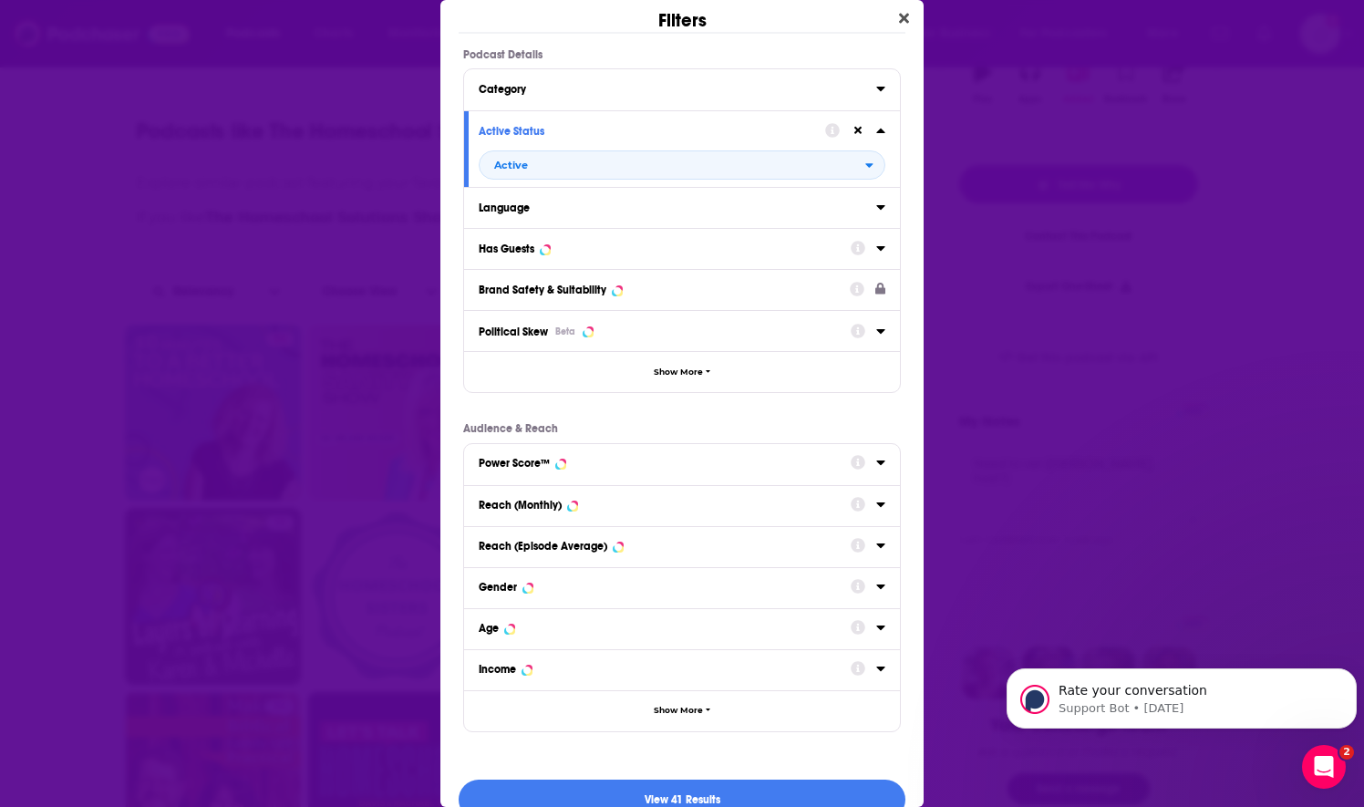
click at [706, 211] on div "Language" at bounding box center [672, 207] width 386 height 13
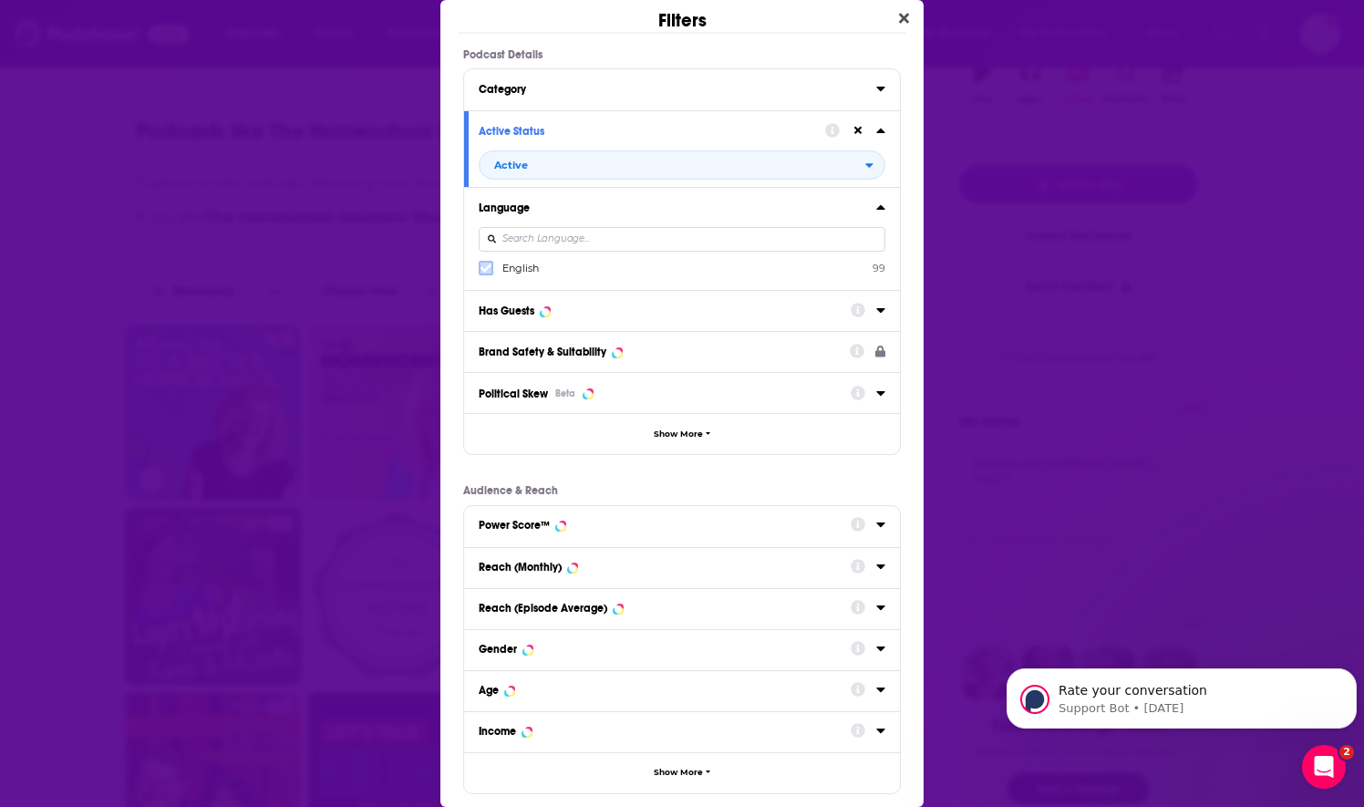
click at [487, 271] on icon "Dialog" at bounding box center [485, 268] width 11 height 11
click at [607, 304] on div "Has Guests" at bounding box center [659, 310] width 360 height 13
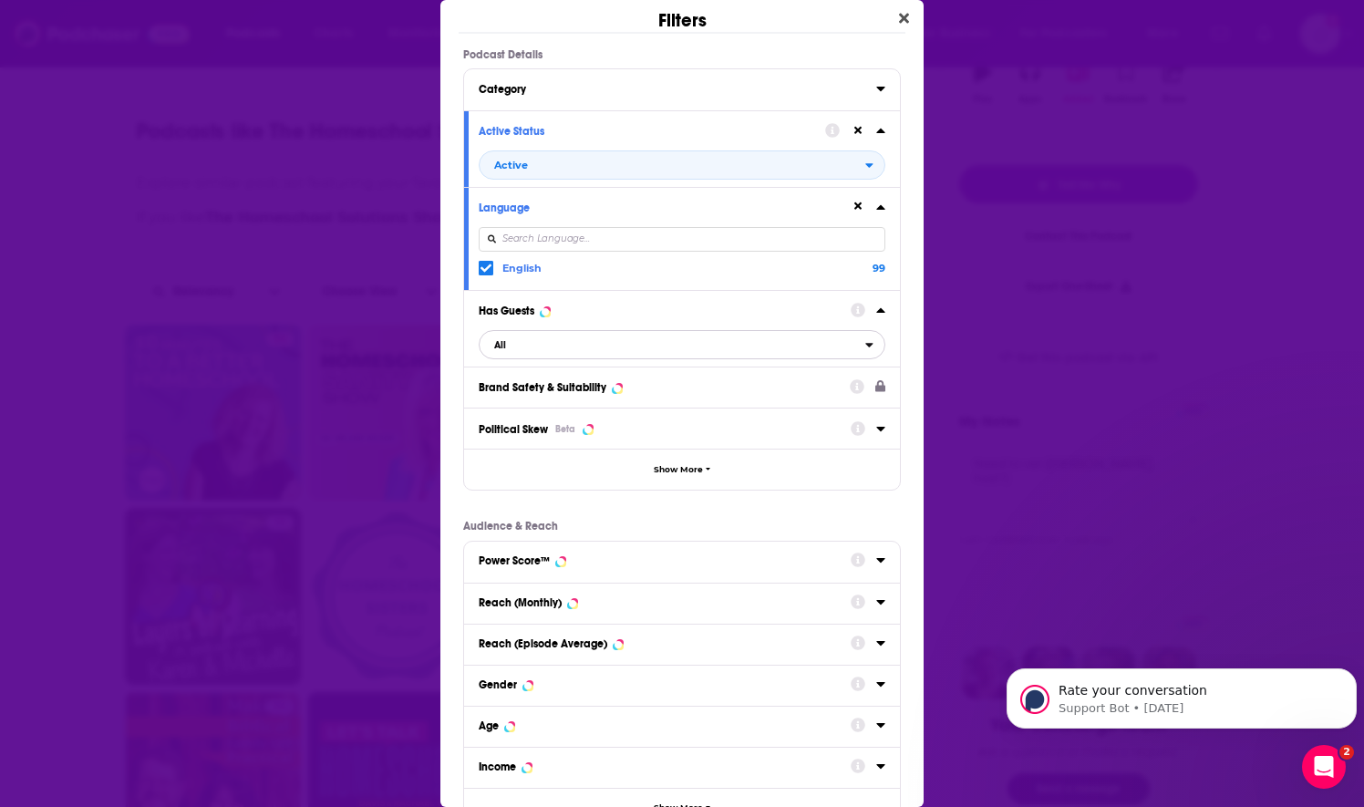
click at [508, 346] on span "All" at bounding box center [673, 345] width 386 height 24
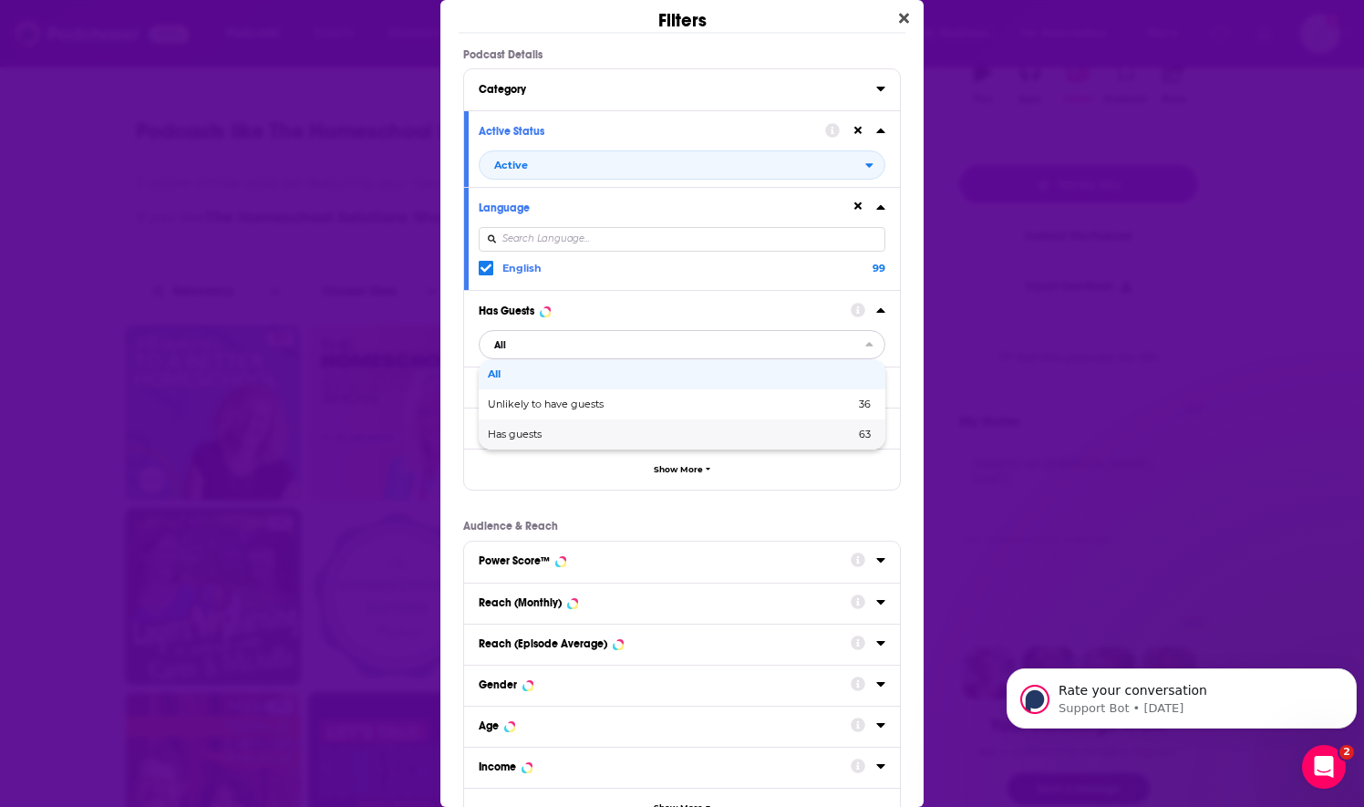
click at [507, 429] on span "Has guests" at bounding box center [593, 434] width 211 height 10
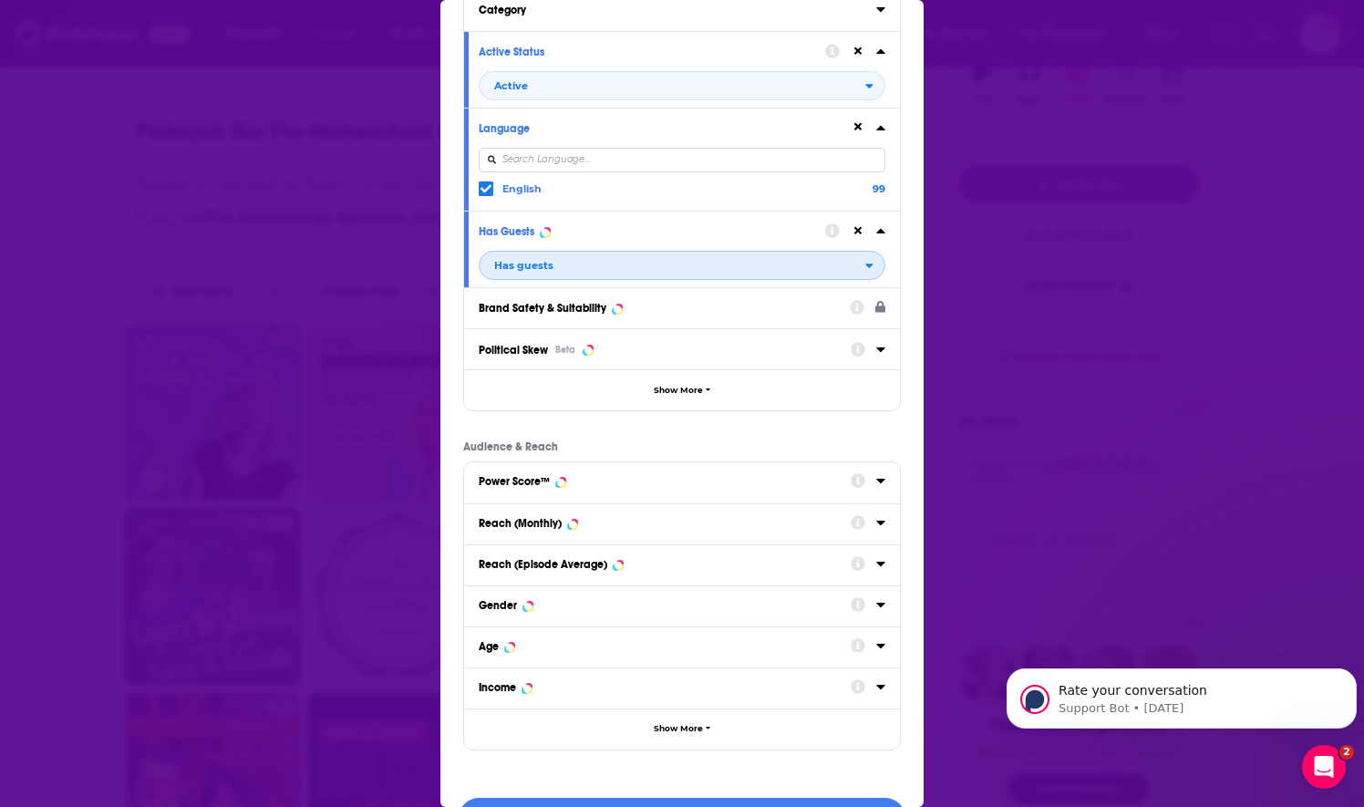
scroll to position [127, 0]
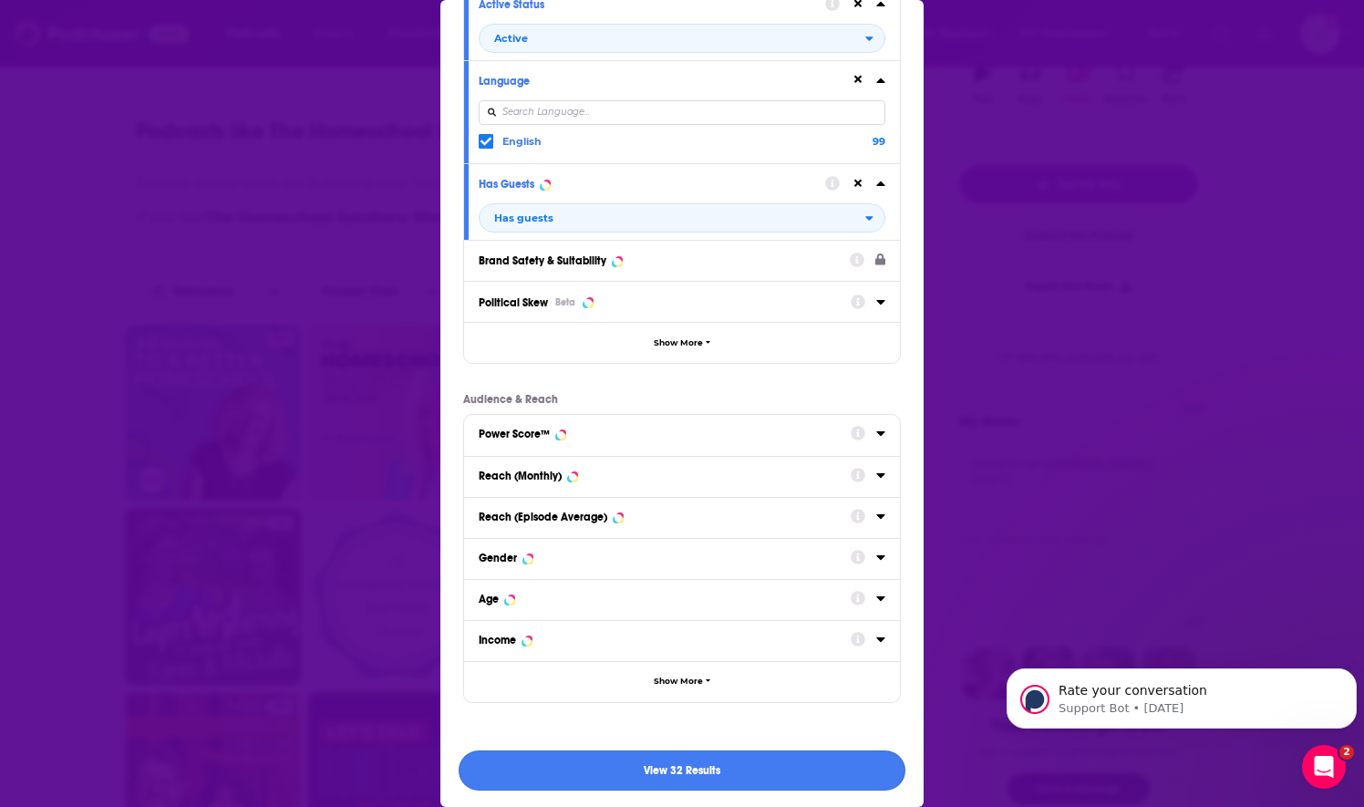
click at [613, 775] on button "View 32 Results" at bounding box center [682, 770] width 447 height 41
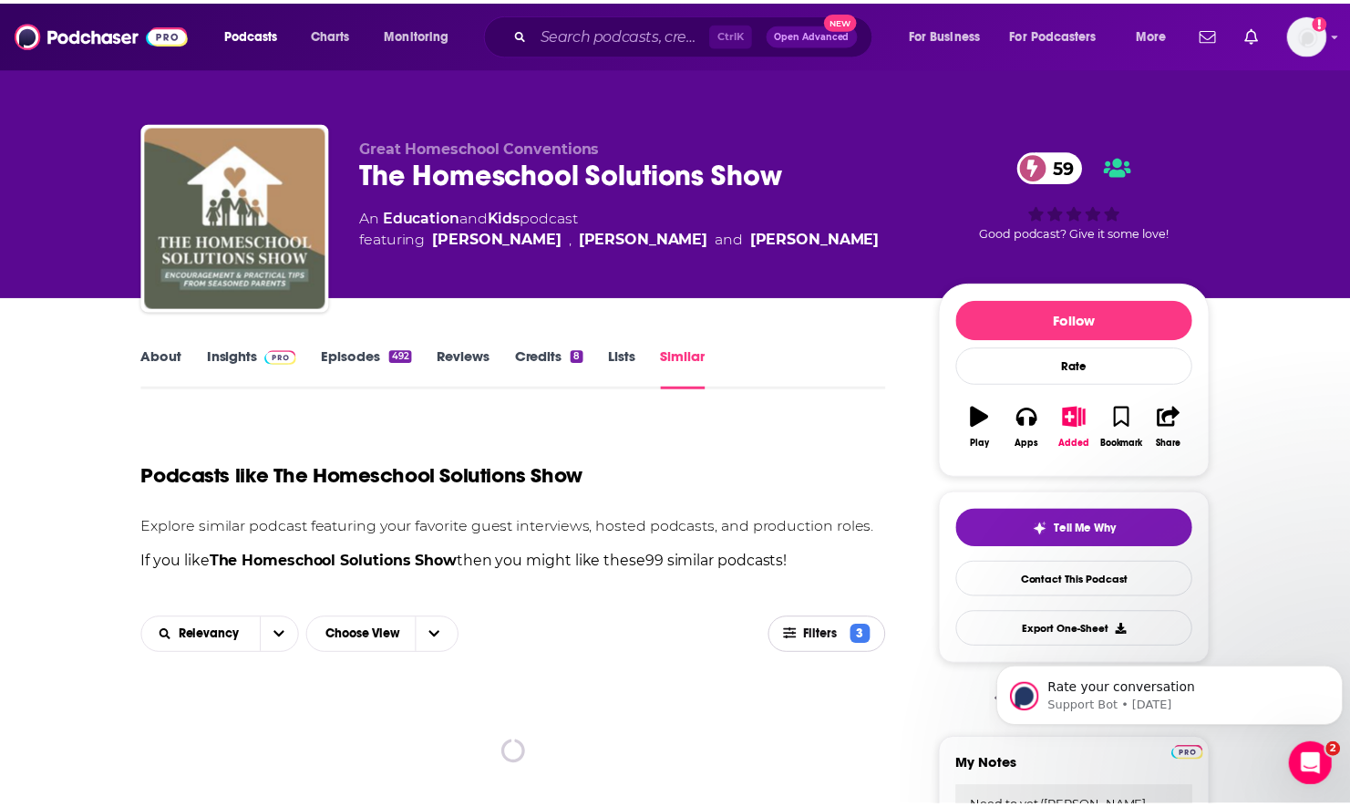
scroll to position [345, 0]
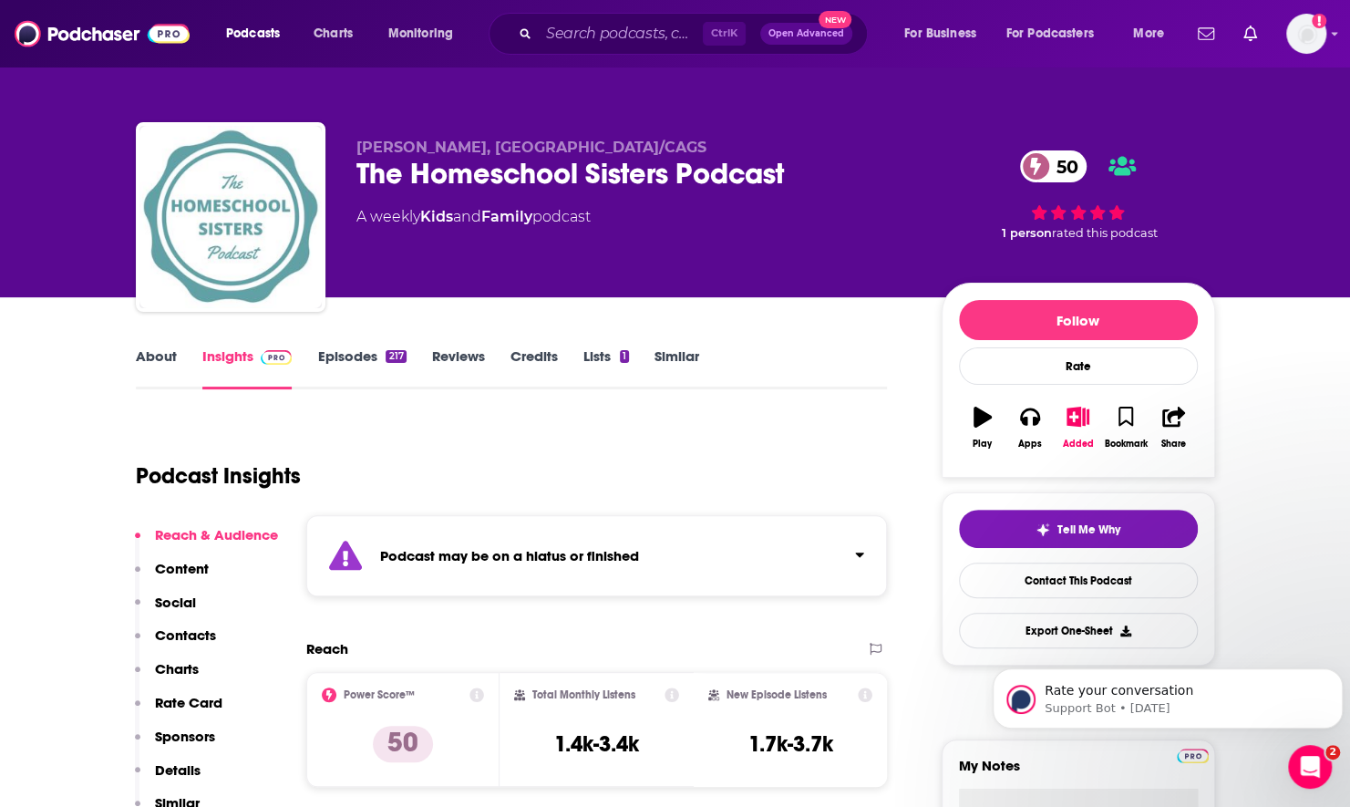
click at [170, 362] on link "About" at bounding box center [156, 368] width 41 height 42
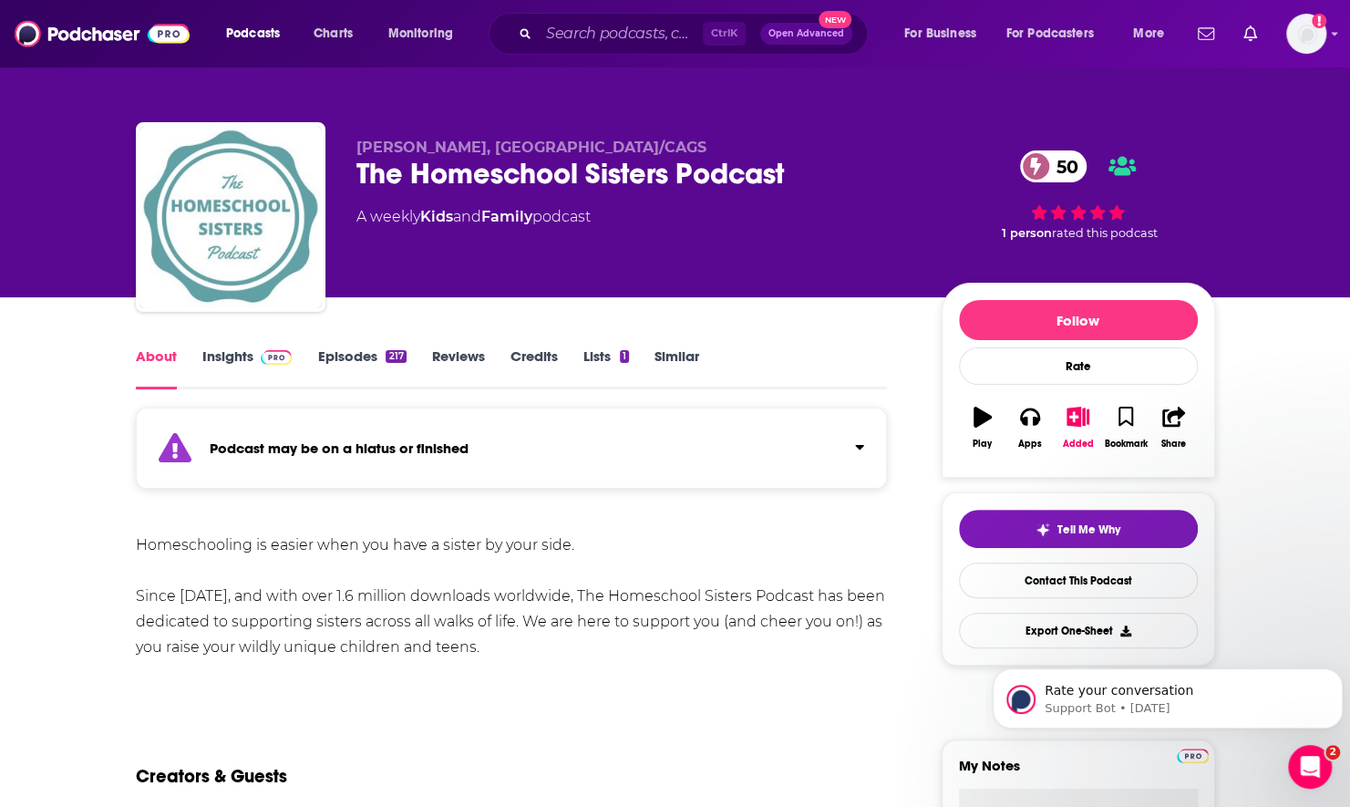
scroll to position [365, 0]
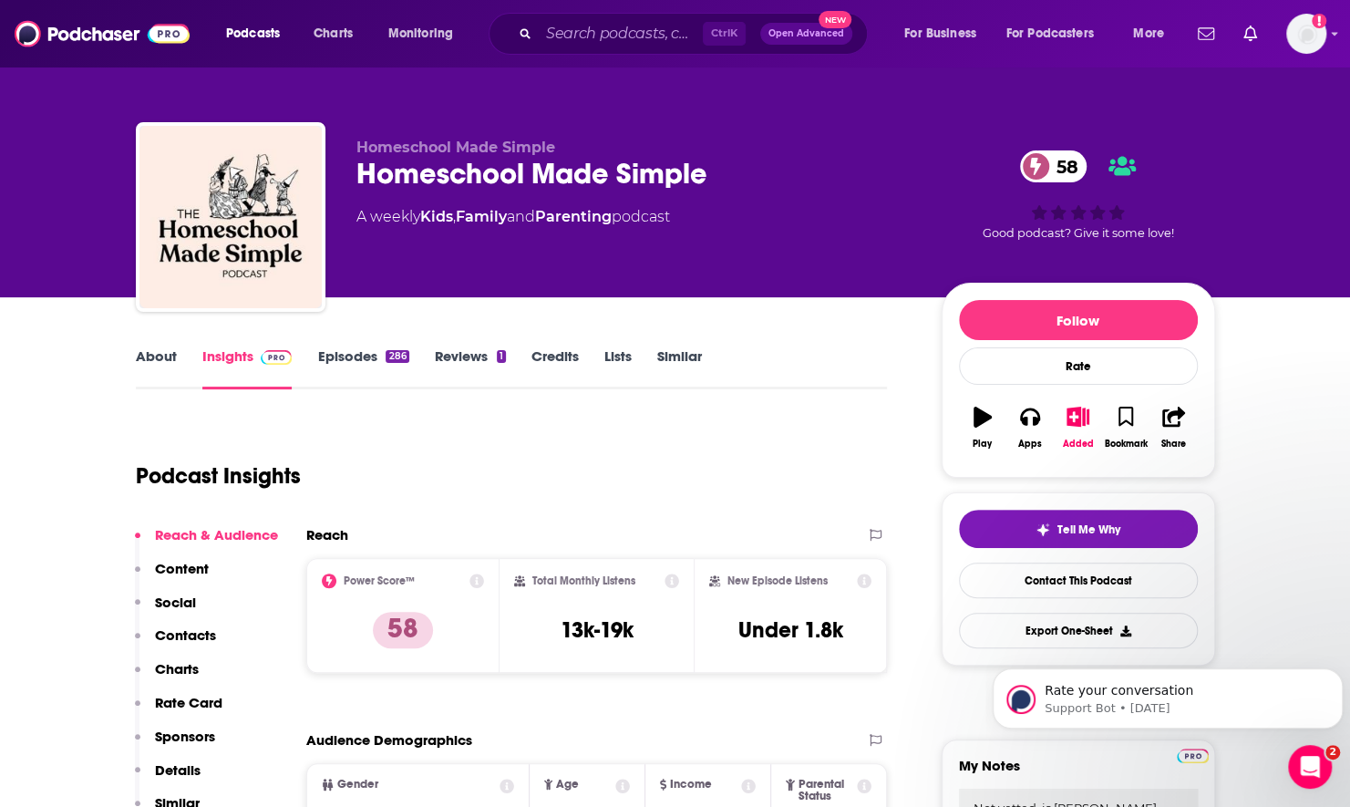
click at [142, 365] on link "About" at bounding box center [156, 368] width 41 height 42
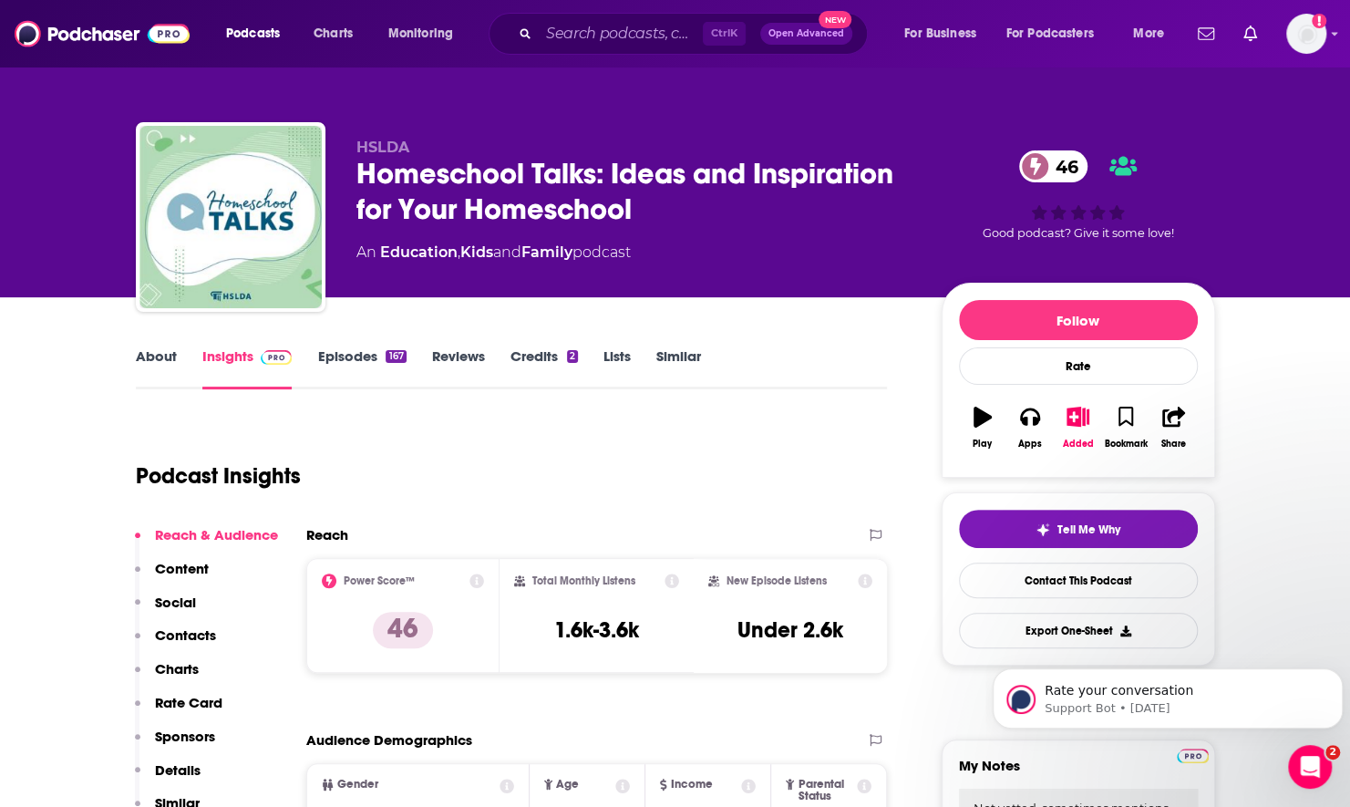
click at [146, 357] on link "About" at bounding box center [156, 368] width 41 height 42
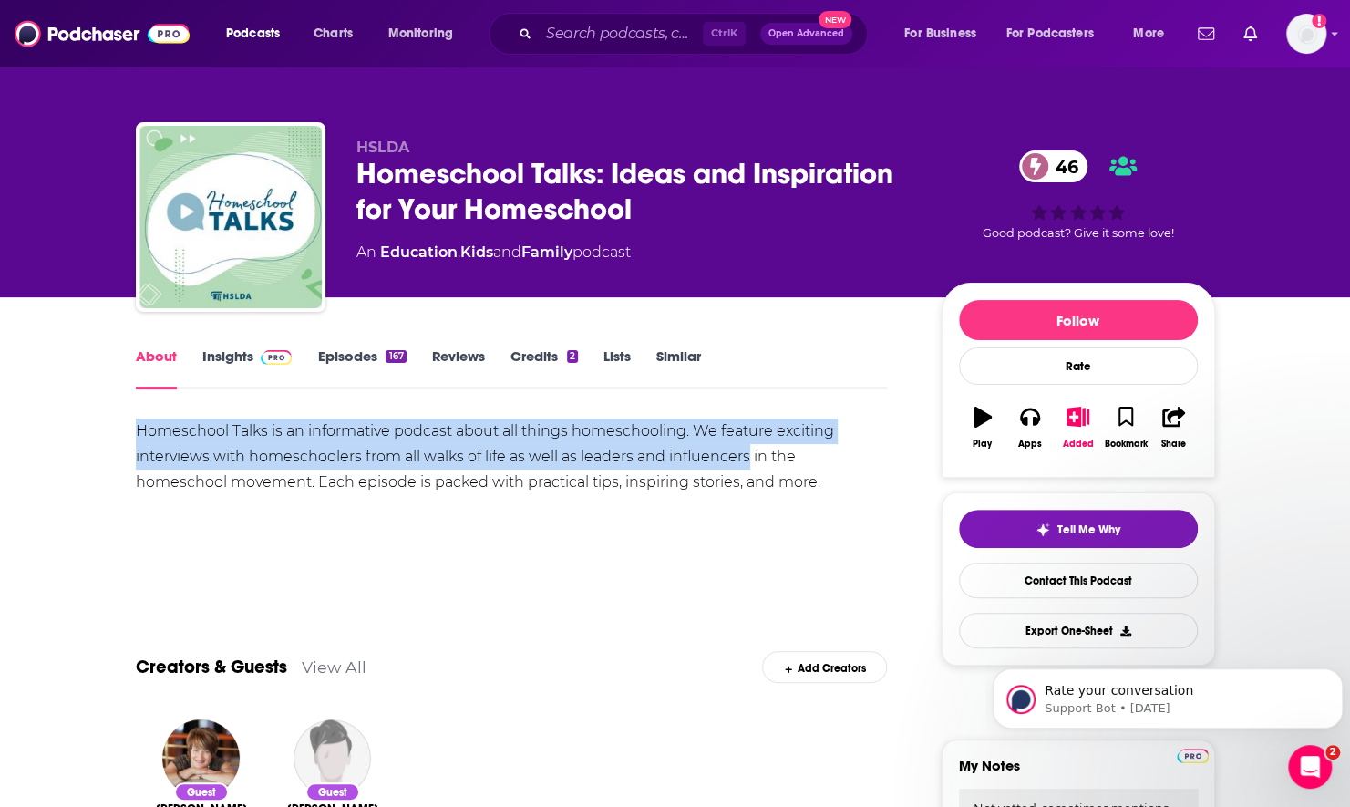
drag, startPoint x: 138, startPoint y: 430, endPoint x: 746, endPoint y: 449, distance: 608.3
click at [746, 449] on div "Homeschool Talks is an informative podcast about all things homeschooling. We f…" at bounding box center [512, 456] width 752 height 77
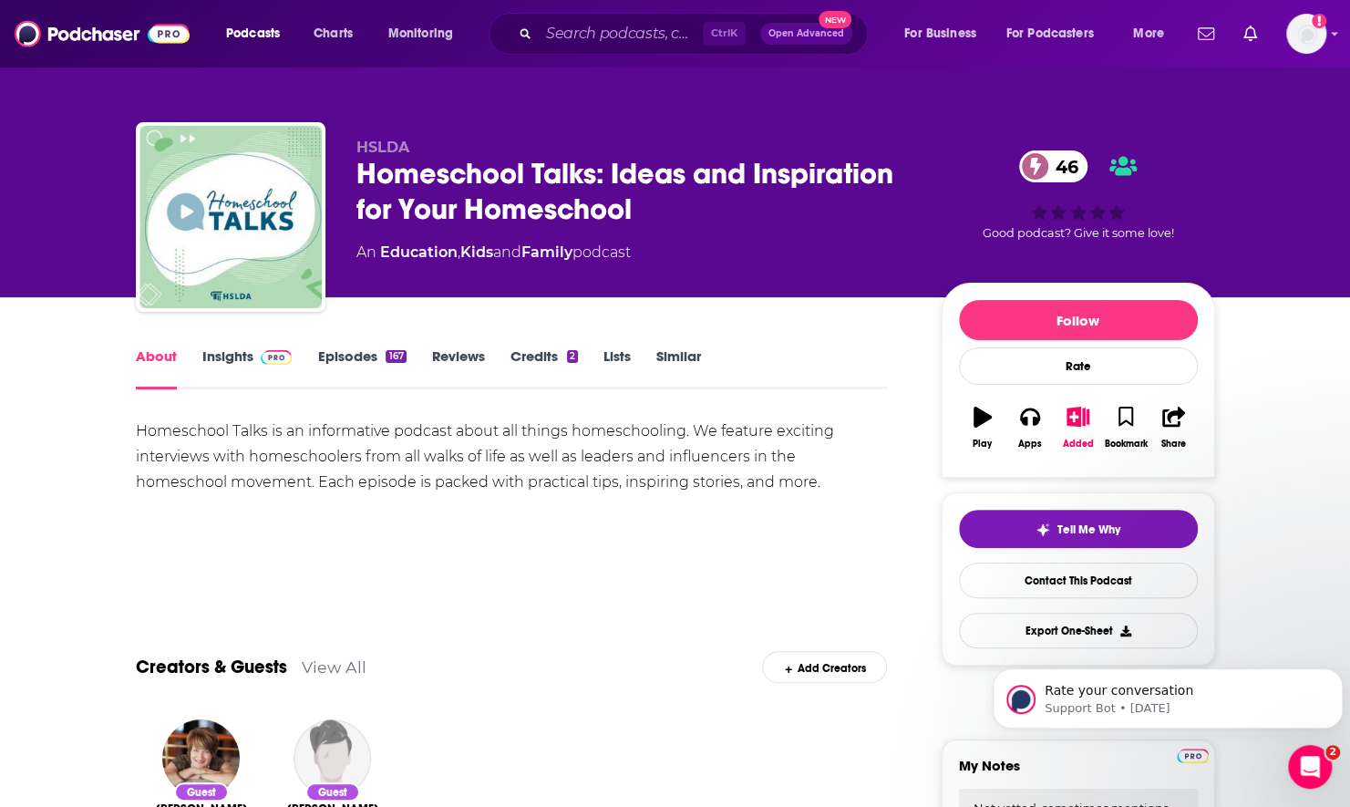
drag, startPoint x: 746, startPoint y: 449, endPoint x: 603, endPoint y: 503, distance: 152.4
click at [603, 503] on div "Homeschool Talks is an informative podcast about all things homeschooling. We f…" at bounding box center [512, 482] width 752 height 128
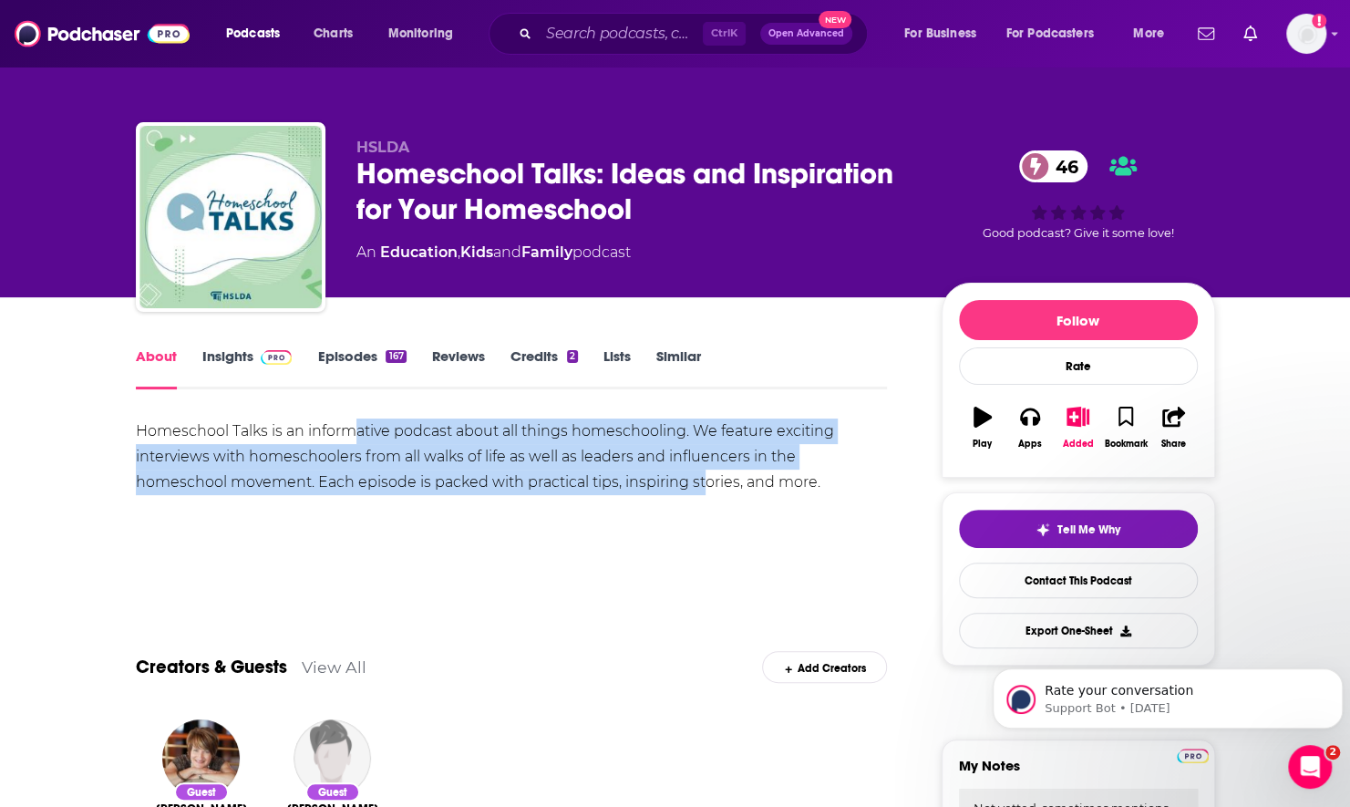
drag, startPoint x: 359, startPoint y: 431, endPoint x: 609, endPoint y: 476, distance: 253.7
click at [609, 476] on div "Homeschool Talks is an informative podcast about all things homeschooling. We f…" at bounding box center [512, 456] width 752 height 77
drag, startPoint x: 609, startPoint y: 476, endPoint x: 473, endPoint y: 515, distance: 141.4
click at [473, 515] on div "Homeschool Talks is an informative podcast about all things homeschooling. We f…" at bounding box center [512, 482] width 752 height 128
click at [471, 514] on div "Homeschool Talks is an informative podcast about all things homeschooling. We f…" at bounding box center [512, 482] width 752 height 128
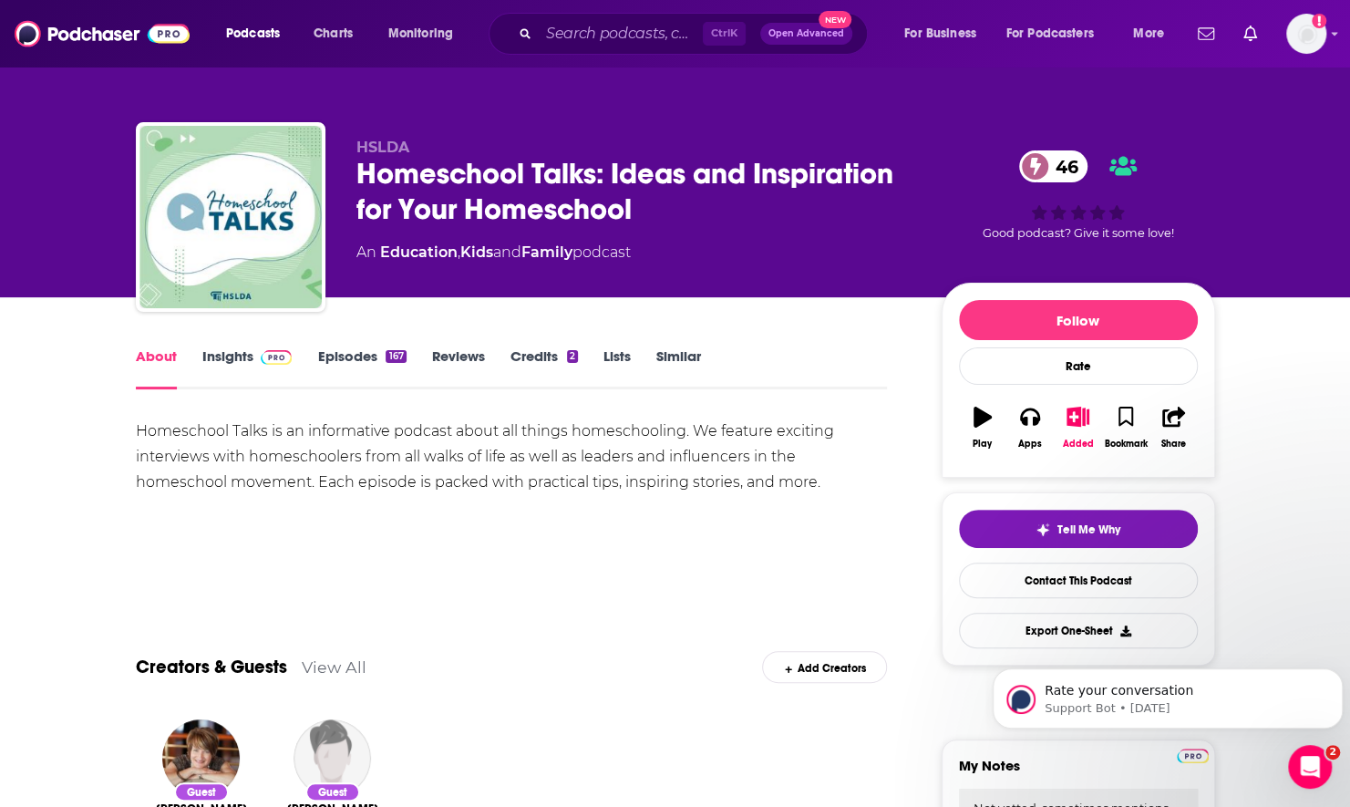
click at [329, 365] on link "Episodes 167" at bounding box center [361, 368] width 88 height 42
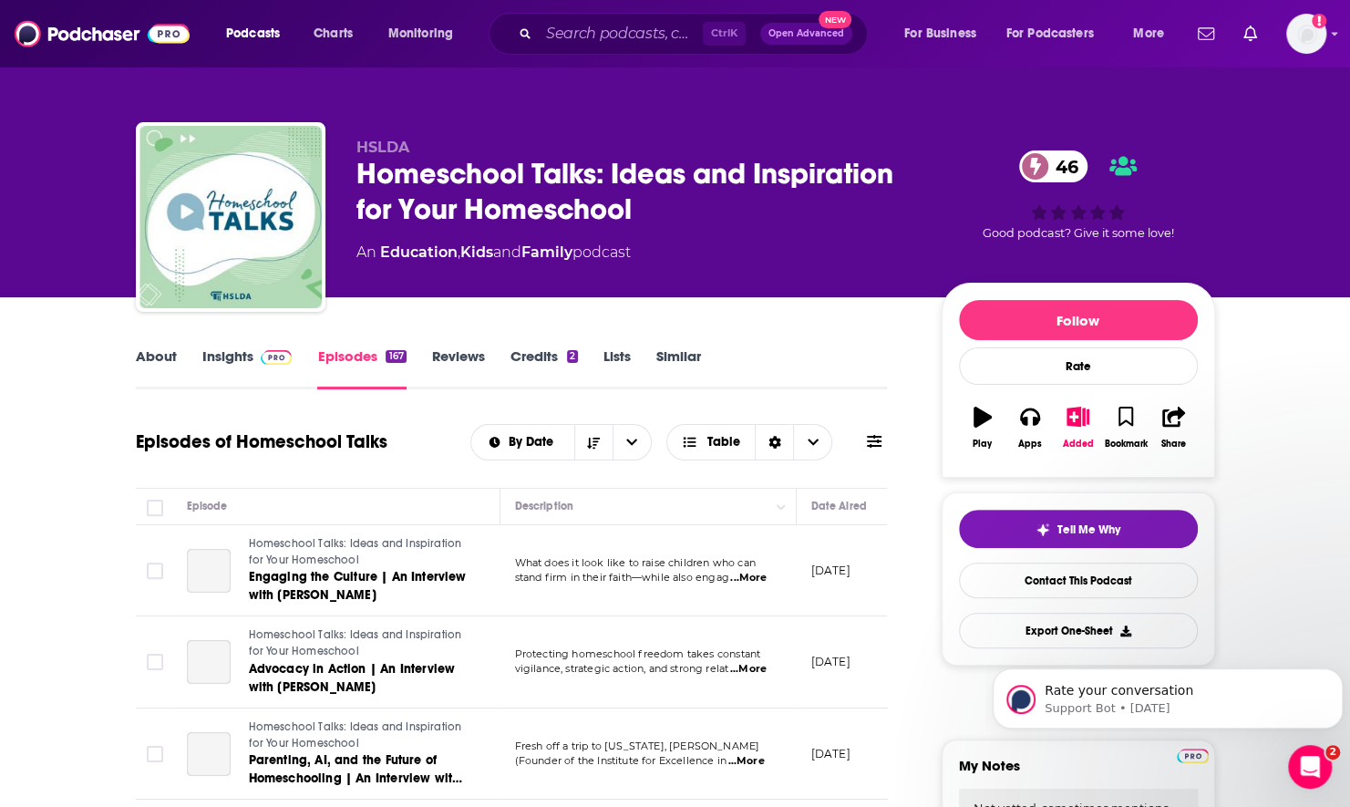
click at [877, 436] on icon at bounding box center [874, 441] width 15 height 13
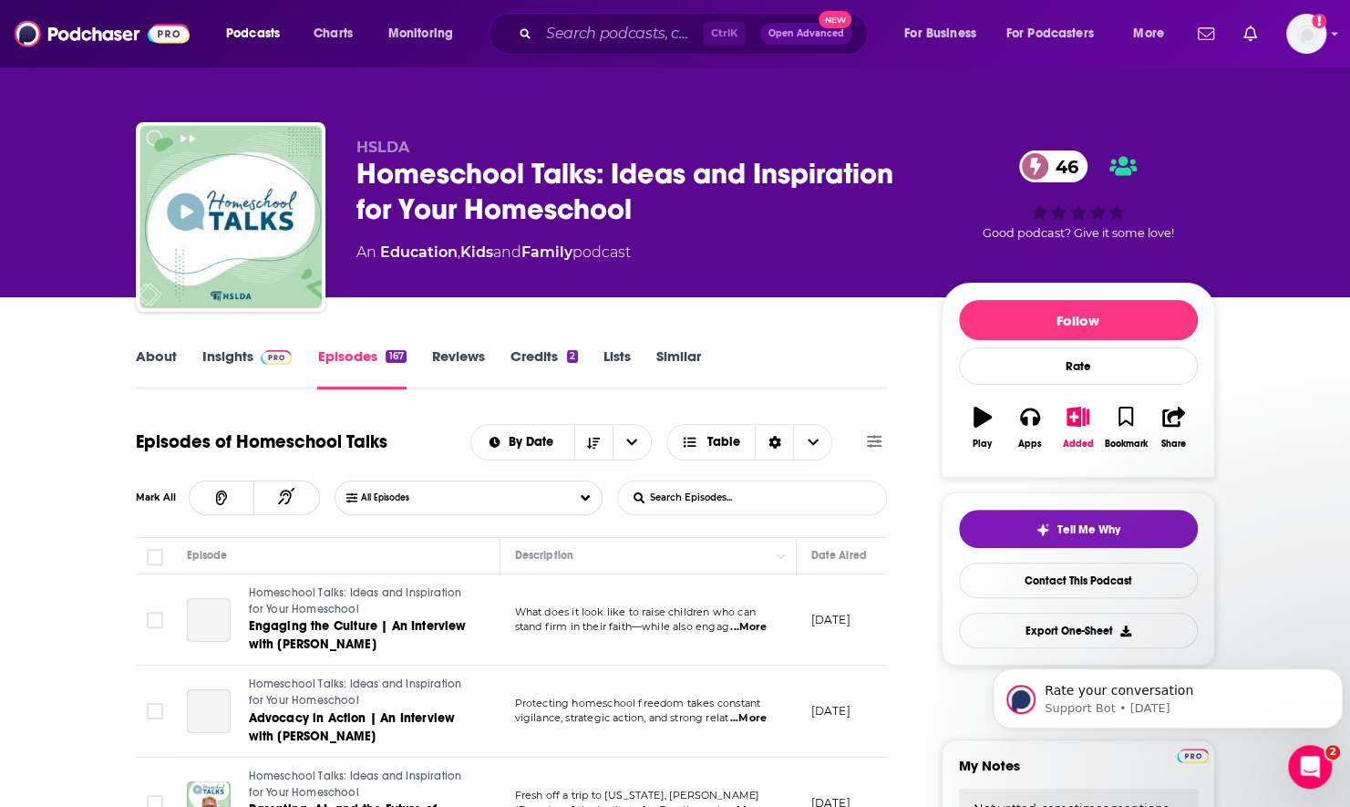
click at [758, 490] on input "List Search Input" at bounding box center [713, 497] width 191 height 33
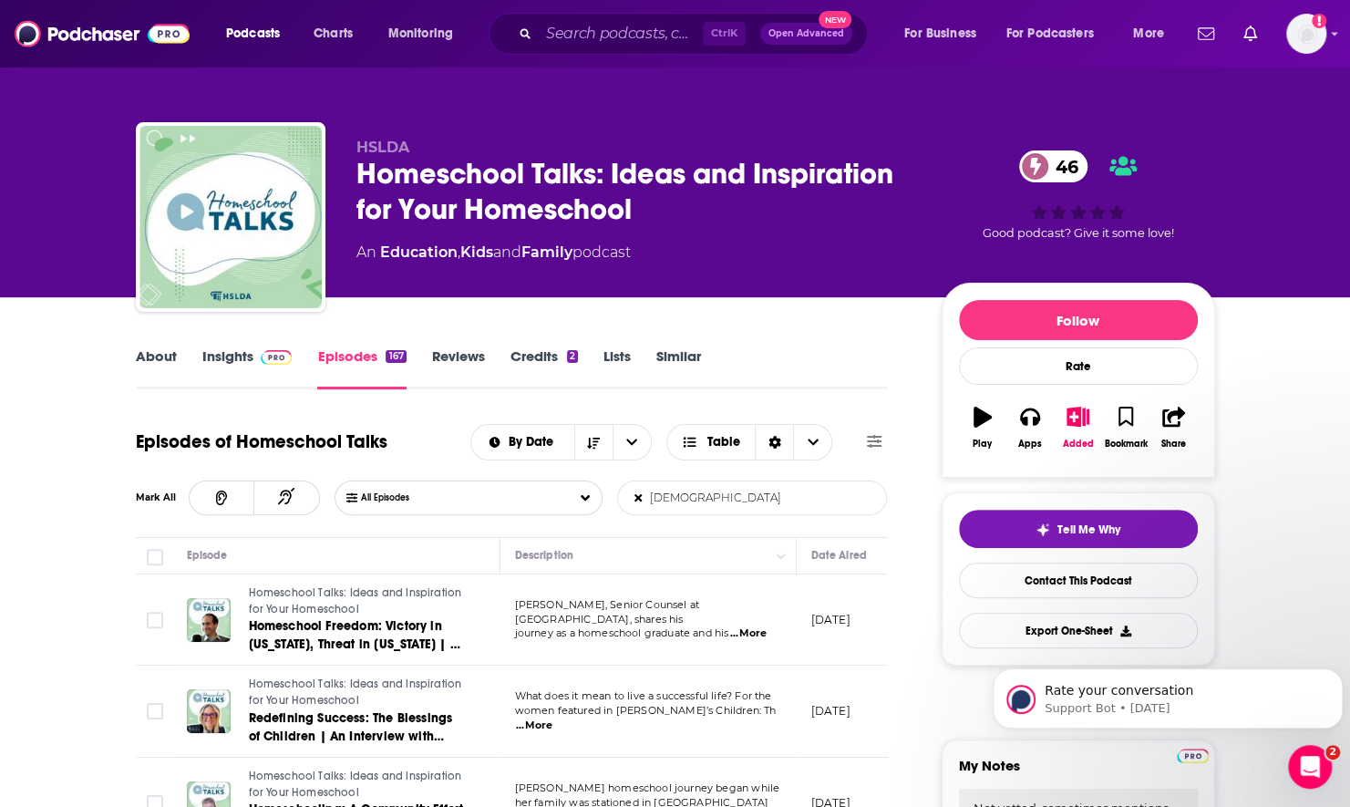
type input "[DEMOGRAPHIC_DATA]"
click at [751, 626] on span "...More" at bounding box center [748, 633] width 36 height 15
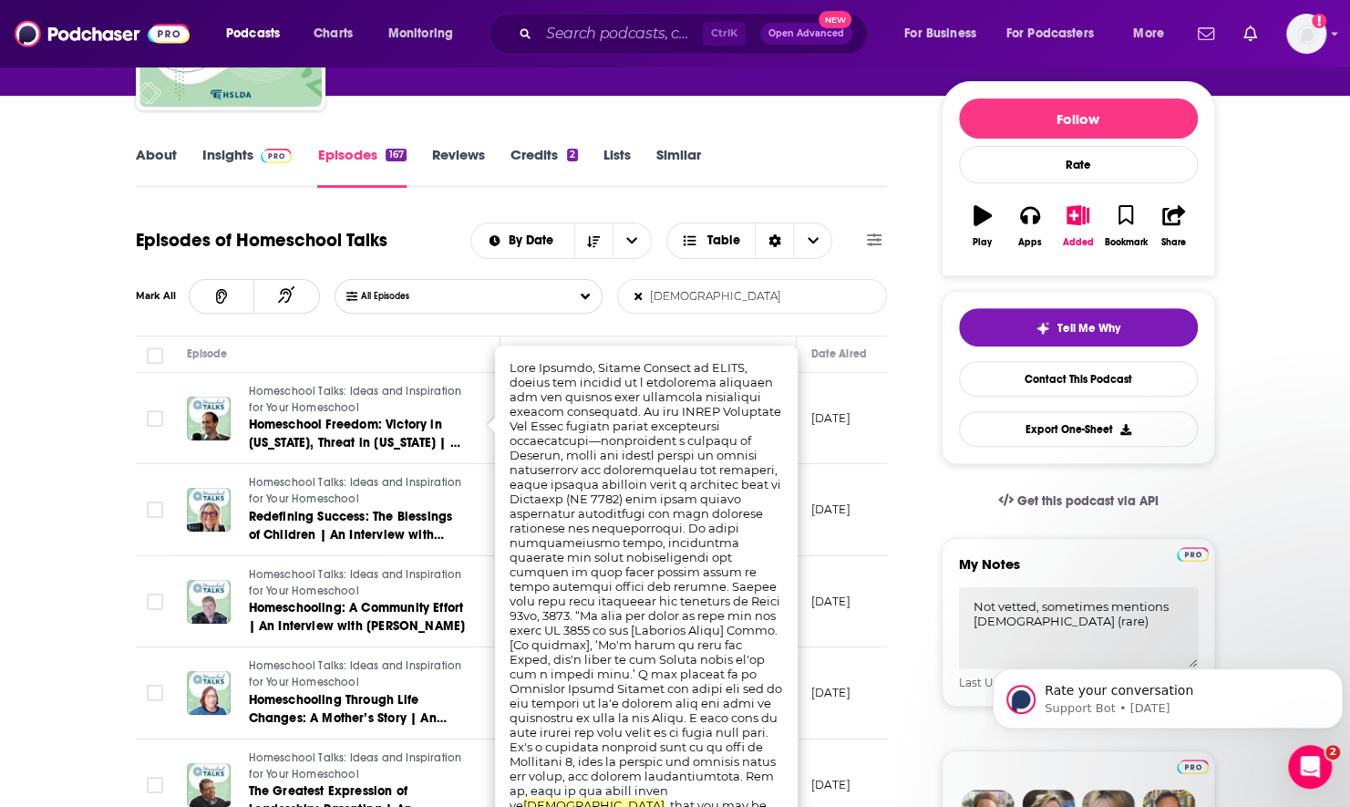
scroll to position [273, 0]
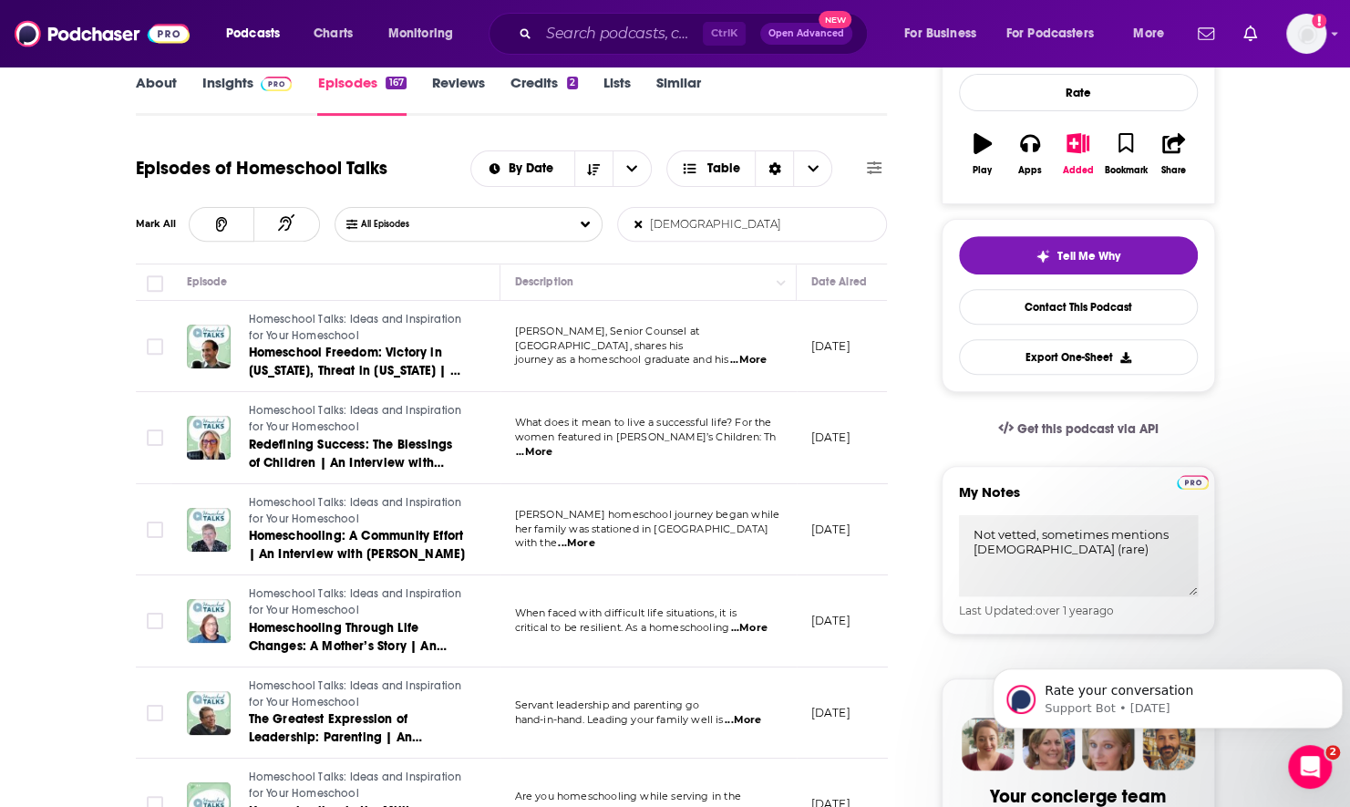
scroll to position [0, 0]
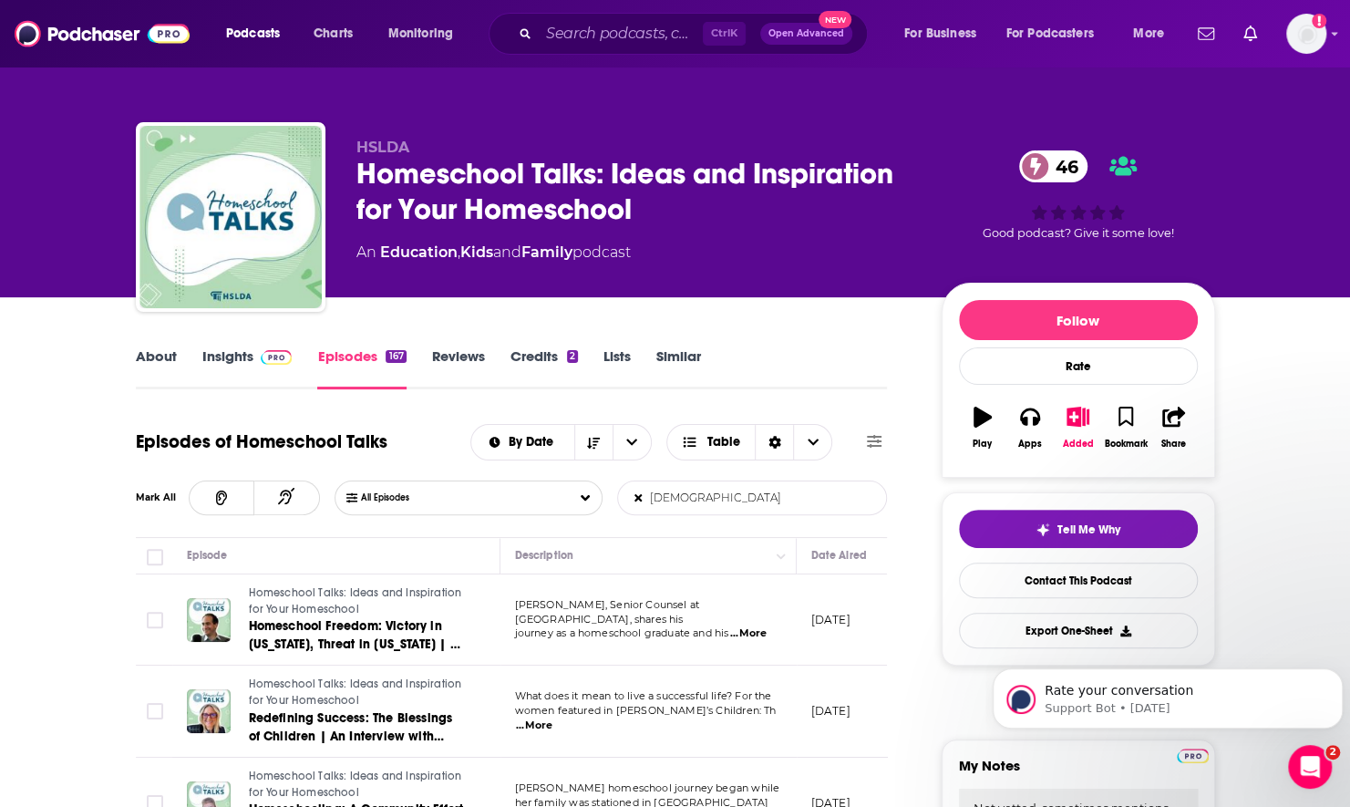
click at [234, 355] on link "Insights" at bounding box center [247, 368] width 90 height 42
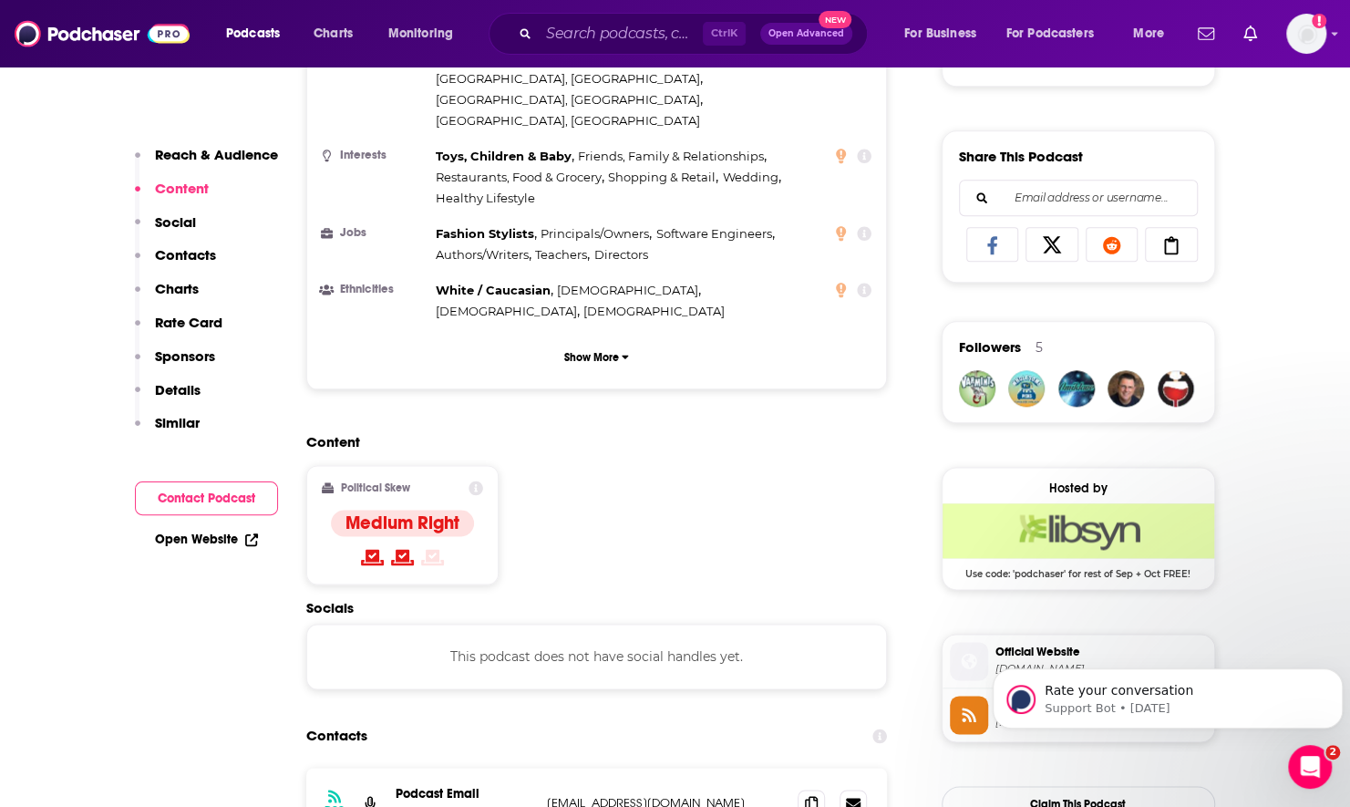
scroll to position [1459, 0]
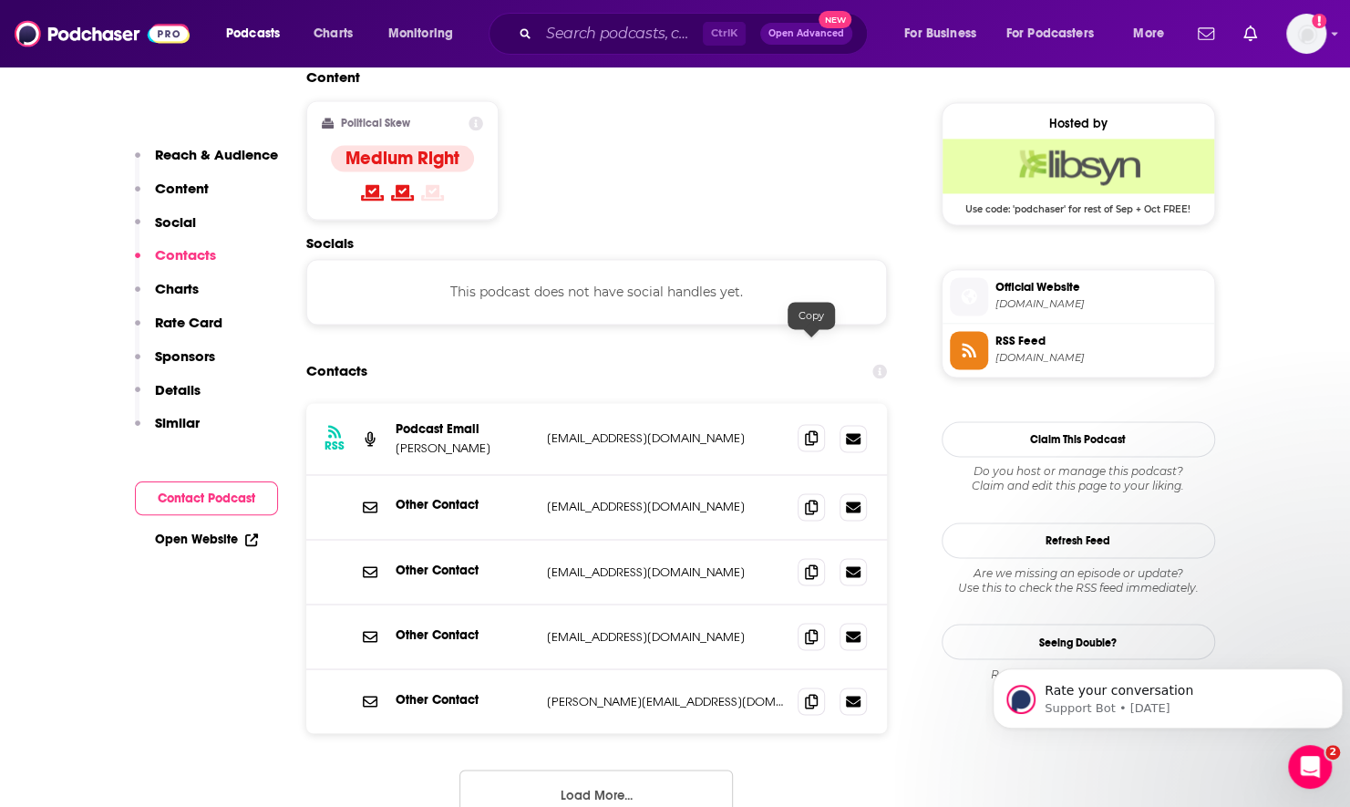
click at [808, 430] on icon at bounding box center [811, 437] width 13 height 15
click at [802, 686] on span at bounding box center [811, 699] width 27 height 27
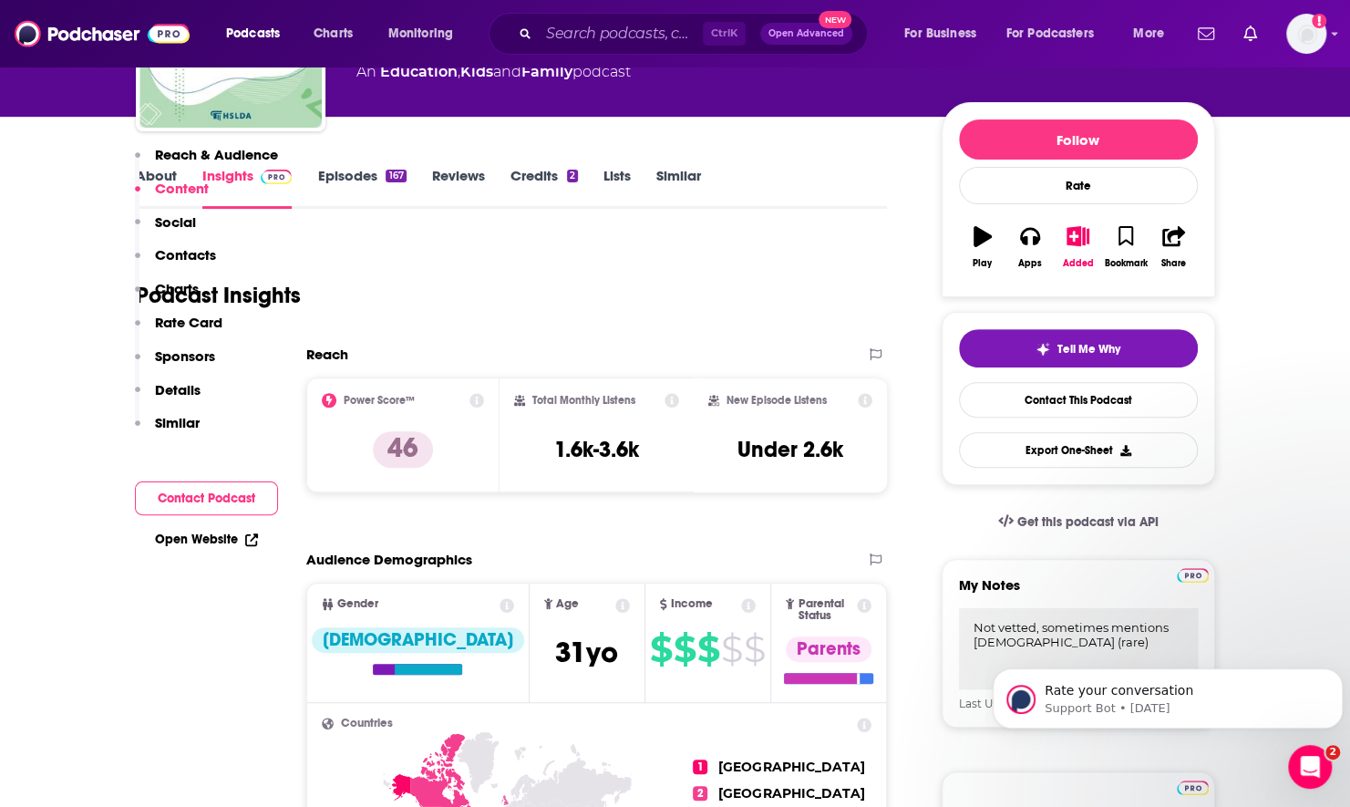
scroll to position [0, 0]
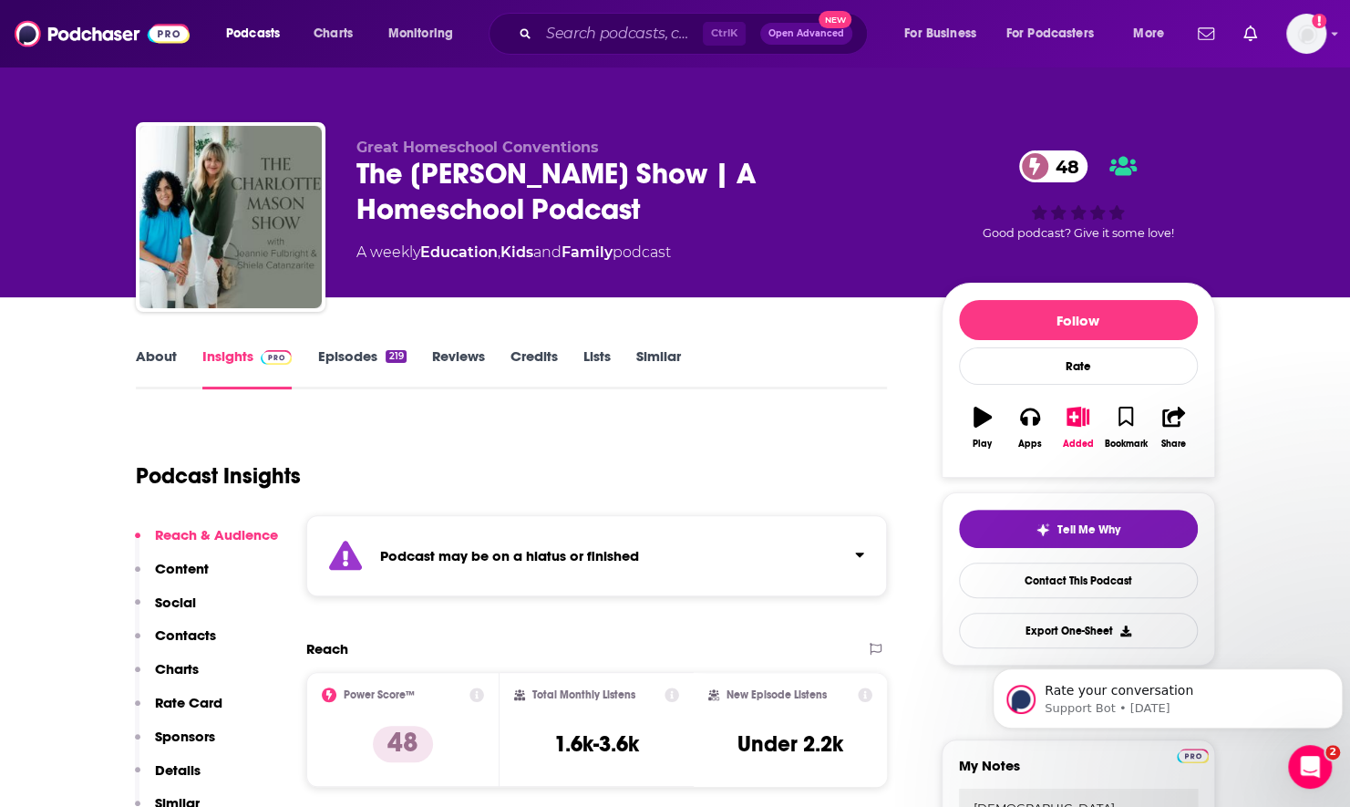
click at [165, 361] on link "About" at bounding box center [156, 368] width 41 height 42
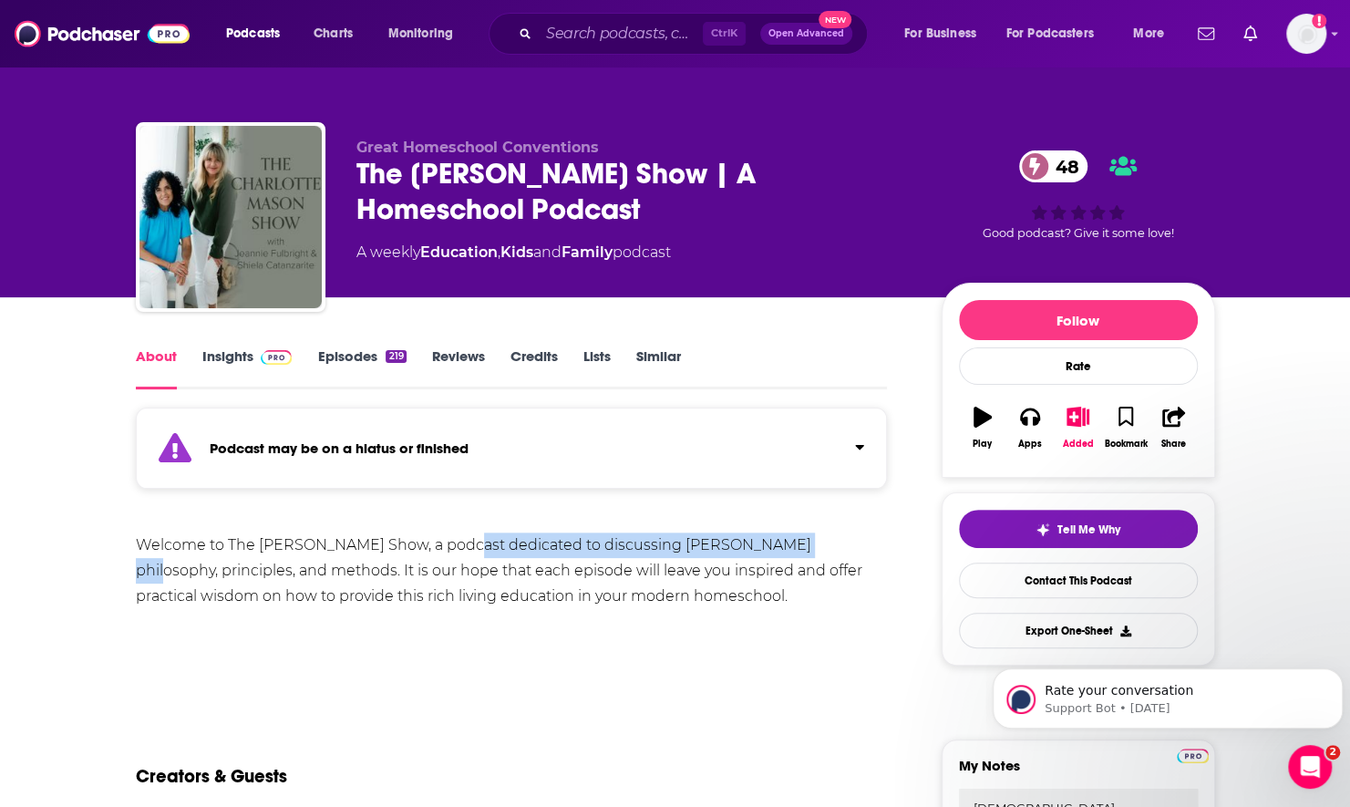
drag, startPoint x: 457, startPoint y: 543, endPoint x: 793, endPoint y: 546, distance: 336.4
click at [793, 546] on div "Welcome to The Charlotte Mason Show, a podcast dedicated to discussing Miss Mas…" at bounding box center [512, 570] width 752 height 77
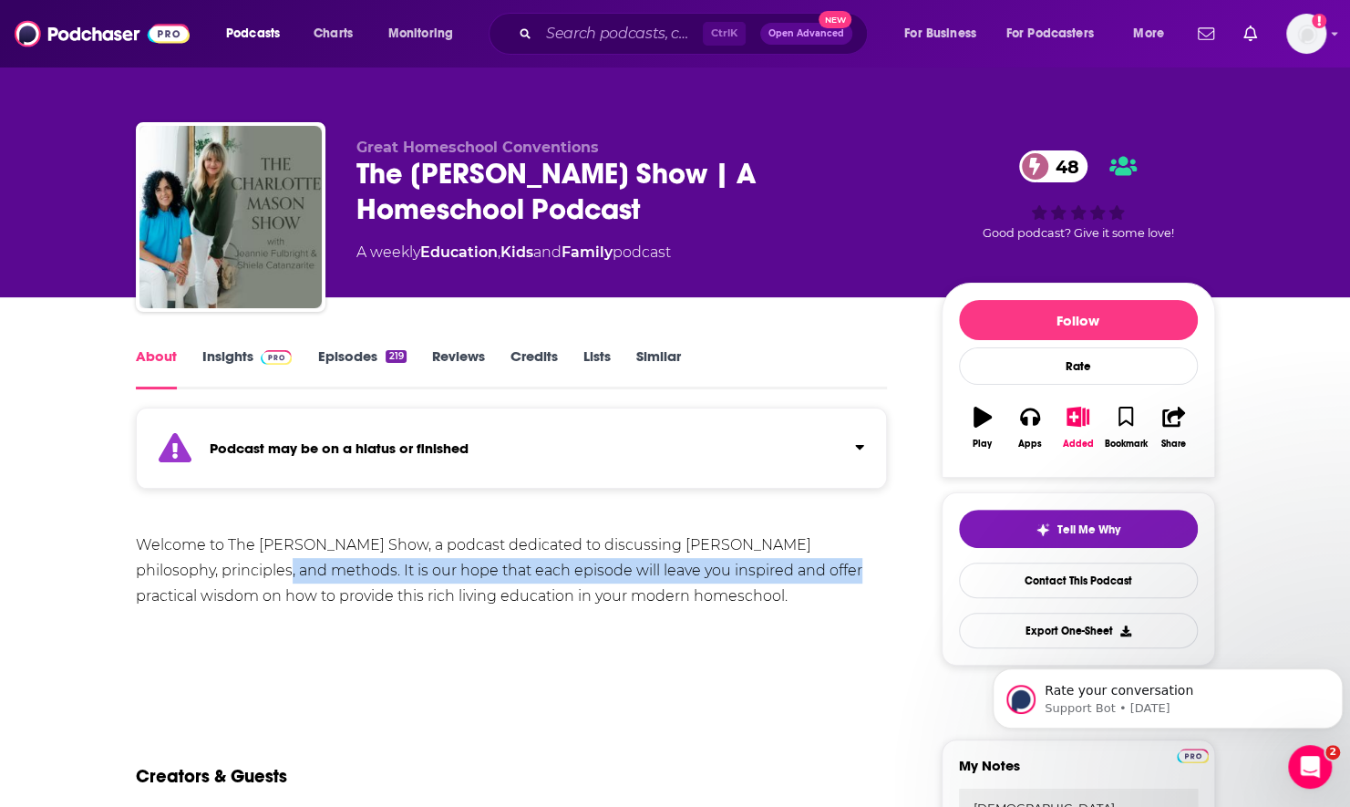
drag, startPoint x: 200, startPoint y: 571, endPoint x: 764, endPoint y: 573, distance: 564.3
click at [764, 573] on div "Welcome to The Charlotte Mason Show, a podcast dedicated to discussing Miss Mas…" at bounding box center [512, 570] width 752 height 77
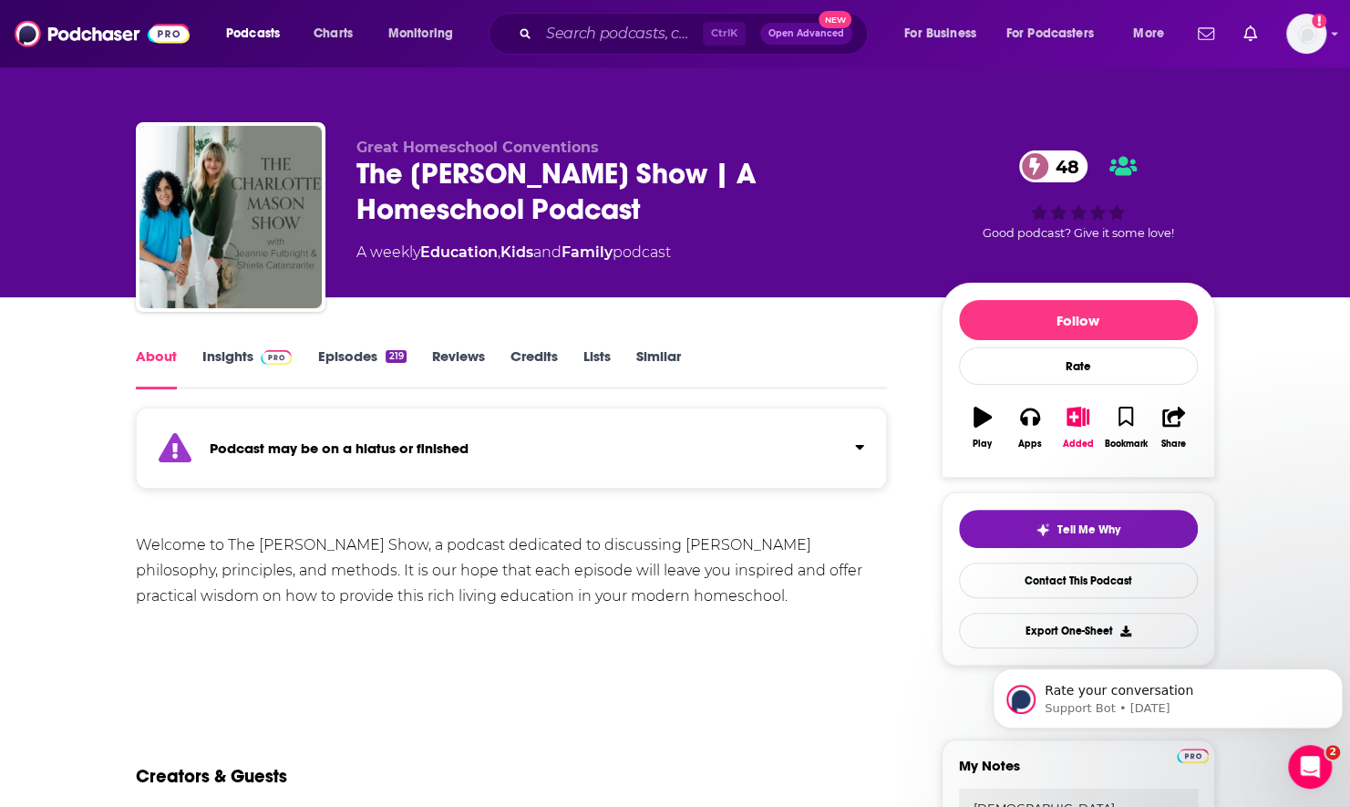
click at [262, 597] on div "Welcome to The Charlotte Mason Show, a podcast dedicated to discussing Miss Mas…" at bounding box center [512, 570] width 752 height 77
drag, startPoint x: 242, startPoint y: 595, endPoint x: 523, endPoint y: 596, distance: 281.7
click at [523, 596] on div "Welcome to The Charlotte Mason Show, a podcast dedicated to discussing Miss Mas…" at bounding box center [512, 570] width 752 height 77
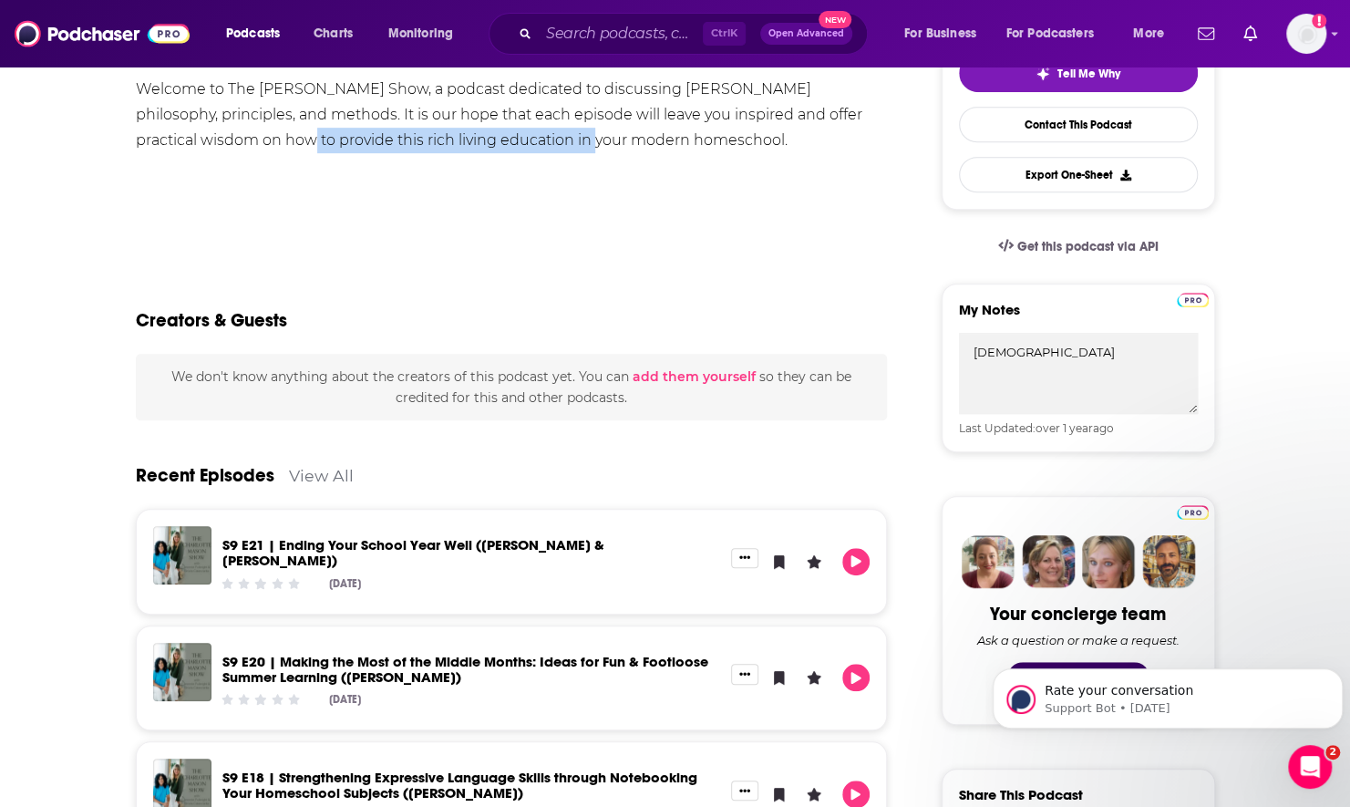
scroll to position [547, 0]
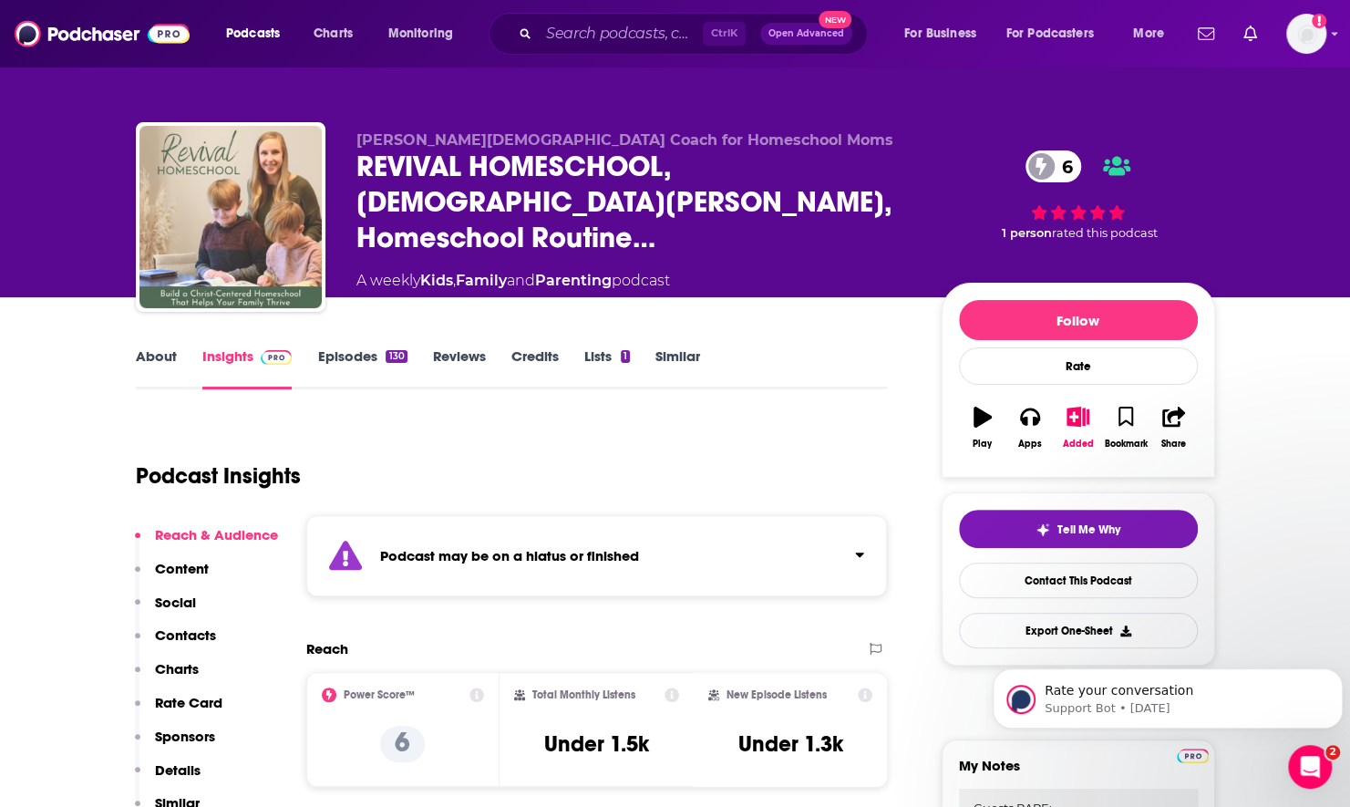
click at [160, 360] on link "About" at bounding box center [156, 368] width 41 height 42
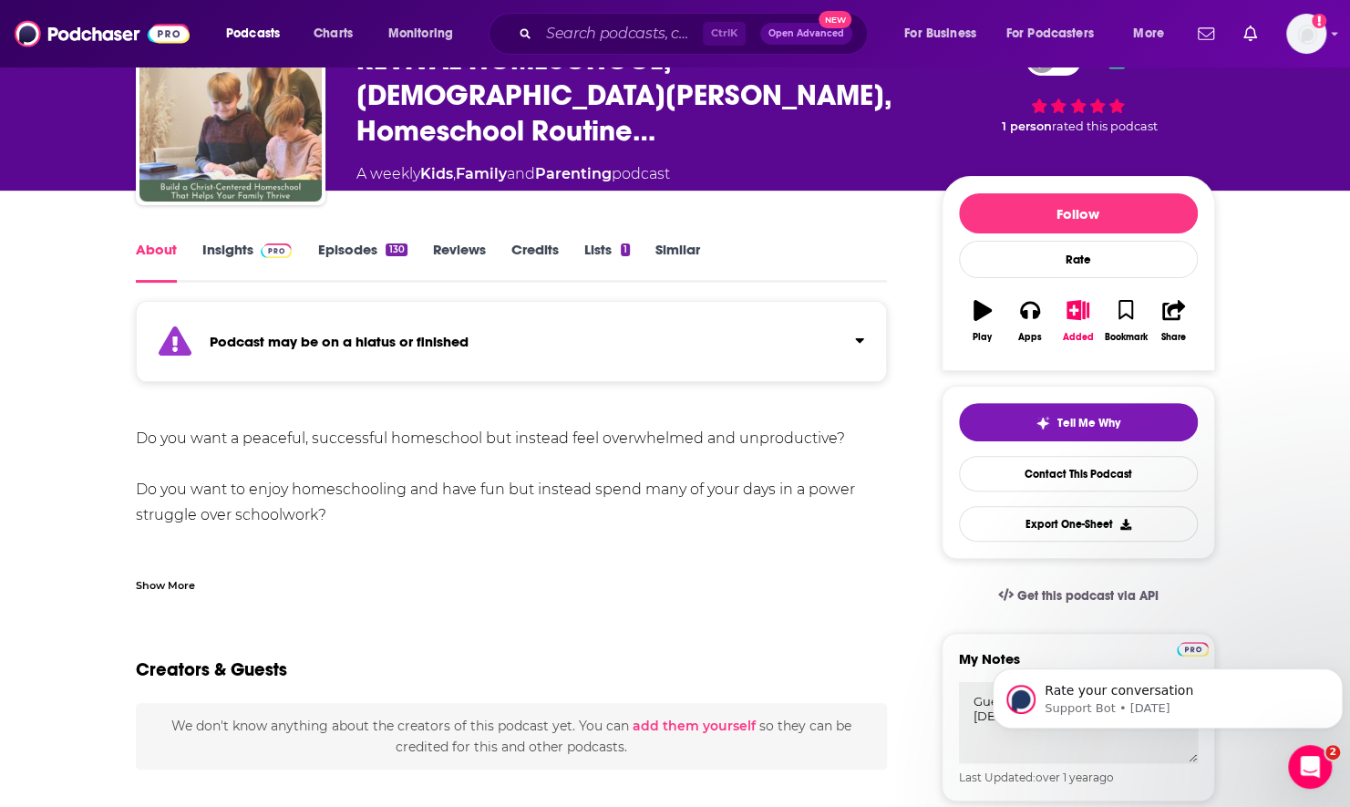
scroll to position [365, 0]
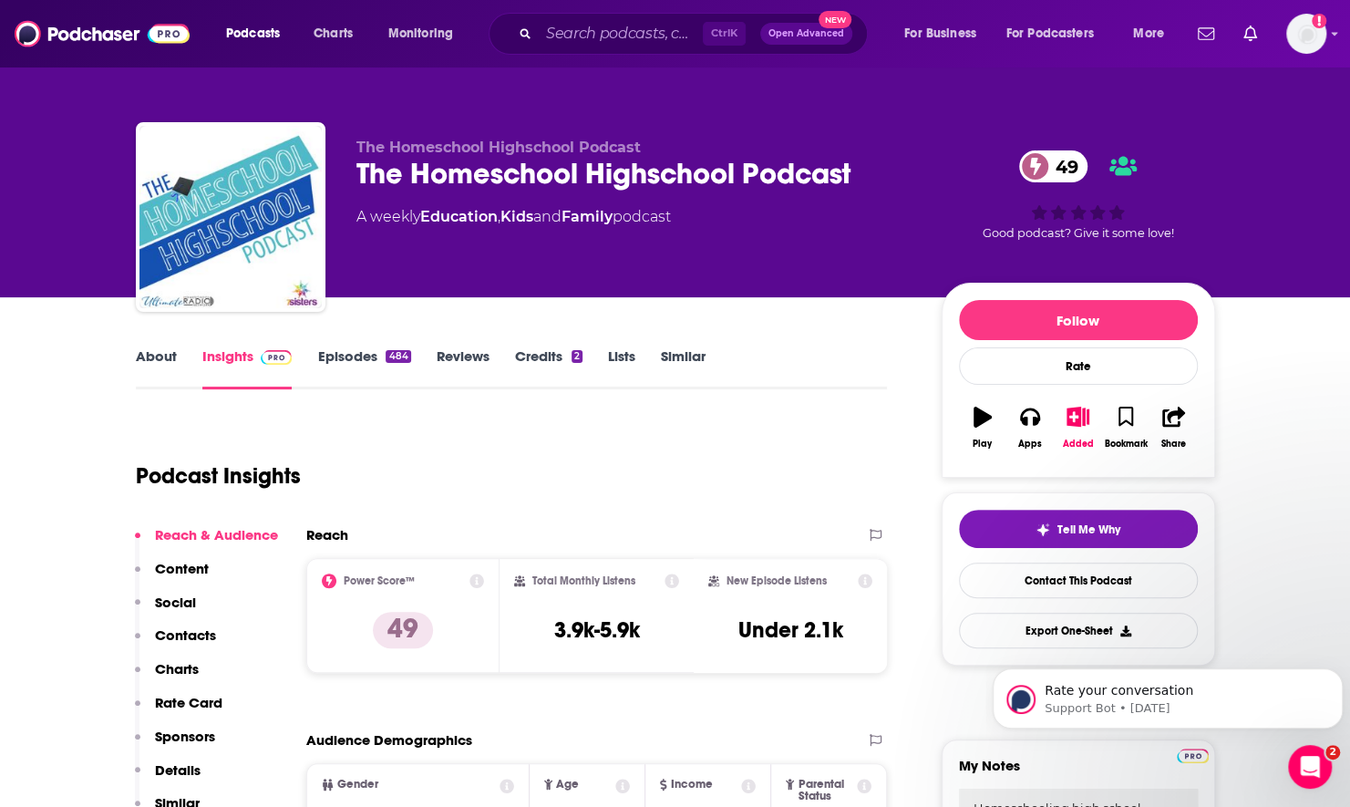
click at [155, 365] on link "About" at bounding box center [156, 368] width 41 height 42
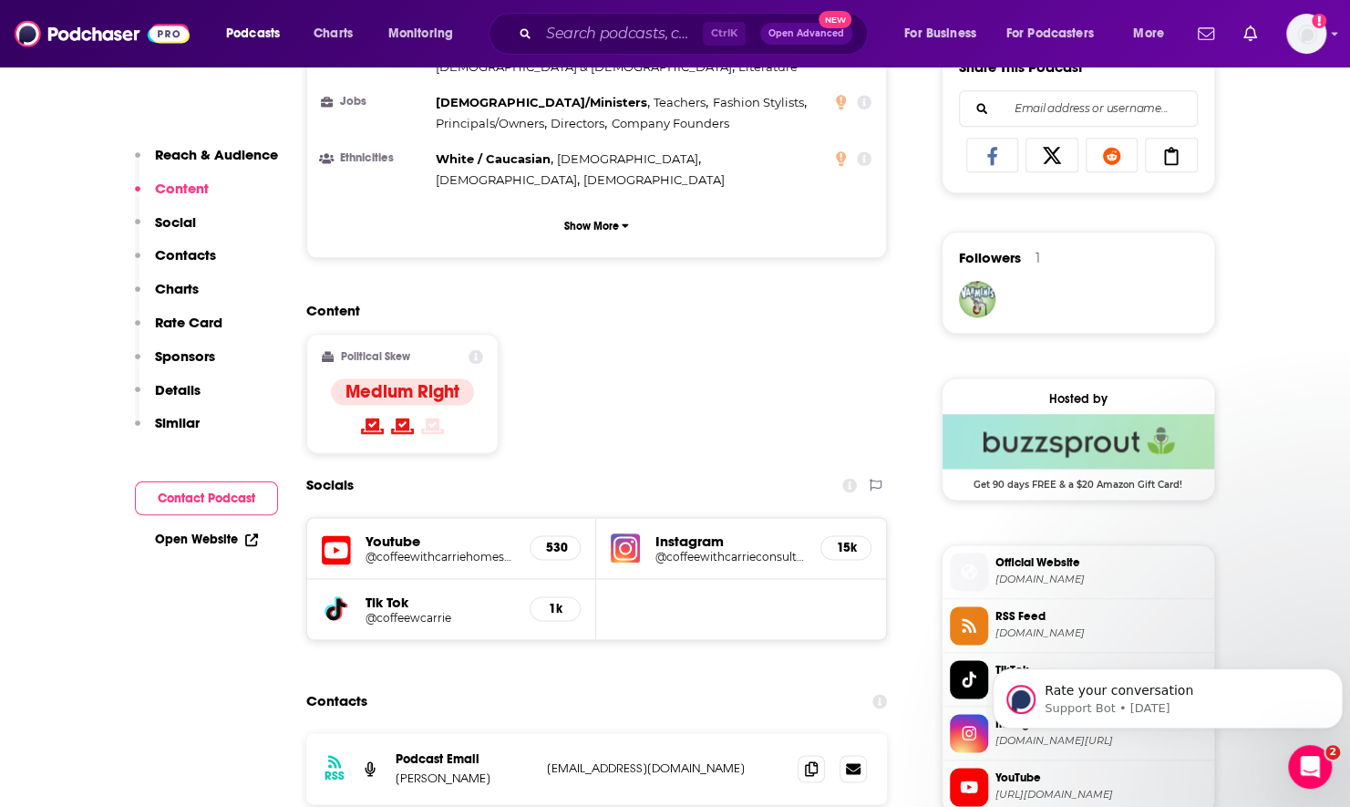
scroll to position [1185, 0]
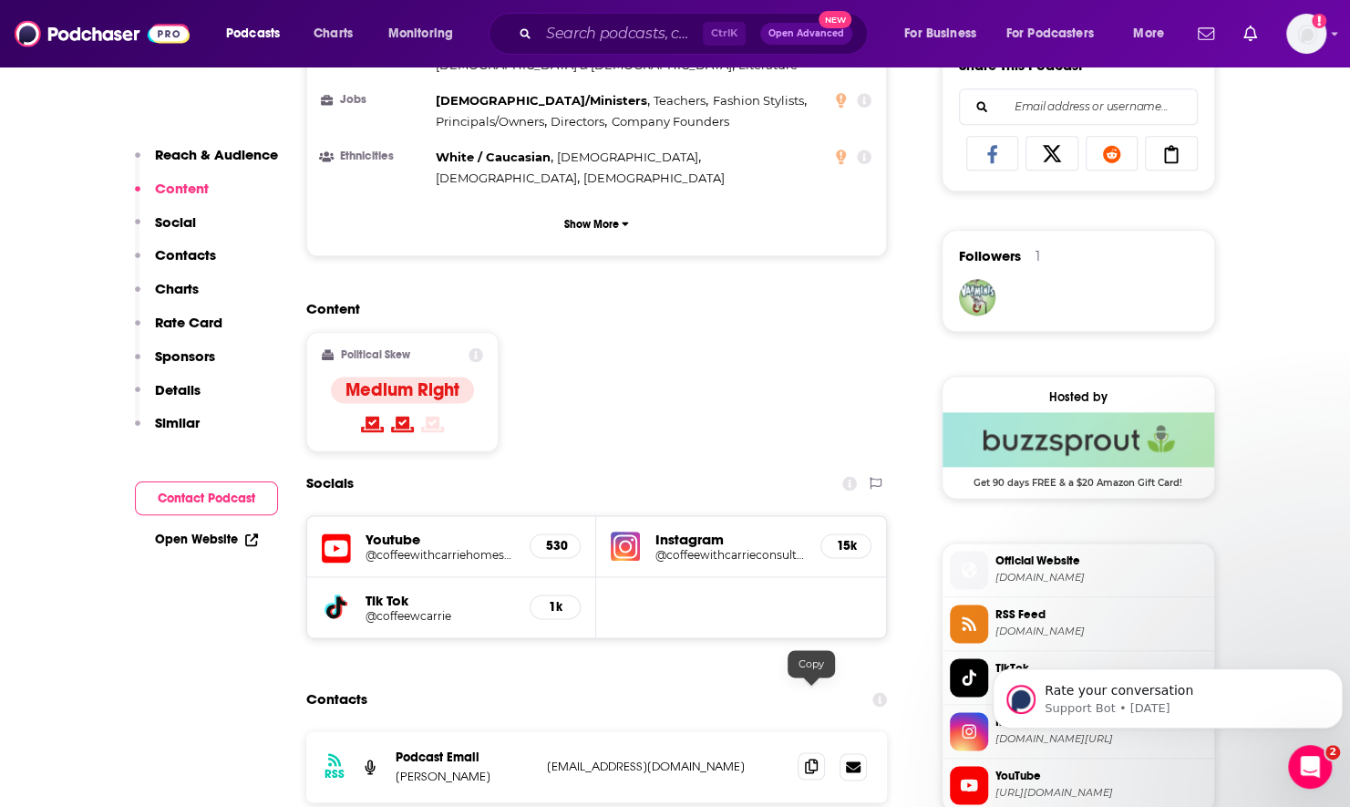
click at [817, 758] on icon at bounding box center [811, 765] width 13 height 15
click at [564, 33] on input "Search podcasts, credits, & more..." at bounding box center [621, 33] width 164 height 29
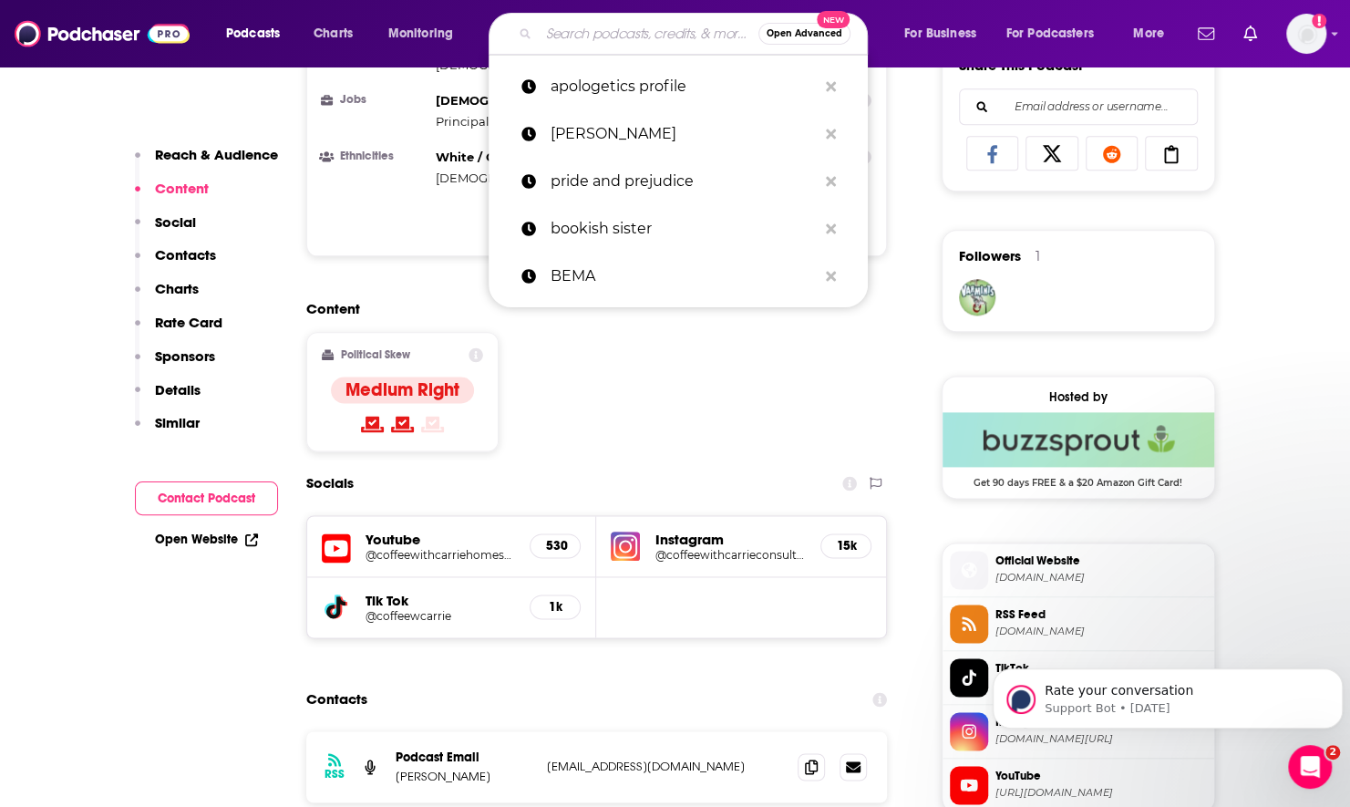
paste input "The Homeschool Highschool Podcast"
type input "The Homeschool Highschool Podcast"
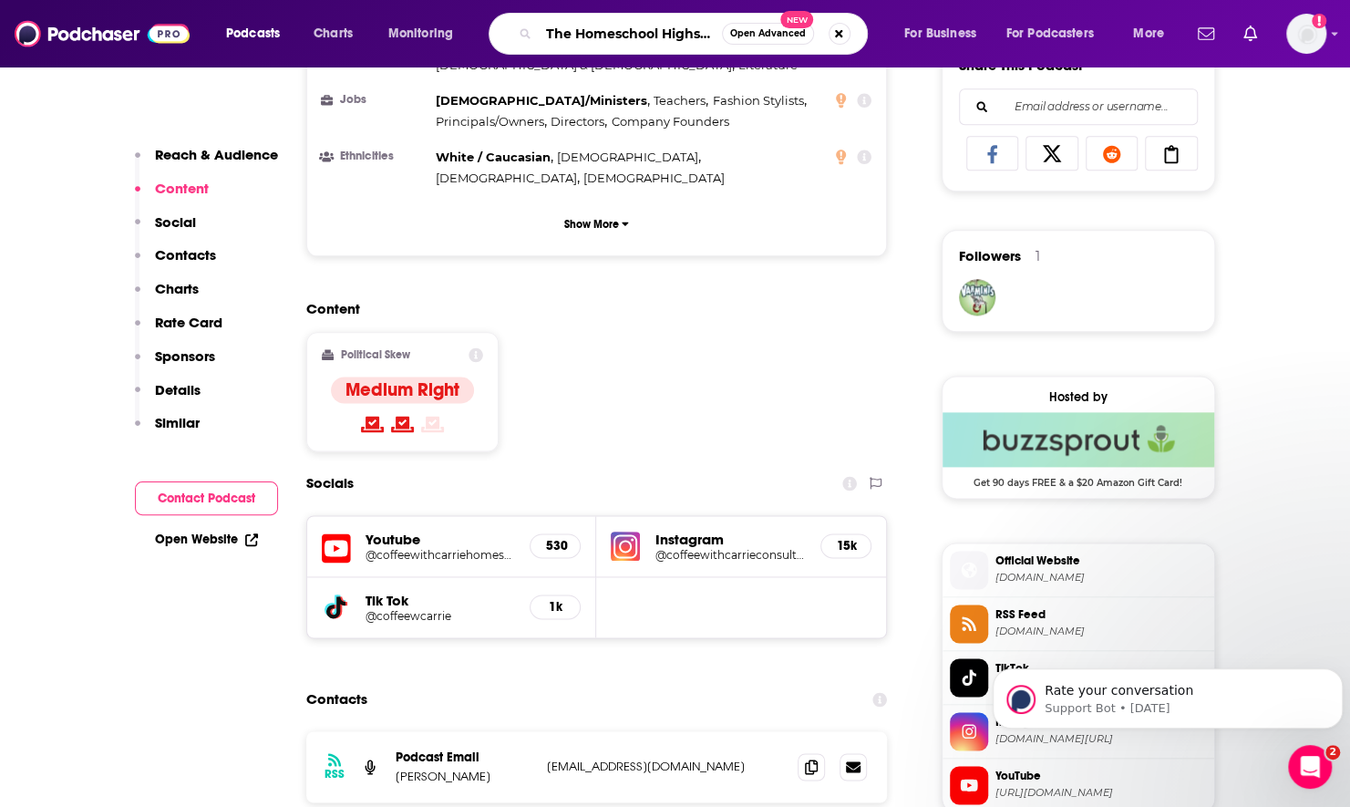
scroll to position [0, 81]
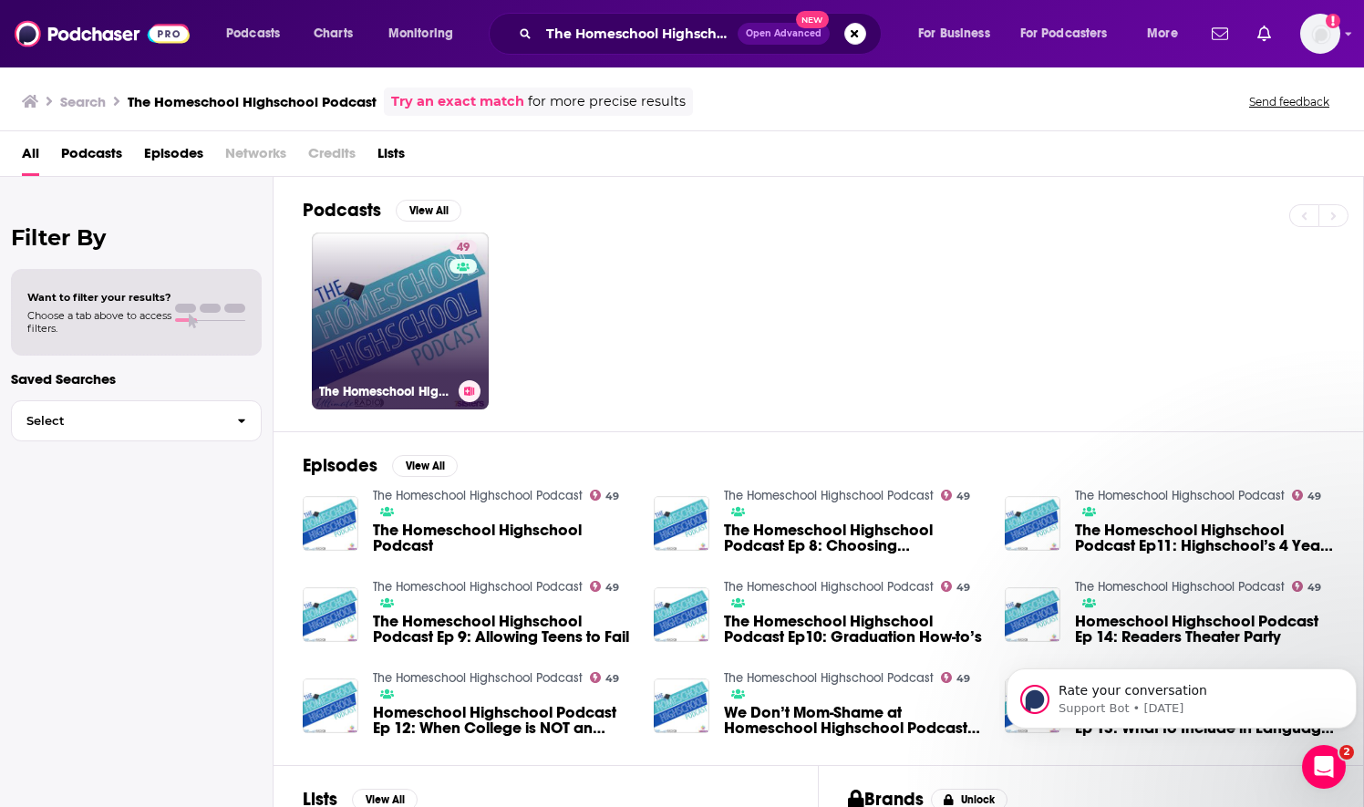
click at [421, 323] on link "49 The Homeschool Highschool Podcast" at bounding box center [400, 320] width 177 height 177
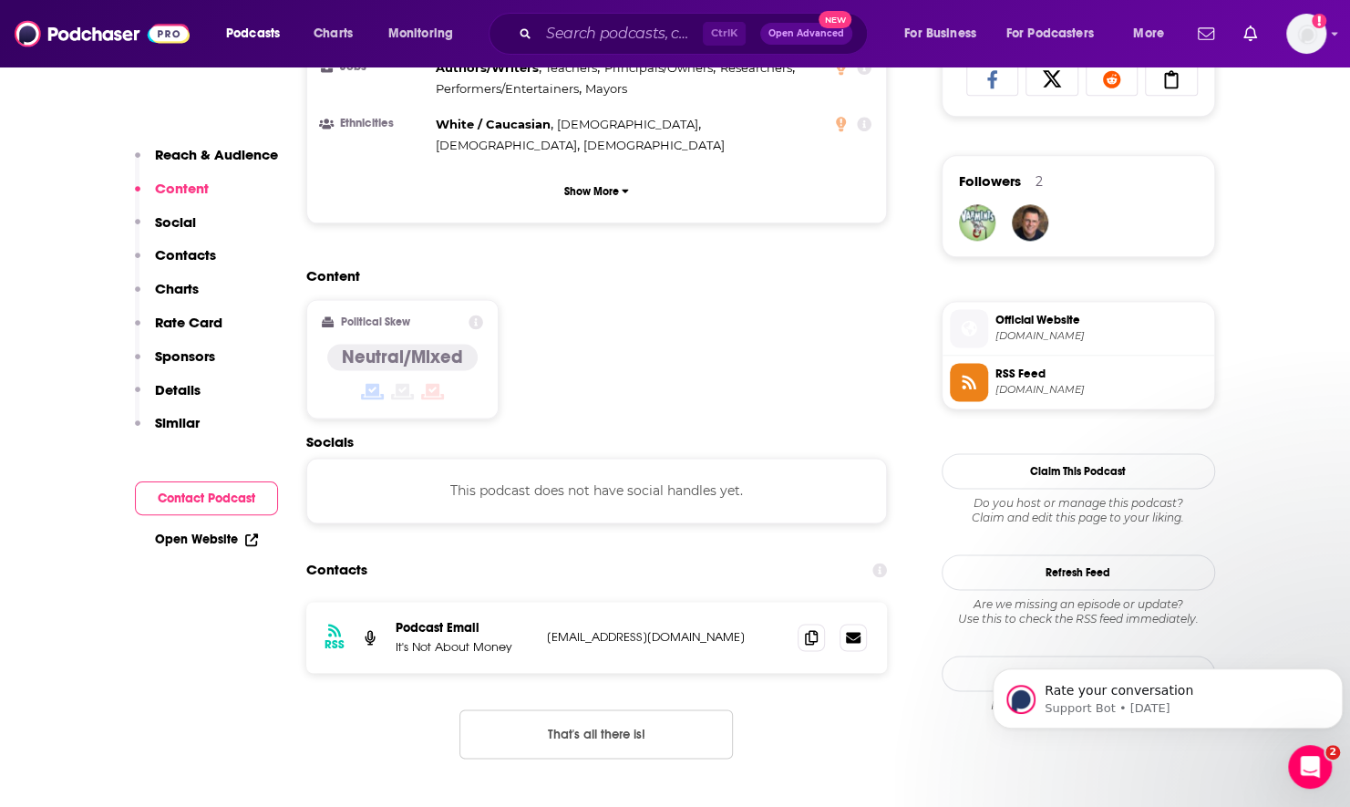
scroll to position [1276, 0]
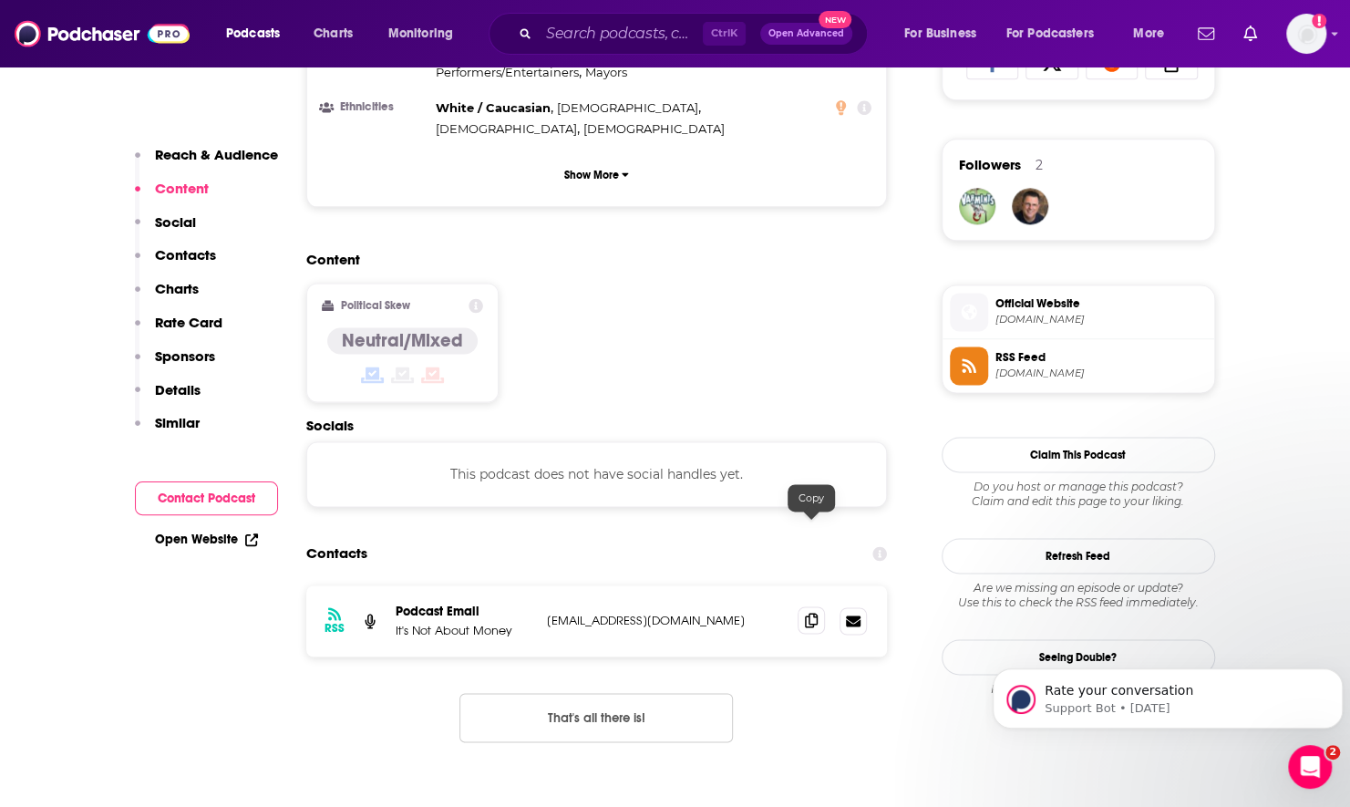
click at [808, 613] on icon at bounding box center [811, 620] width 13 height 15
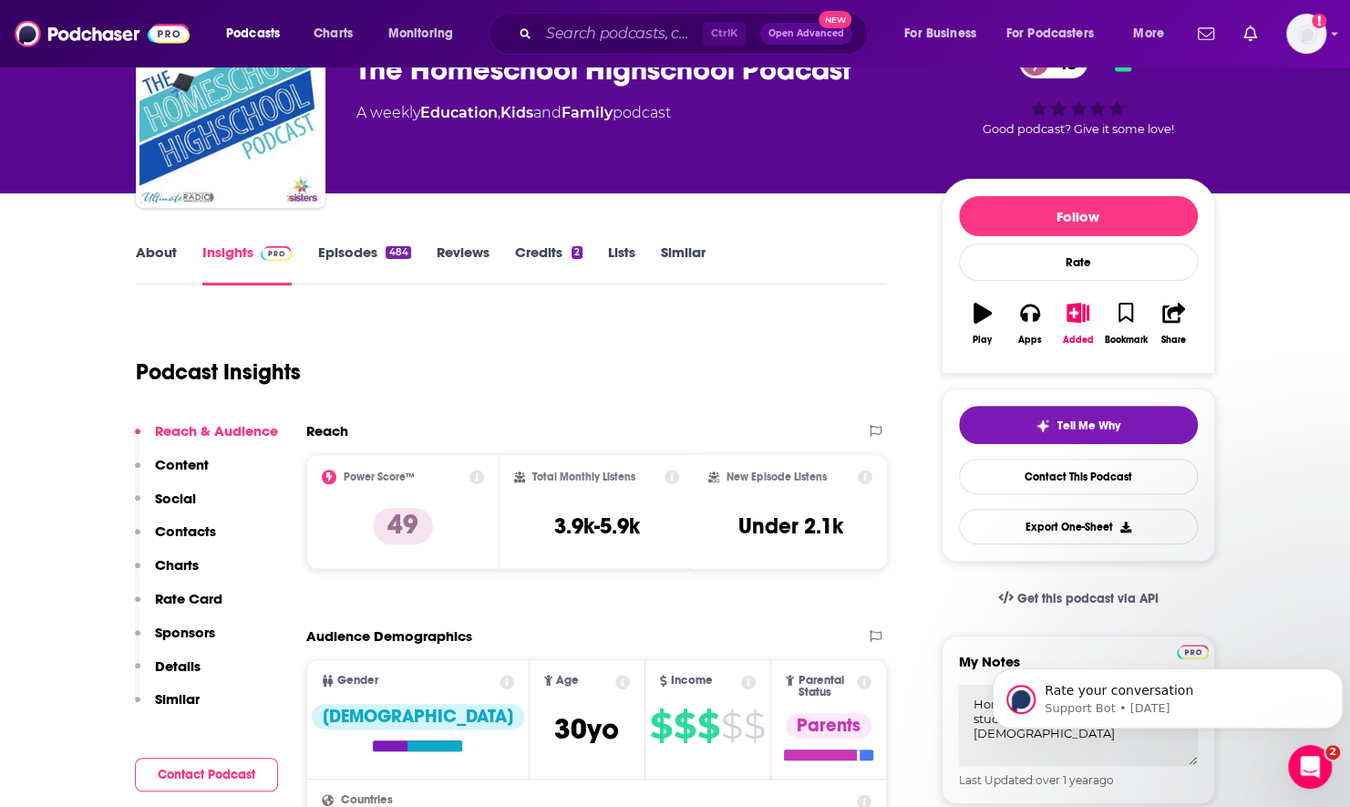
scroll to position [0, 0]
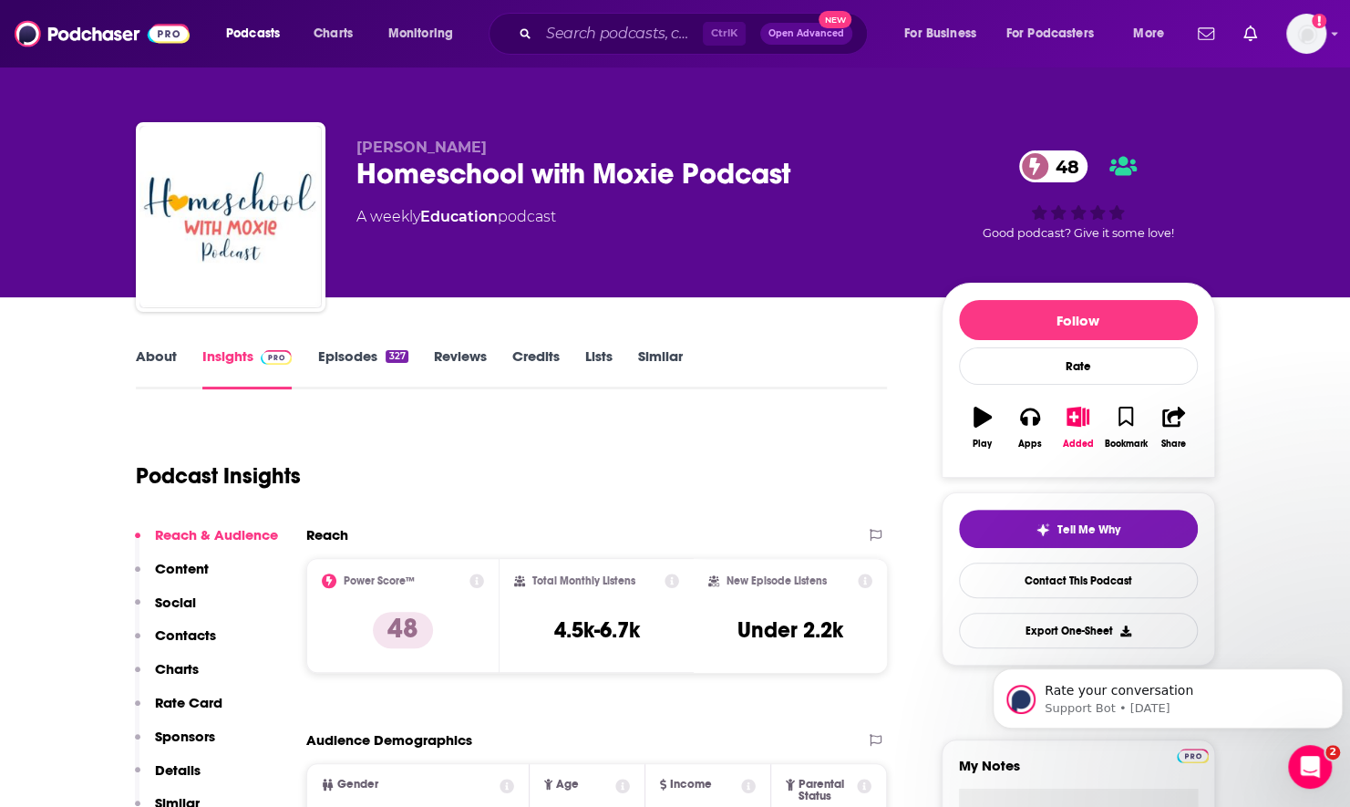
click at [151, 356] on link "About" at bounding box center [156, 368] width 41 height 42
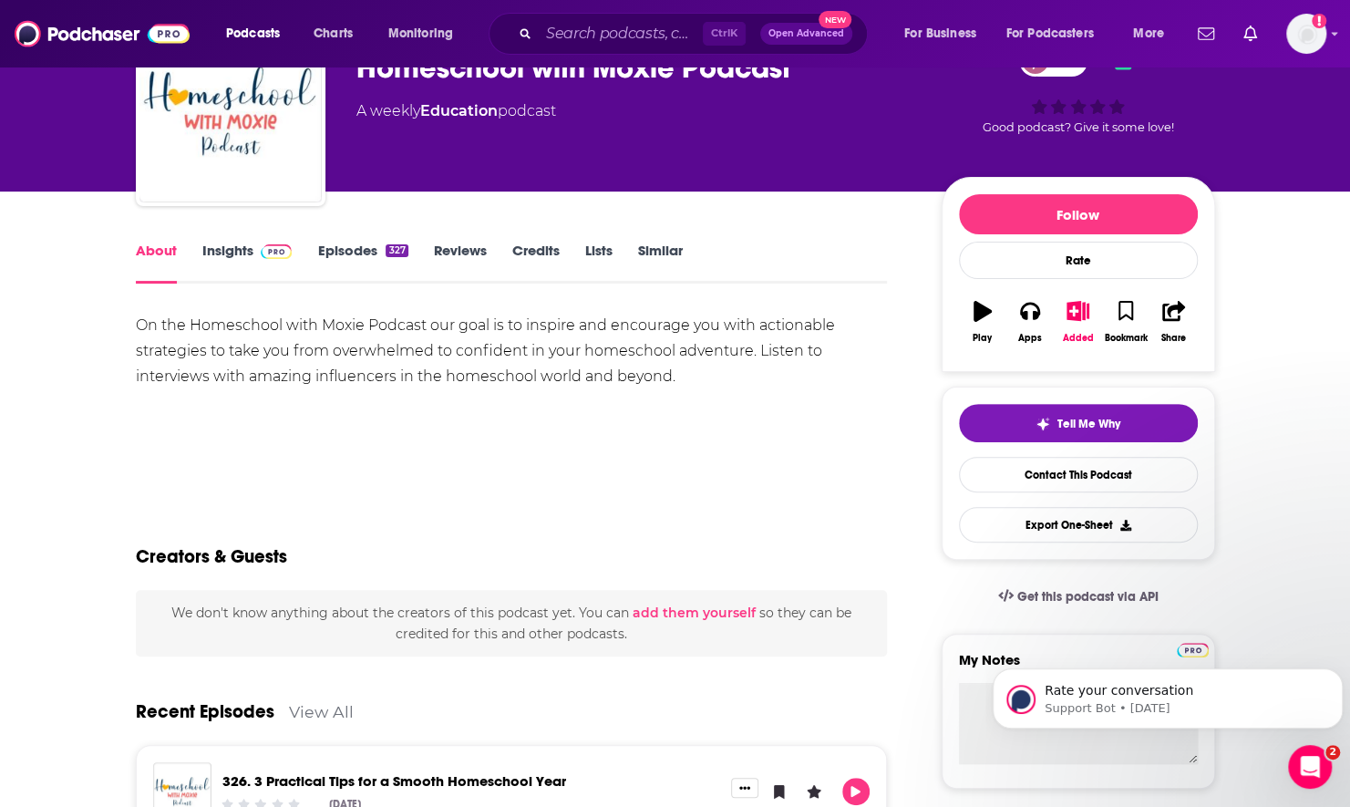
scroll to position [91, 0]
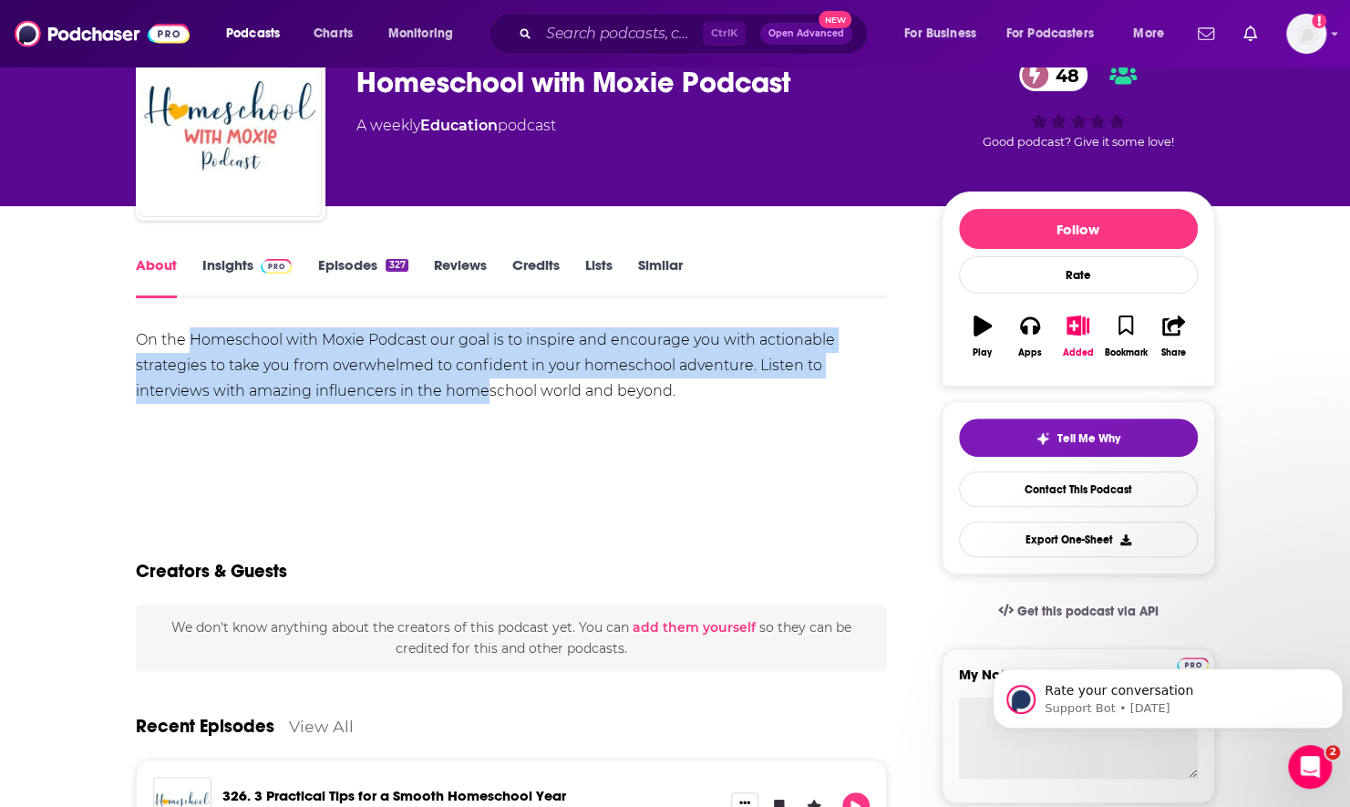
drag, startPoint x: 192, startPoint y: 330, endPoint x: 490, endPoint y: 387, distance: 302.5
click at [490, 387] on div "On the Homeschool with Moxie Podcast our goal is to inspire and encourage you w…" at bounding box center [512, 365] width 752 height 77
click at [339, 266] on link "Episodes 327" at bounding box center [362, 277] width 90 height 42
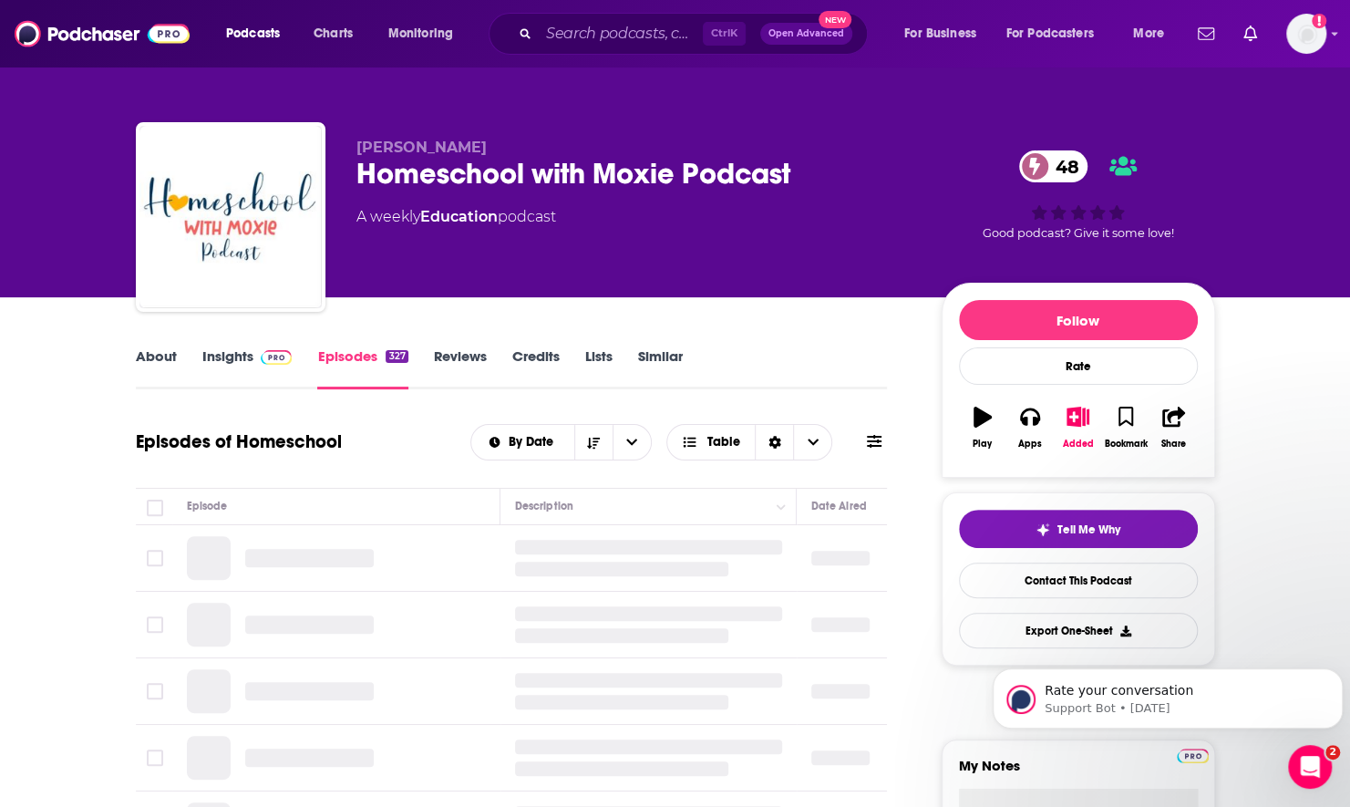
click at [879, 446] on icon at bounding box center [874, 441] width 15 height 13
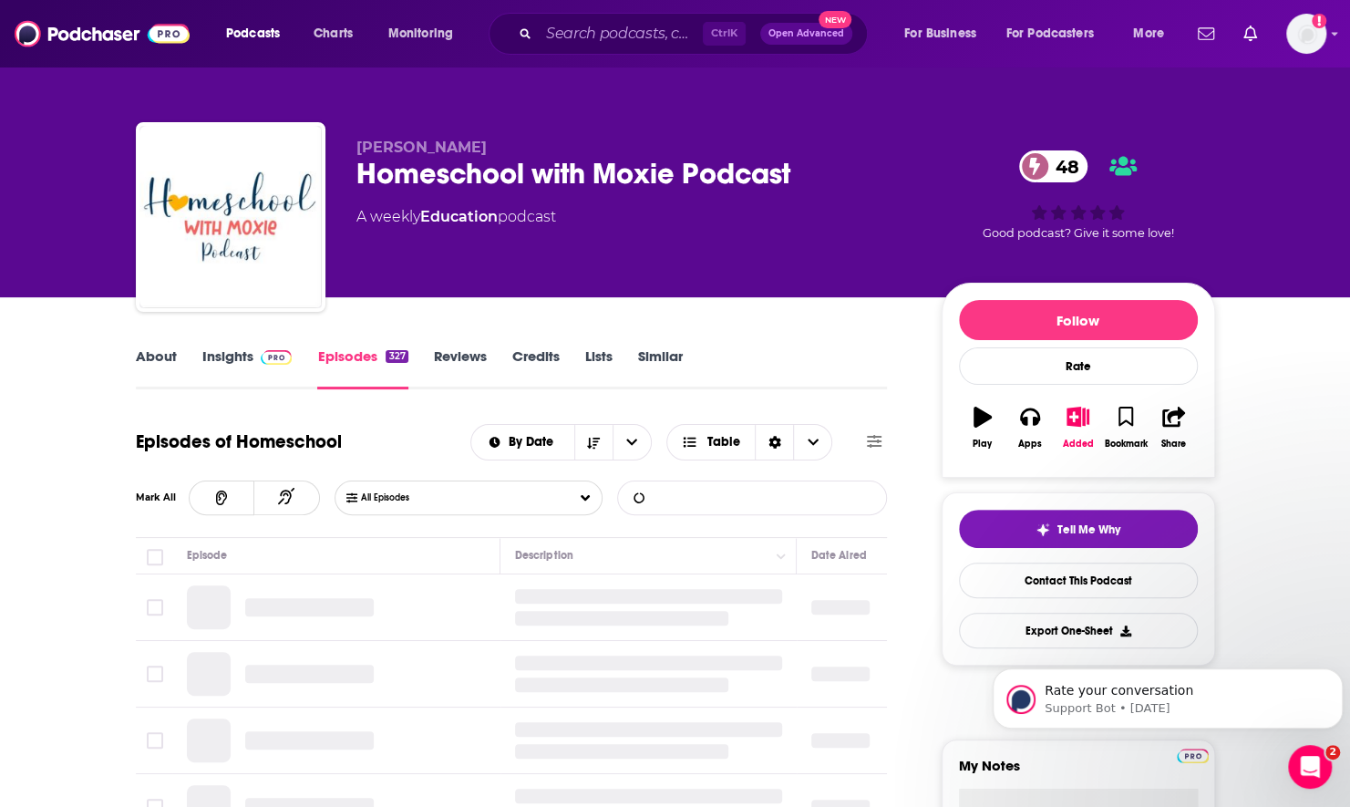
click at [749, 492] on input "List Search Input" at bounding box center [713, 497] width 191 height 33
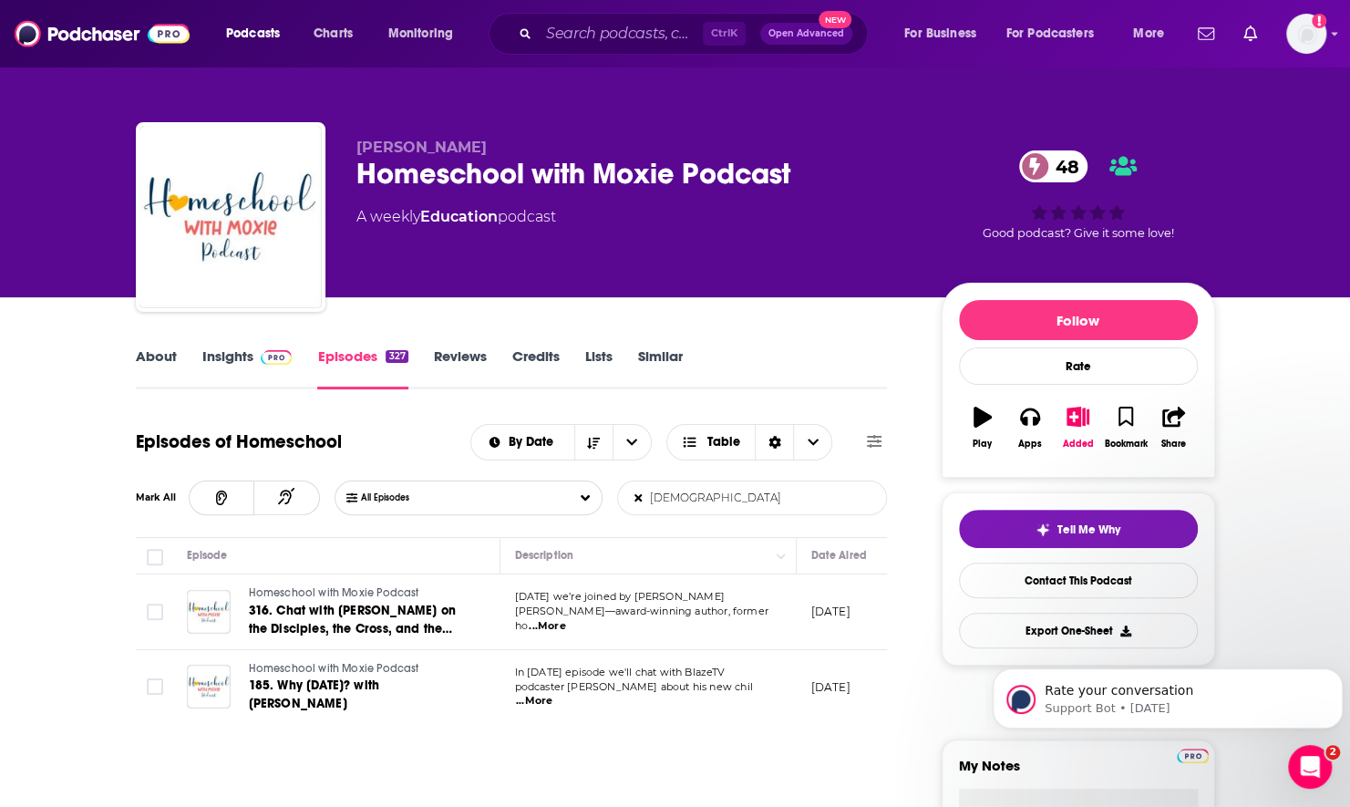
type input "[DEMOGRAPHIC_DATA]"
click at [565, 619] on span "...More" at bounding box center [547, 626] width 36 height 15
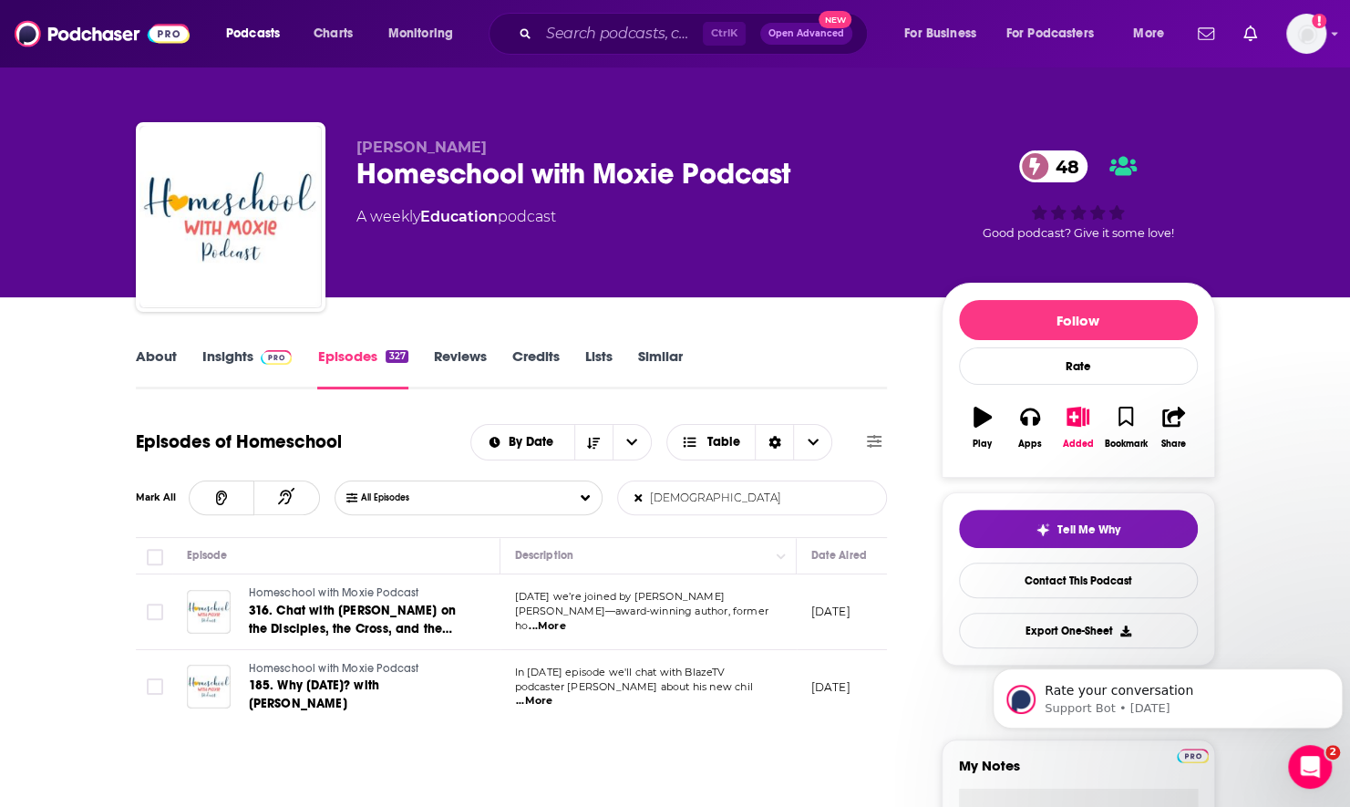
click at [552, 694] on span "...More" at bounding box center [534, 701] width 36 height 15
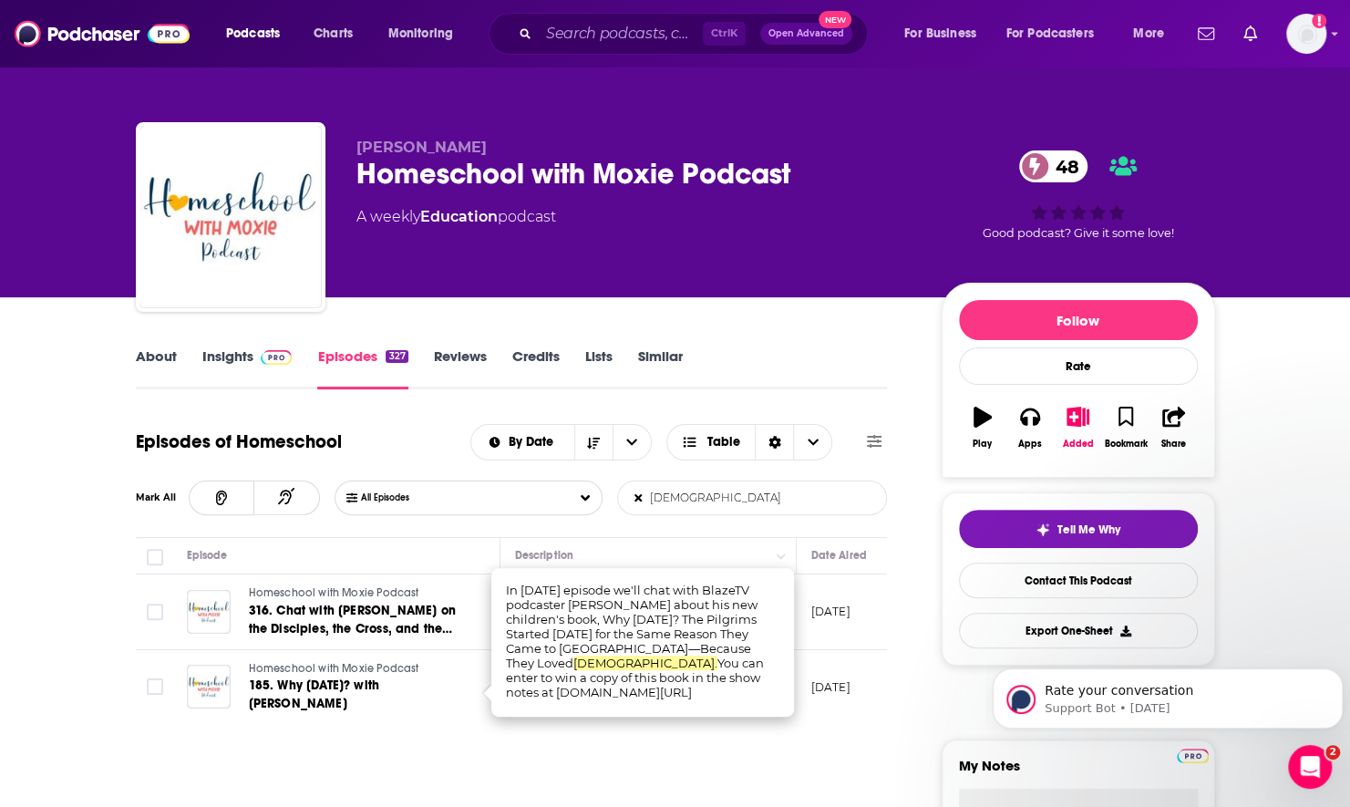
scroll to position [0, 518]
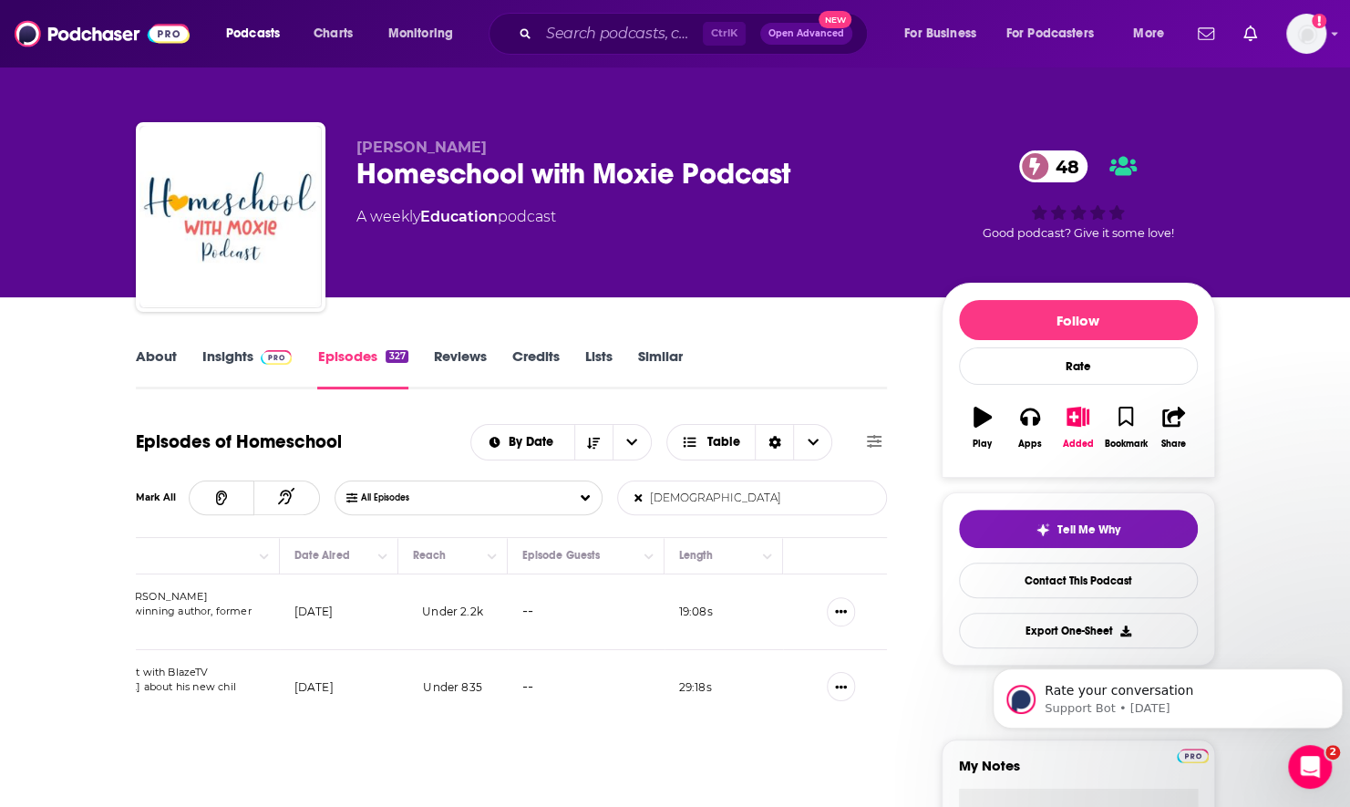
click at [48, 619] on span "...More" at bounding box center [30, 626] width 36 height 15
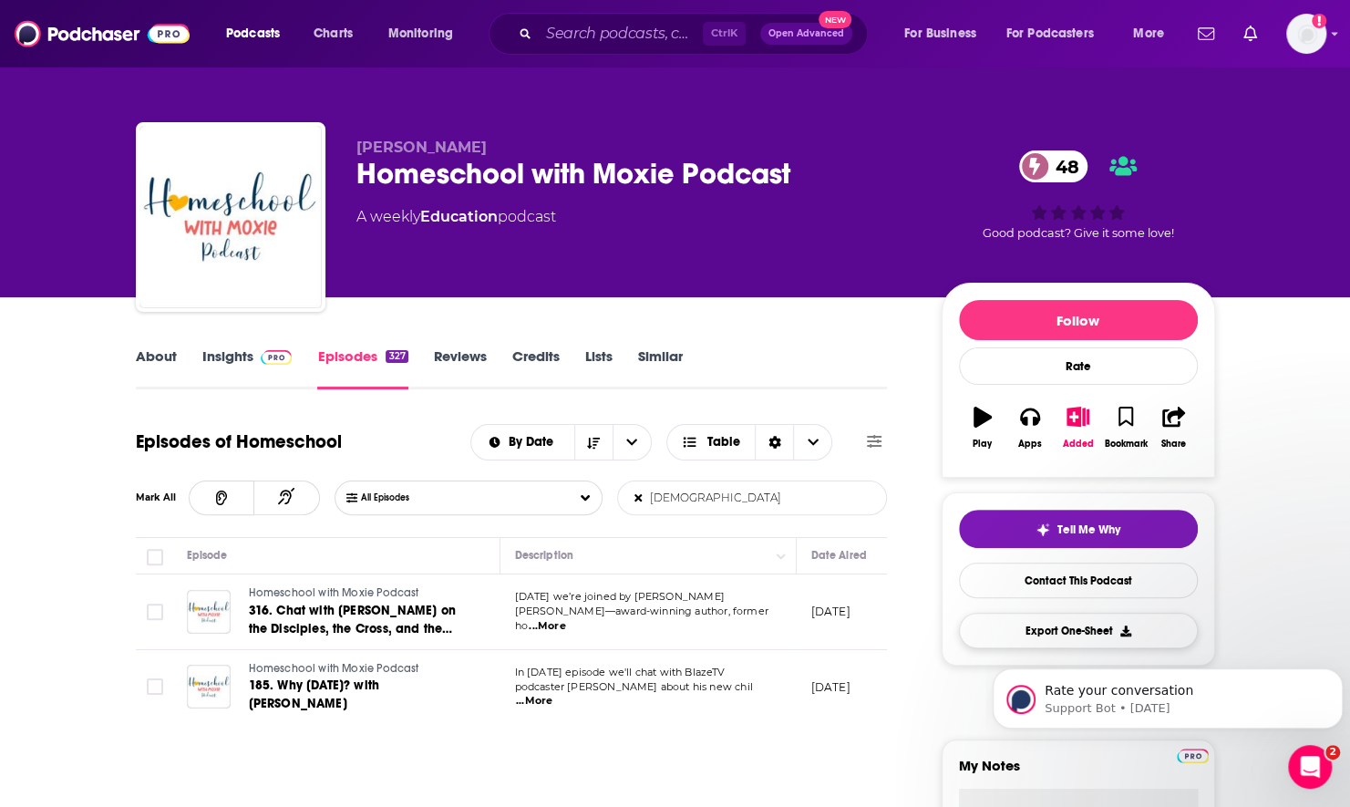
scroll to position [182, 0]
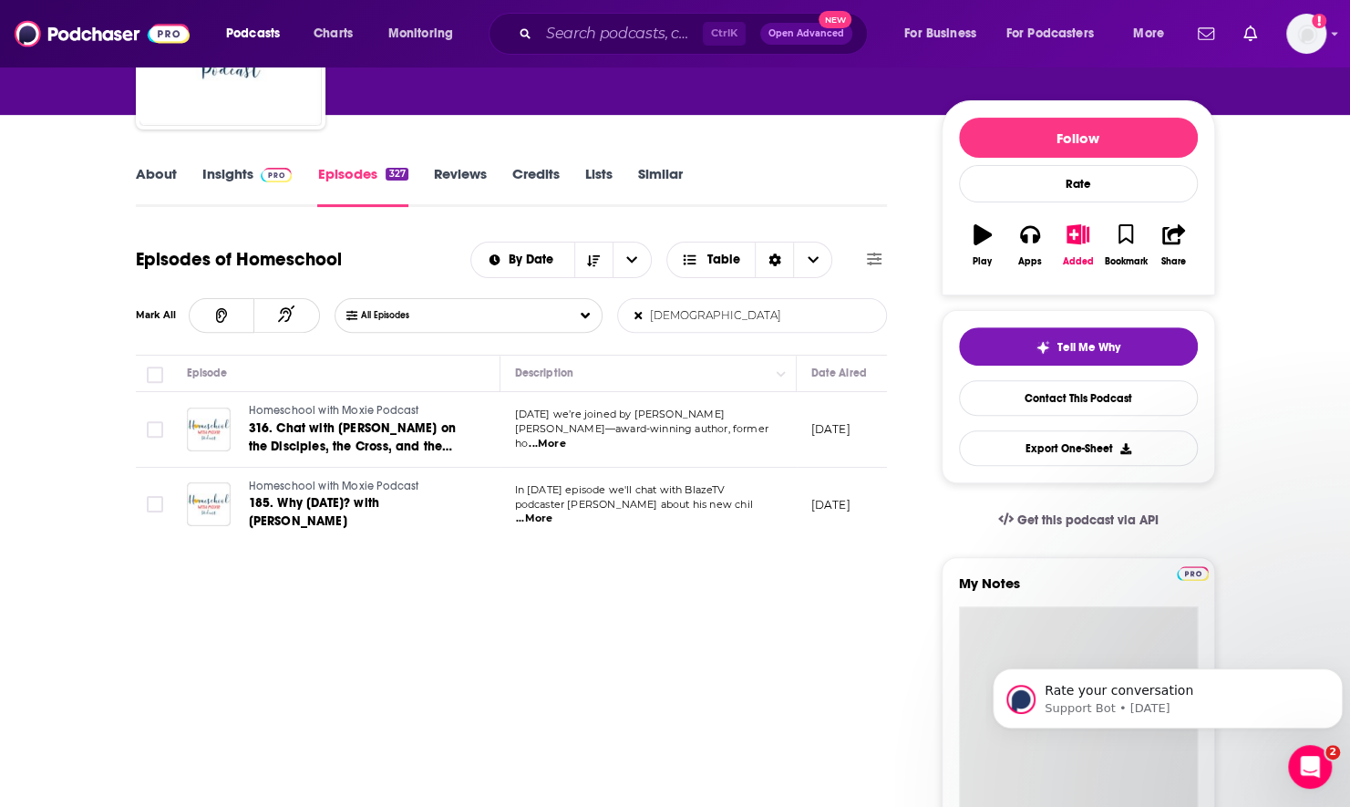
click at [986, 631] on textarea "My Notes" at bounding box center [1078, 715] width 239 height 219
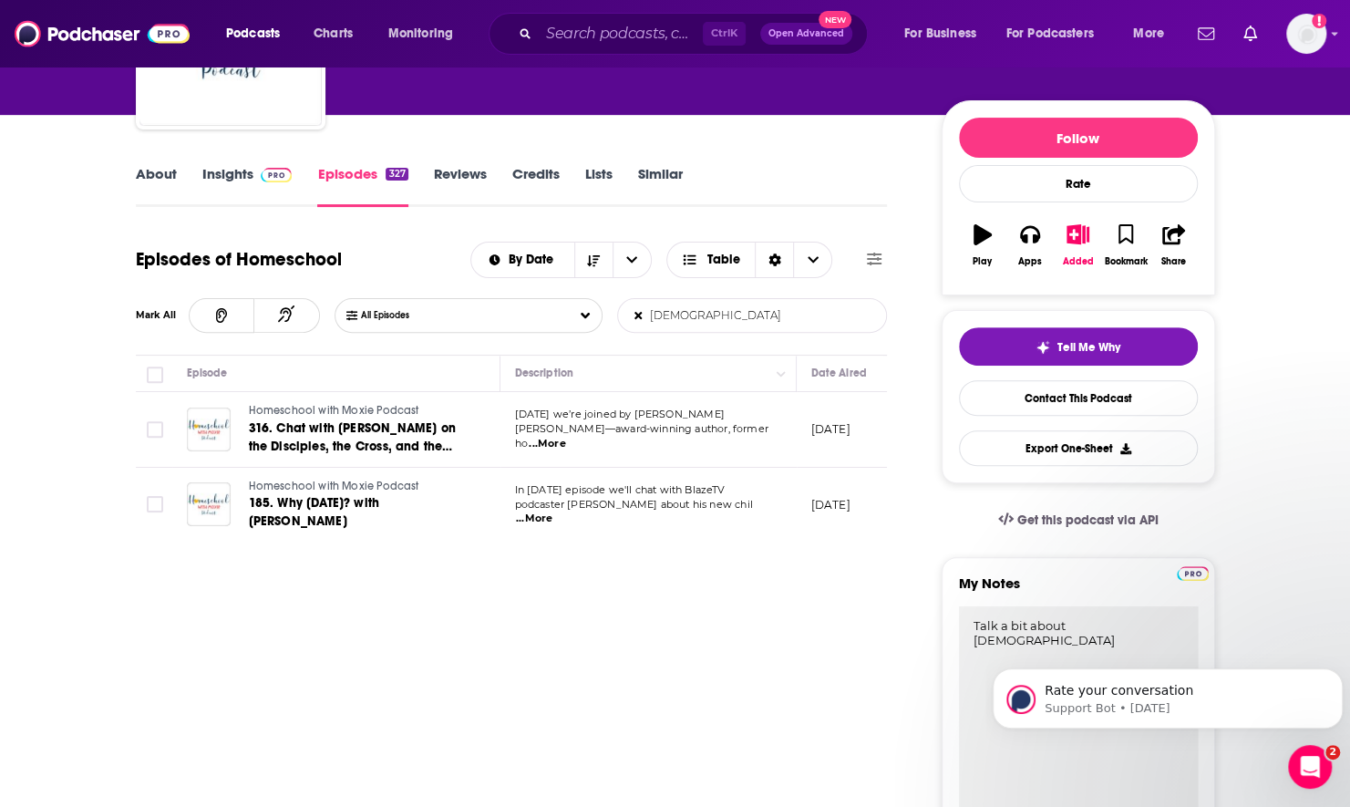
type textarea "Talk a bit about God"
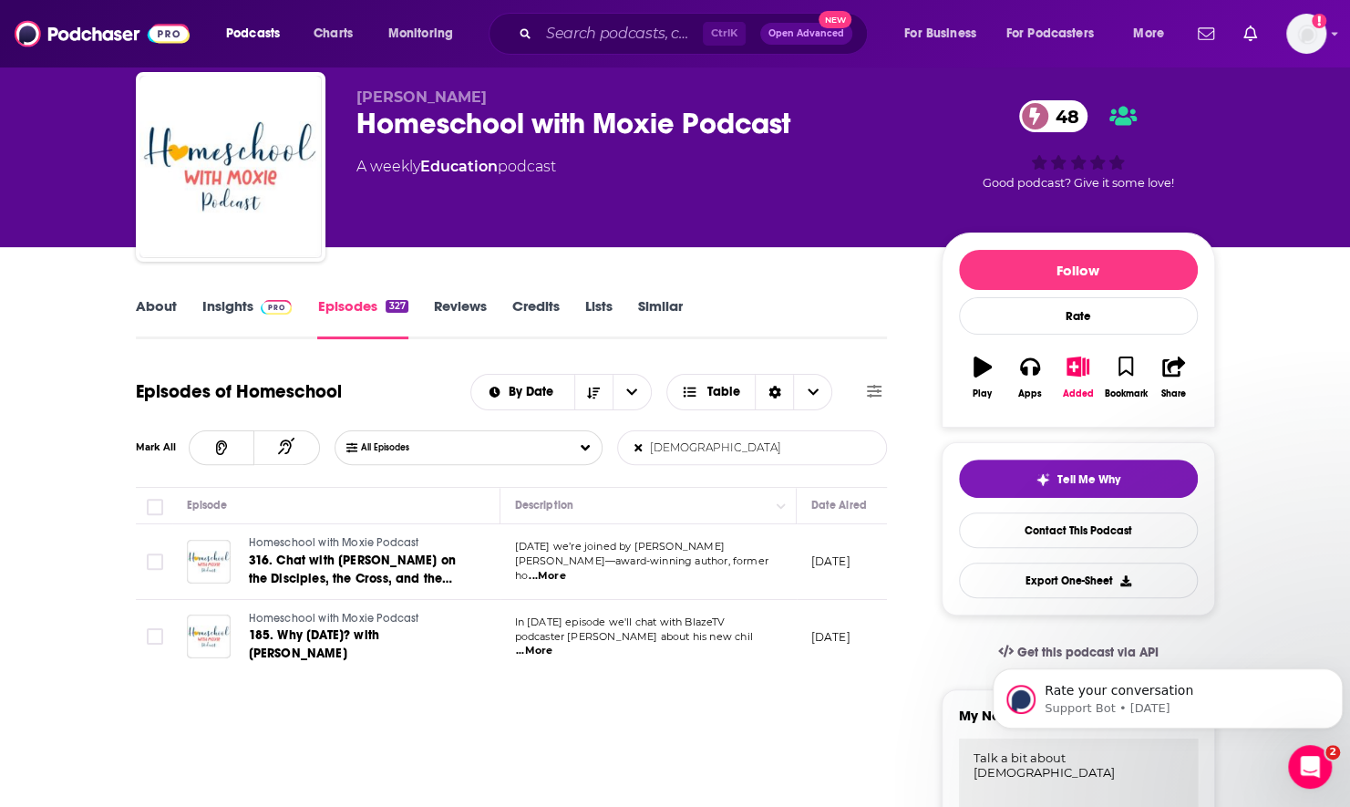
scroll to position [0, 0]
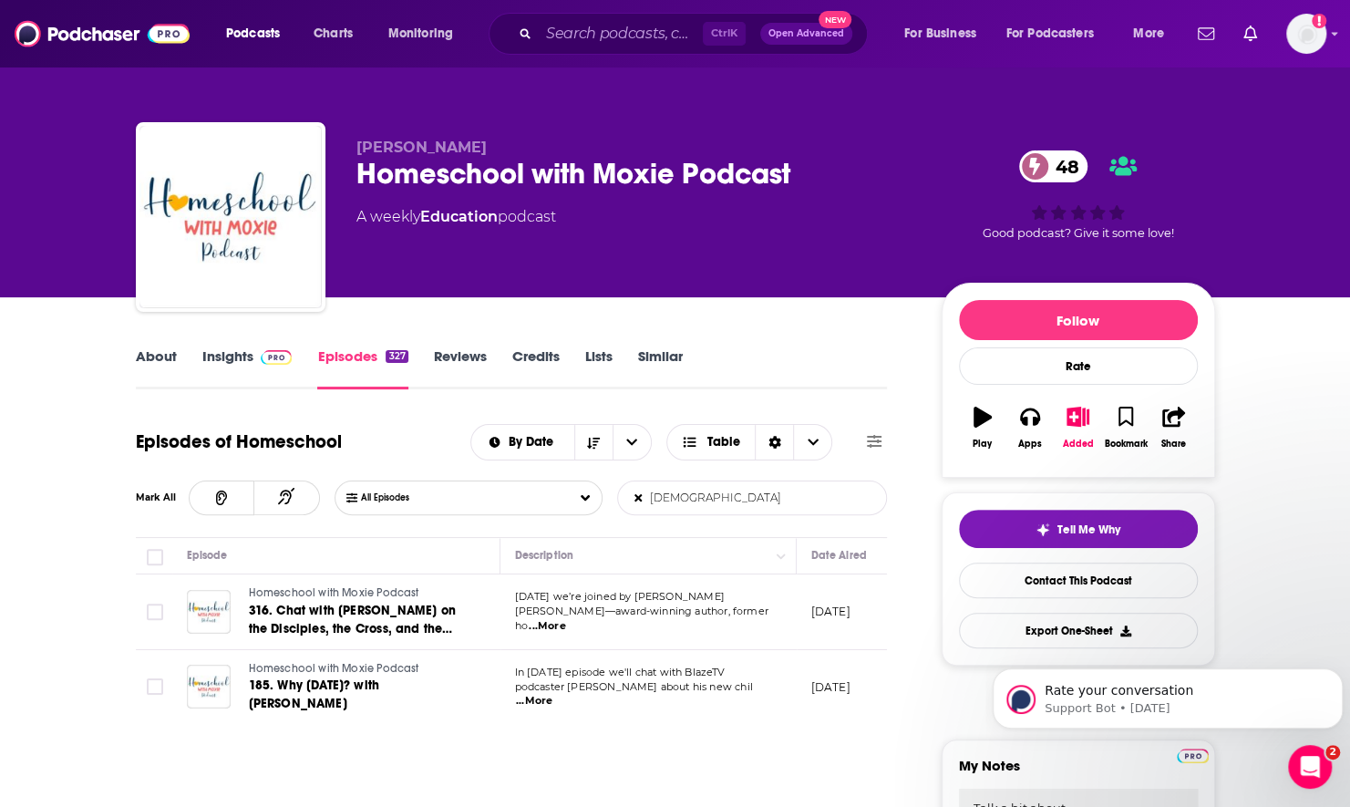
click at [242, 368] on link "Insights" at bounding box center [247, 368] width 90 height 42
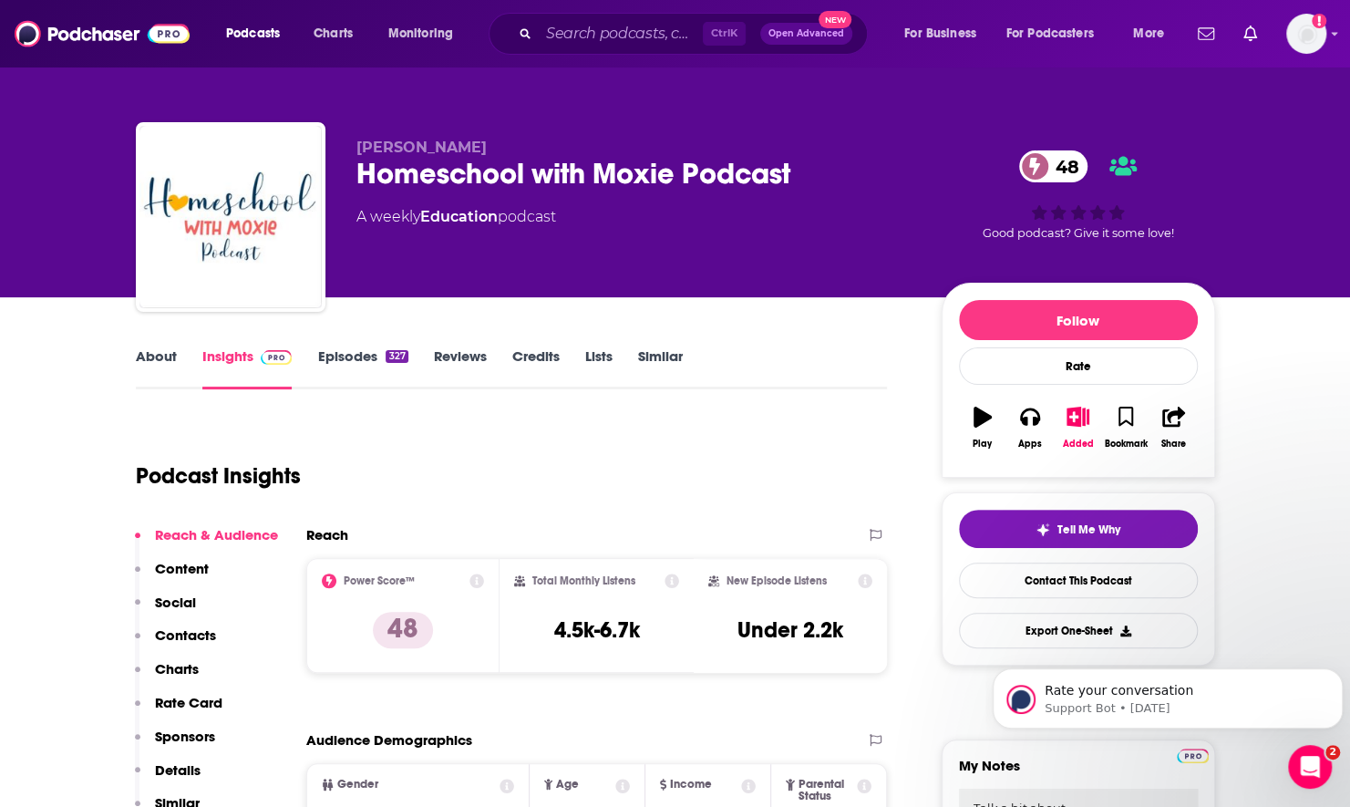
click at [542, 172] on div "Homeschool with Moxie Podcast 48" at bounding box center [634, 174] width 556 height 36
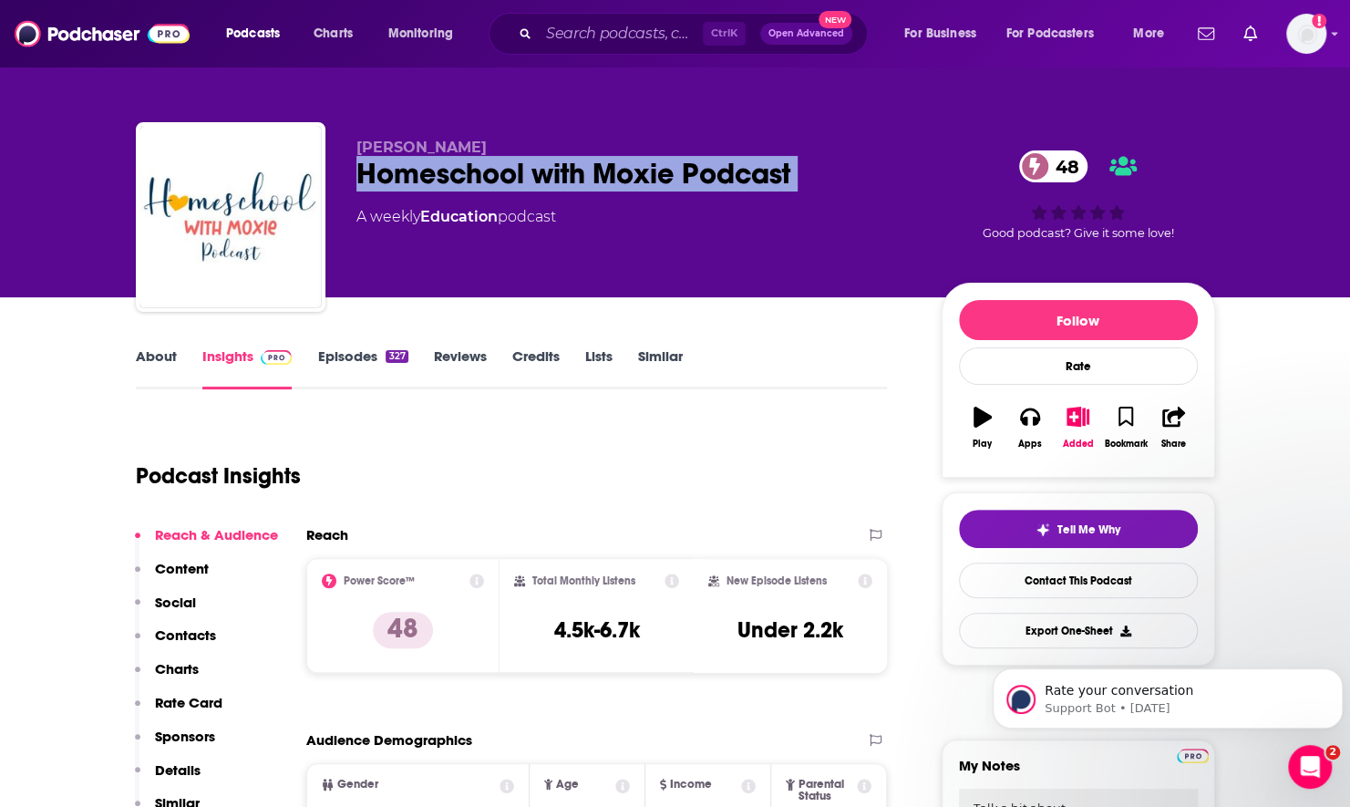
copy div "Homeschool with Moxie Podcast 48"
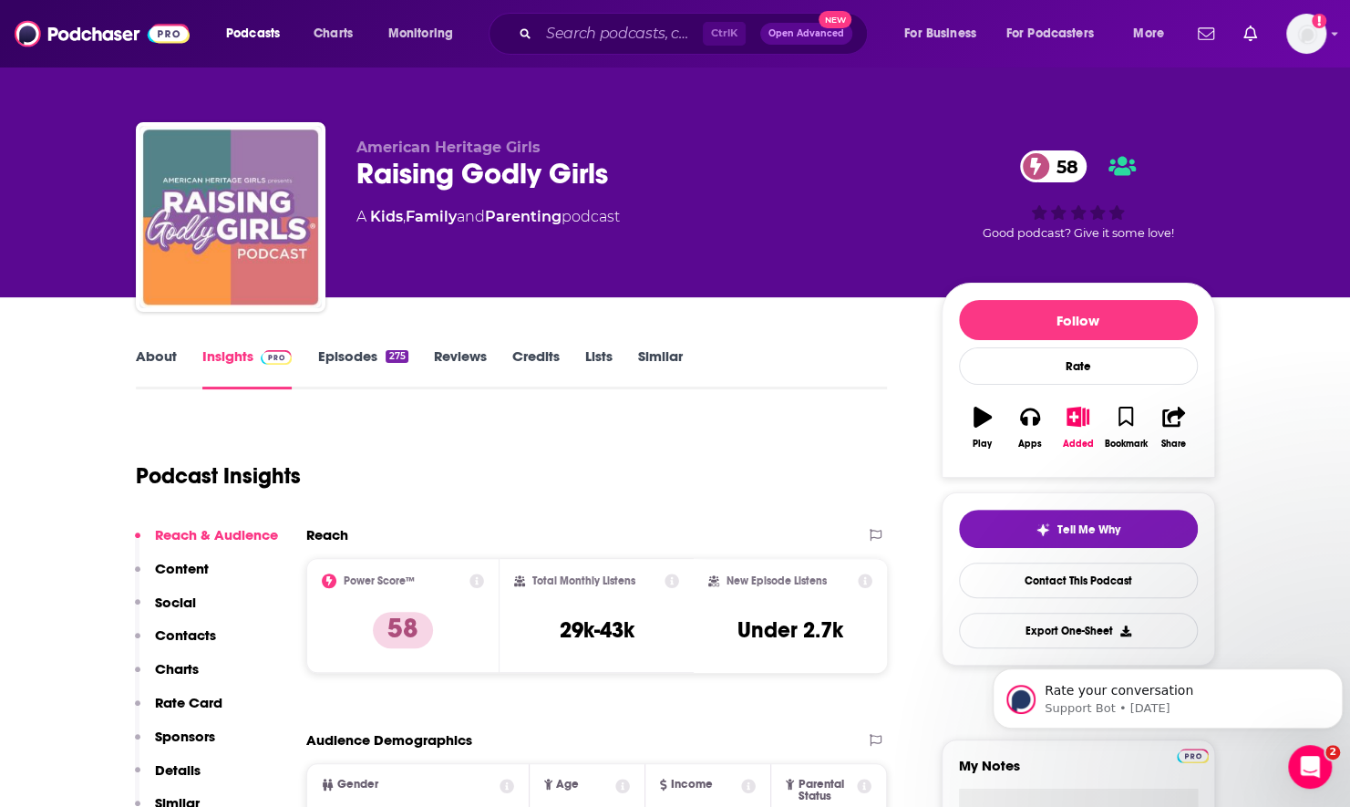
click at [335, 359] on link "Episodes 275" at bounding box center [362, 368] width 90 height 42
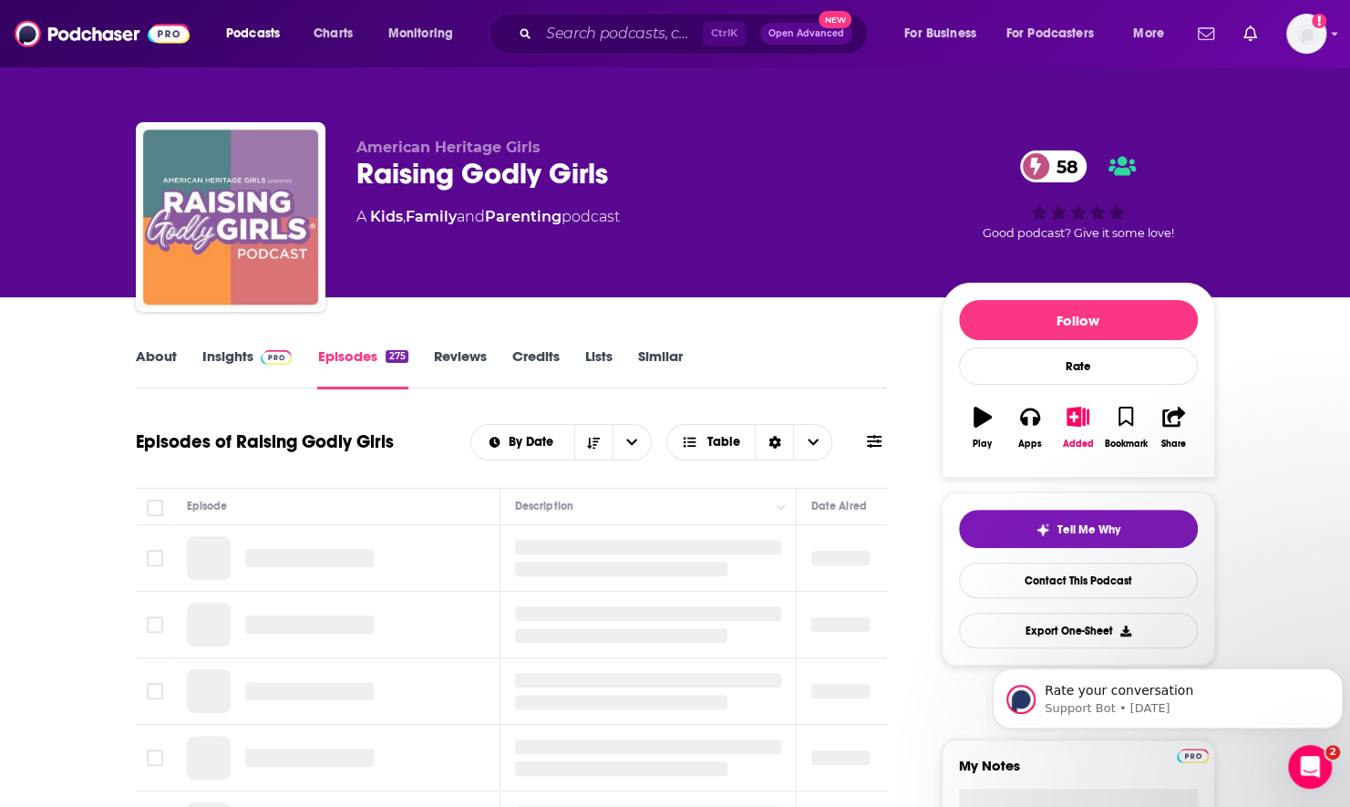
click at [870, 433] on span at bounding box center [874, 441] width 15 height 17
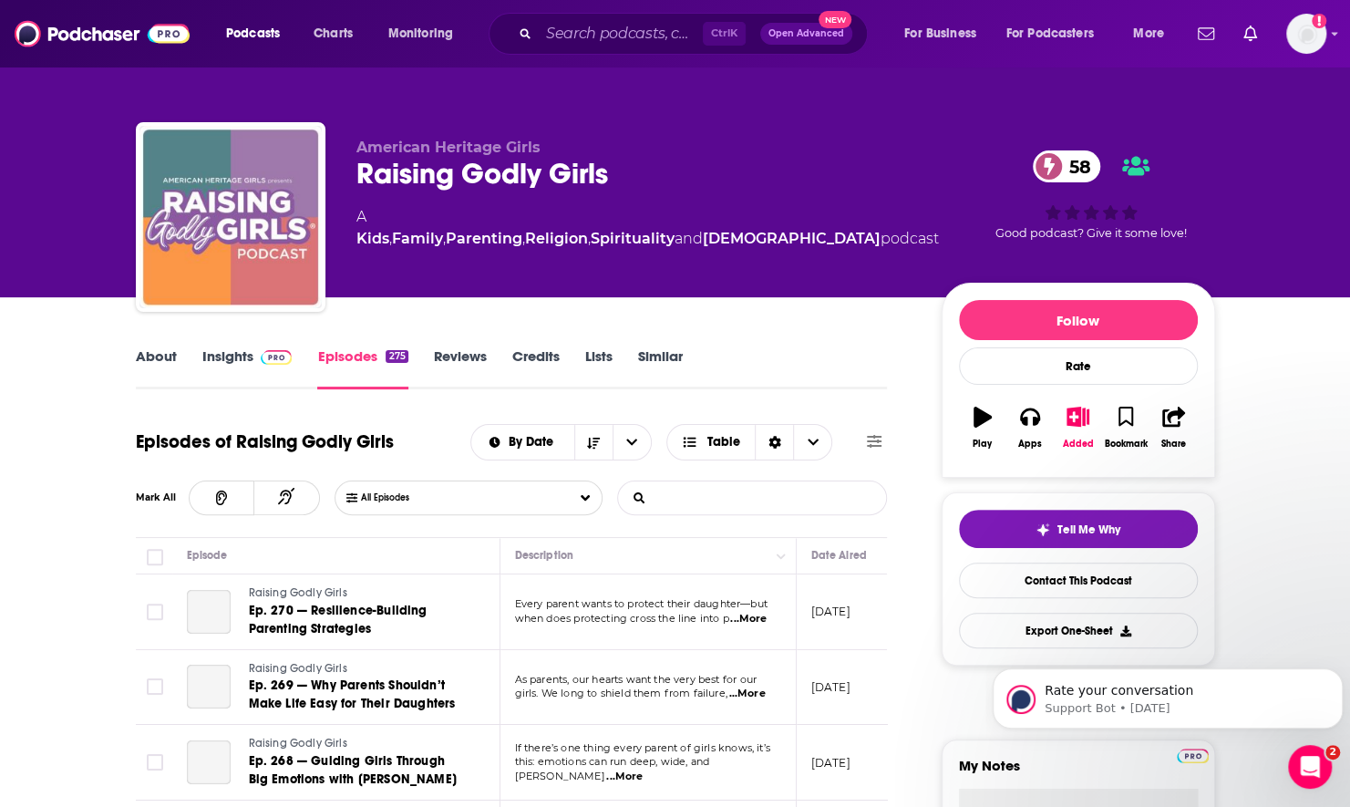
click at [743, 500] on input "List Search Input" at bounding box center [713, 497] width 191 height 33
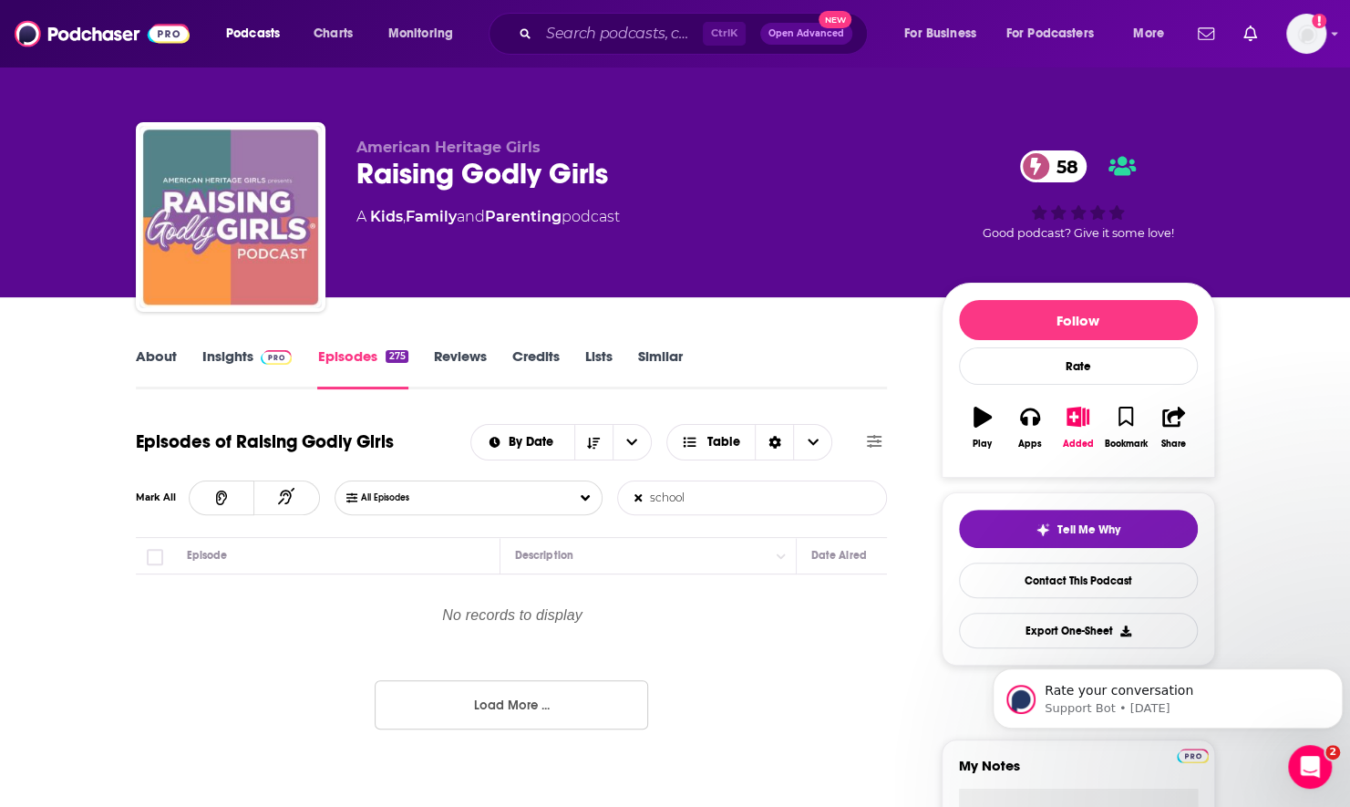
type input "school"
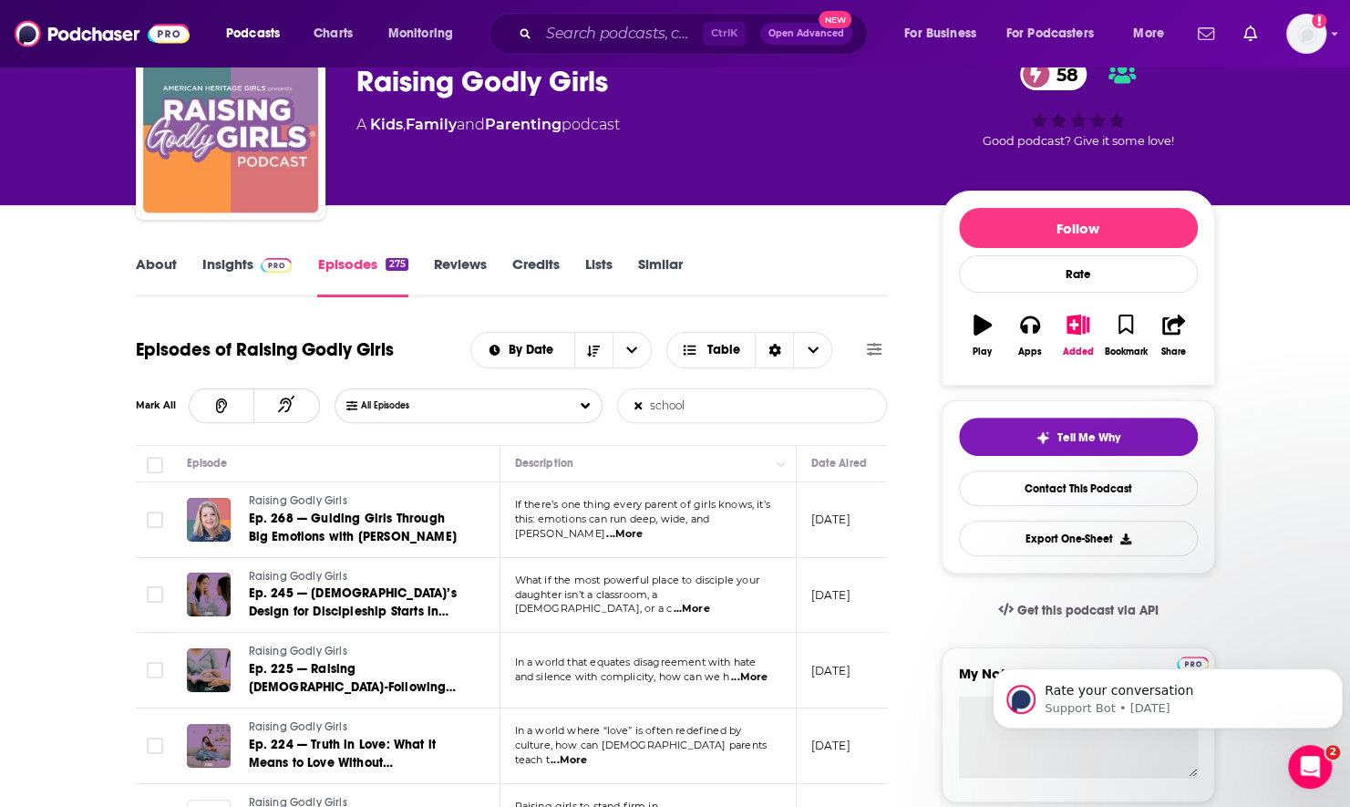
scroll to position [182, 0]
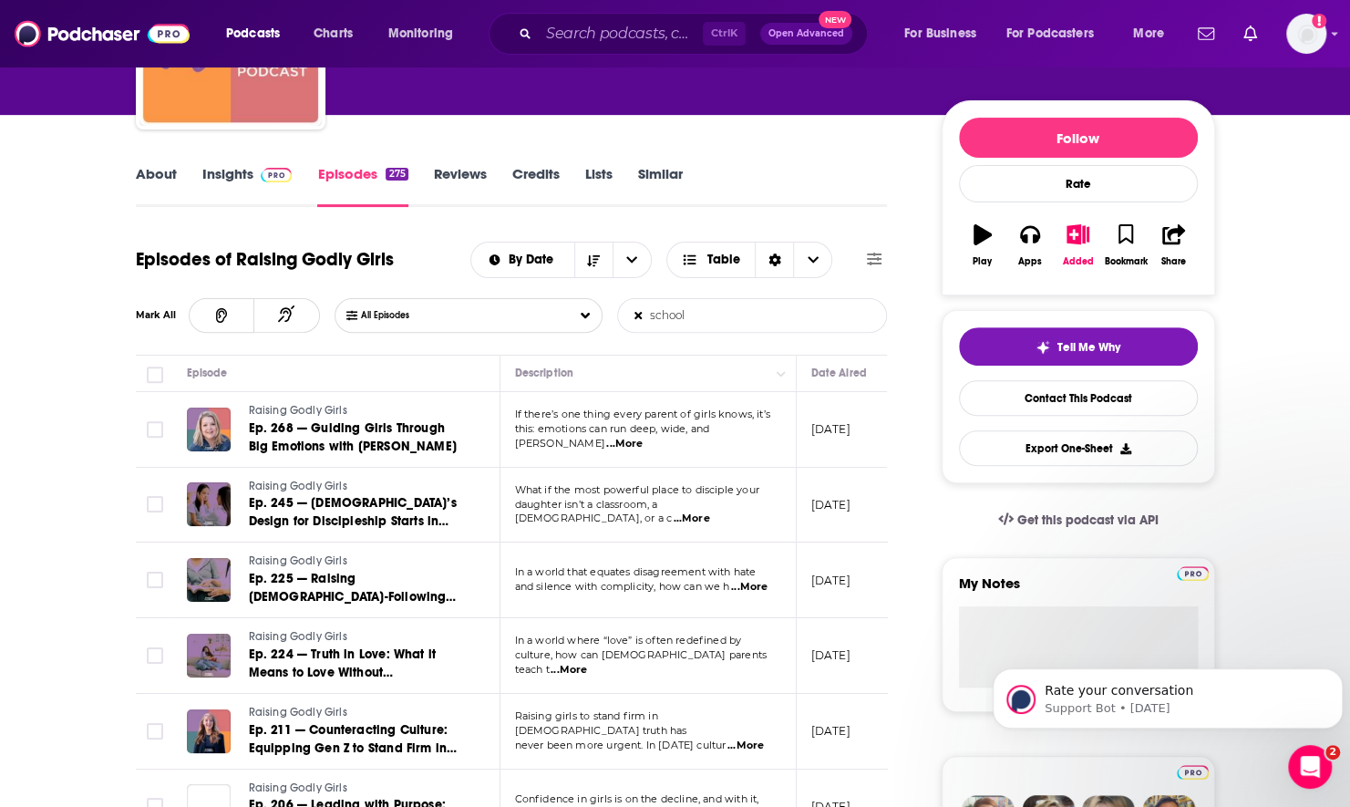
click at [643, 437] on span "...More" at bounding box center [624, 444] width 36 height 15
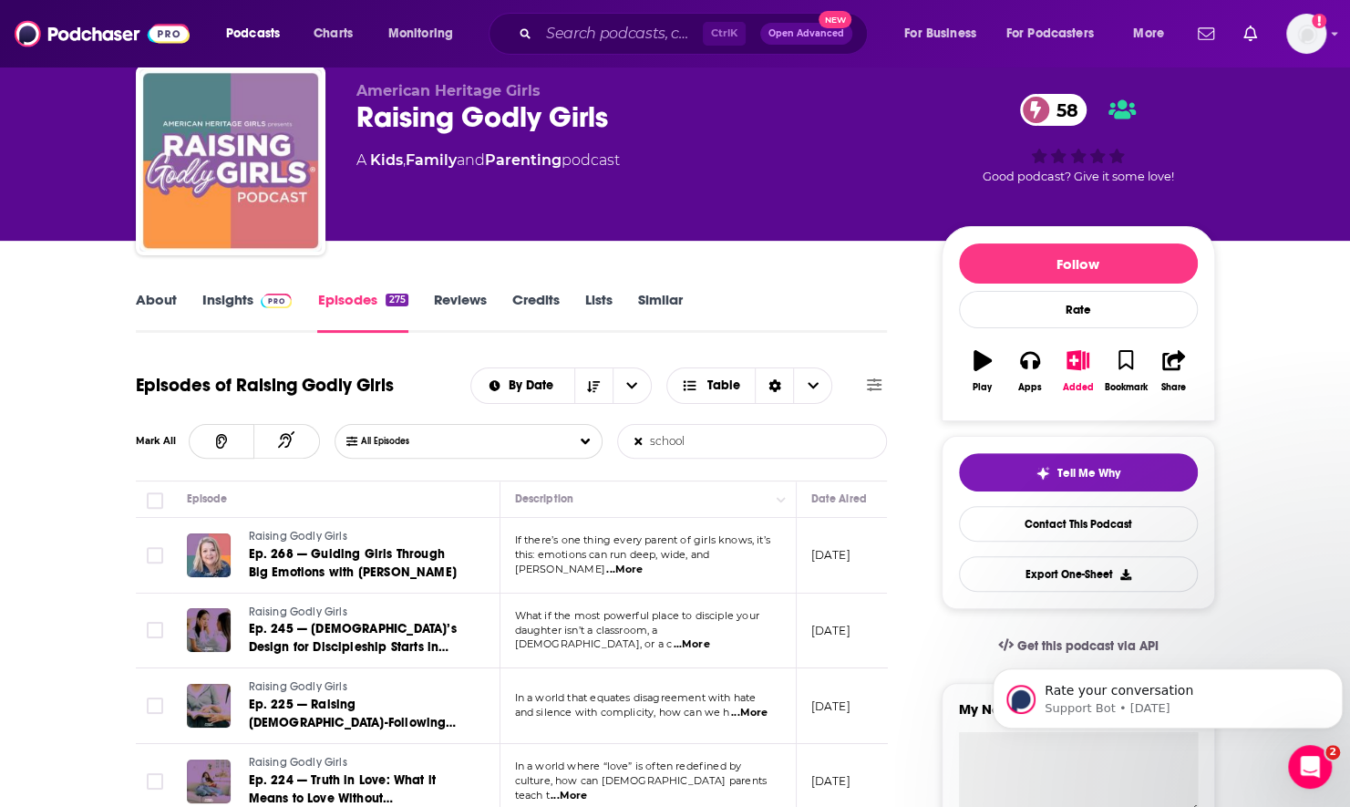
scroll to position [0, 0]
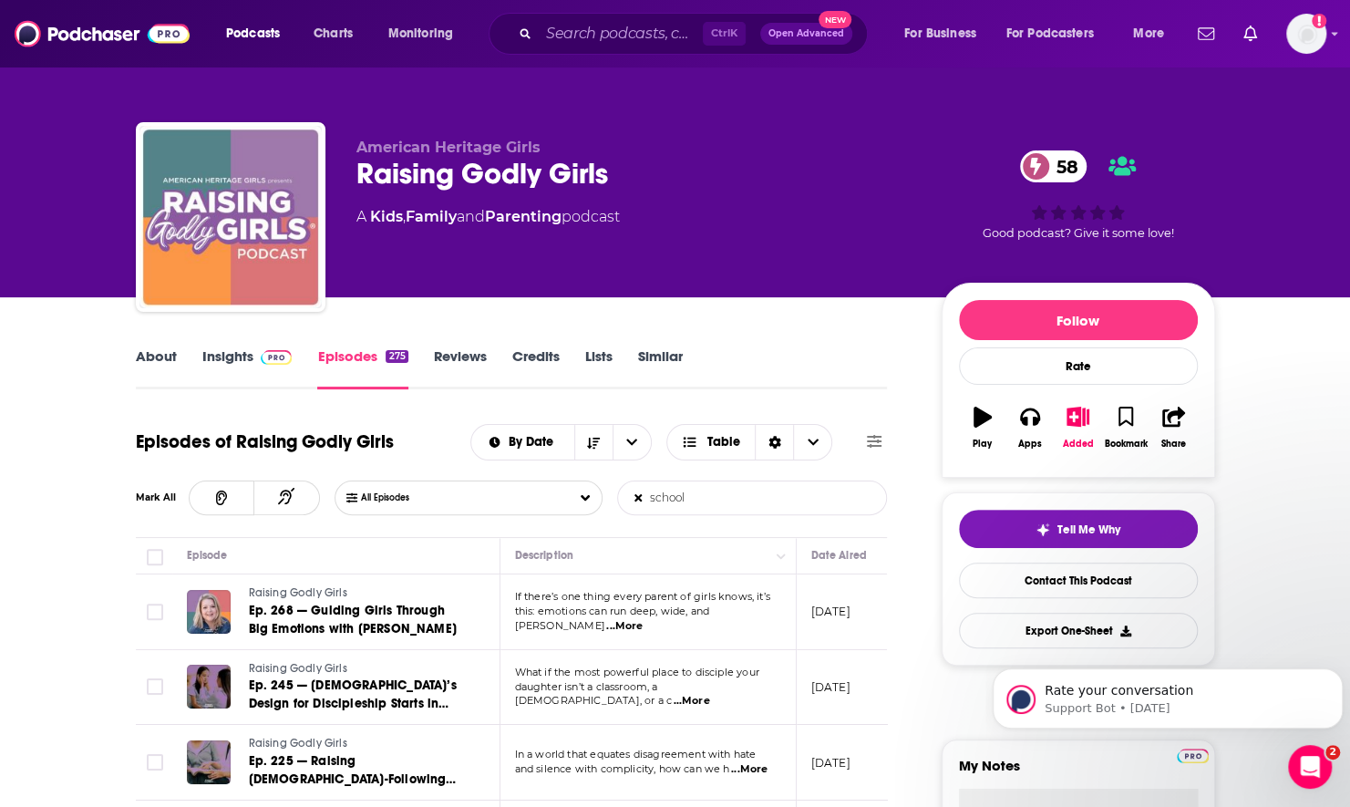
click at [219, 357] on link "Insights" at bounding box center [247, 368] width 90 height 42
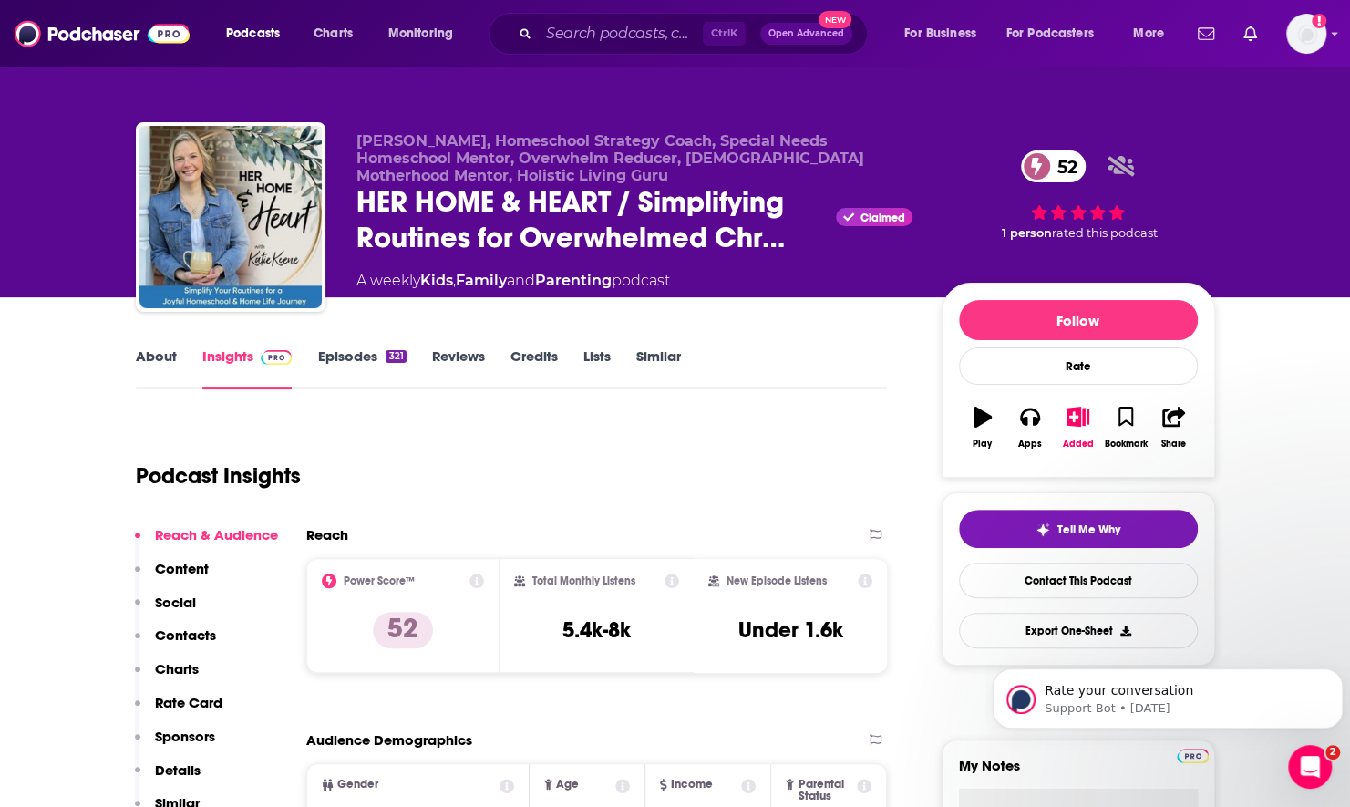
click at [157, 366] on link "About" at bounding box center [156, 368] width 41 height 42
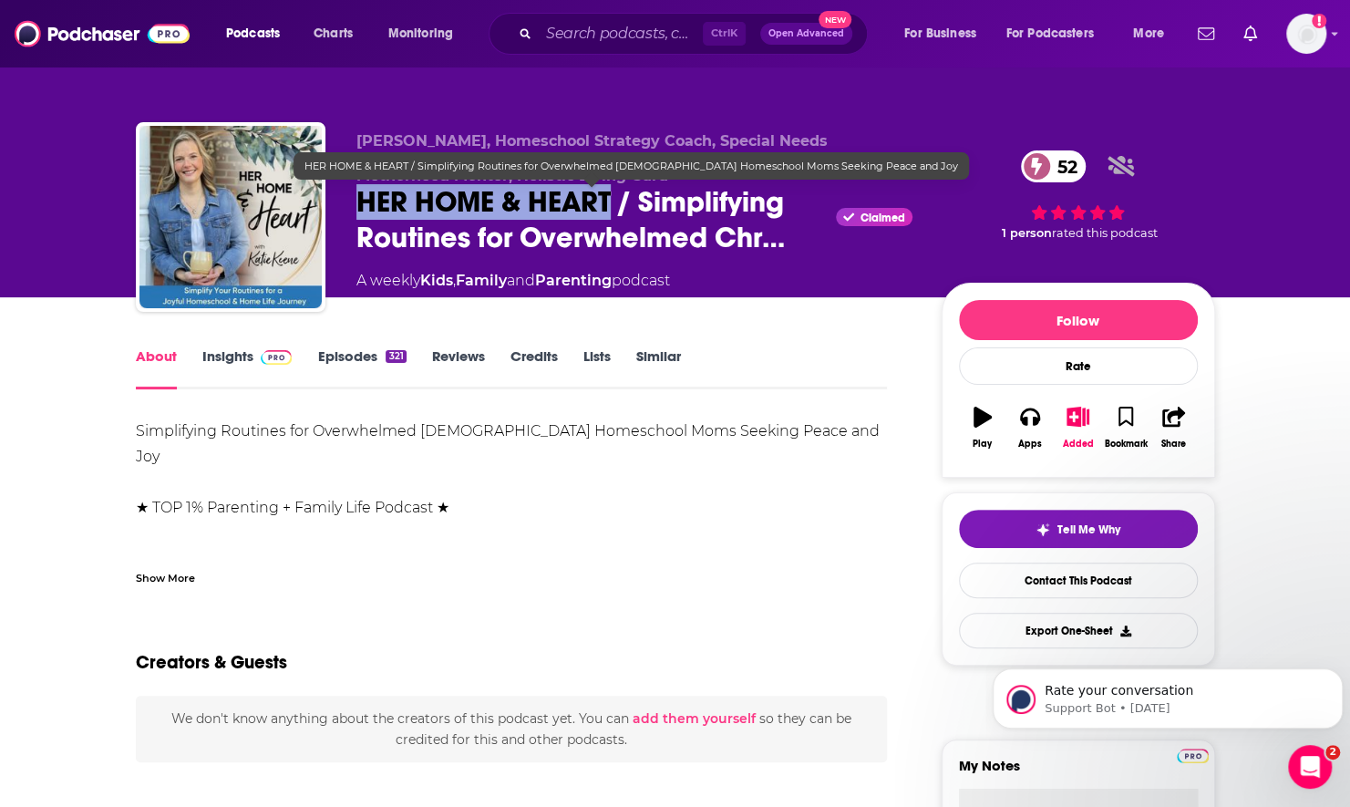
drag, startPoint x: 357, startPoint y: 201, endPoint x: 613, endPoint y: 199, distance: 255.3
click at [613, 199] on span "HER HOME & HEART / Simplifying Routines for Overwhelmed Chr…" at bounding box center [592, 219] width 473 height 71
copy h1 "HER HOME & HEART"
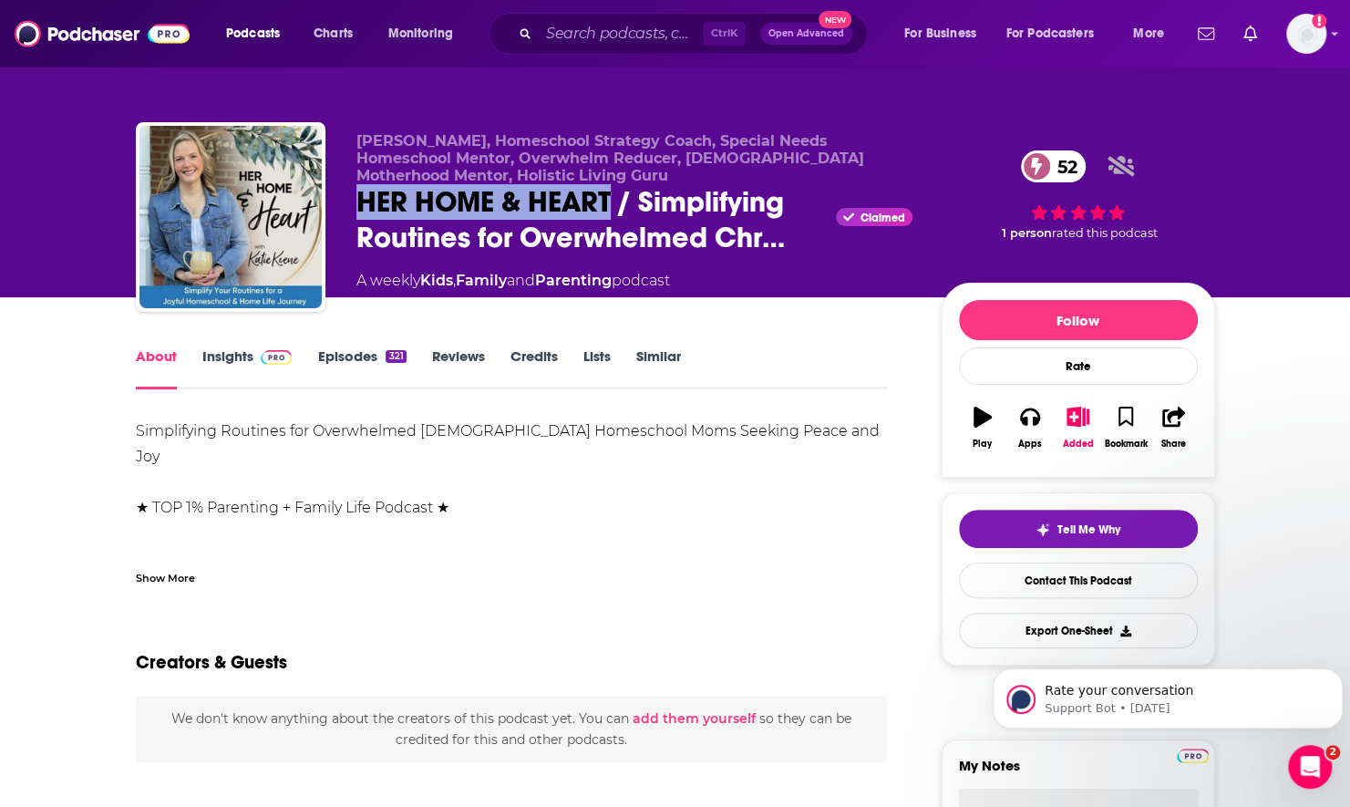
click at [360, 370] on link "Episodes 321" at bounding box center [361, 368] width 88 height 42
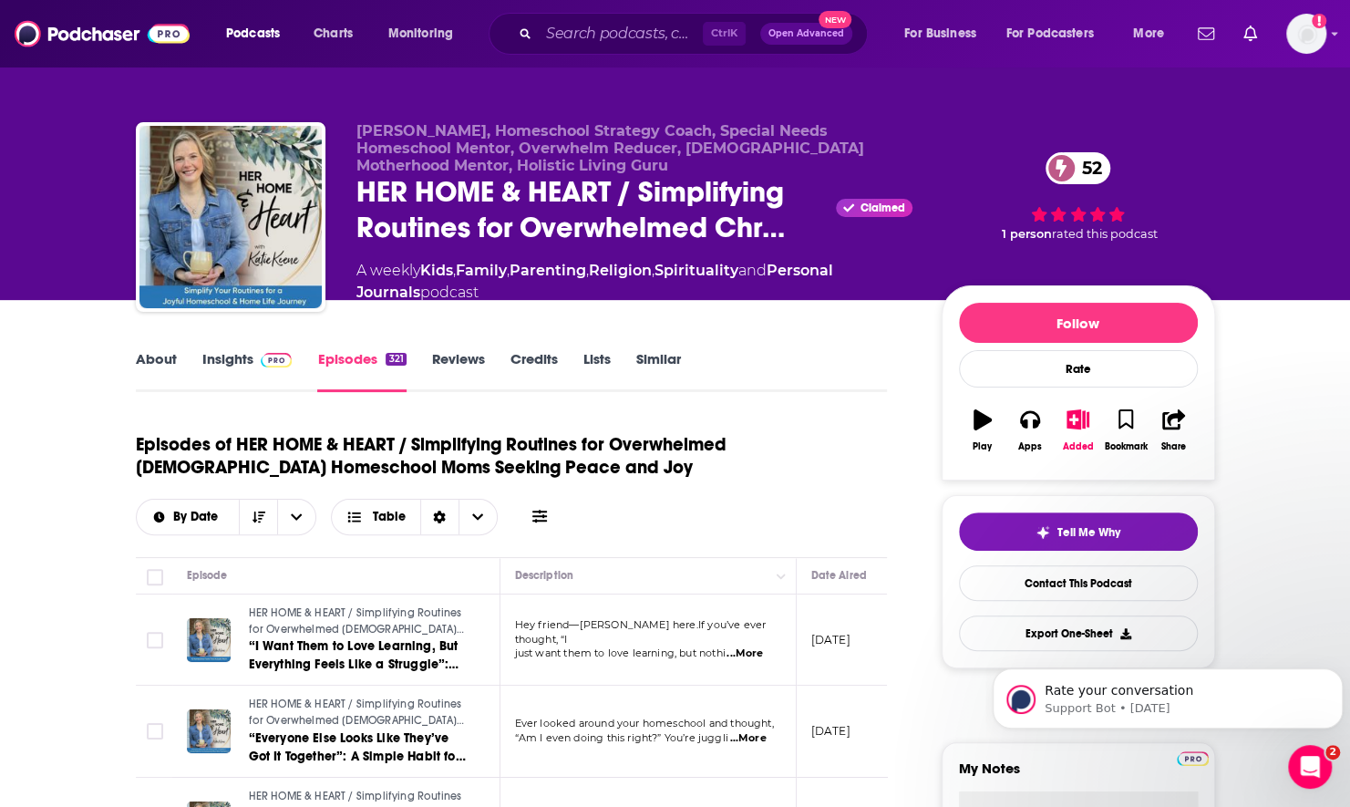
click at [541, 523] on span at bounding box center [539, 516] width 15 height 17
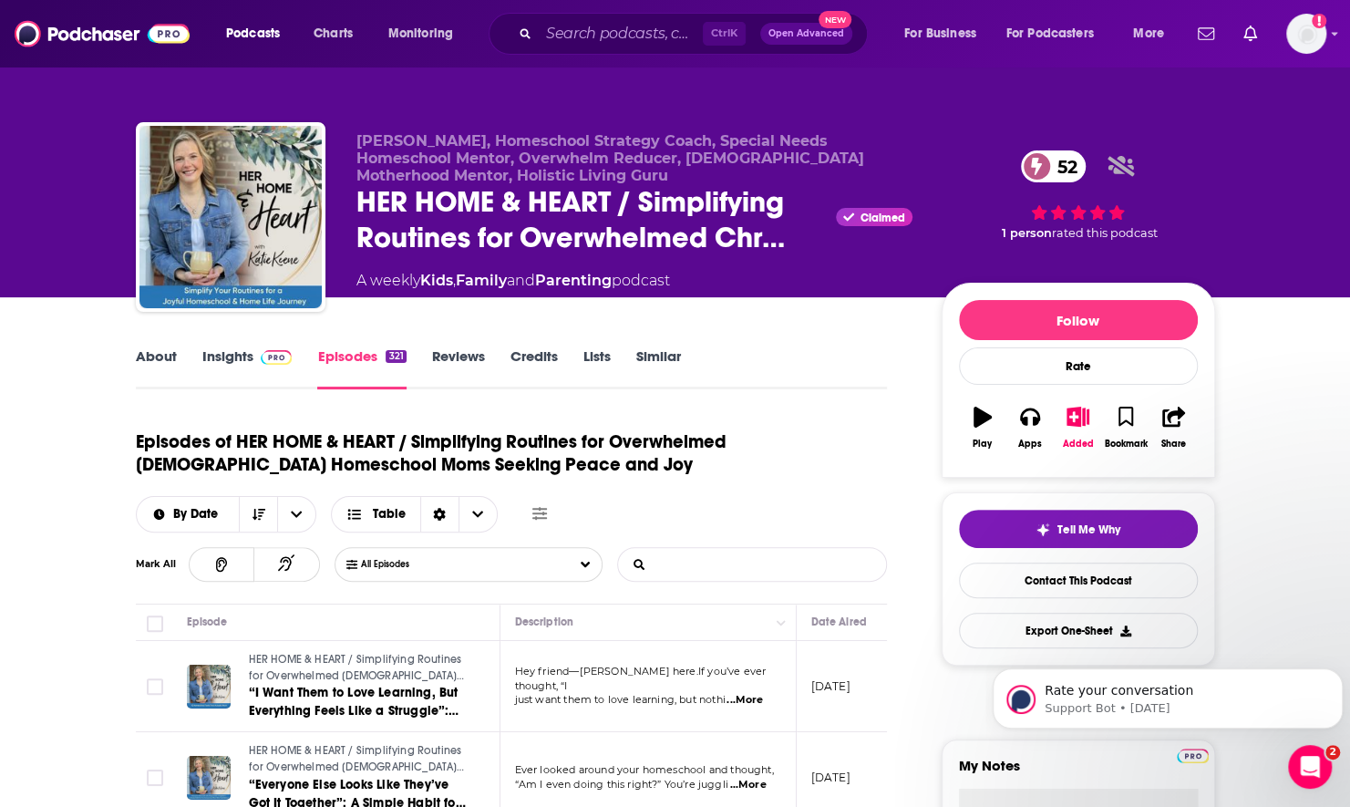
click at [762, 570] on input "List Search Input" at bounding box center [713, 564] width 191 height 33
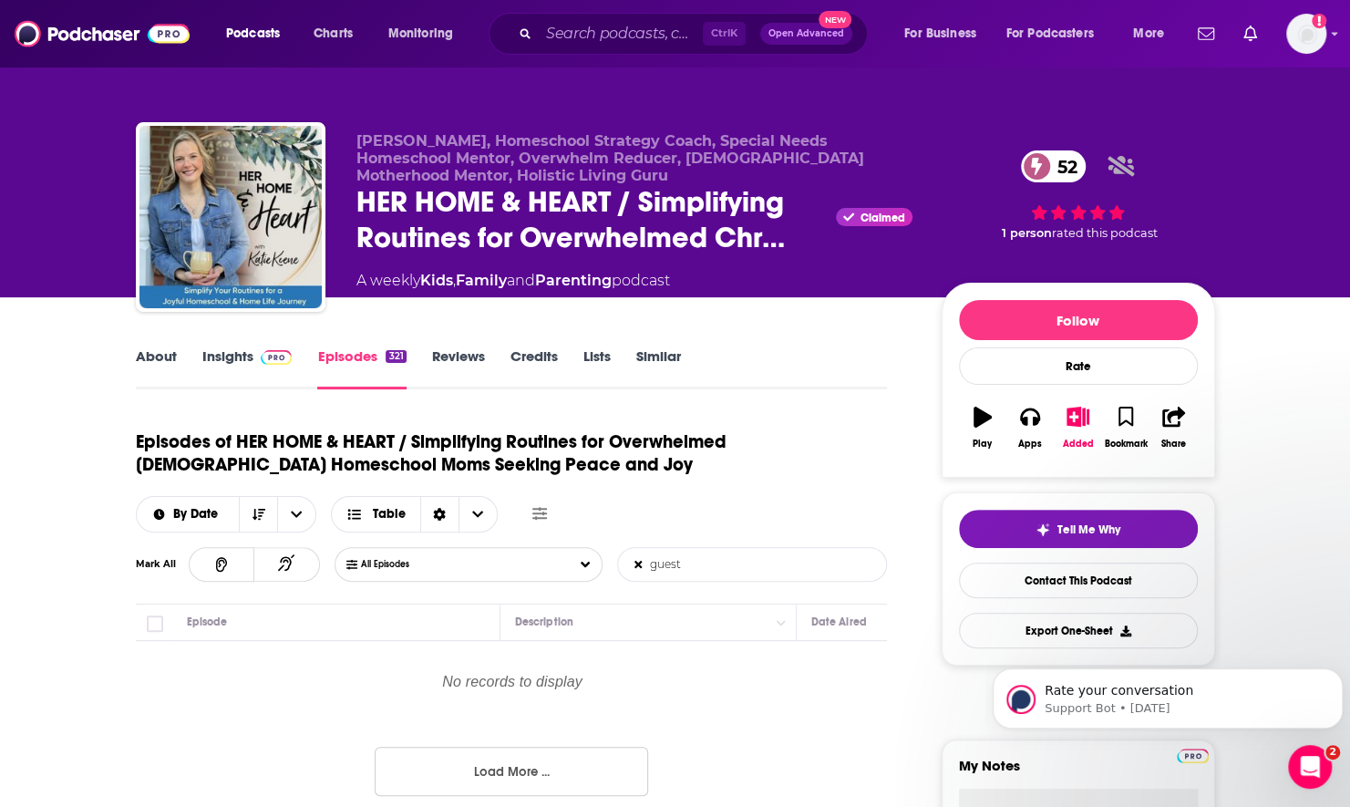
type input "guest"
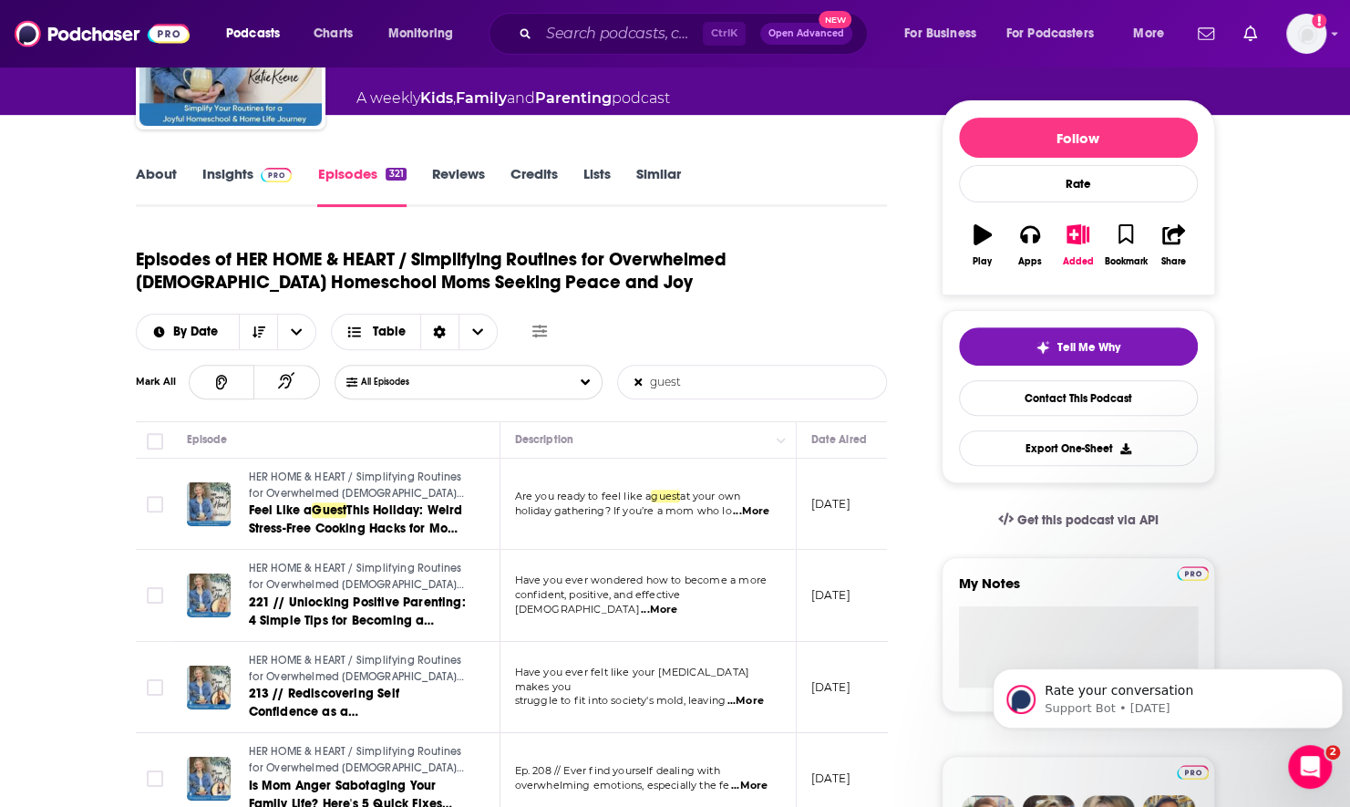
scroll to position [273, 0]
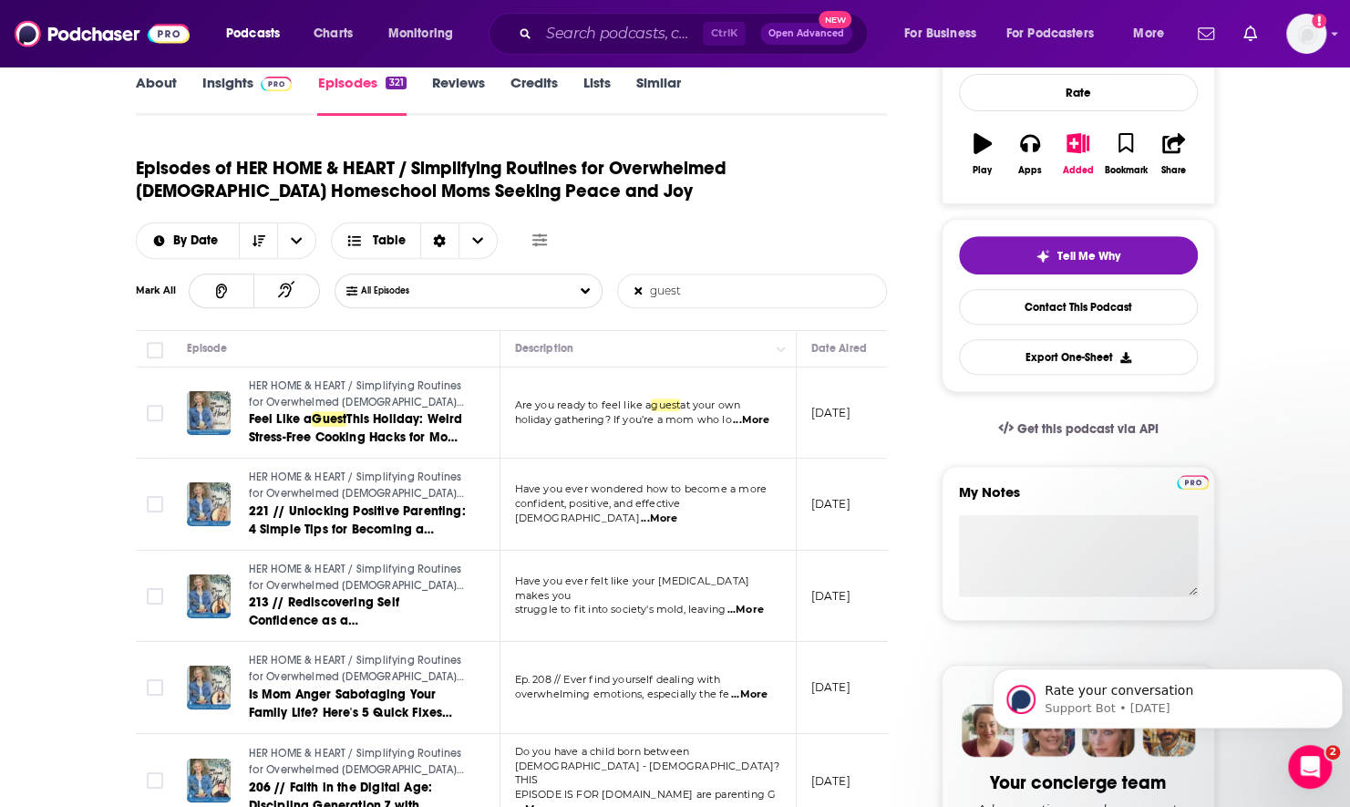
click at [677, 511] on span "...More" at bounding box center [659, 518] width 36 height 15
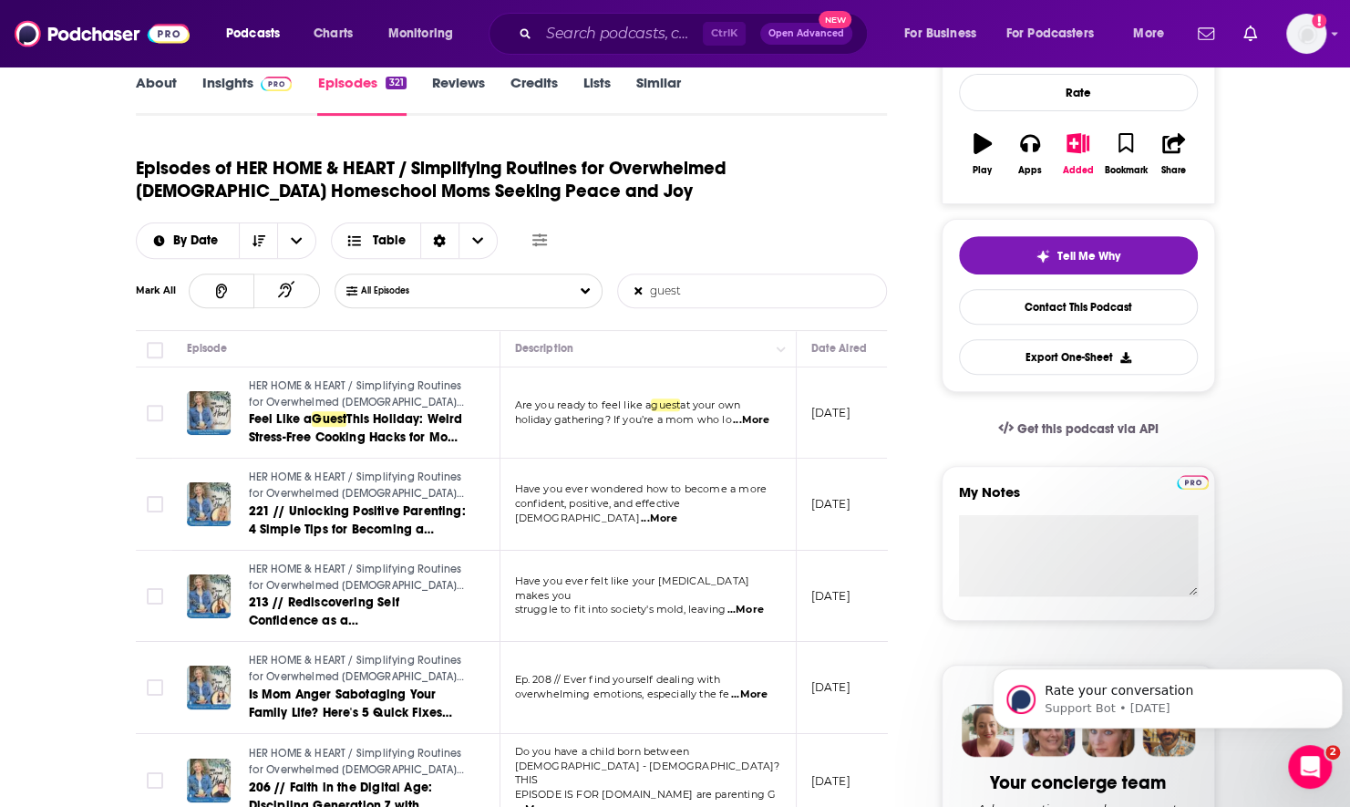
click at [751, 593] on p "Have you ever felt like your ADHD makes you" at bounding box center [647, 588] width 265 height 29
click at [749, 603] on span "...More" at bounding box center [745, 610] width 36 height 15
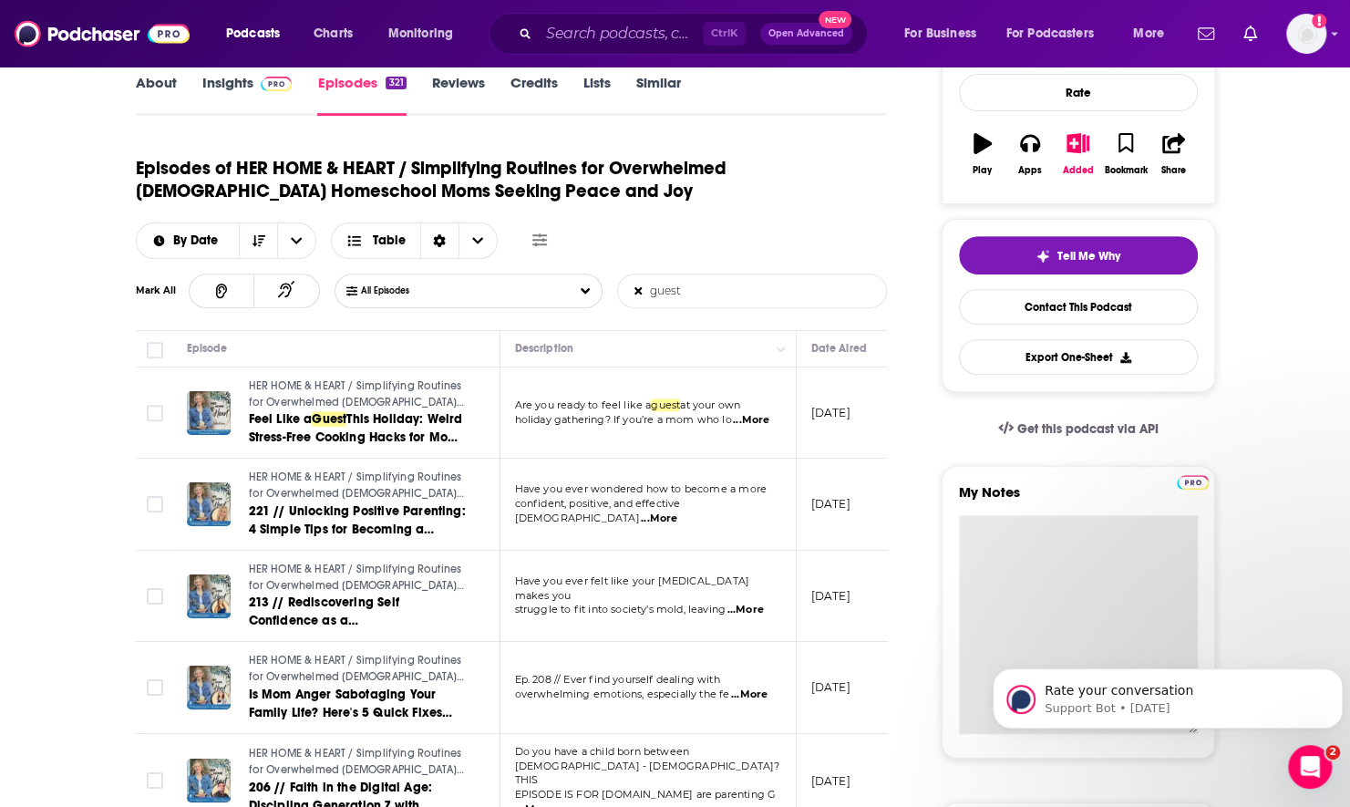
click at [1019, 541] on textarea "My Notes" at bounding box center [1078, 624] width 239 height 219
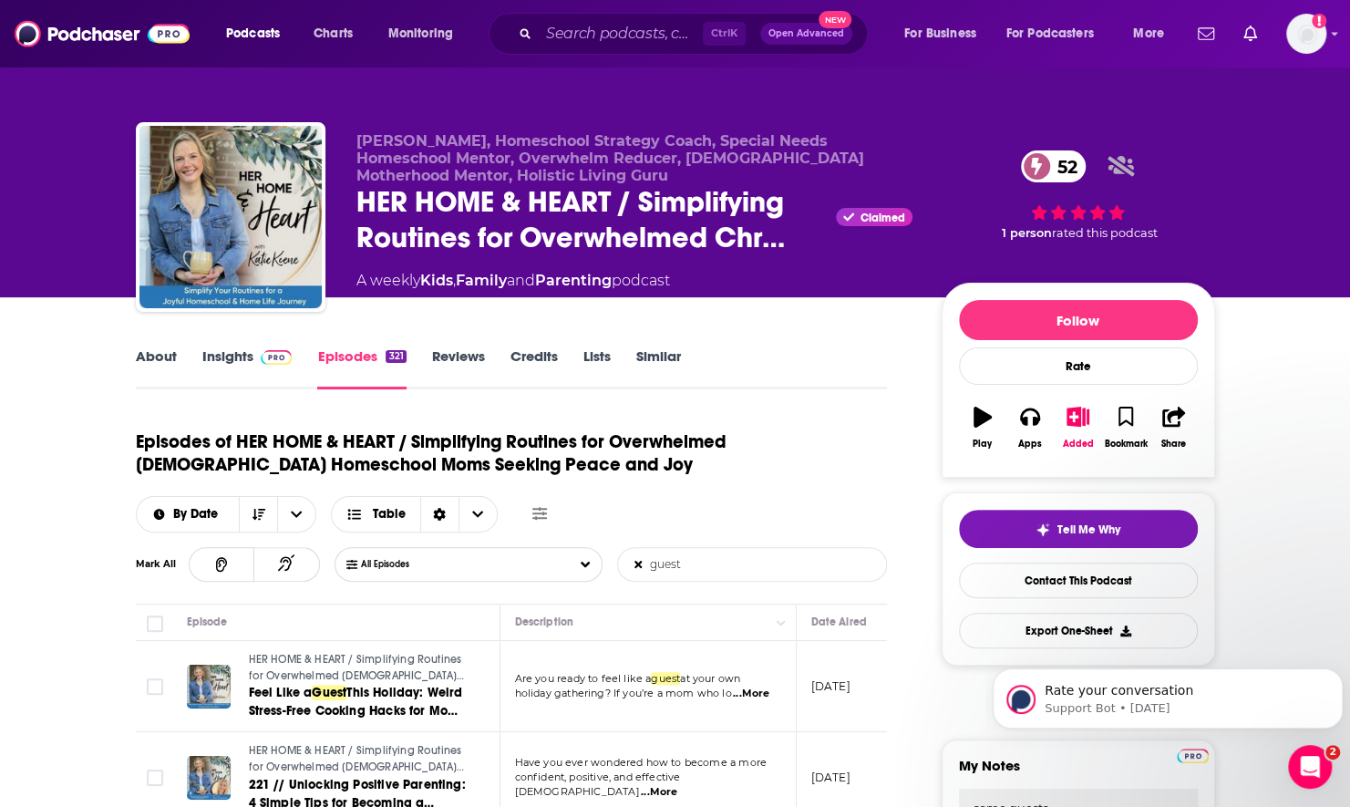
type textarea "some guests"
click at [217, 356] on link "Insights" at bounding box center [247, 368] width 90 height 42
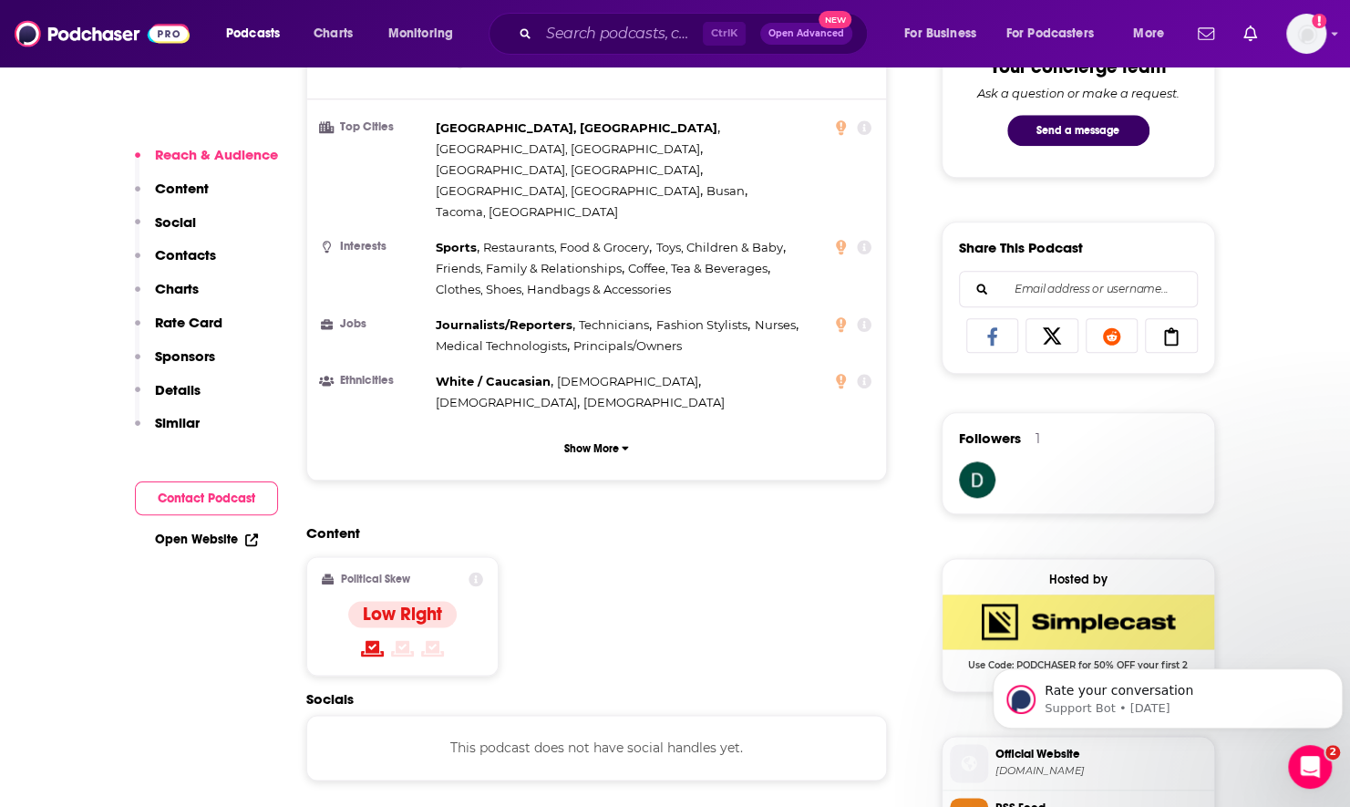
scroll to position [1185, 0]
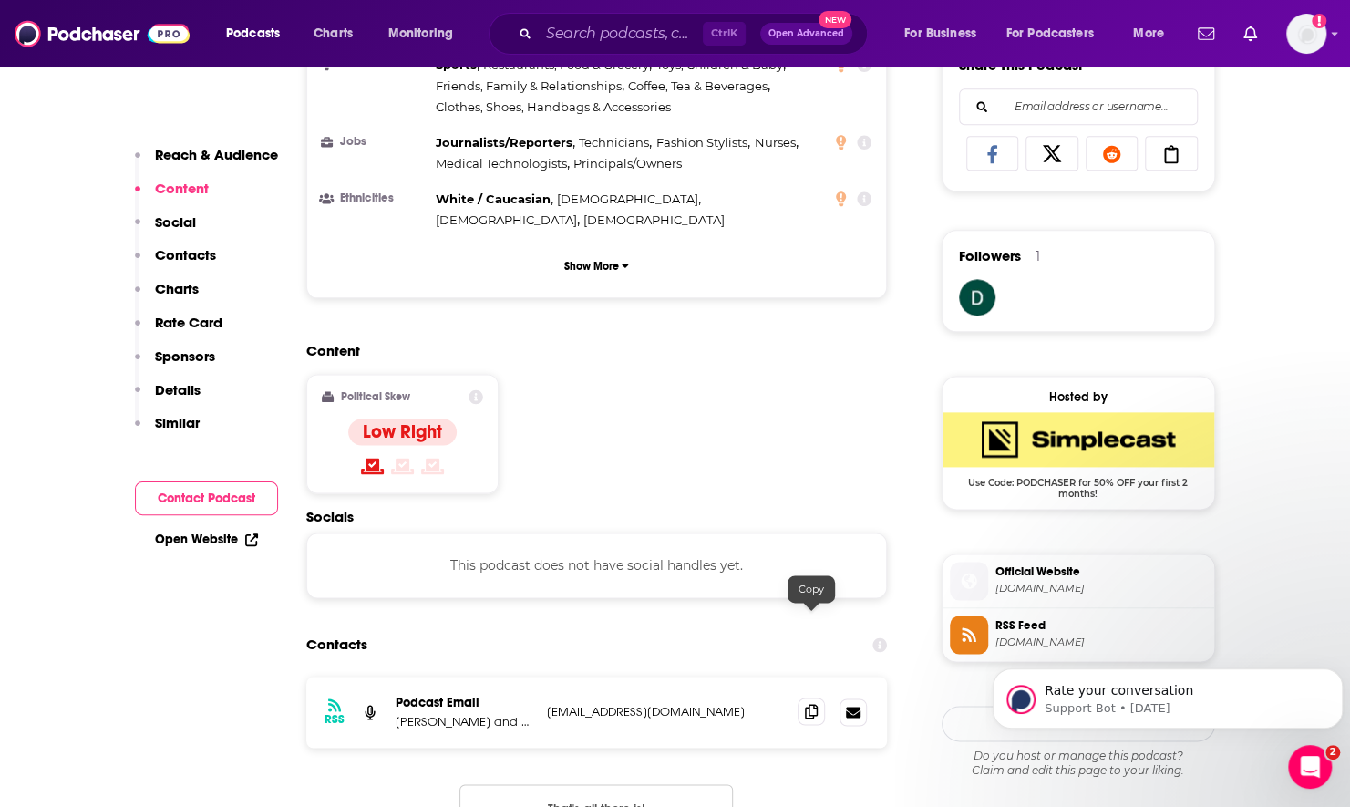
click at [816, 704] on icon at bounding box center [811, 711] width 13 height 15
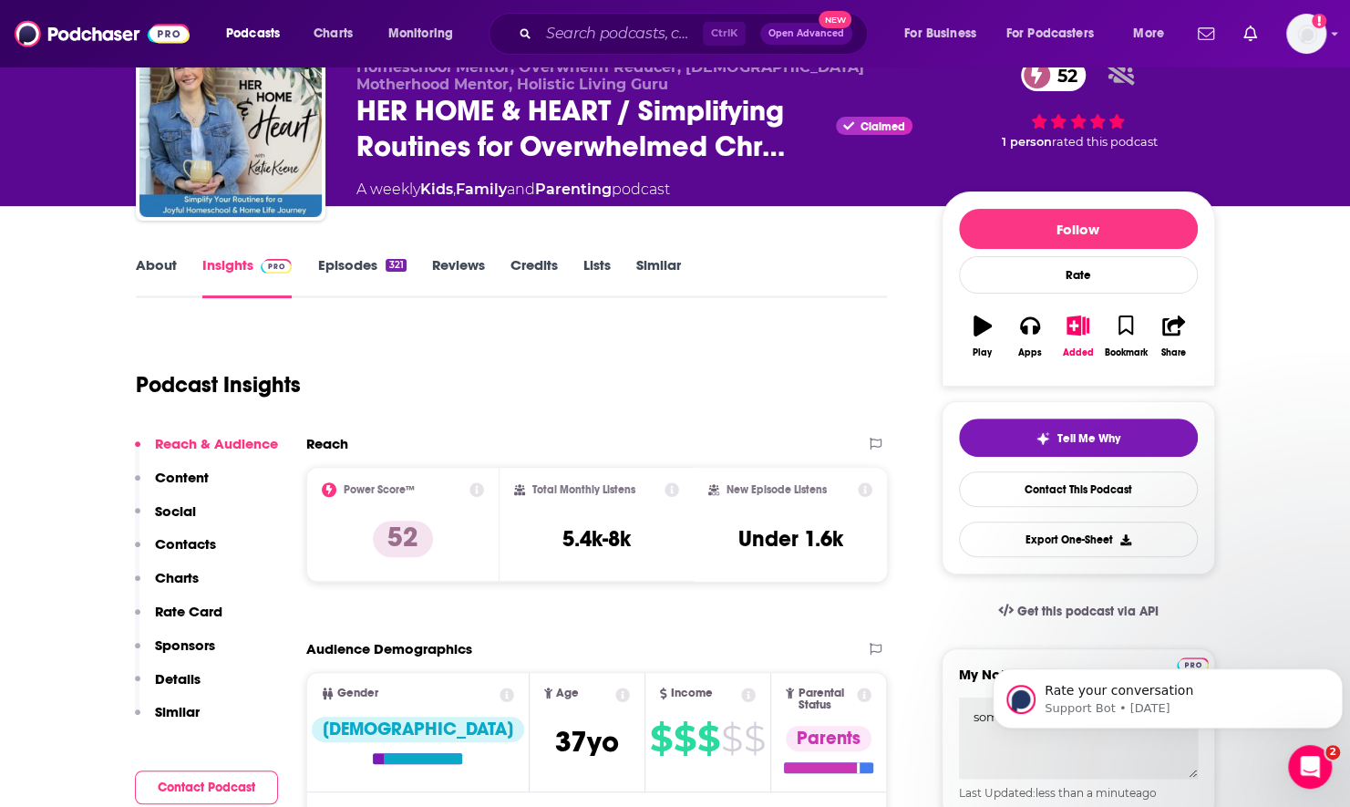
scroll to position [0, 0]
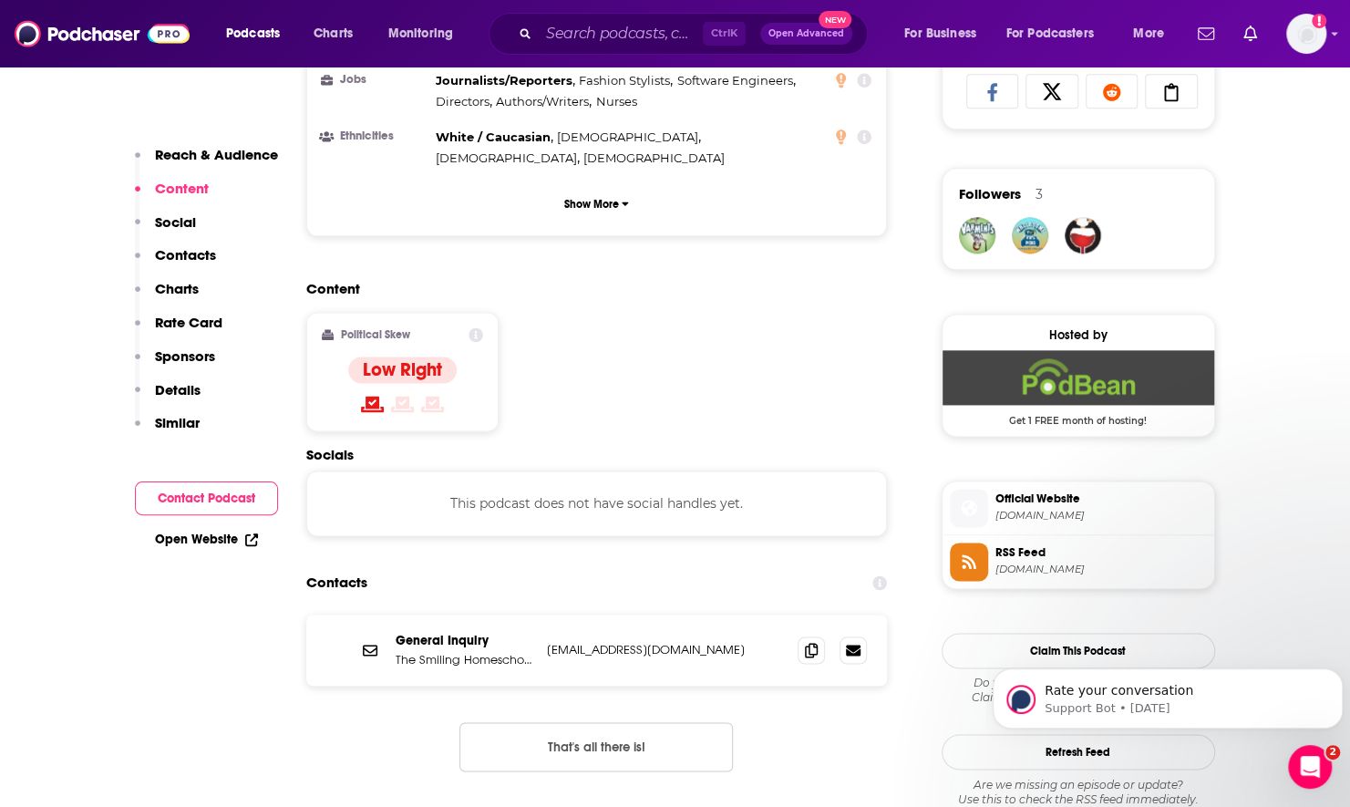
scroll to position [1276, 0]
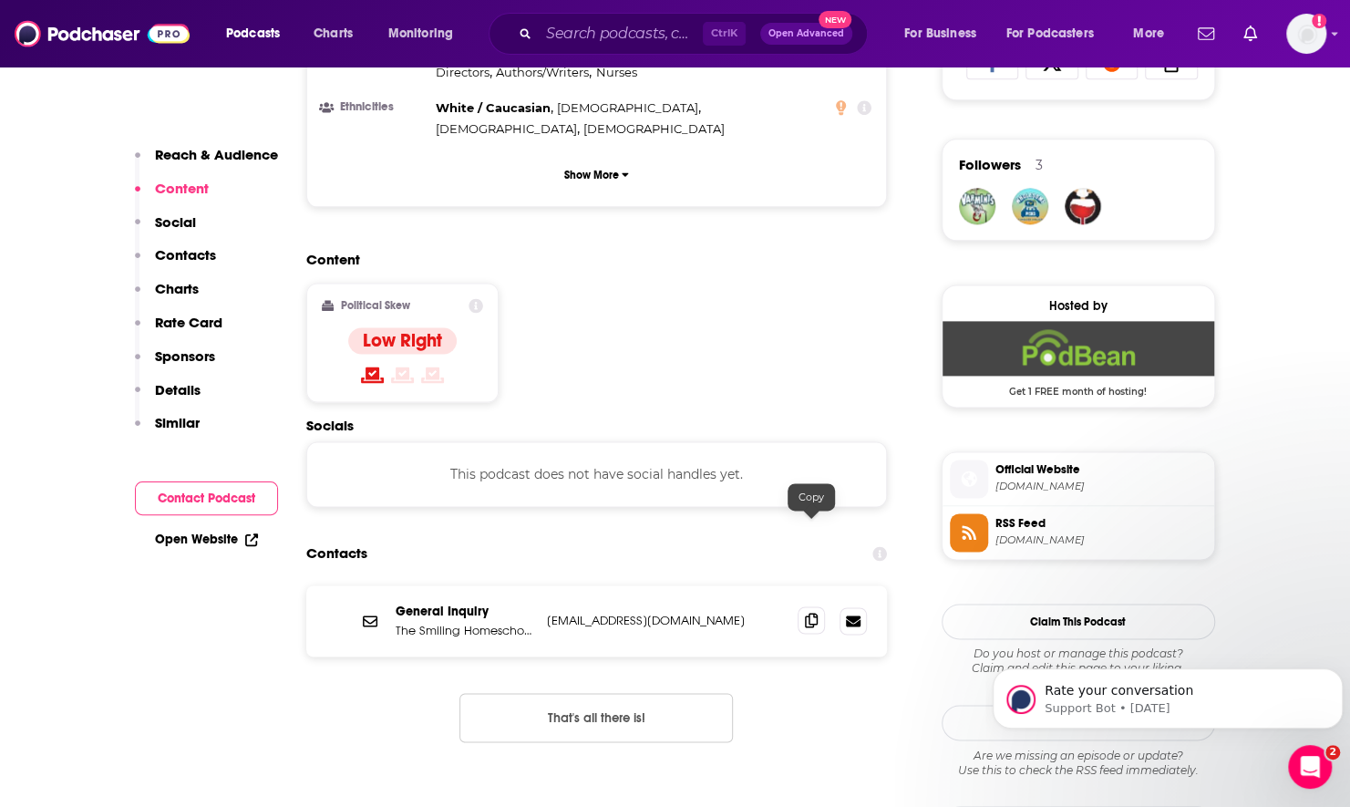
click at [813, 613] on icon at bounding box center [811, 620] width 13 height 15
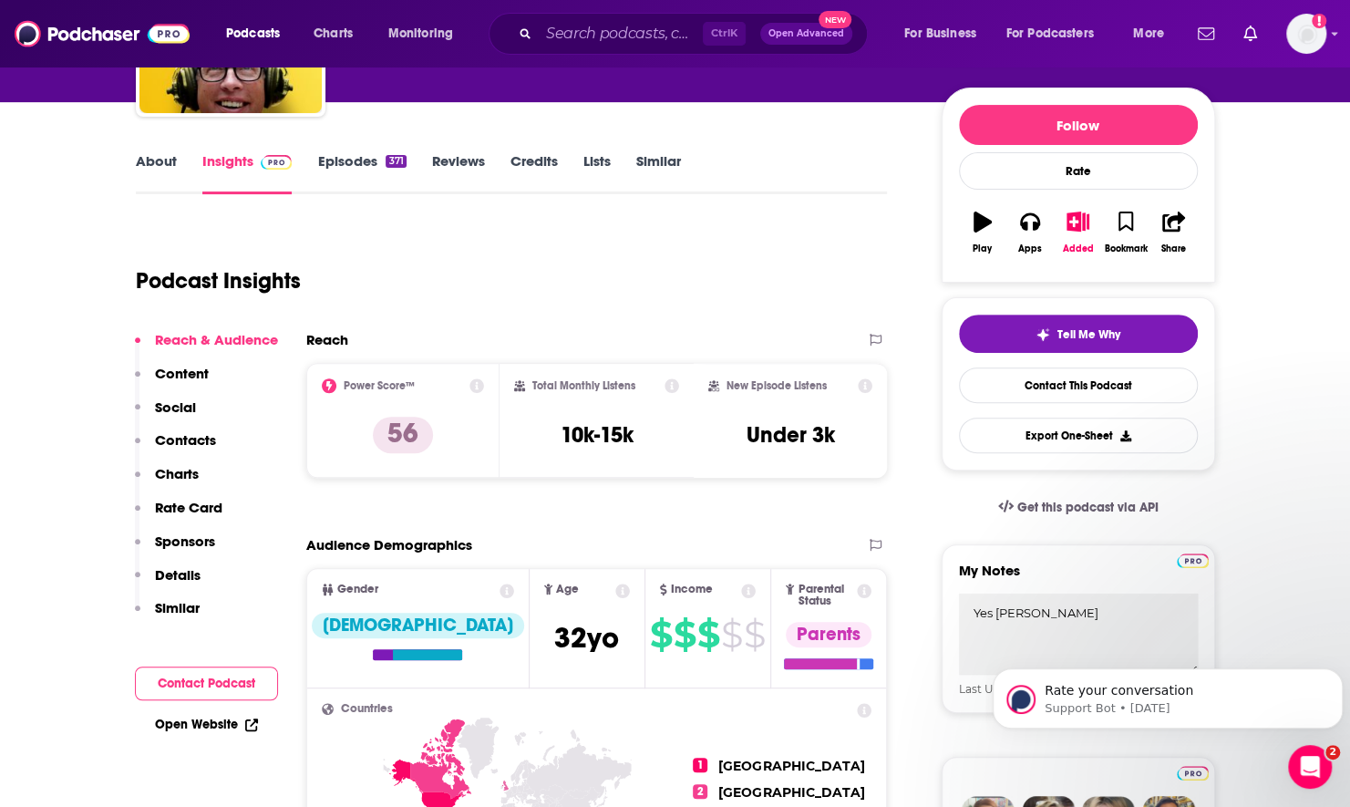
scroll to position [0, 0]
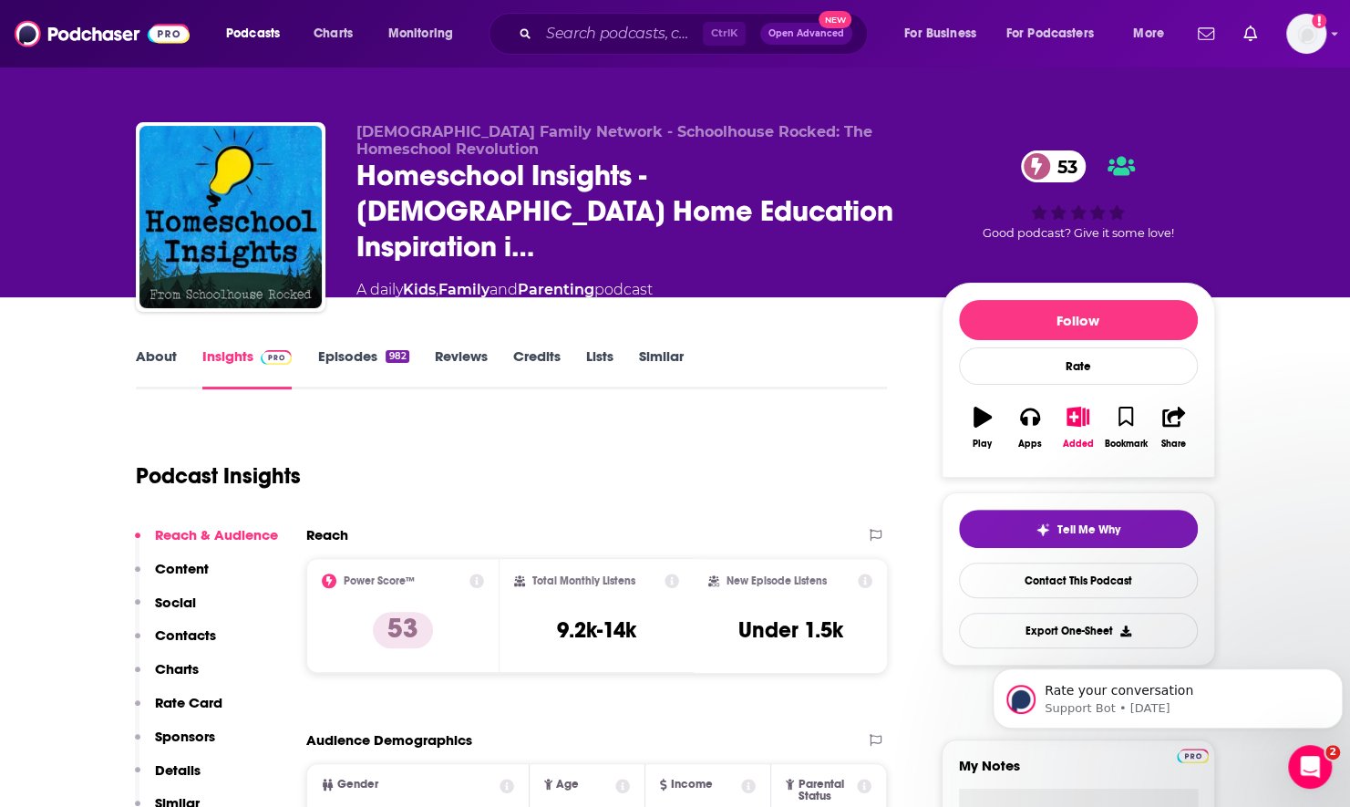
click at [168, 368] on link "About" at bounding box center [156, 368] width 41 height 42
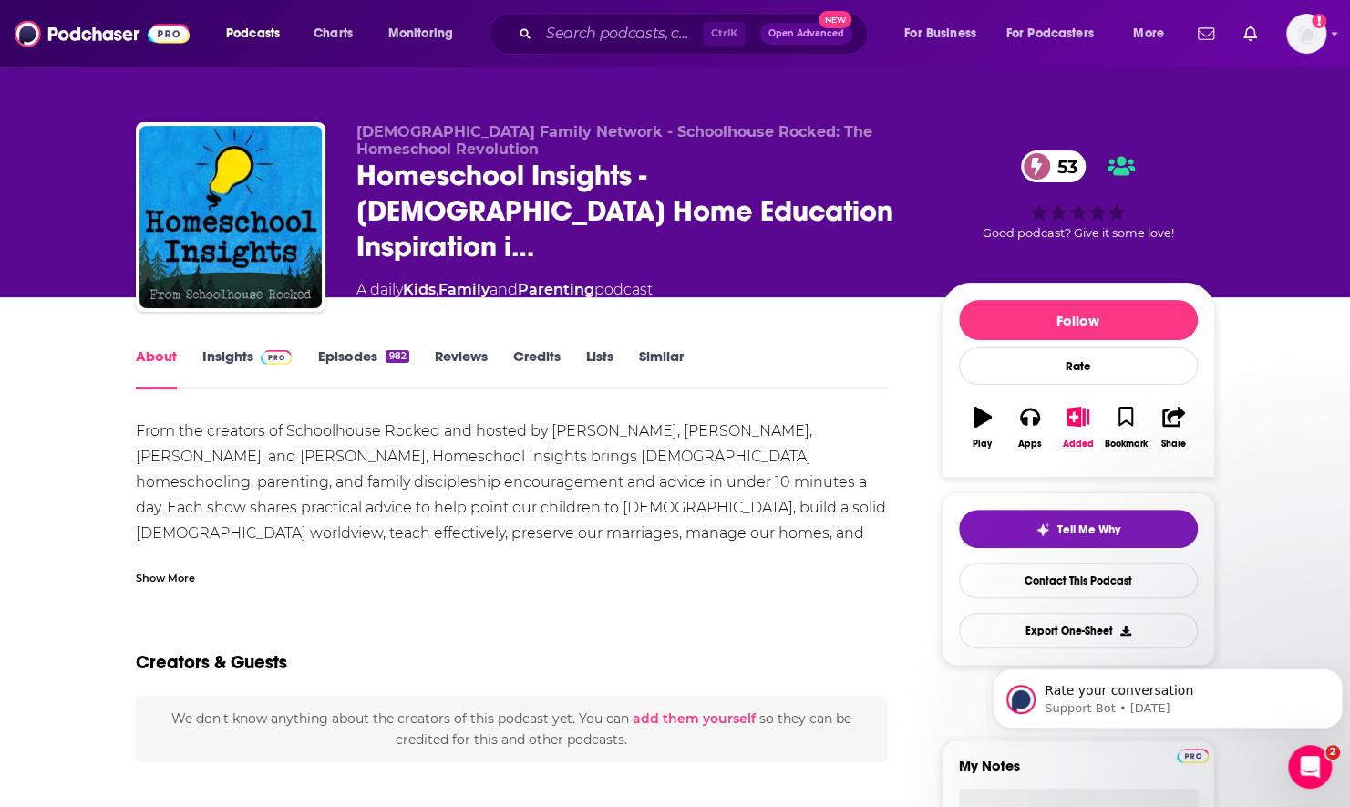
click at [231, 361] on link "Insights" at bounding box center [247, 368] width 90 height 42
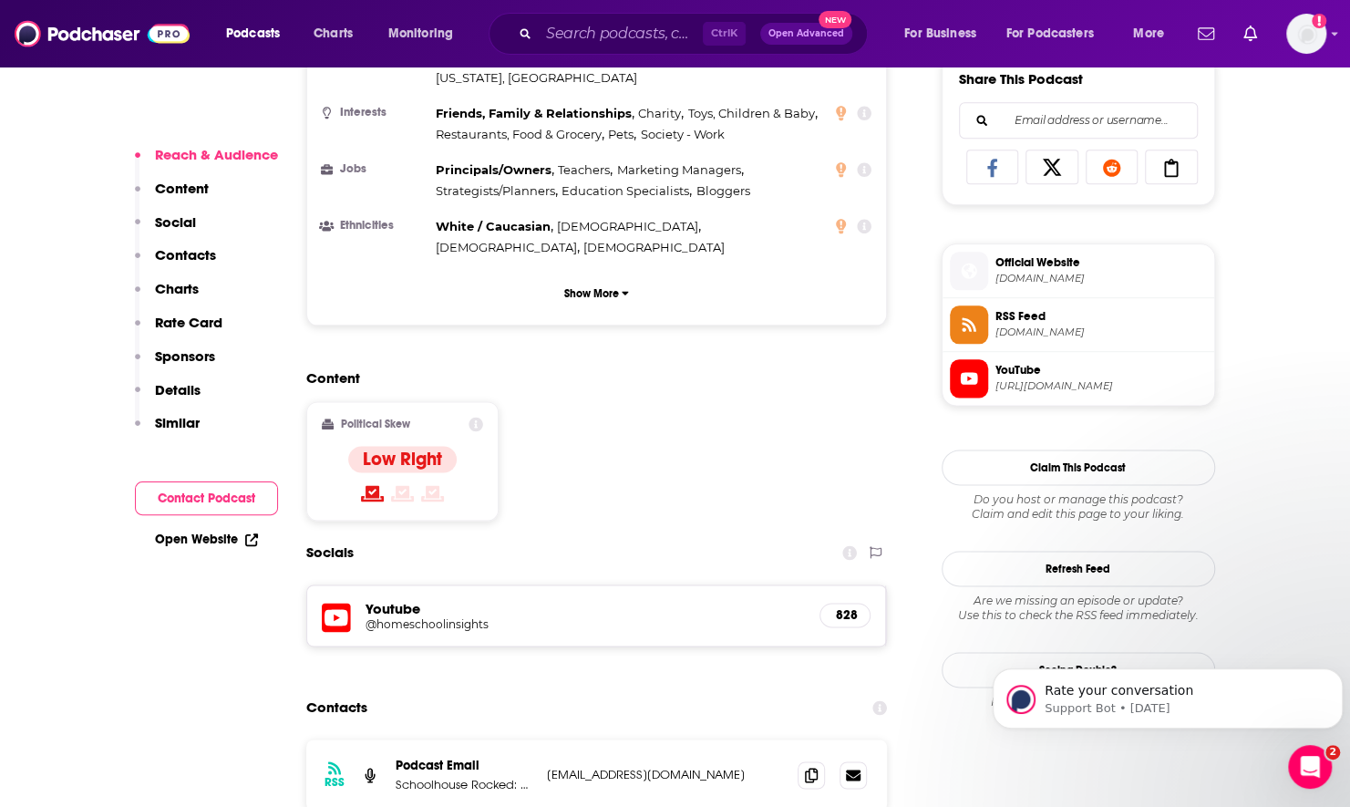
scroll to position [1185, 0]
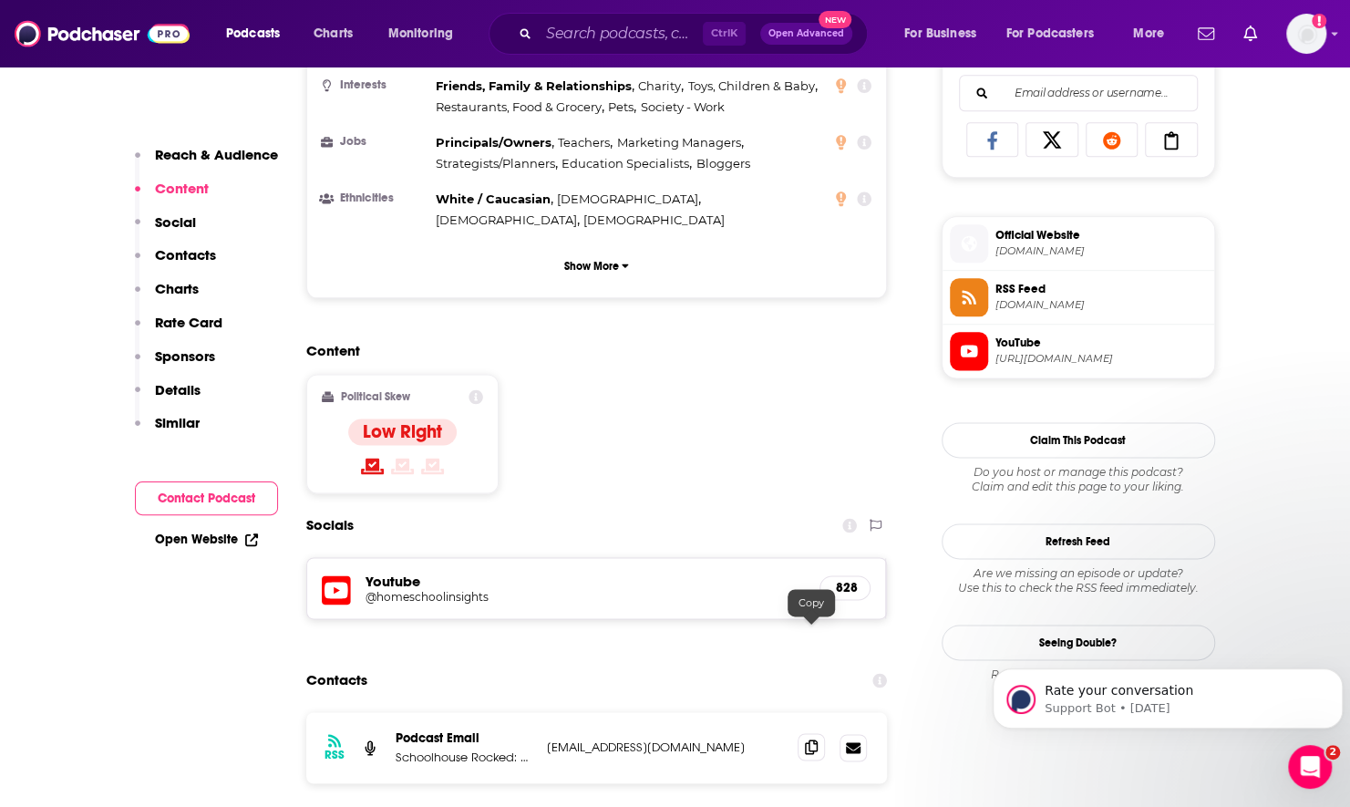
click at [802, 733] on span at bounding box center [811, 746] width 27 height 27
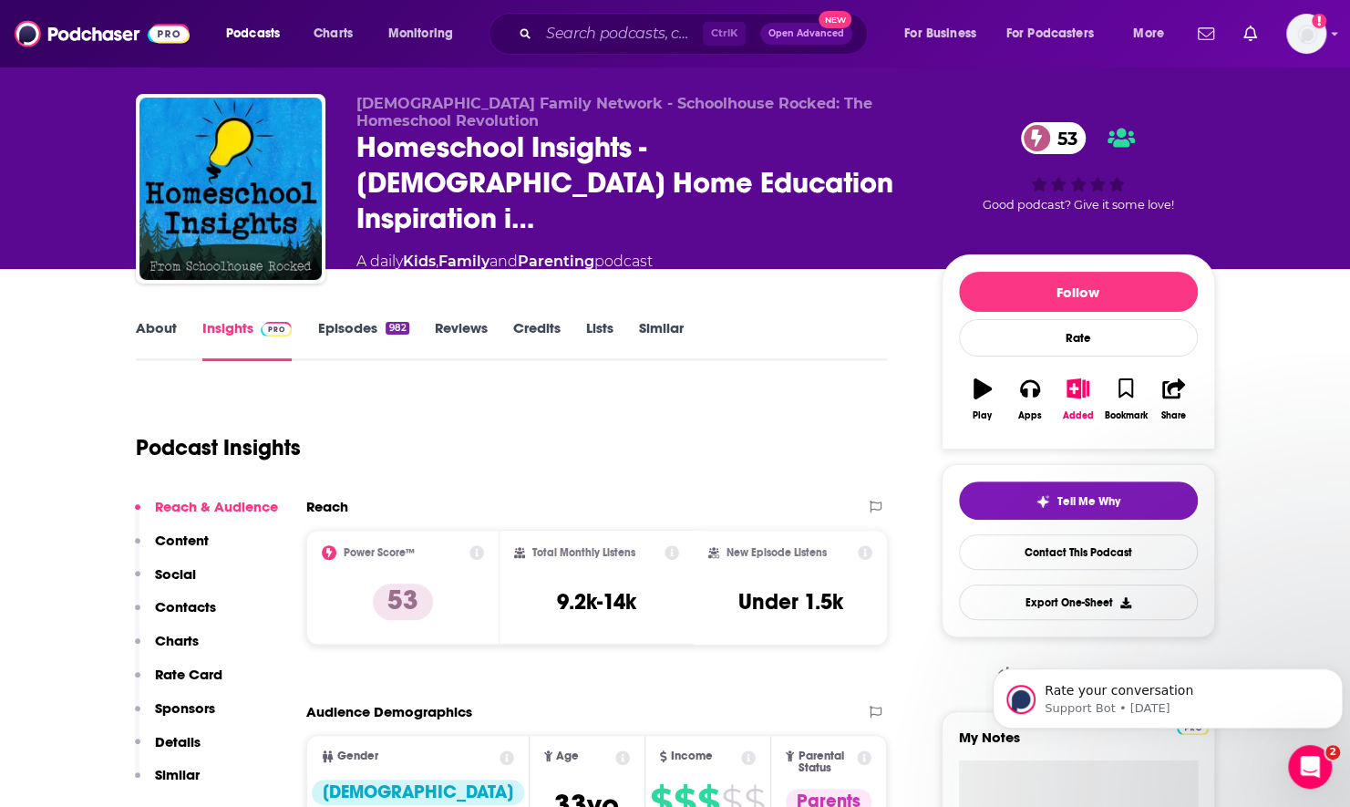
scroll to position [0, 0]
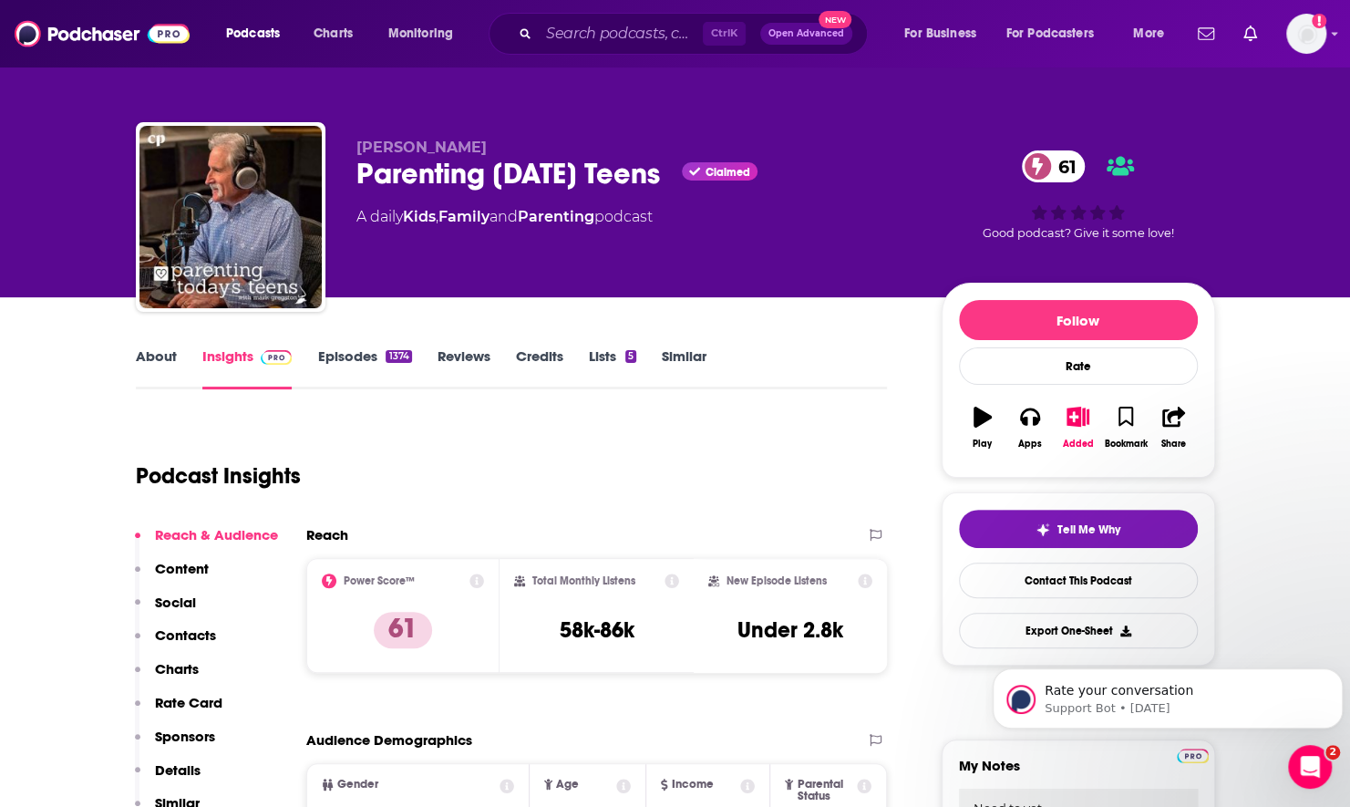
click at [145, 366] on link "About" at bounding box center [156, 368] width 41 height 42
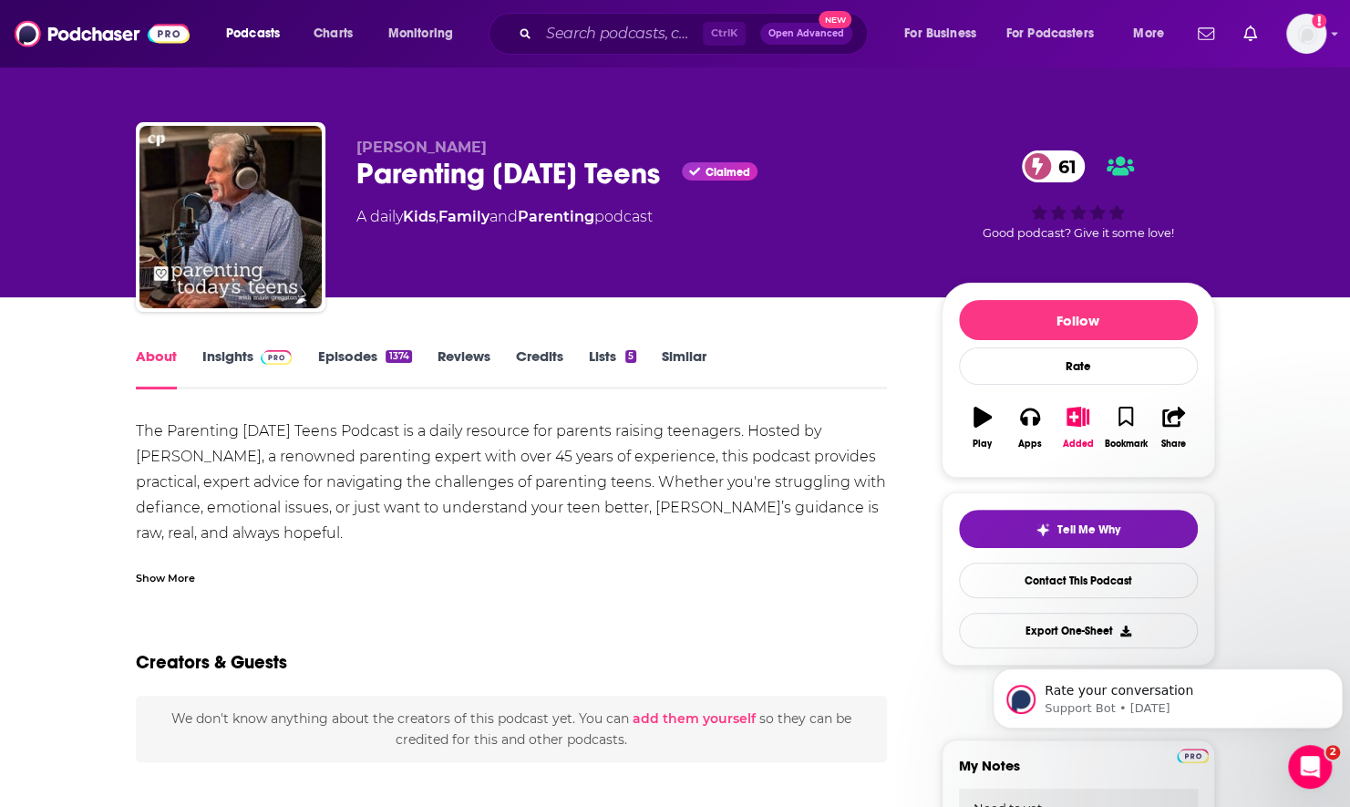
click at [332, 363] on link "Episodes 1374" at bounding box center [364, 368] width 94 height 42
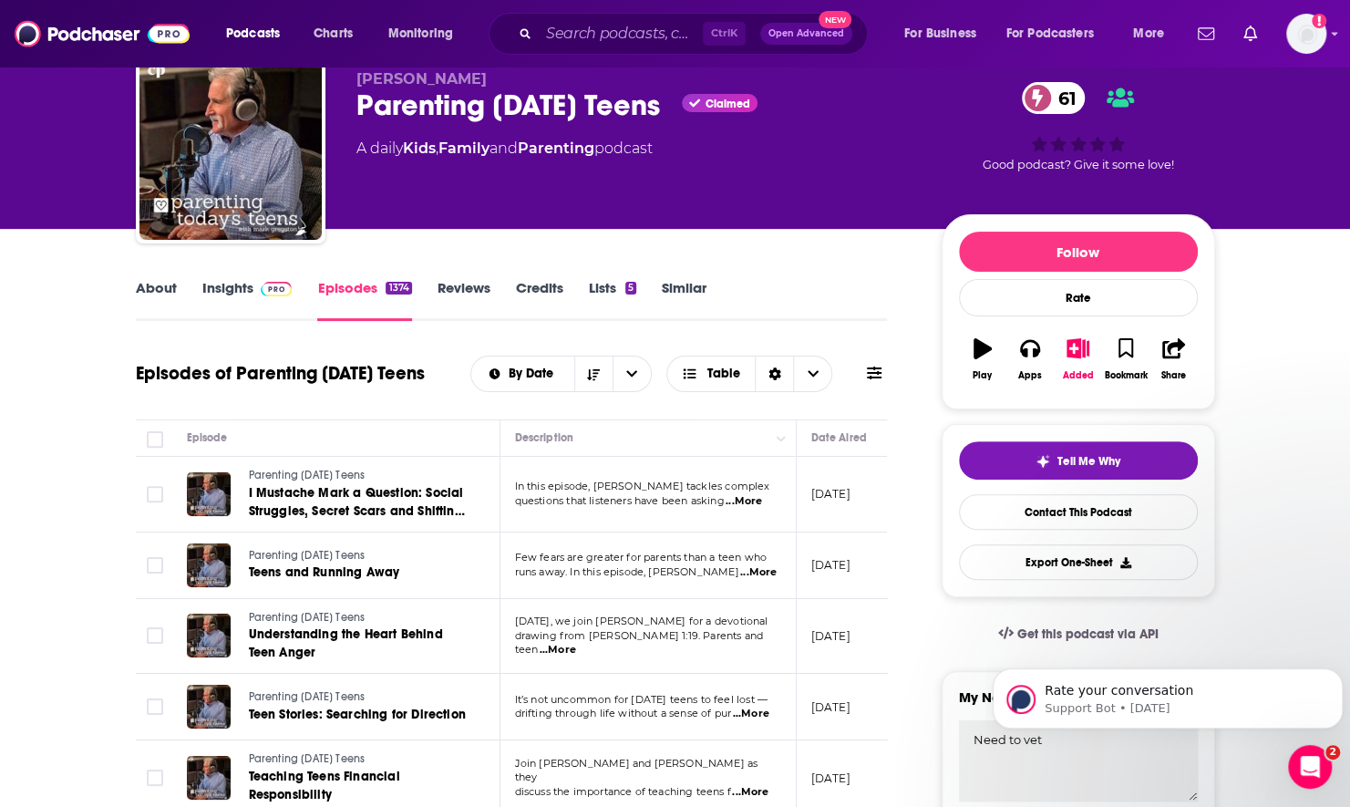
scroll to position [91, 0]
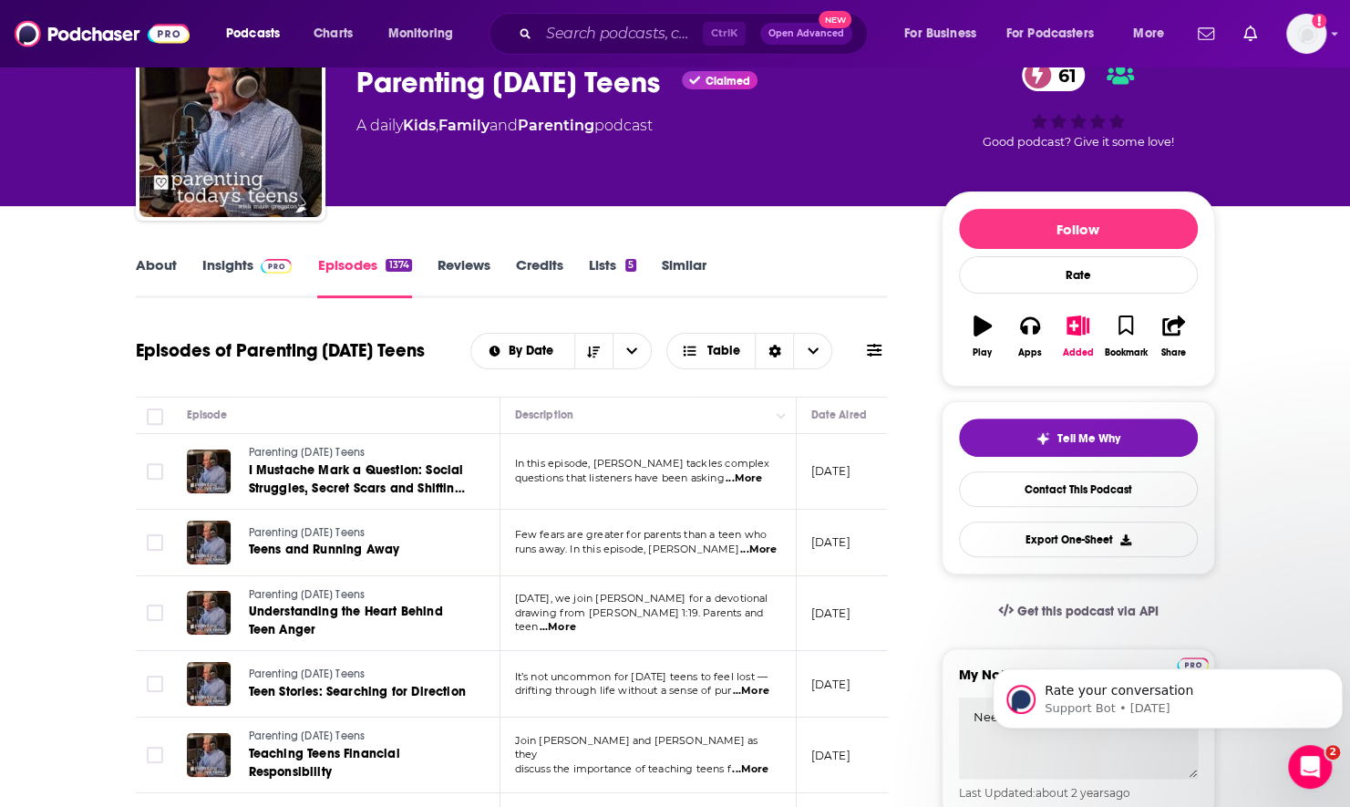
click at [240, 264] on link "Insights" at bounding box center [247, 277] width 90 height 42
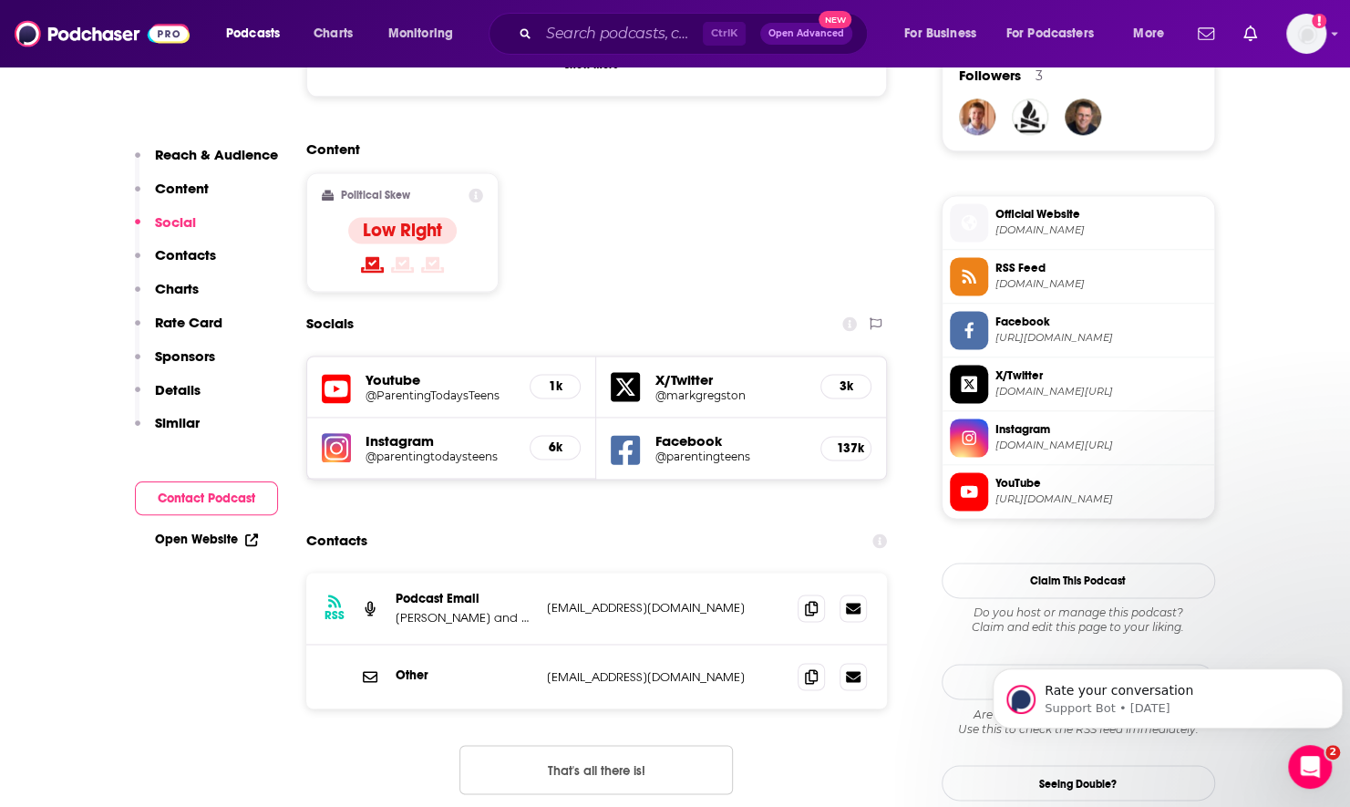
scroll to position [1367, 0]
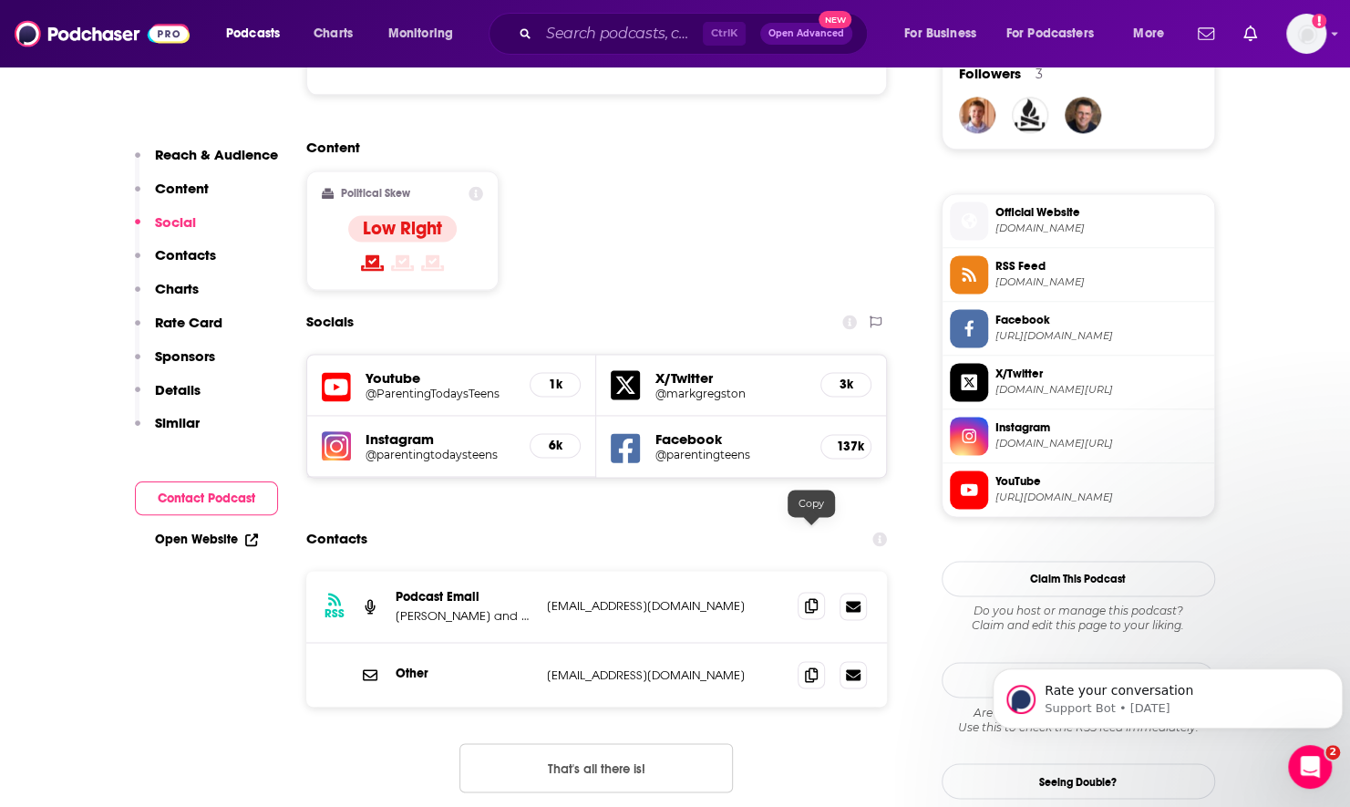
click at [817, 592] on span at bounding box center [811, 605] width 27 height 27
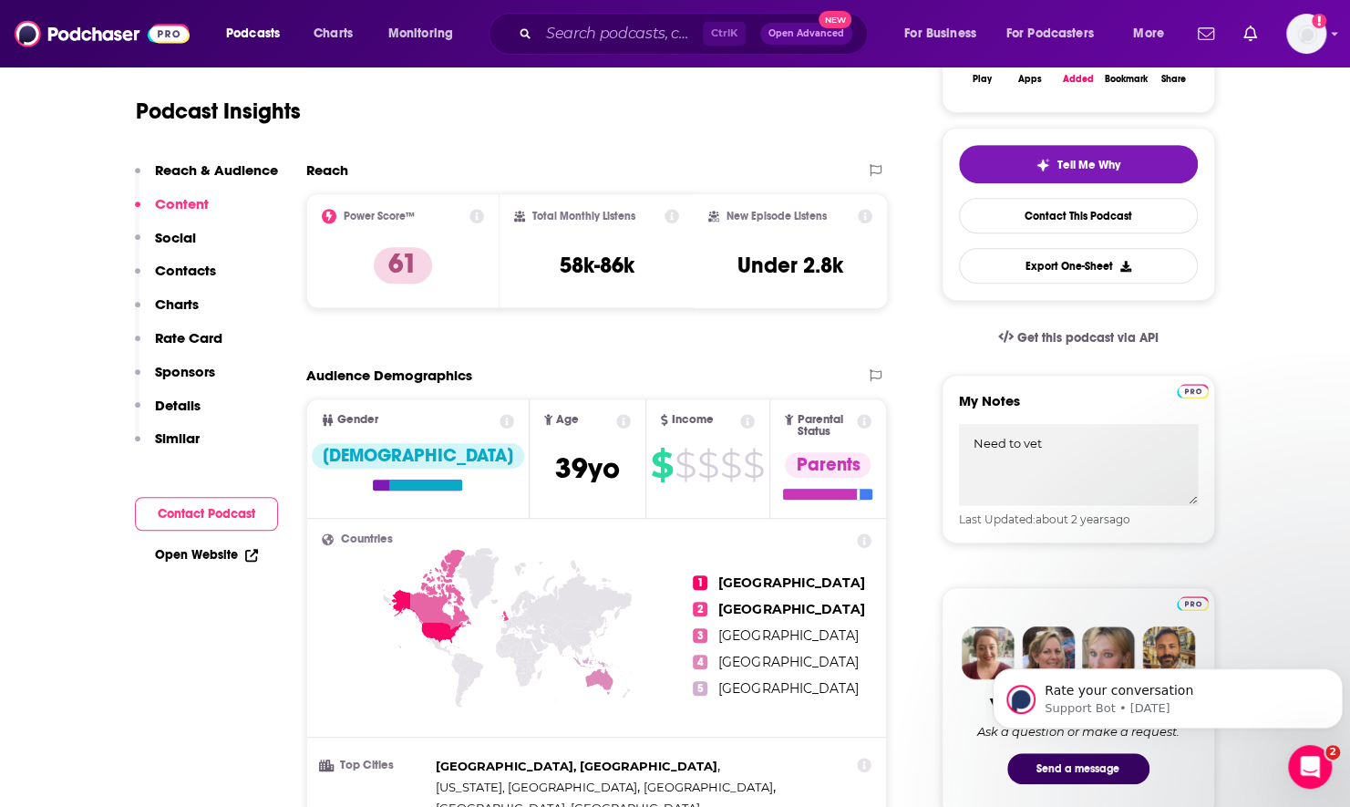
scroll to position [0, 0]
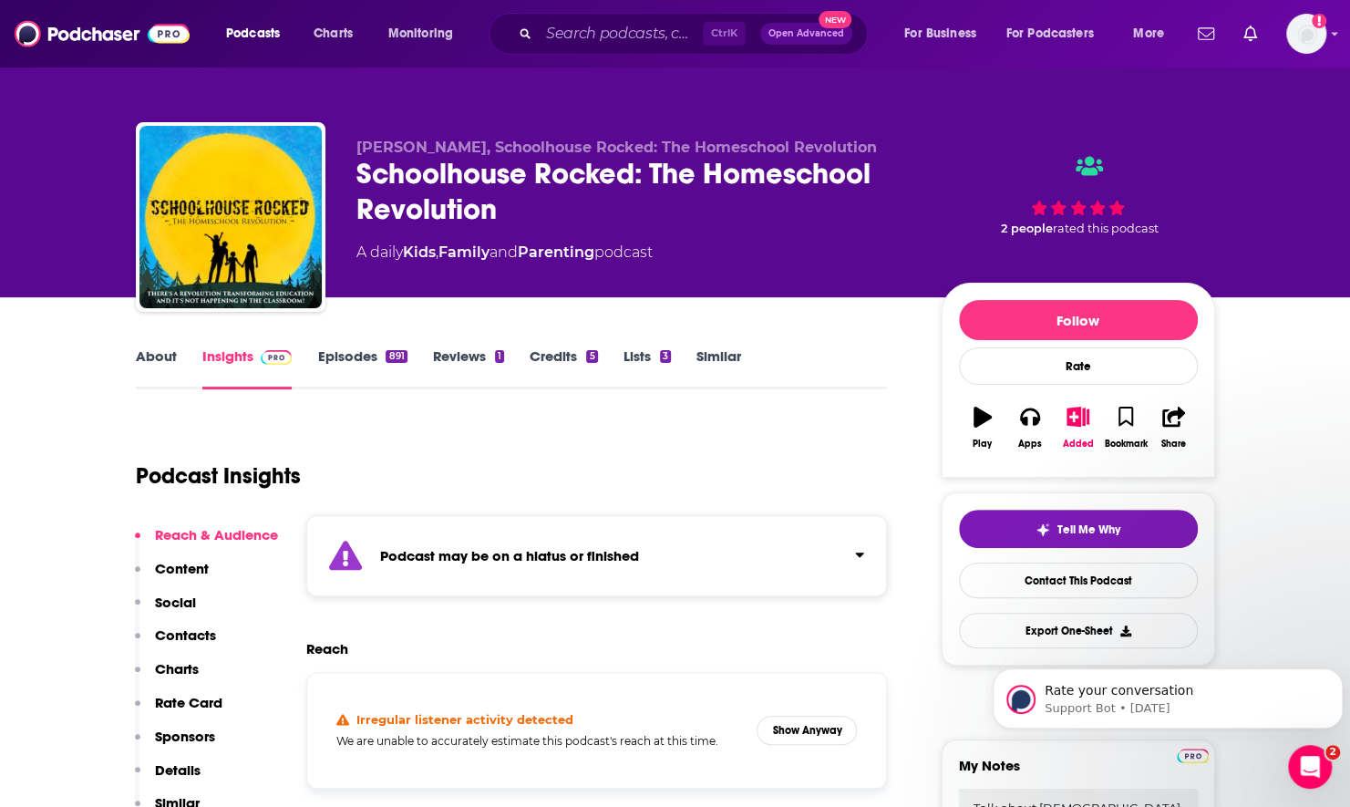
click at [170, 365] on link "About" at bounding box center [156, 368] width 41 height 42
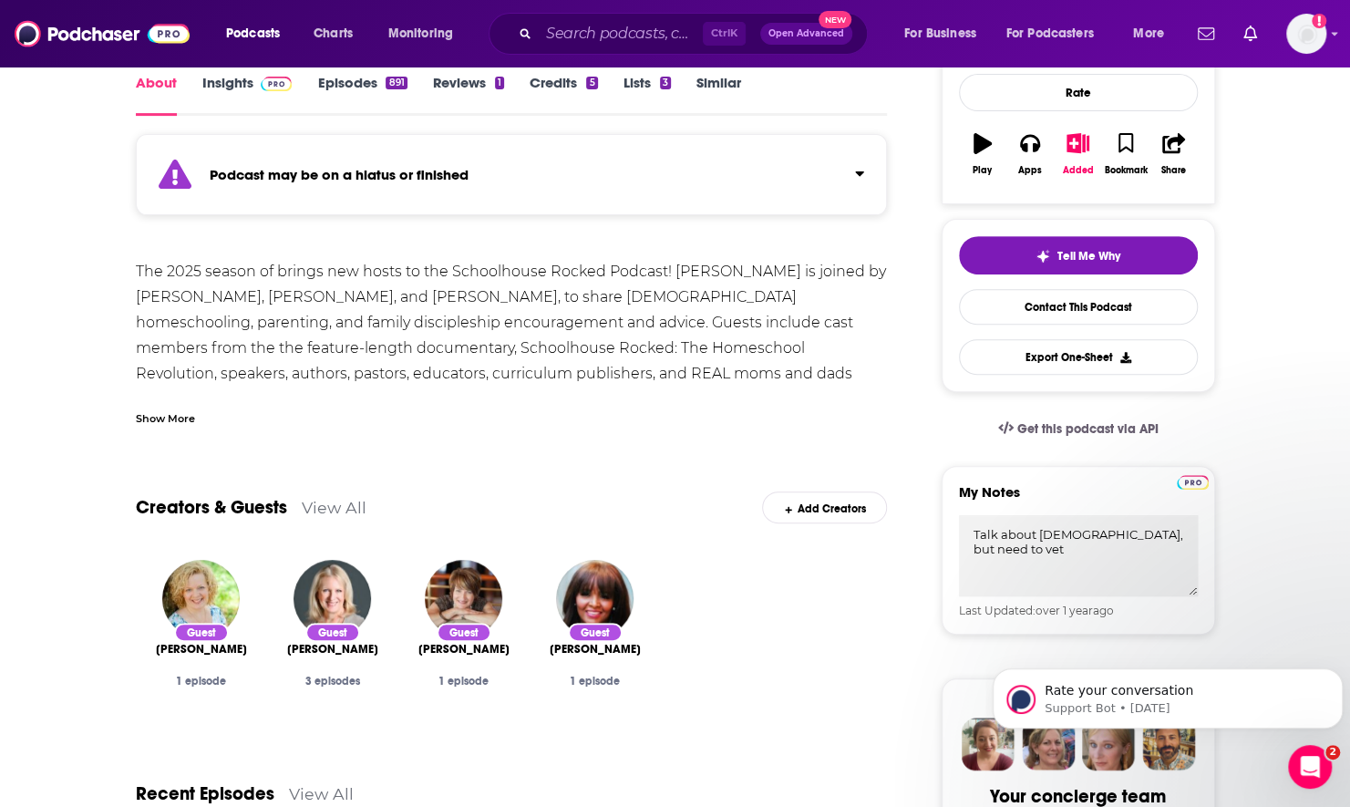
scroll to position [182, 0]
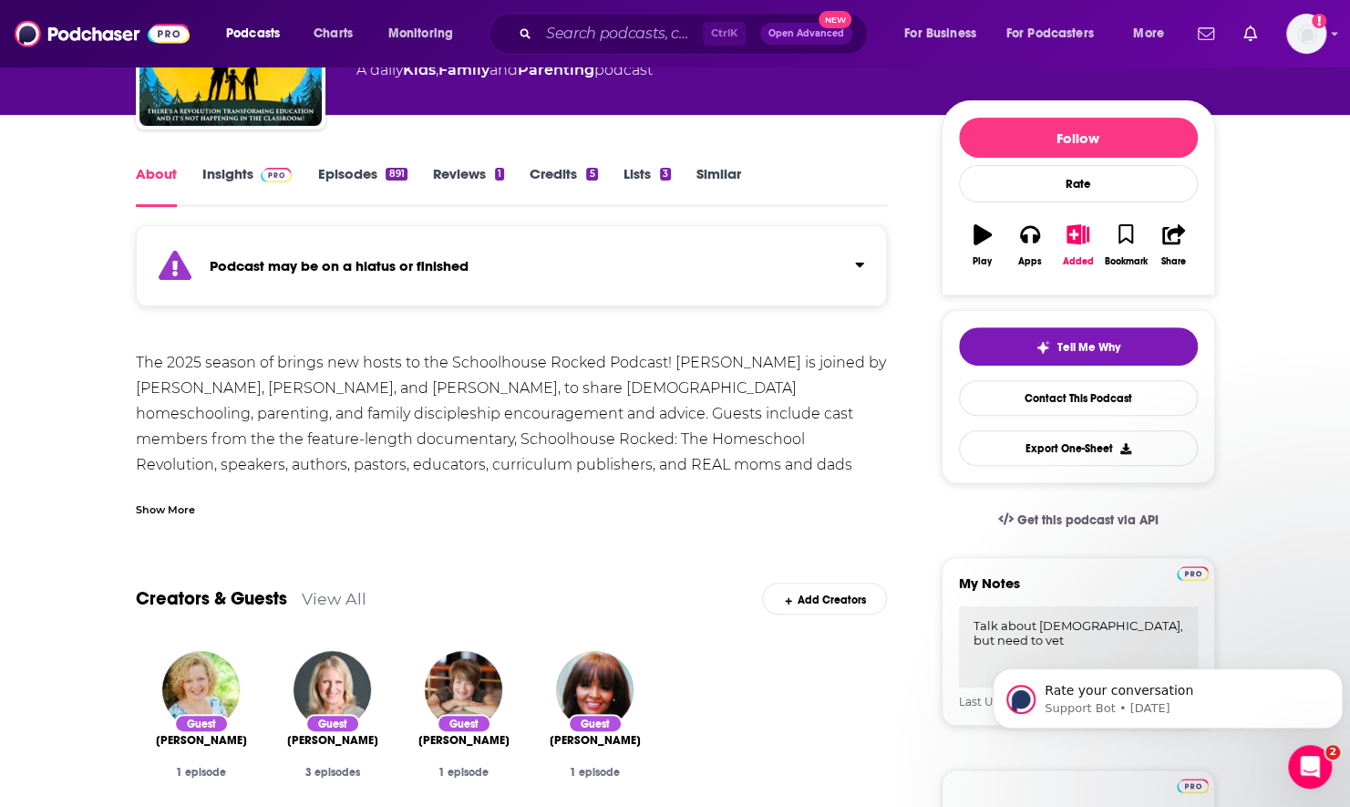
click at [170, 505] on div "Show More" at bounding box center [165, 508] width 59 height 17
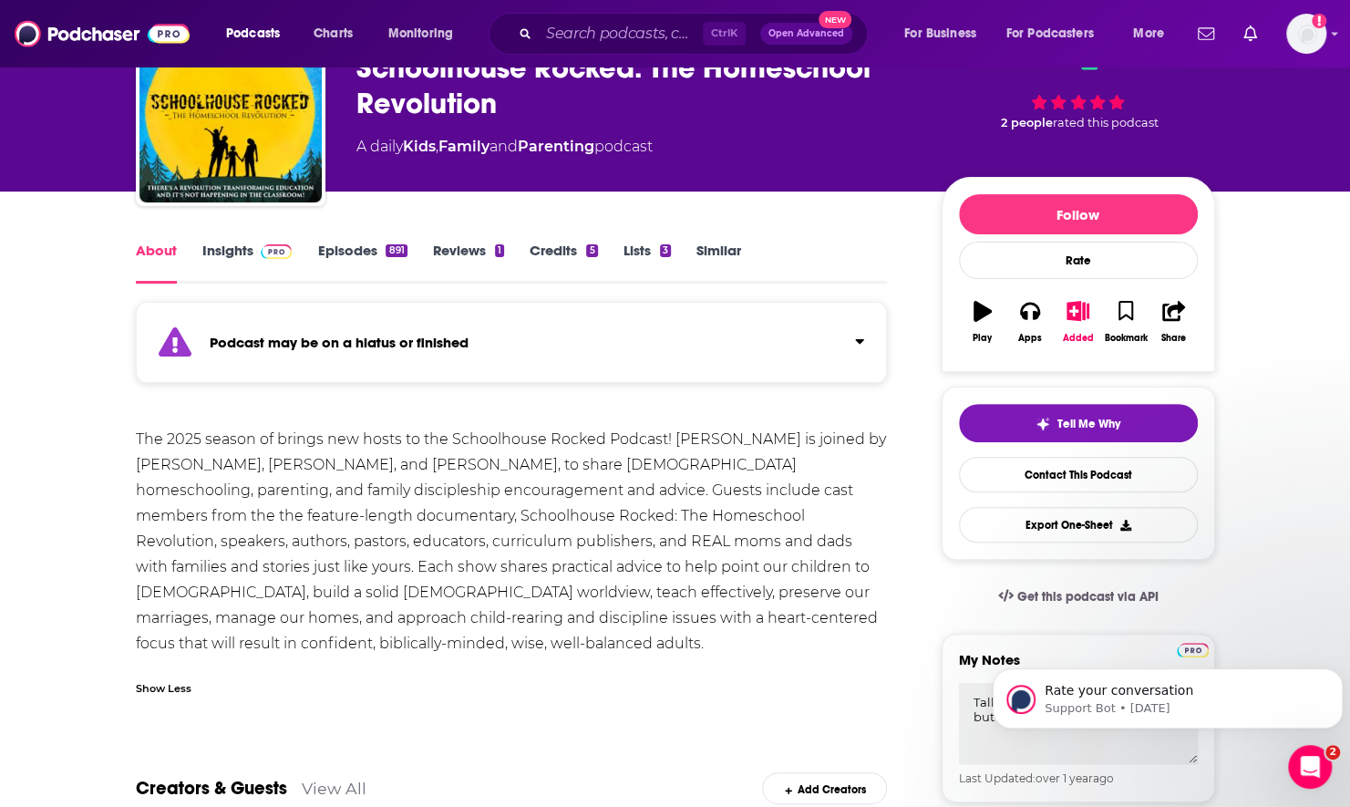
scroll to position [0, 0]
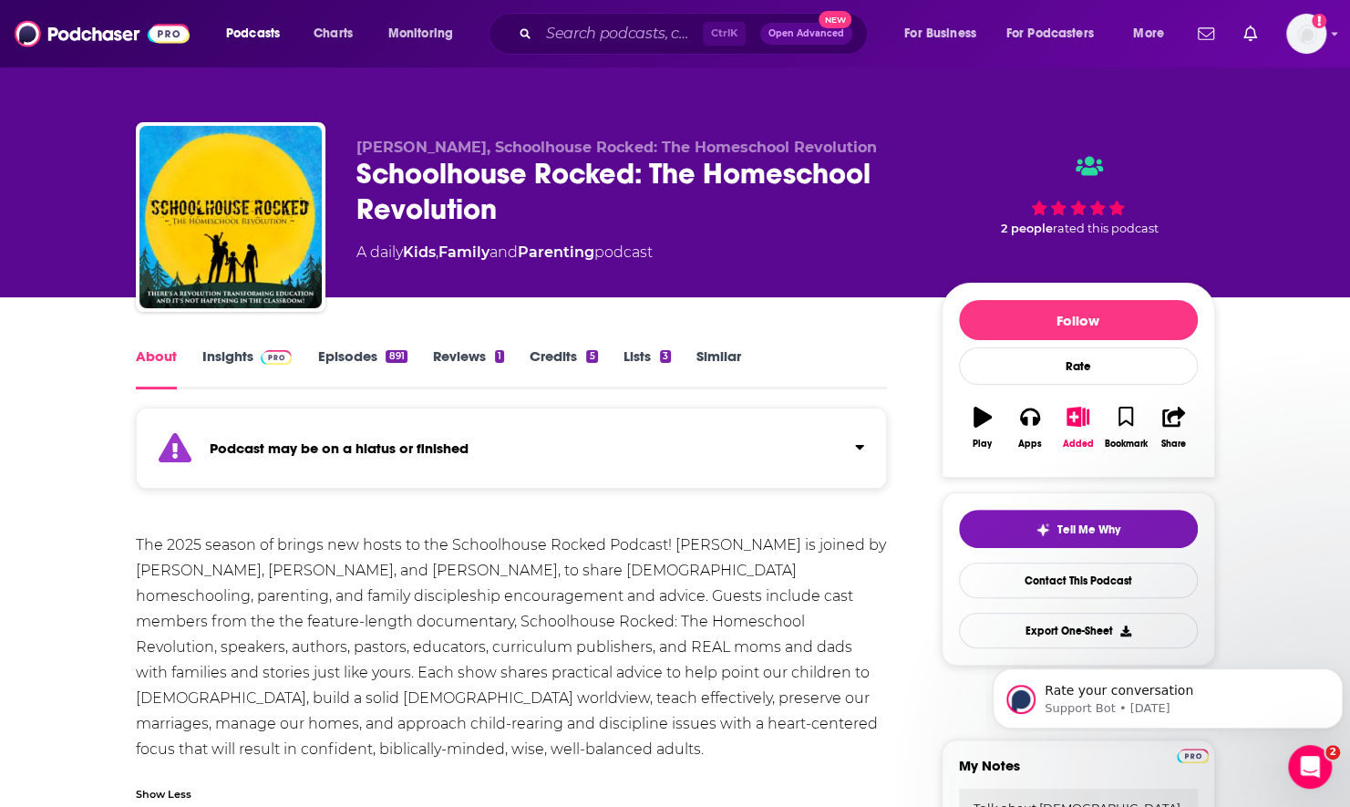
click at [239, 362] on link "Insights" at bounding box center [247, 368] width 90 height 42
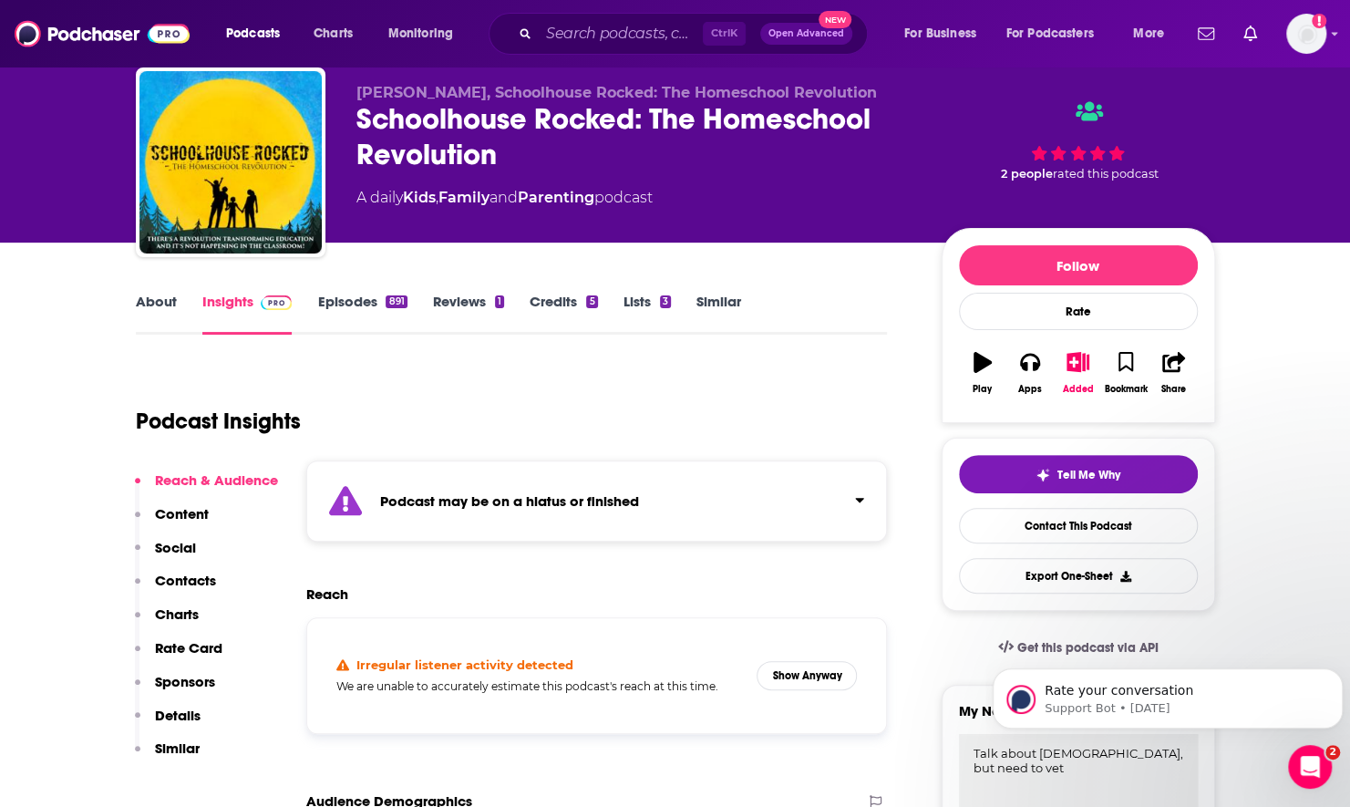
scroll to position [91, 0]
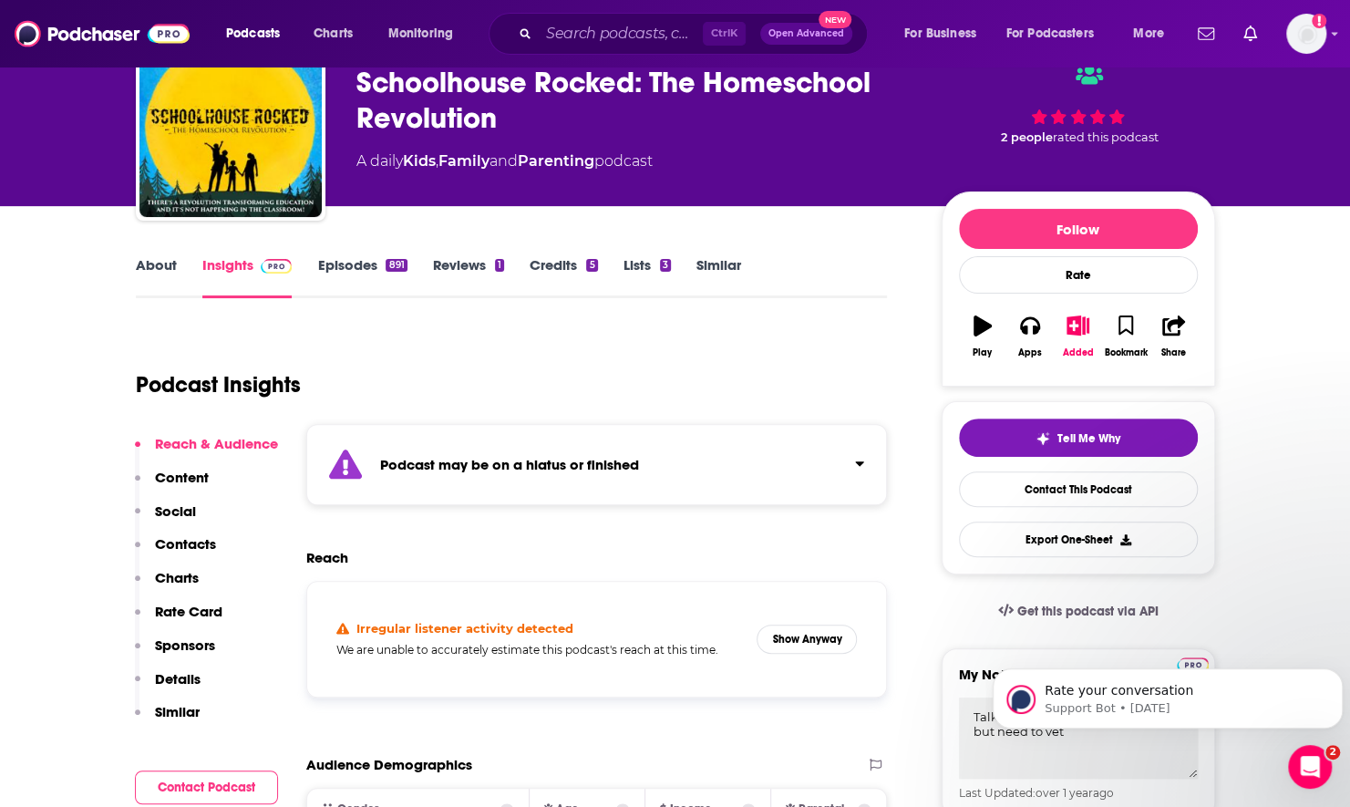
click at [520, 446] on div "Podcast may be on a hiatus or finished" at bounding box center [597, 464] width 582 height 81
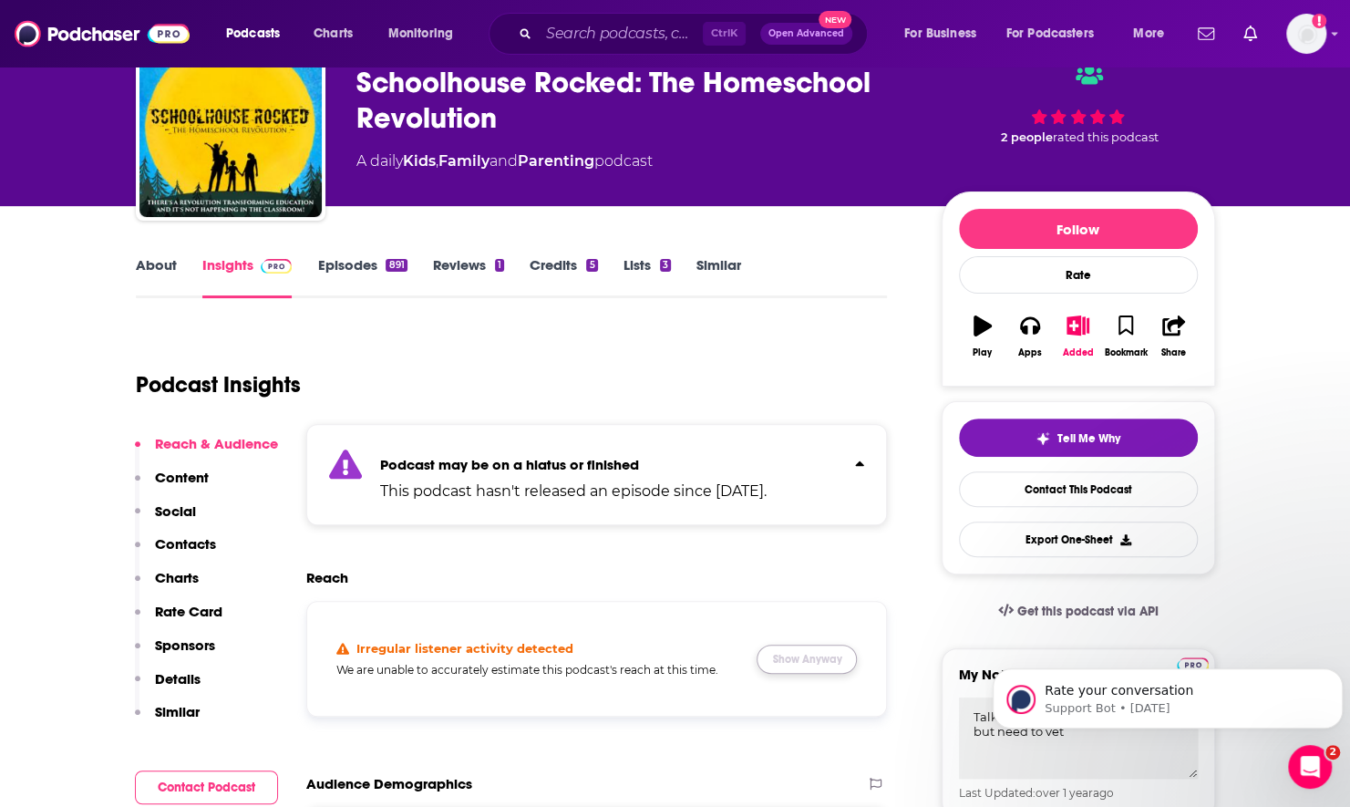
click at [821, 673] on button "Show Anyway" at bounding box center [807, 659] width 100 height 29
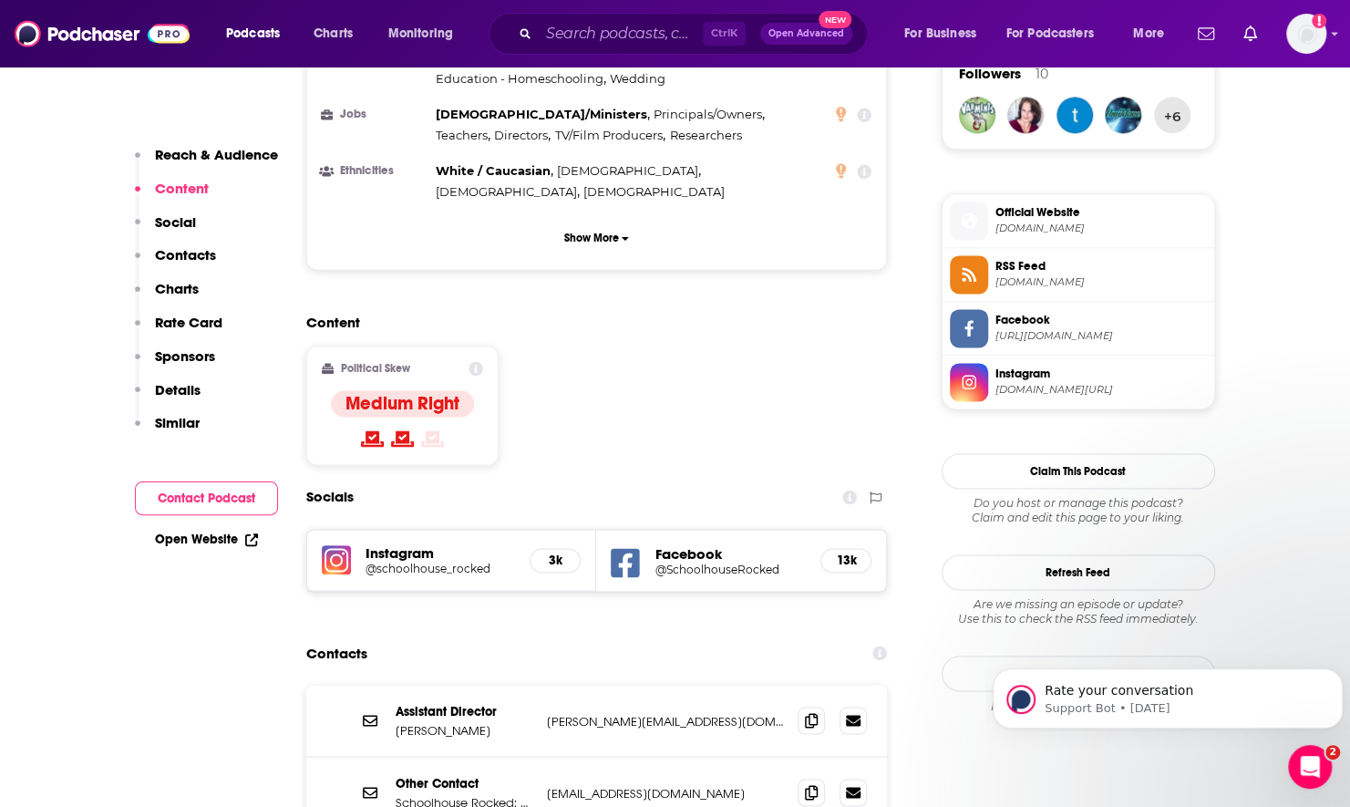
scroll to position [1459, 0]
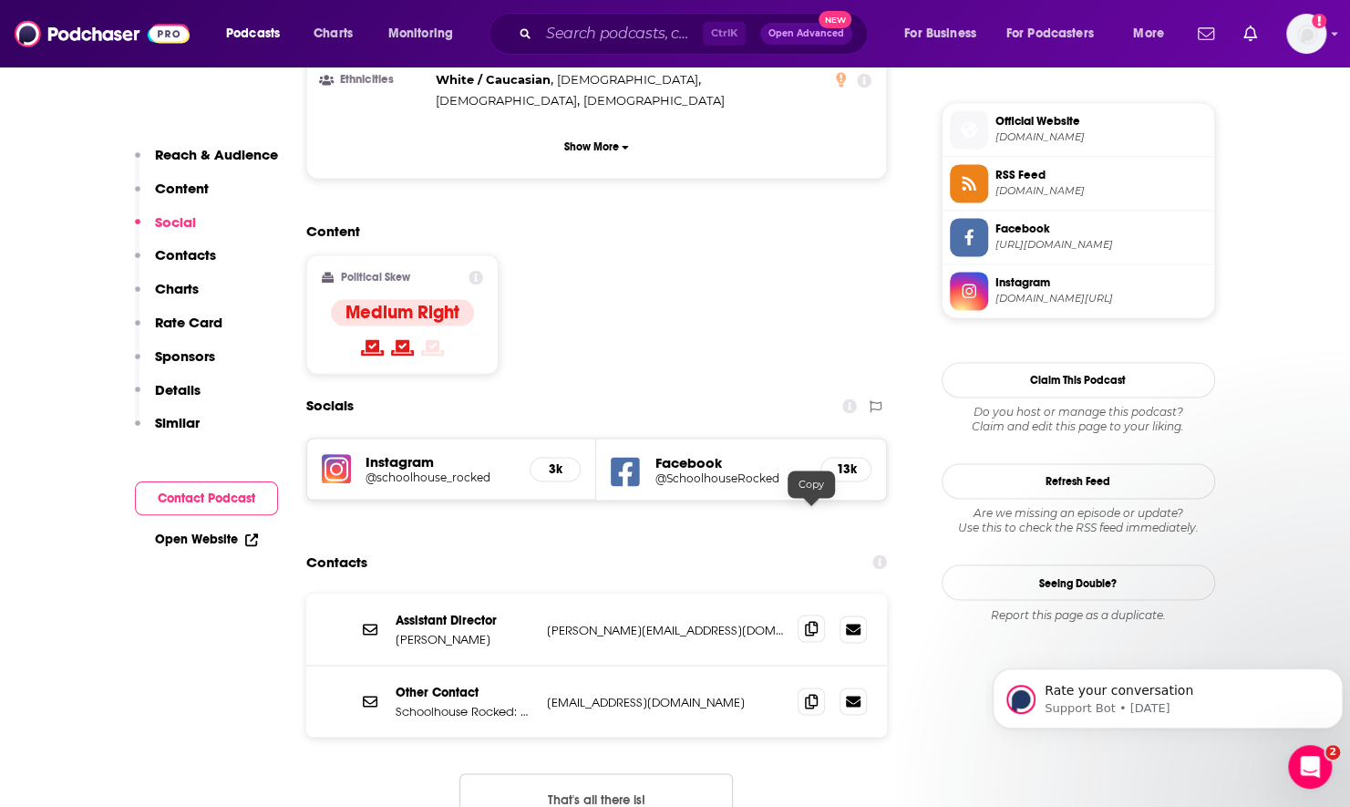
click at [815, 621] on icon at bounding box center [811, 628] width 13 height 15
click at [819, 686] on span at bounding box center [811, 699] width 27 height 27
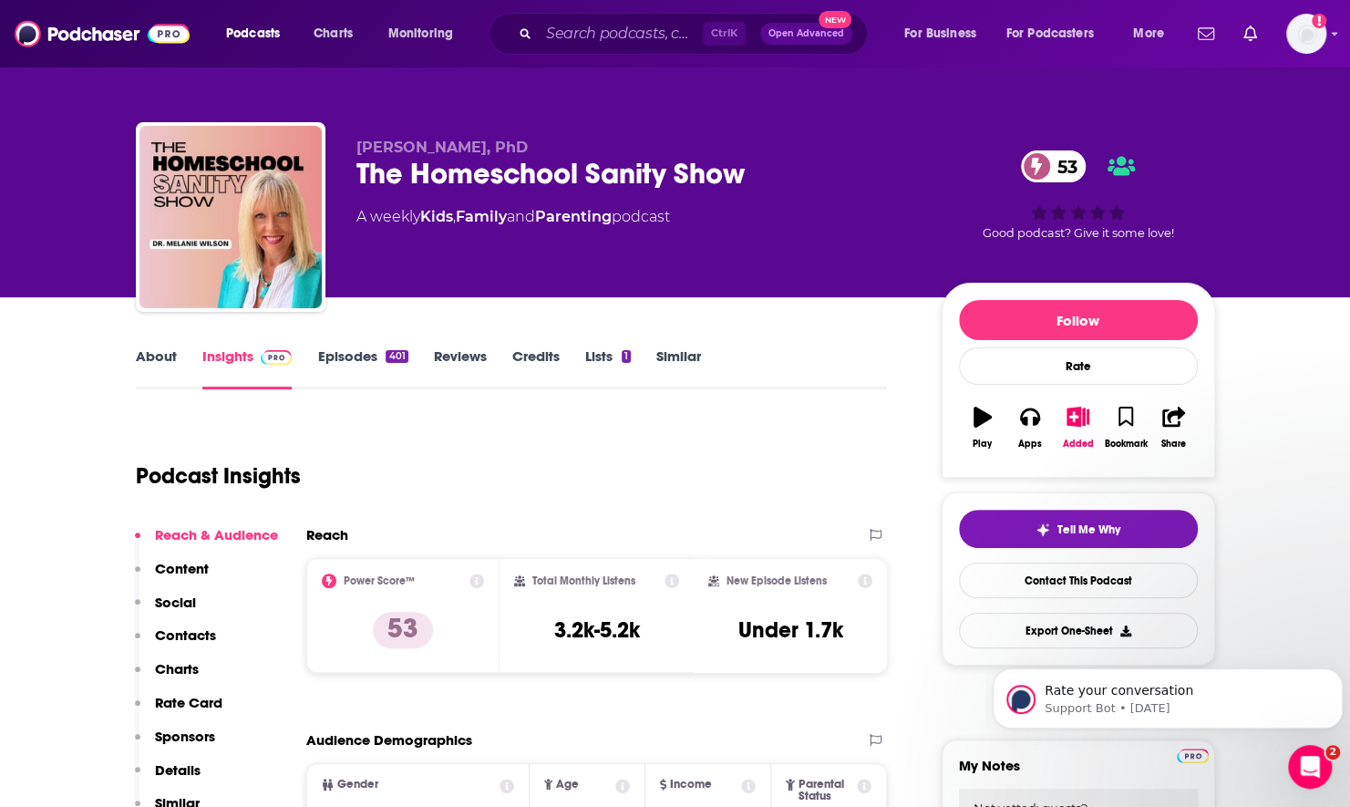
click at [144, 363] on link "About" at bounding box center [156, 368] width 41 height 42
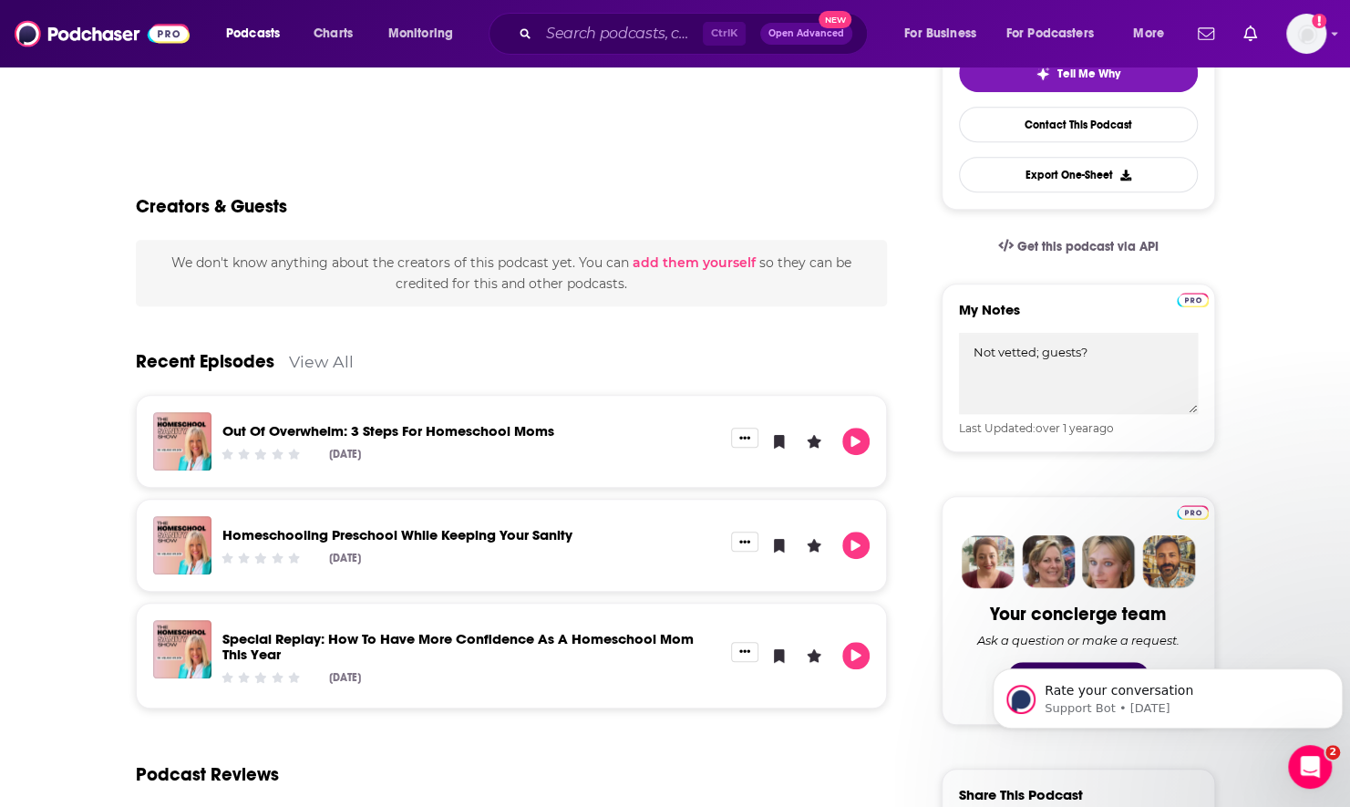
scroll to position [91, 0]
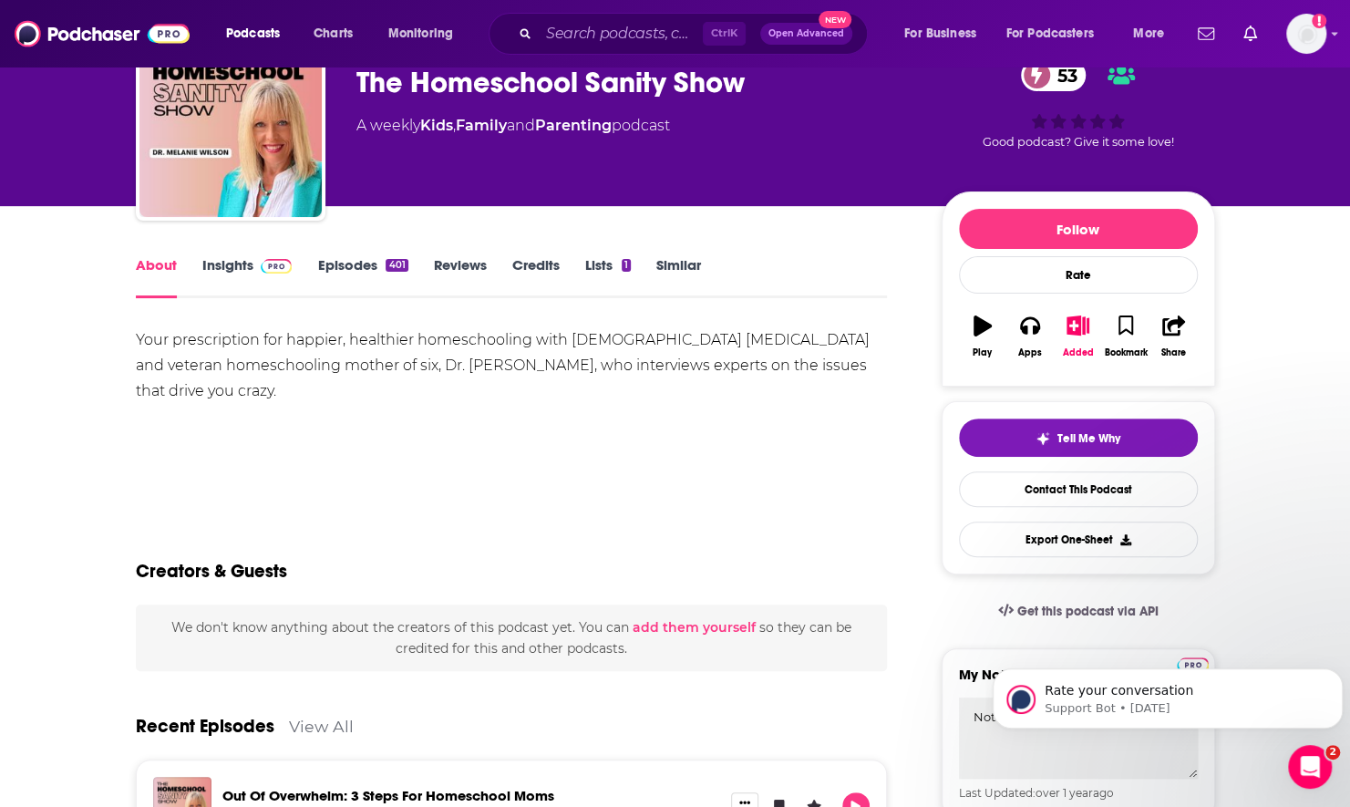
click at [354, 260] on link "Episodes 401" at bounding box center [362, 277] width 90 height 42
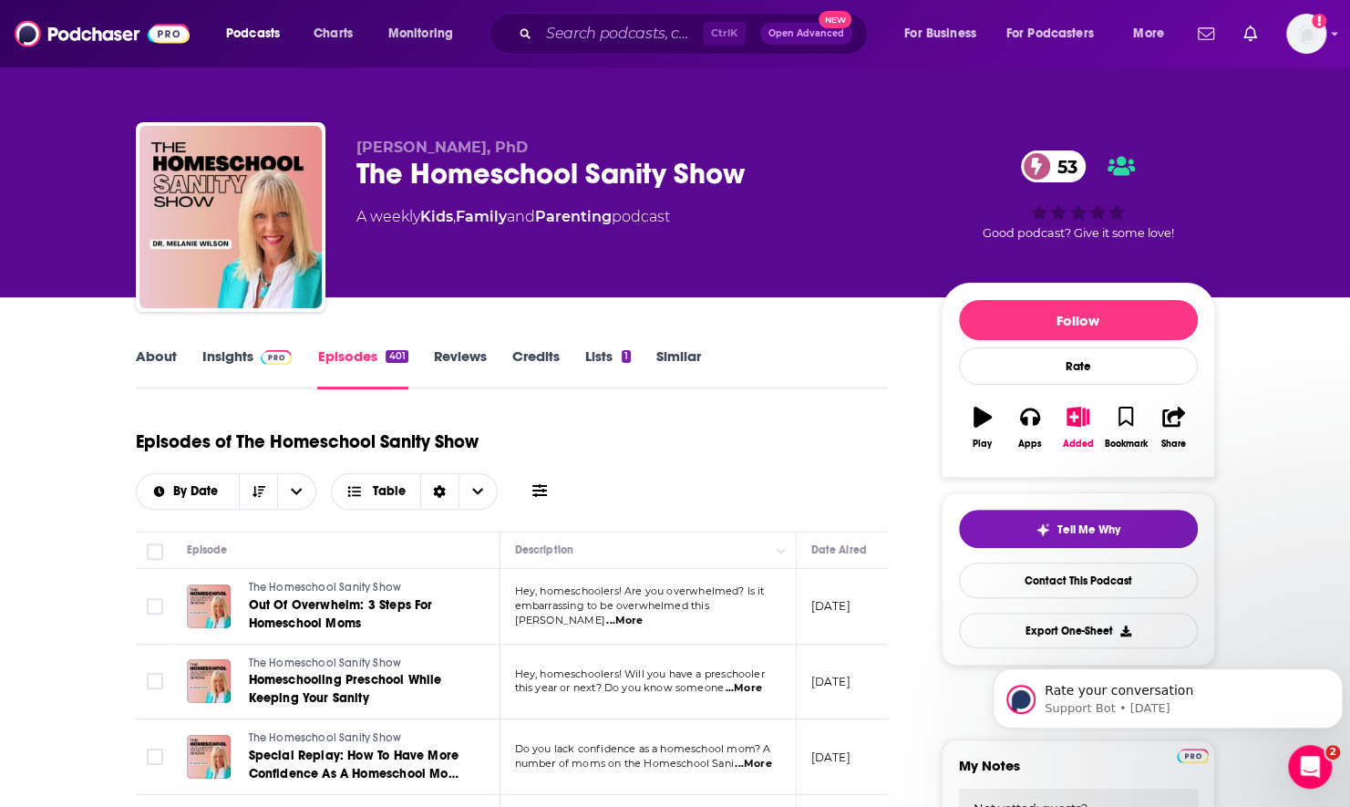
click at [528, 494] on button at bounding box center [540, 490] width 26 height 19
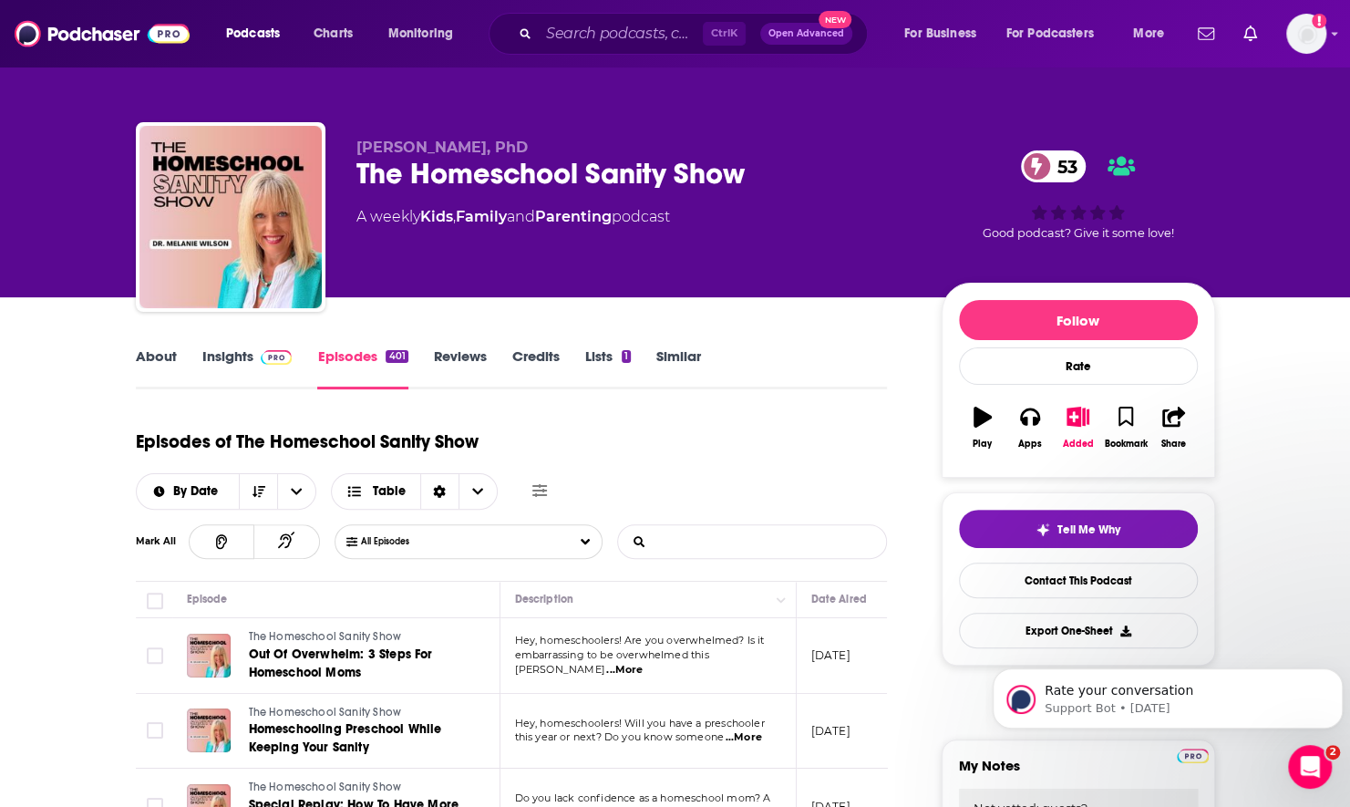
click at [687, 536] on input "List Search Input" at bounding box center [713, 541] width 191 height 33
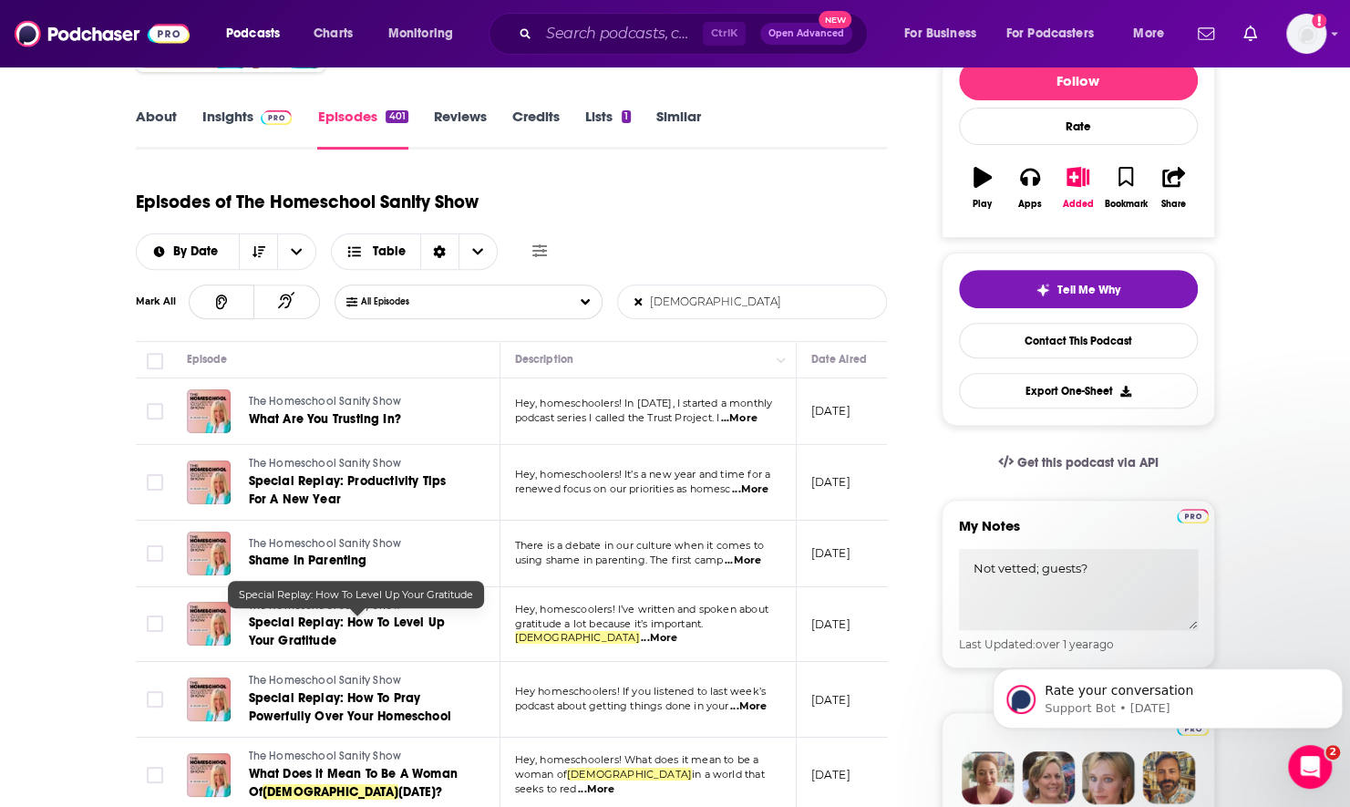
scroll to position [282, 0]
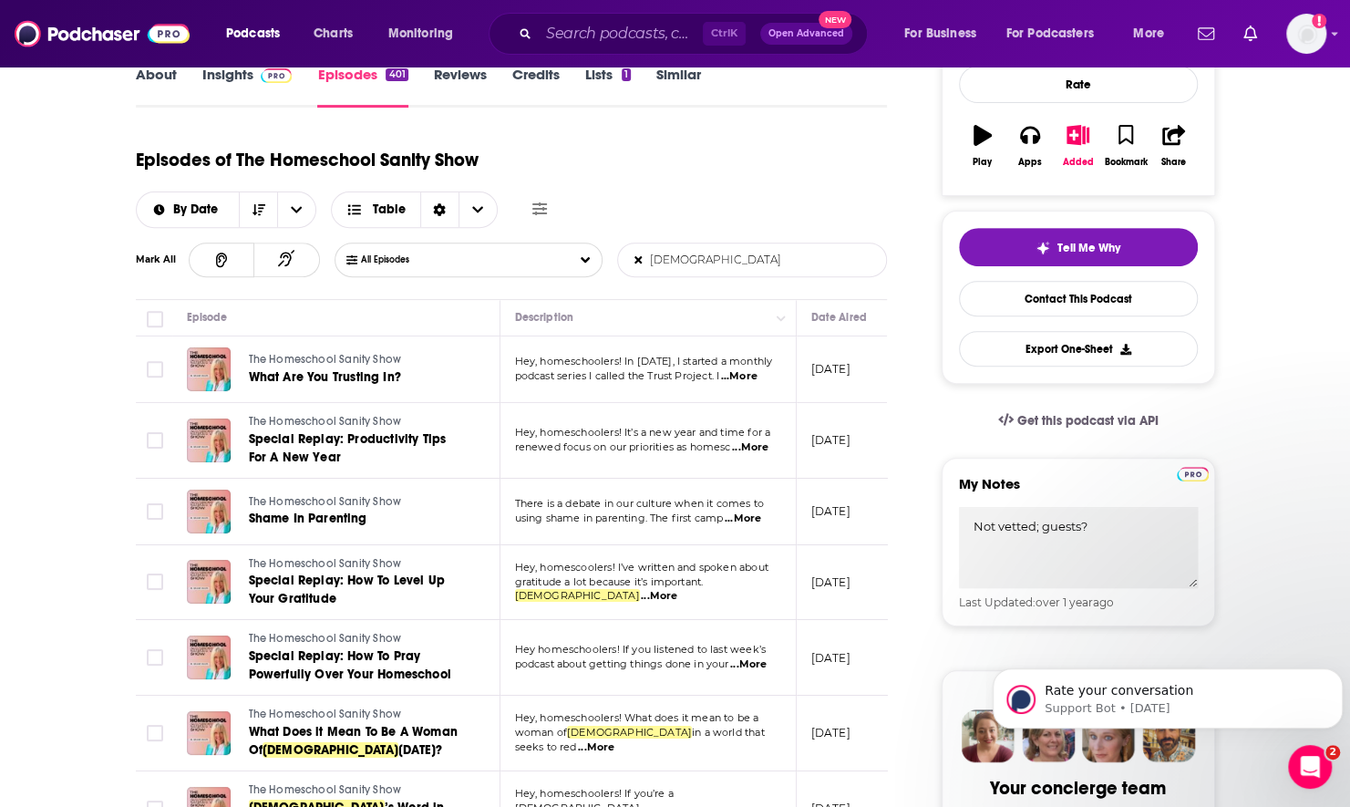
type input "god"
click at [677, 589] on span "...More" at bounding box center [659, 596] width 36 height 15
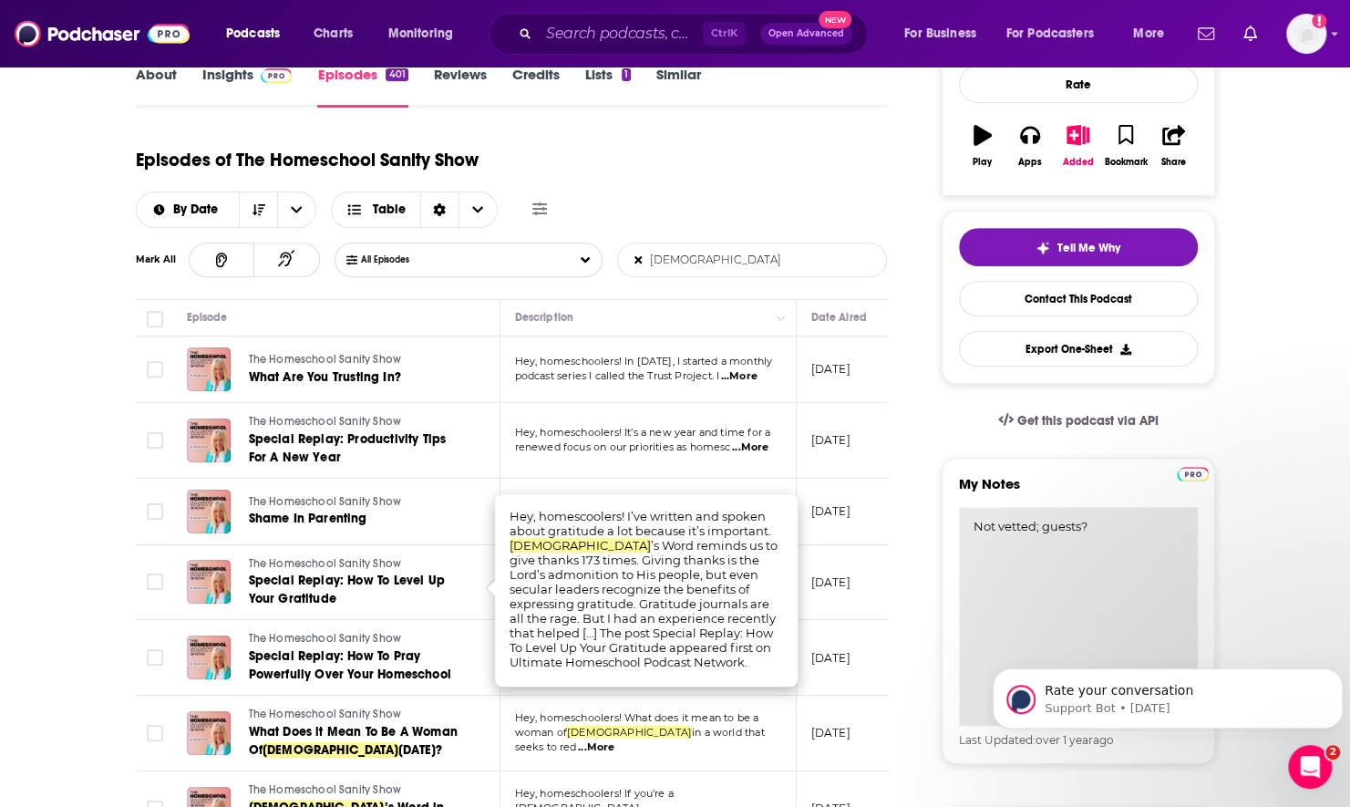
click at [1128, 538] on textarea "Not vetted; guests?" at bounding box center [1078, 616] width 239 height 219
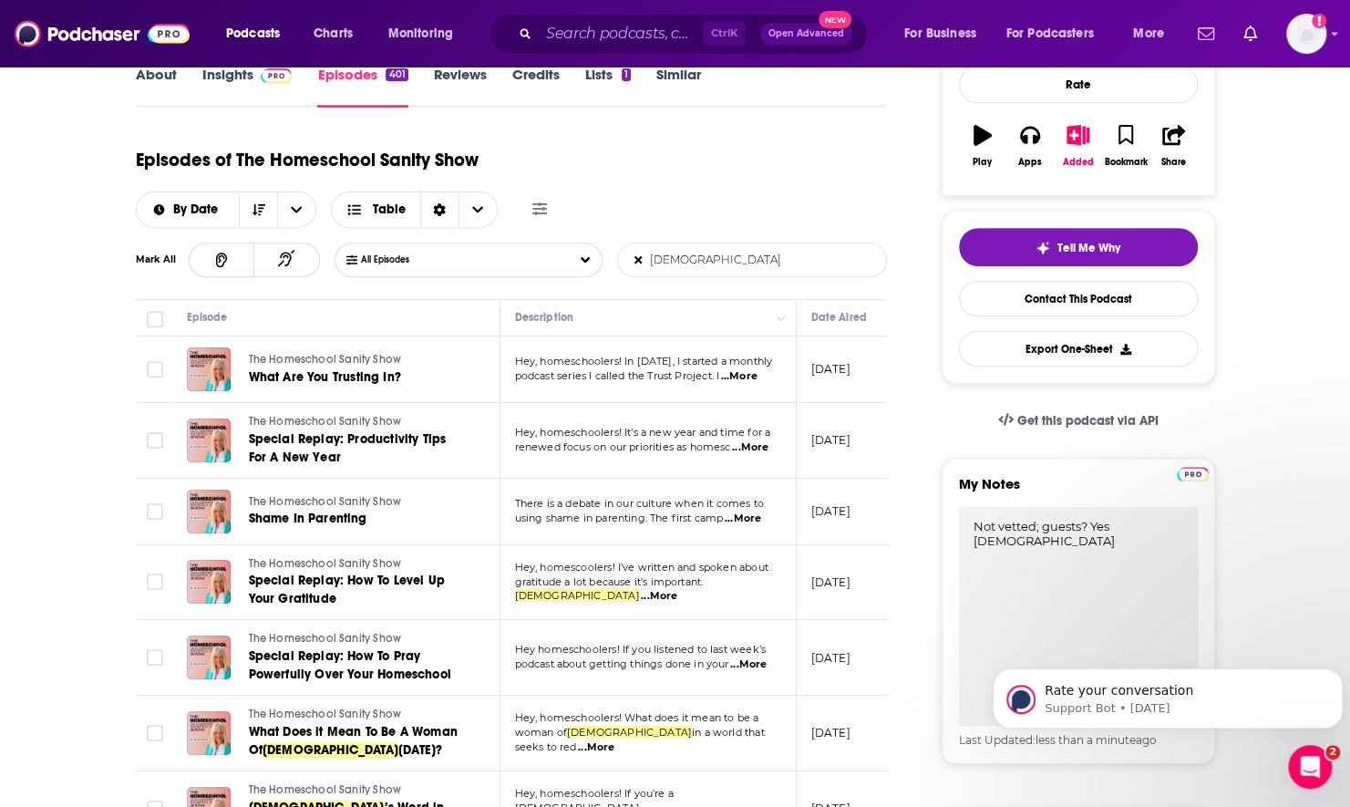
scroll to position [0, 0]
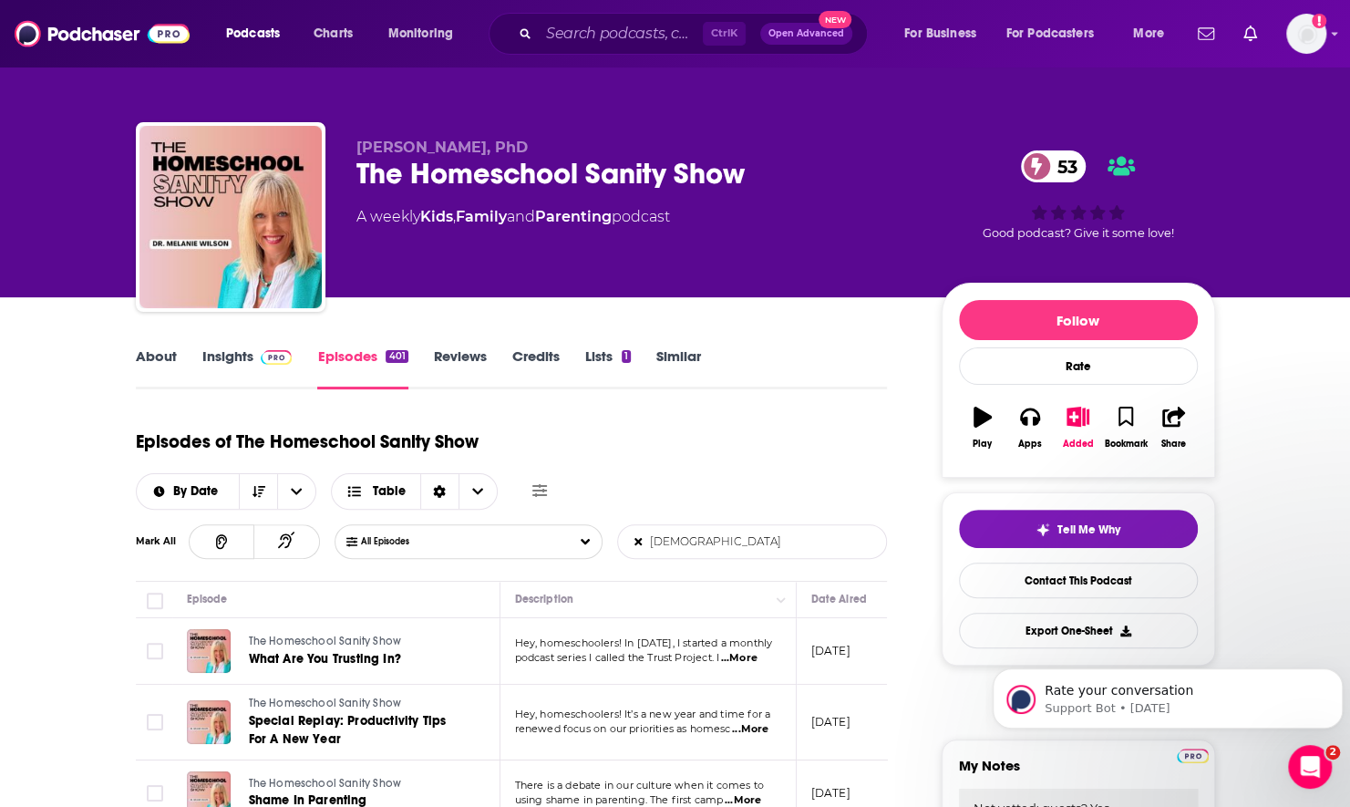
type textarea "Not vetted; guests? Yes Christian"
click at [639, 538] on icon at bounding box center [637, 541] width 7 height 11
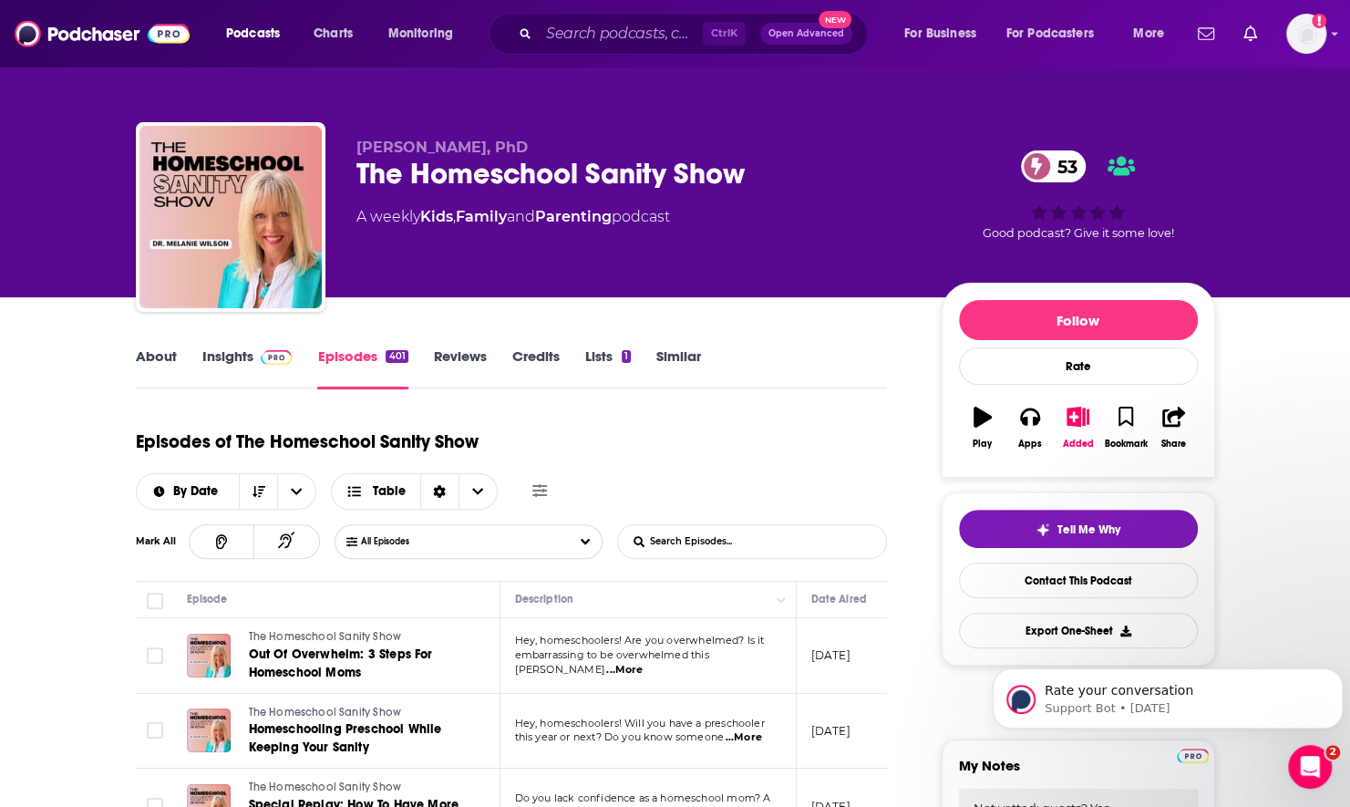
click at [246, 368] on link "Insights" at bounding box center [247, 368] width 90 height 42
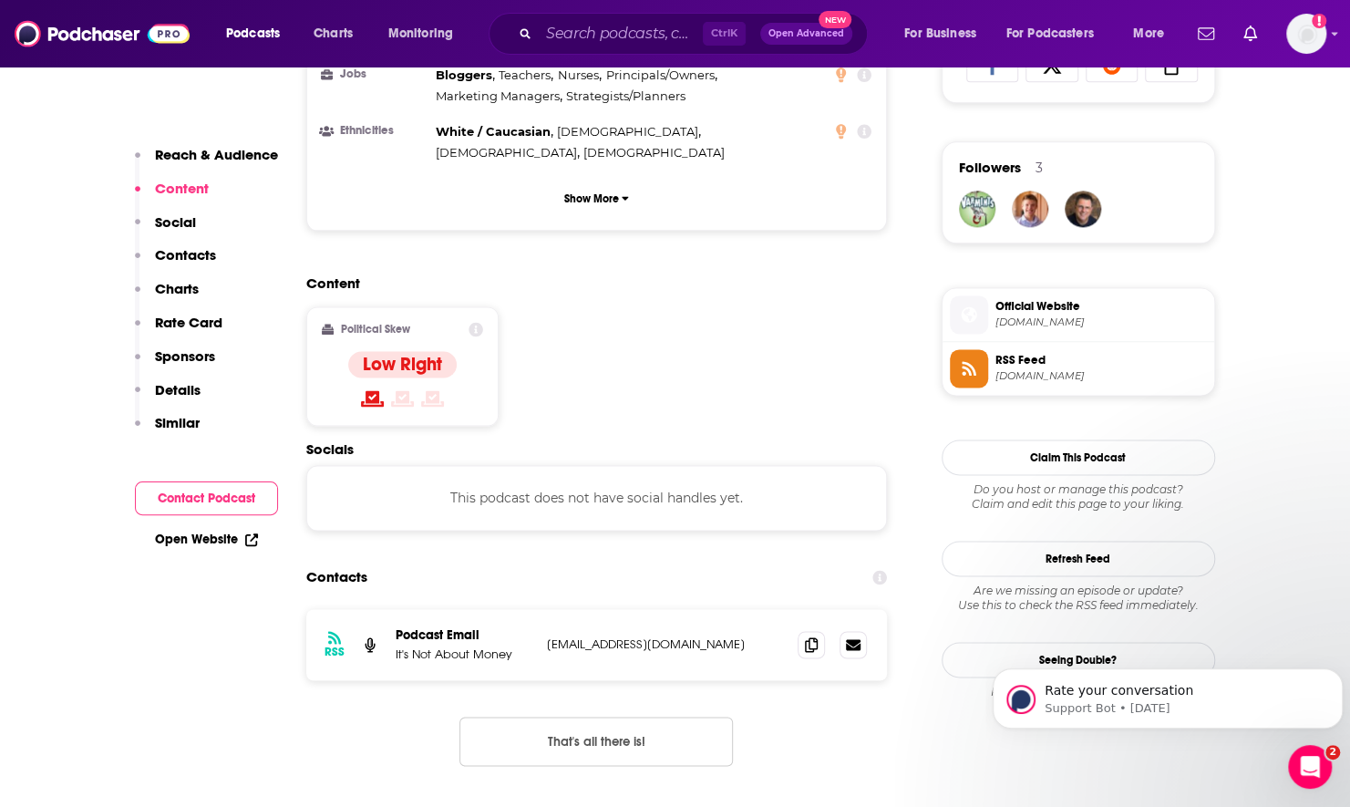
scroll to position [1276, 0]
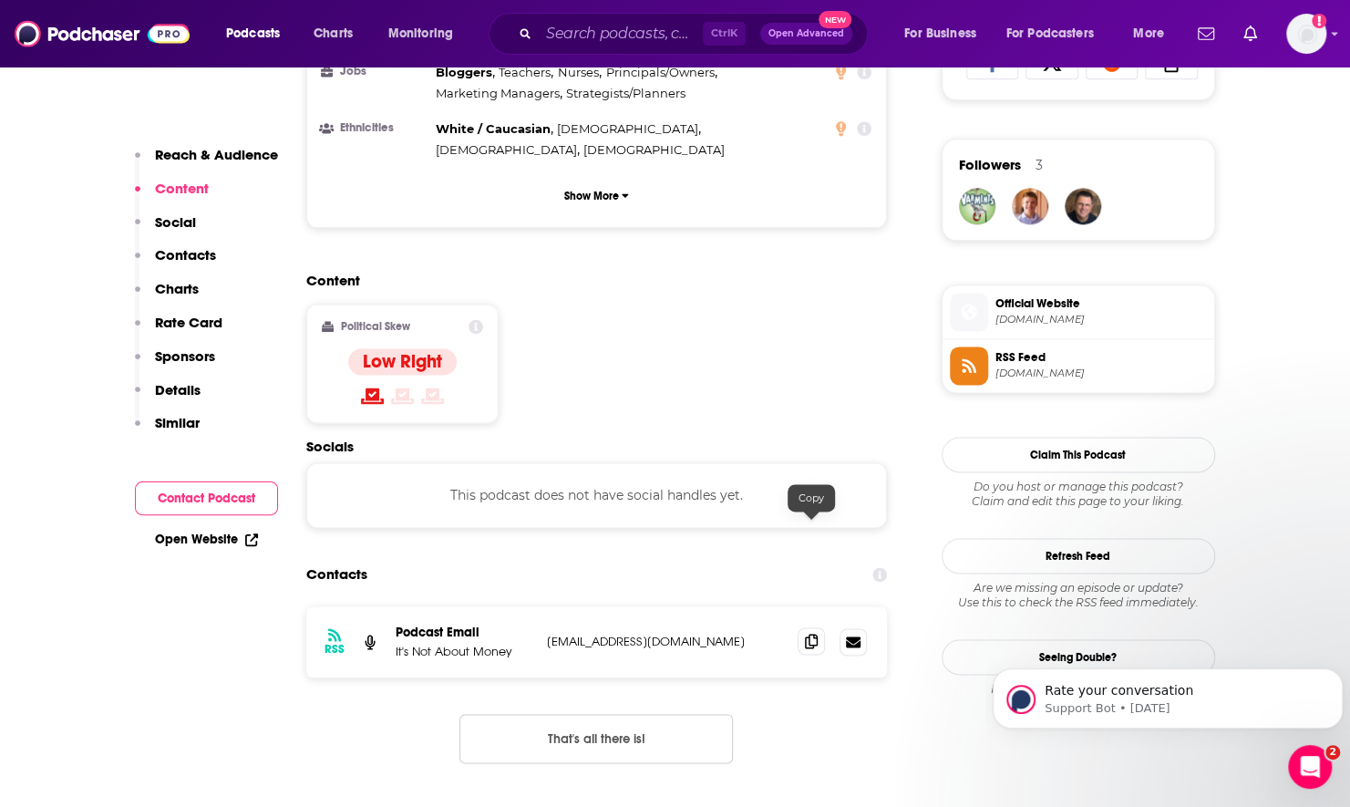
click at [802, 627] on span at bounding box center [811, 640] width 27 height 27
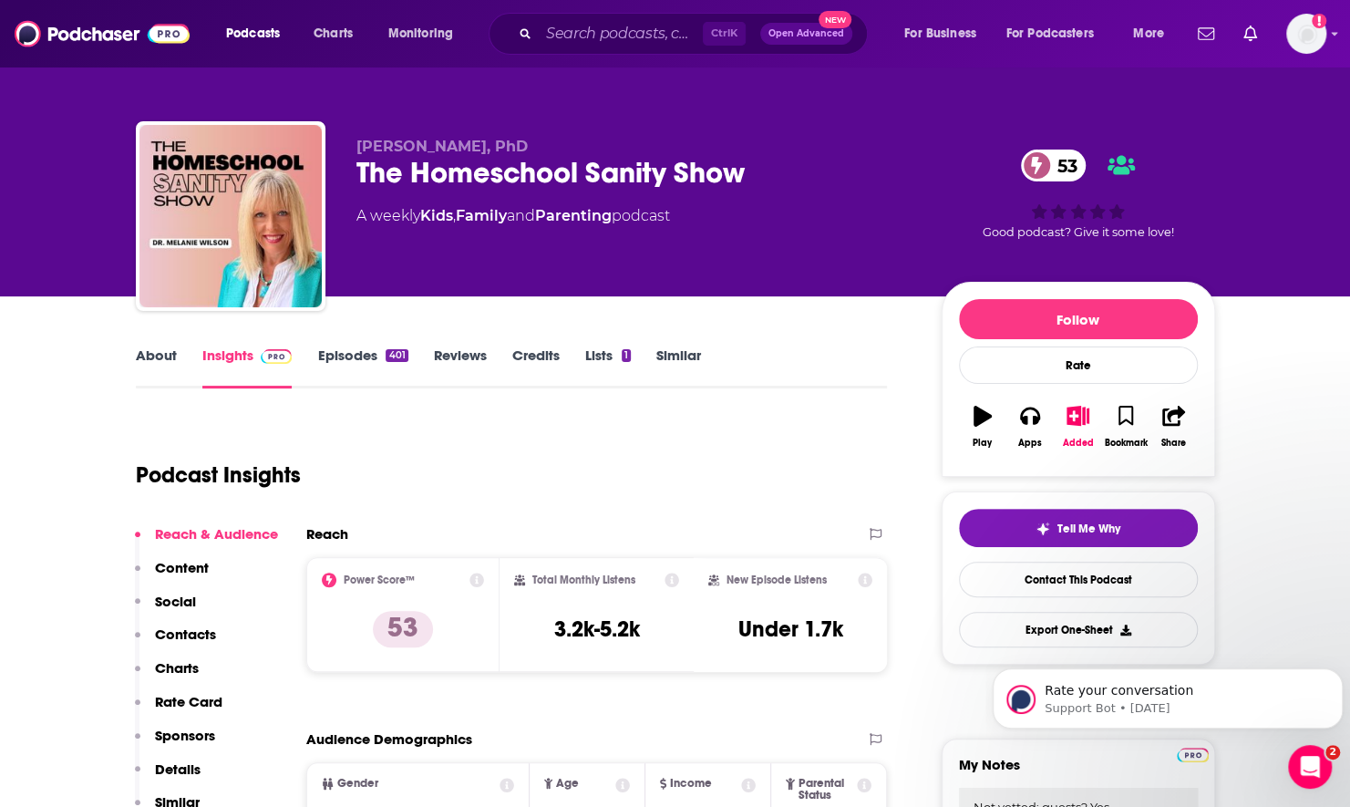
scroll to position [0, 0]
